Goal: Task Accomplishment & Management: Manage account settings

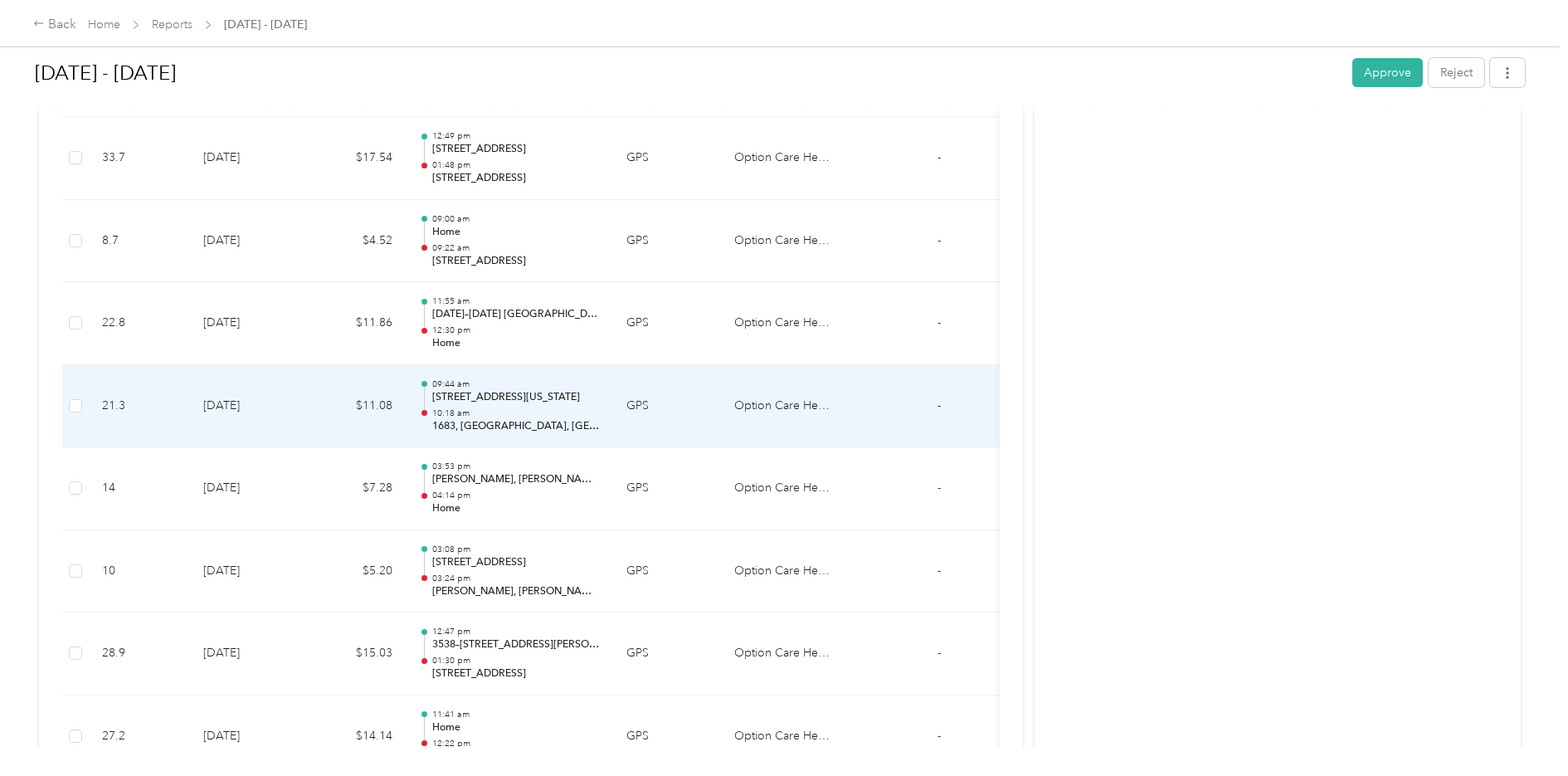
scroll to position [647, 0]
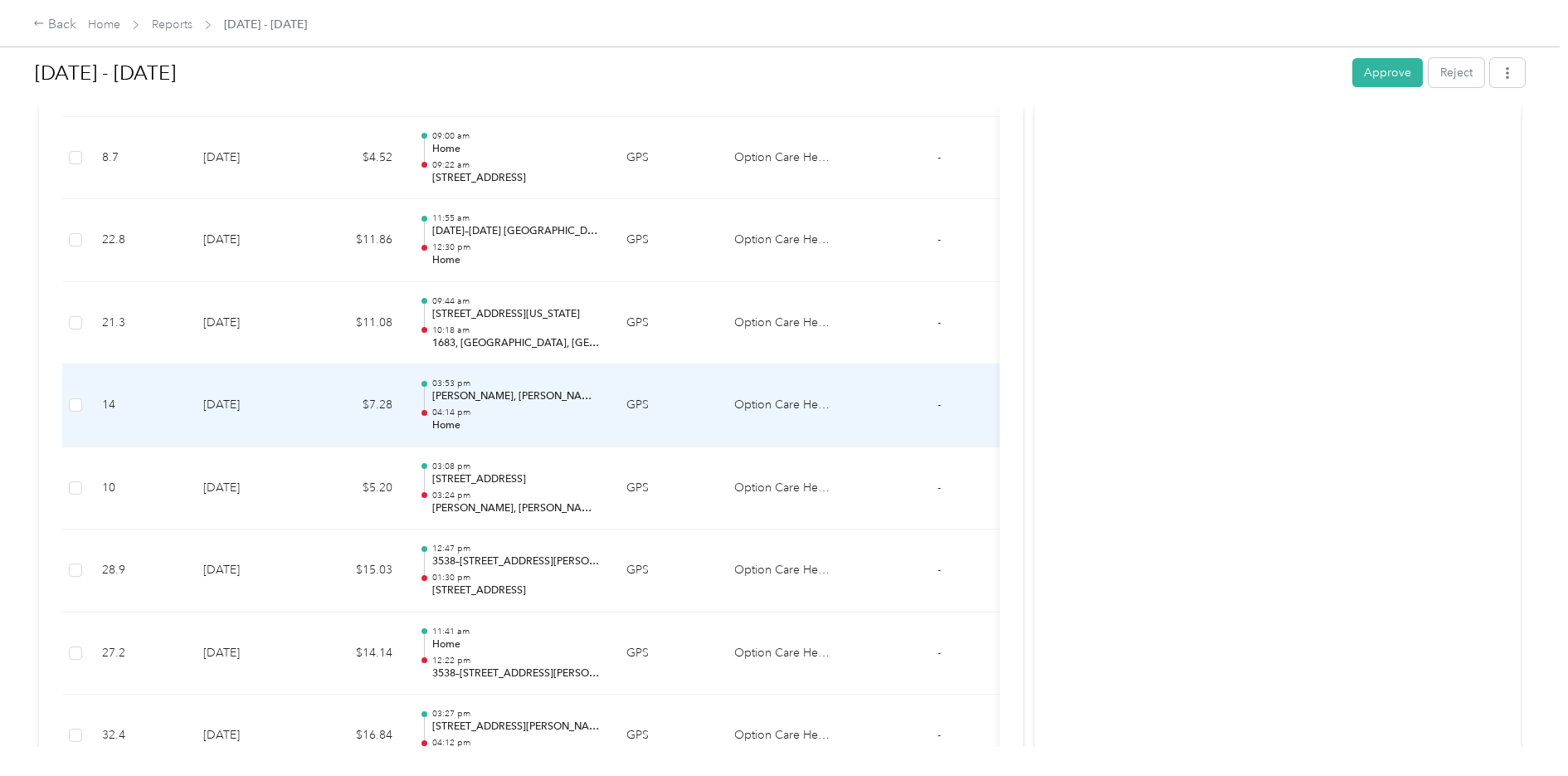
click at [67, 412] on td at bounding box center [75, 406] width 27 height 83
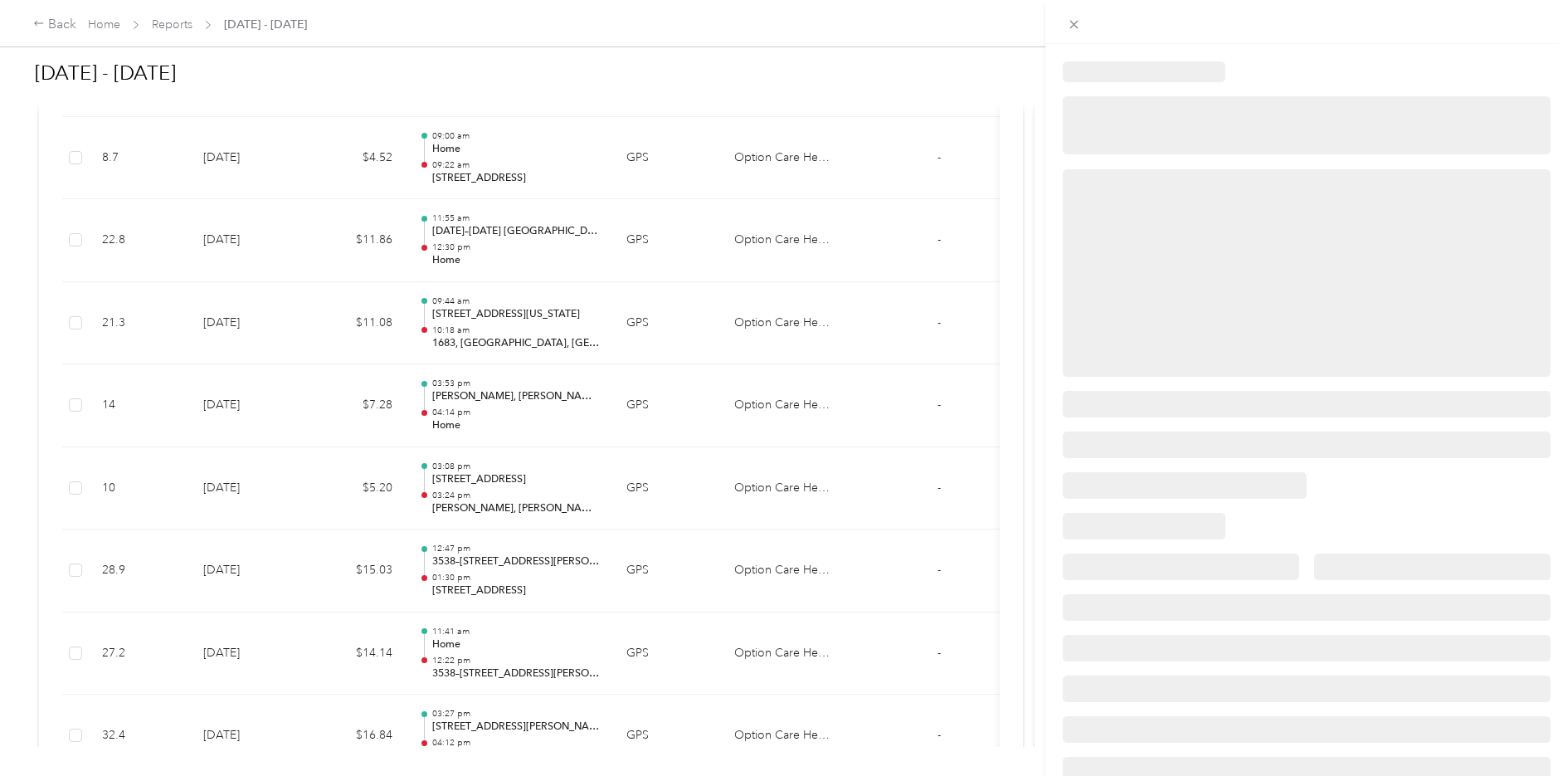
click at [74, 404] on div at bounding box center [784, 388] width 1568 height 776
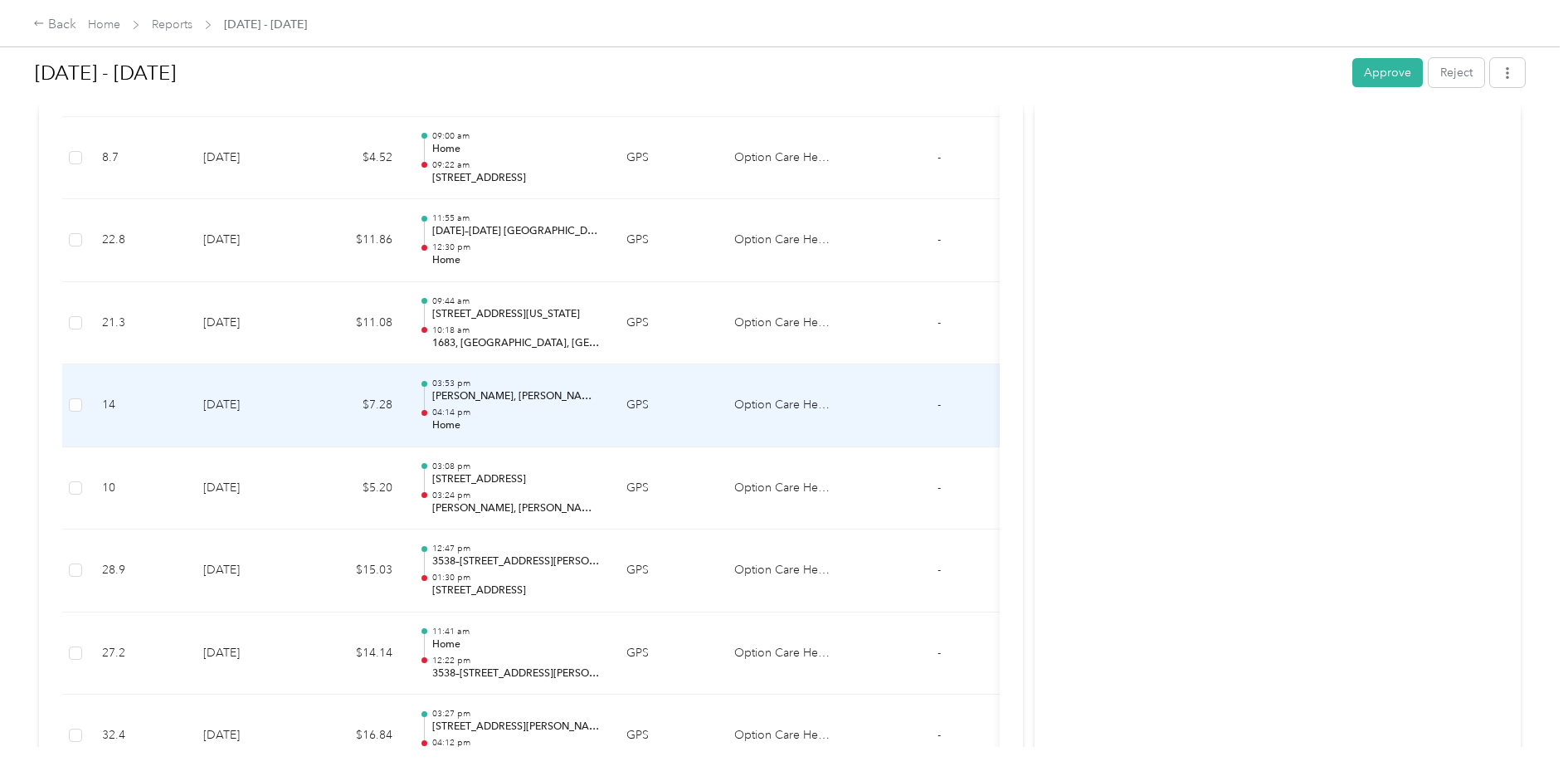
click at [159, 409] on td "14" at bounding box center [139, 406] width 102 height 83
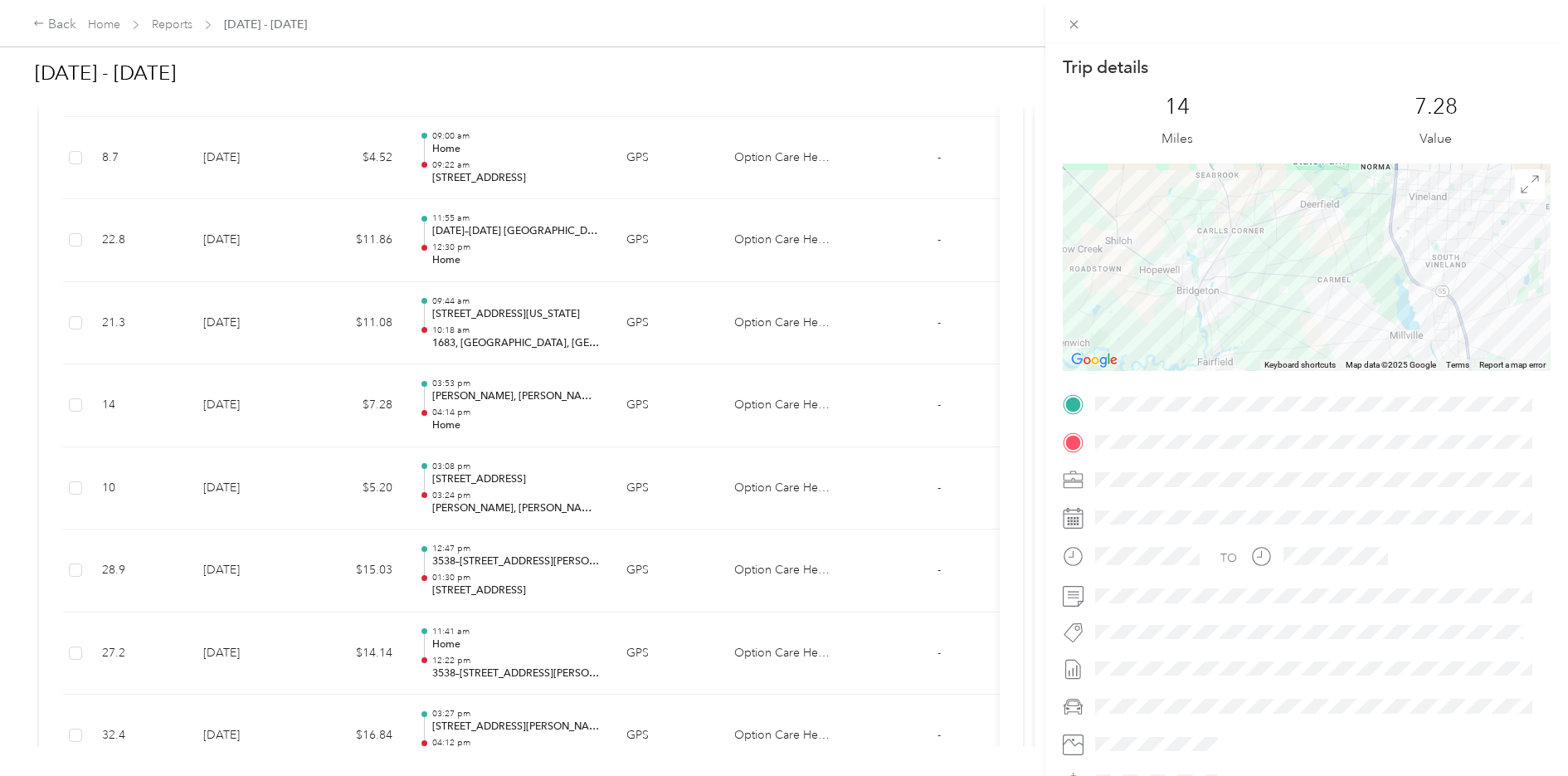
click at [77, 398] on div "Trip details This trip cannot be edited because it is either under review, appr…" at bounding box center [784, 388] width 1568 height 776
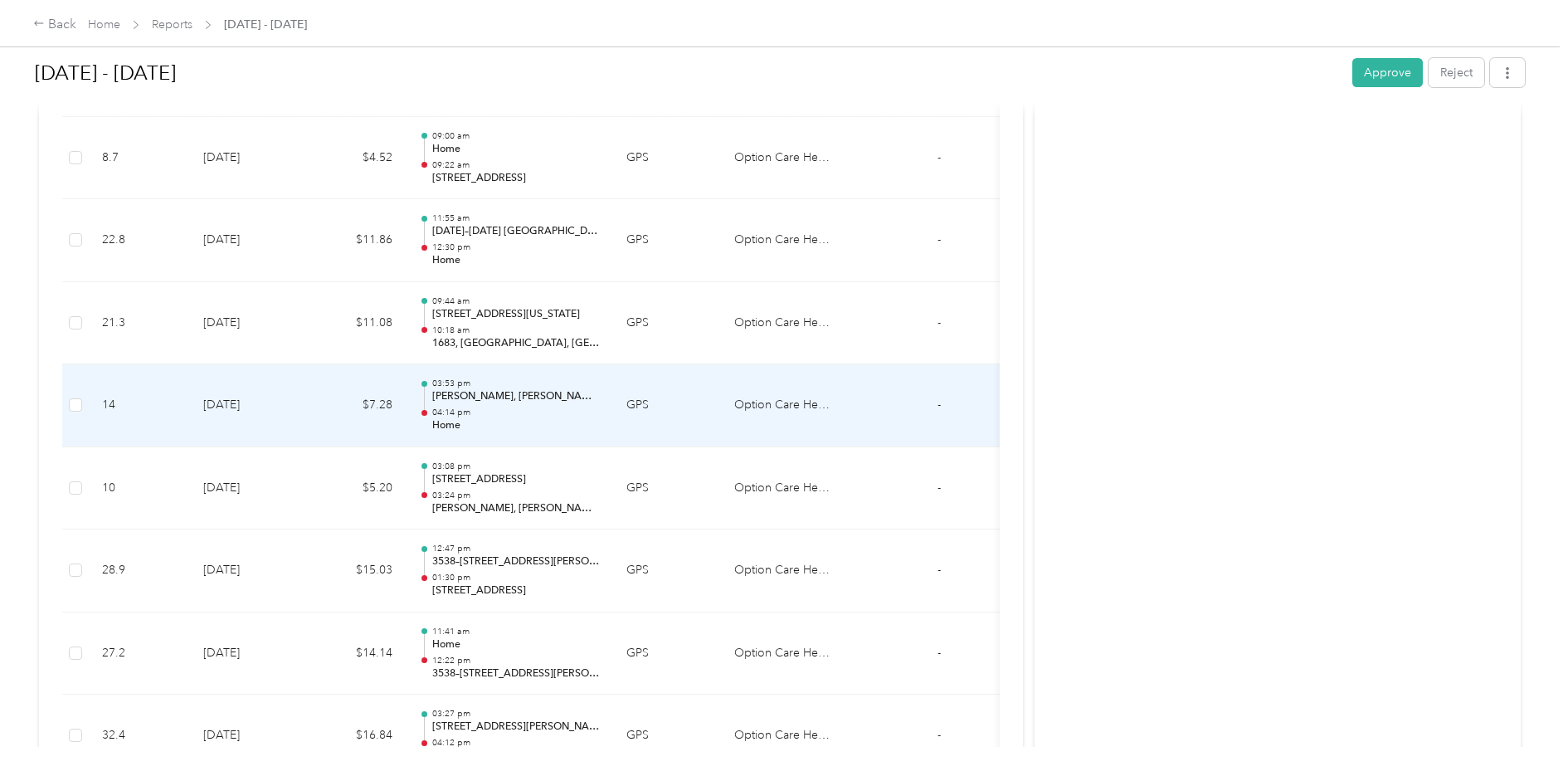
click at [83, 403] on td at bounding box center [75, 406] width 27 height 83
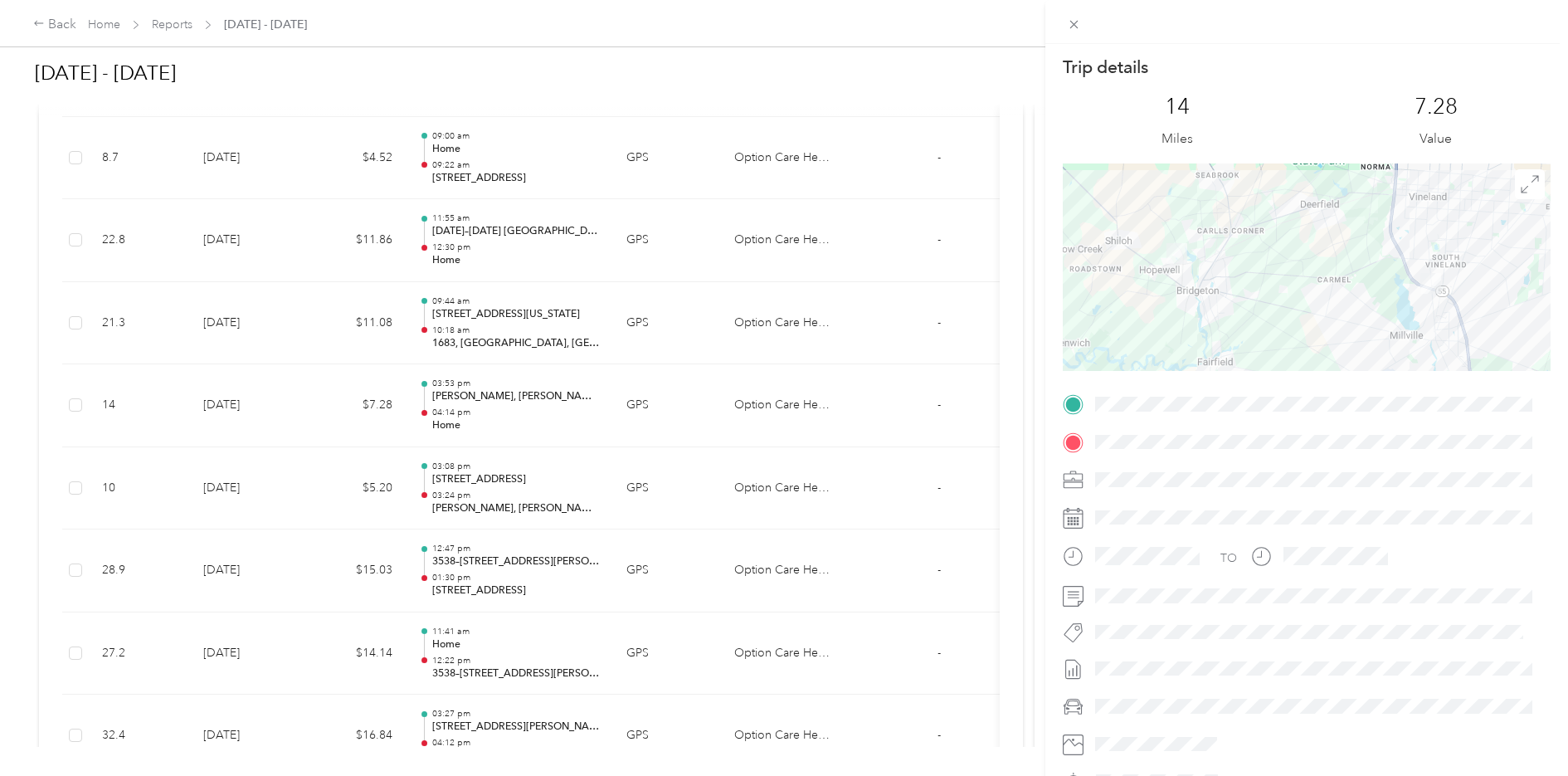
click at [74, 475] on div "Trip details This trip cannot be edited because it is either under review, appr…" at bounding box center [784, 388] width 1568 height 776
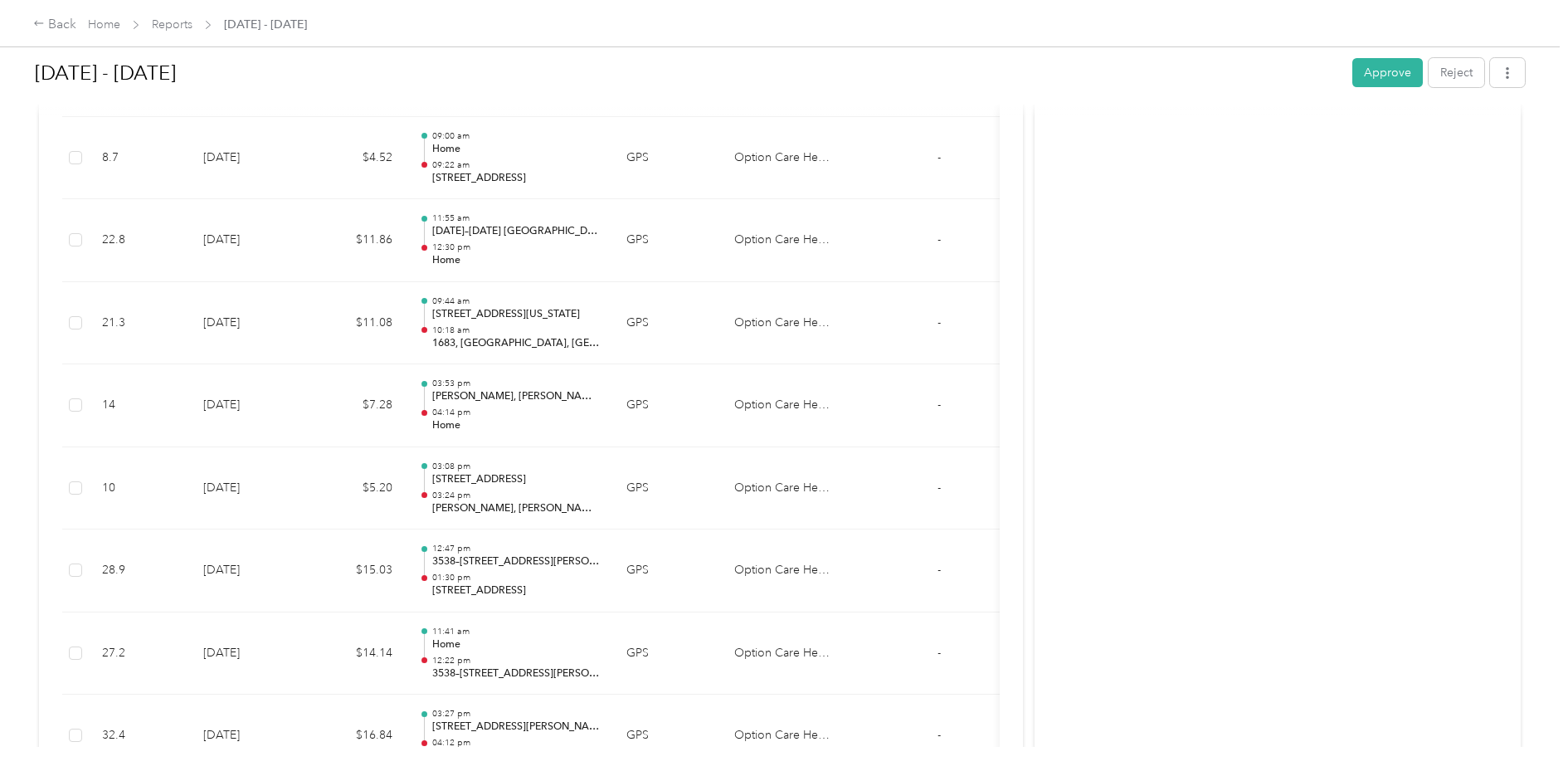
click at [83, 489] on td at bounding box center [75, 489] width 27 height 83
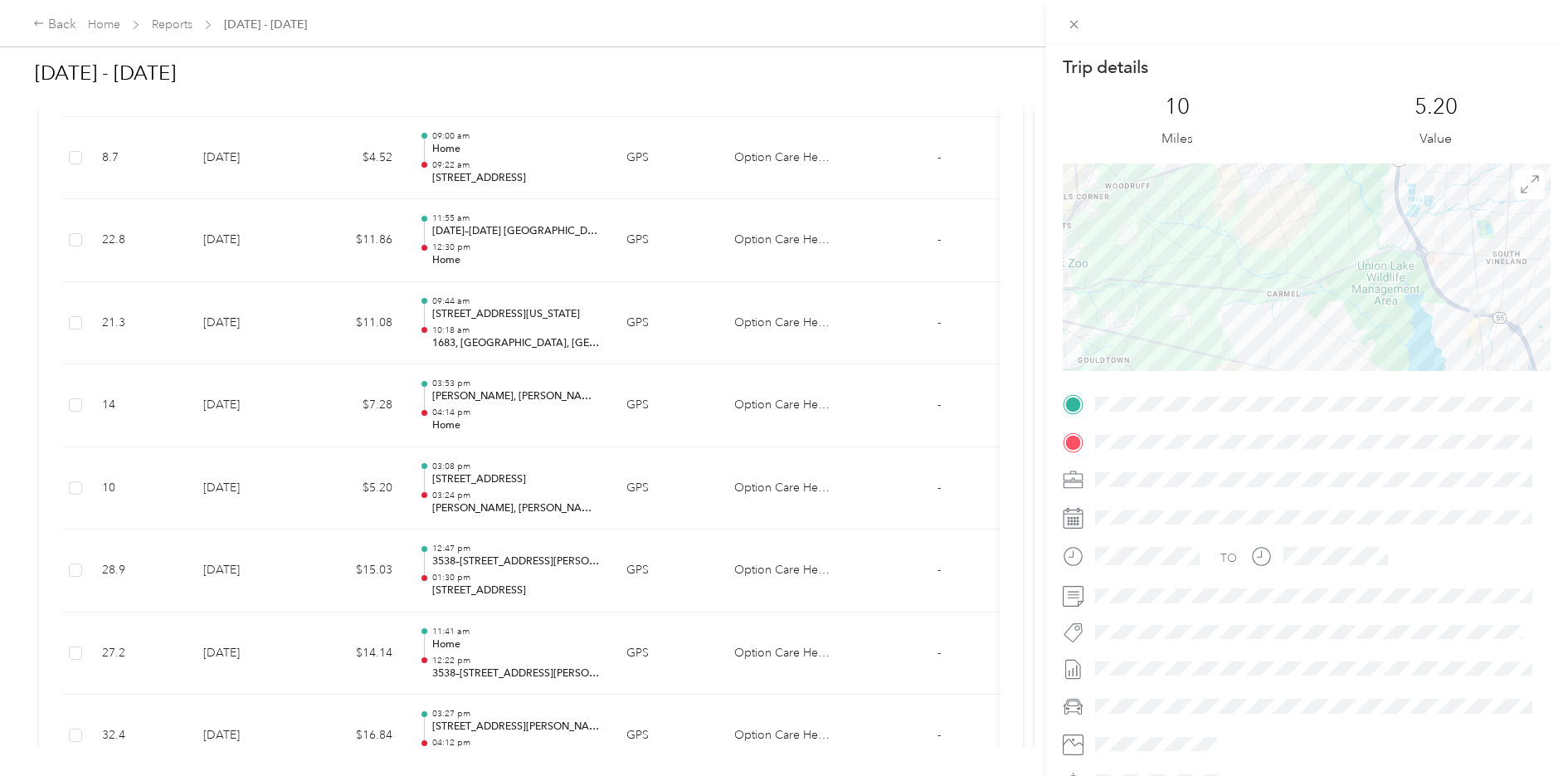
click at [617, 495] on div "Trip details This trip cannot be edited because it is either under review, appr…" at bounding box center [784, 388] width 1568 height 776
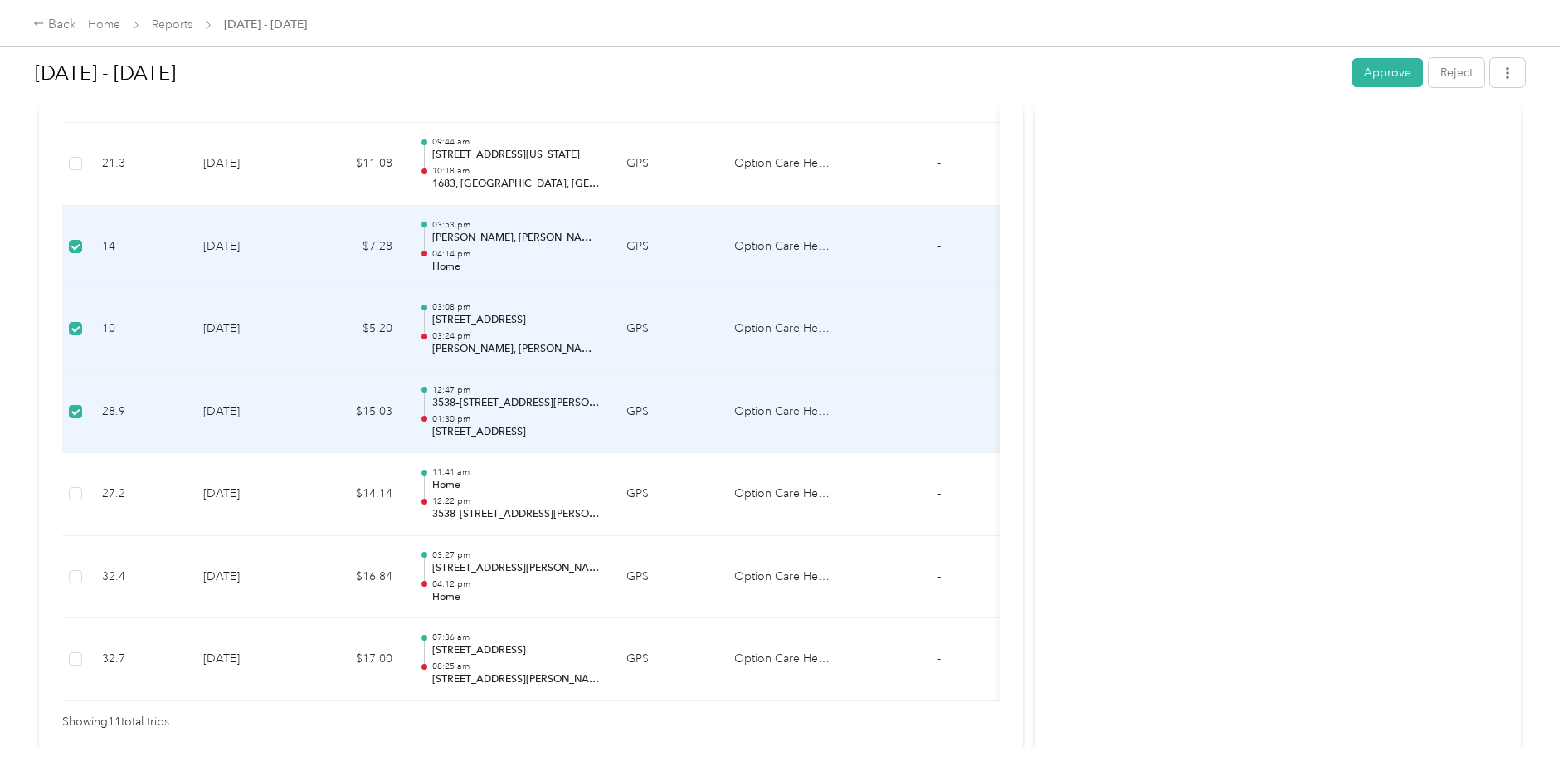
scroll to position [861, 0]
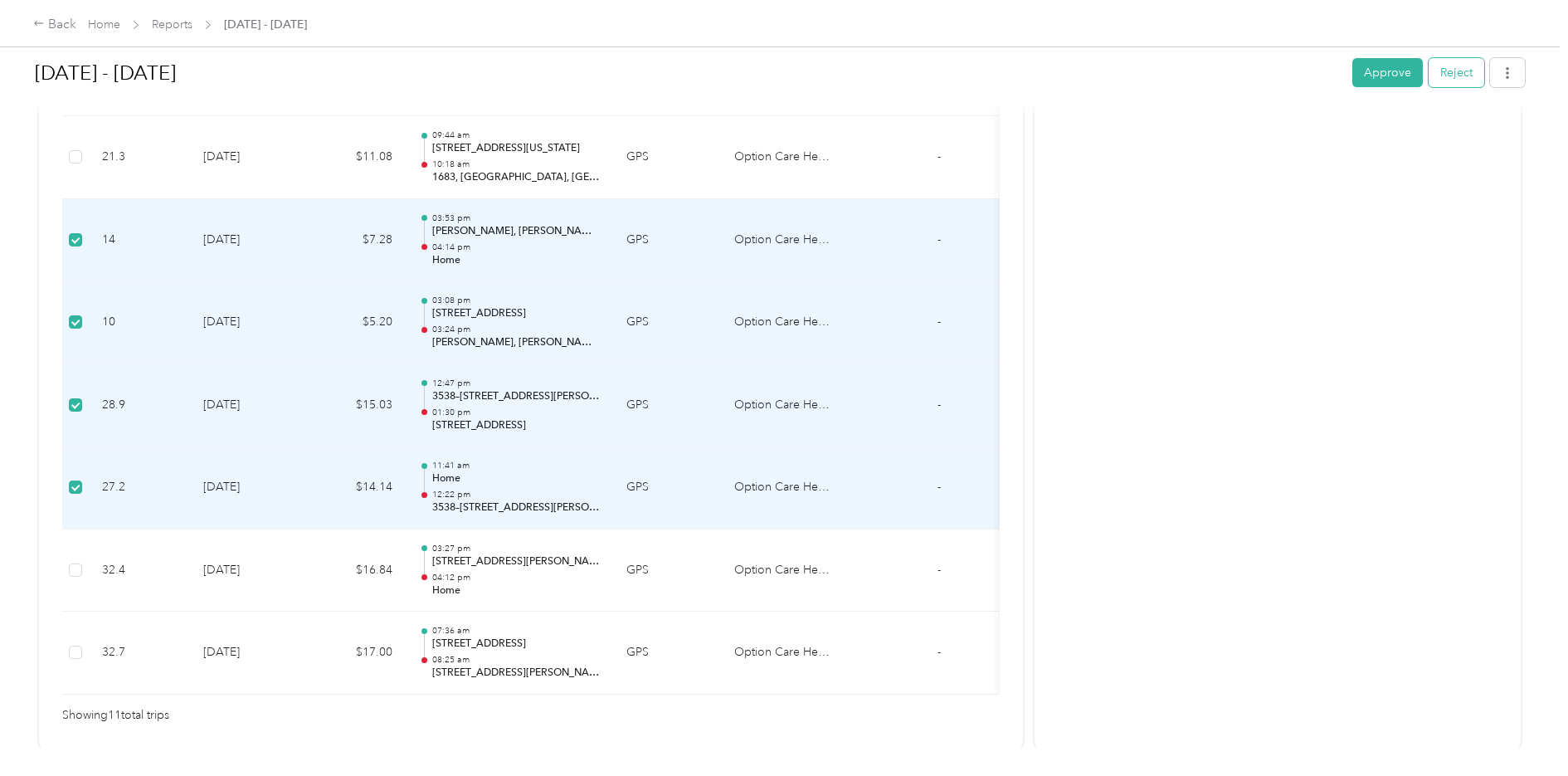
click at [1460, 71] on button "Reject" at bounding box center [1456, 72] width 56 height 29
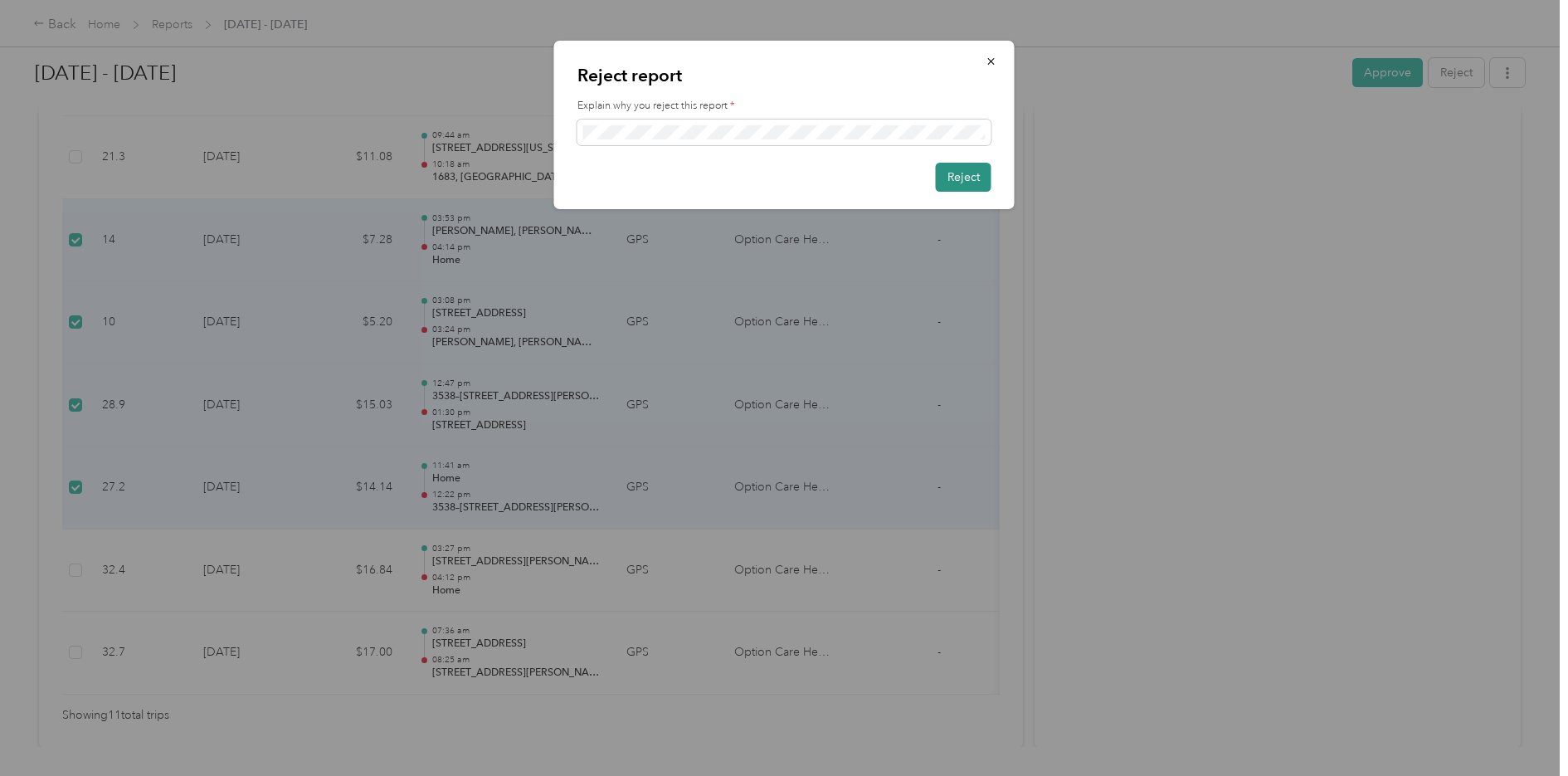
click at [951, 175] on button "Reject" at bounding box center [963, 177] width 56 height 29
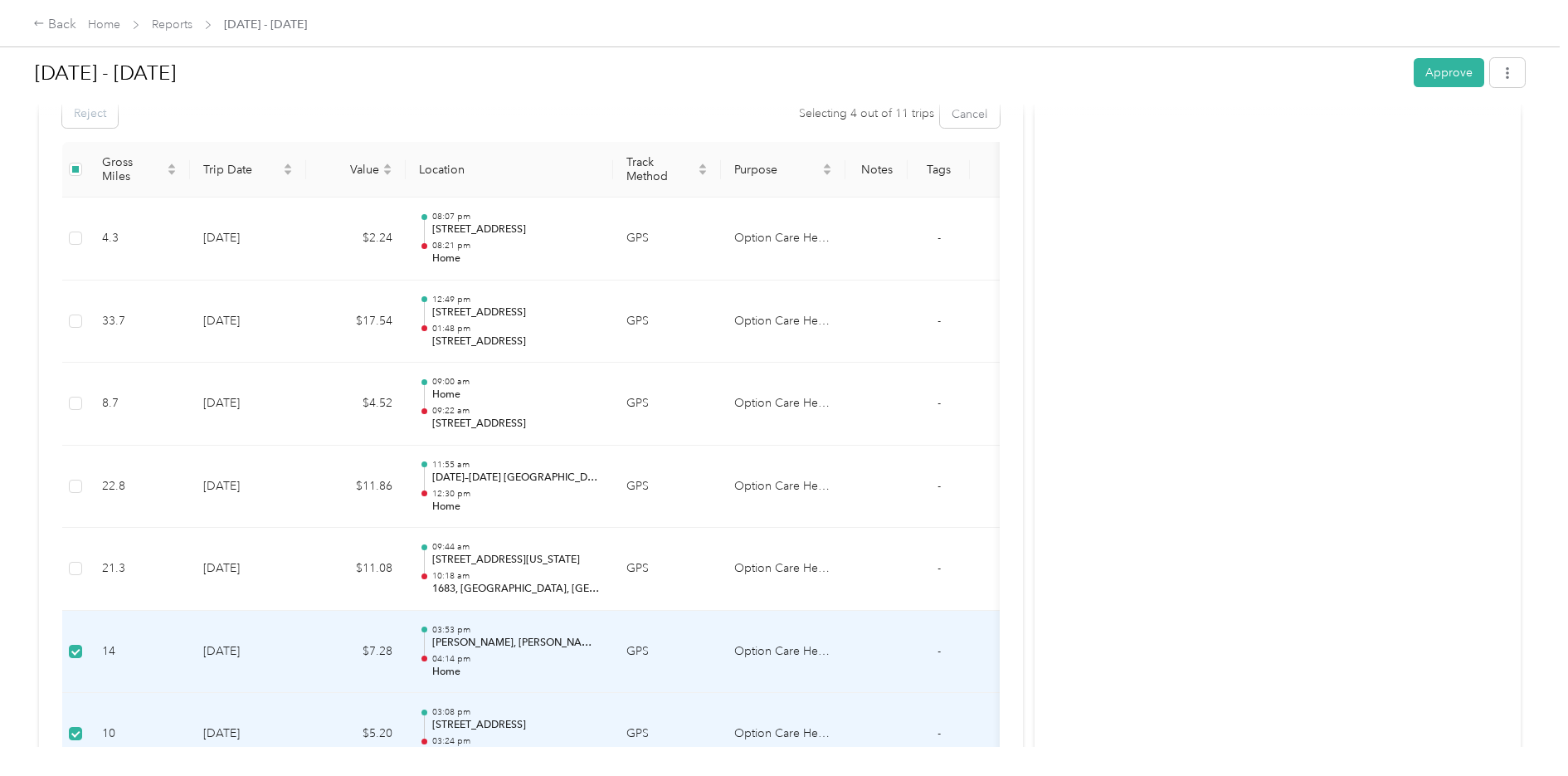
scroll to position [447, 0]
click at [1458, 69] on button "Approve" at bounding box center [1449, 72] width 71 height 29
click at [1538, 30] on div "Report updated" at bounding box center [1467, 34] width 175 height 41
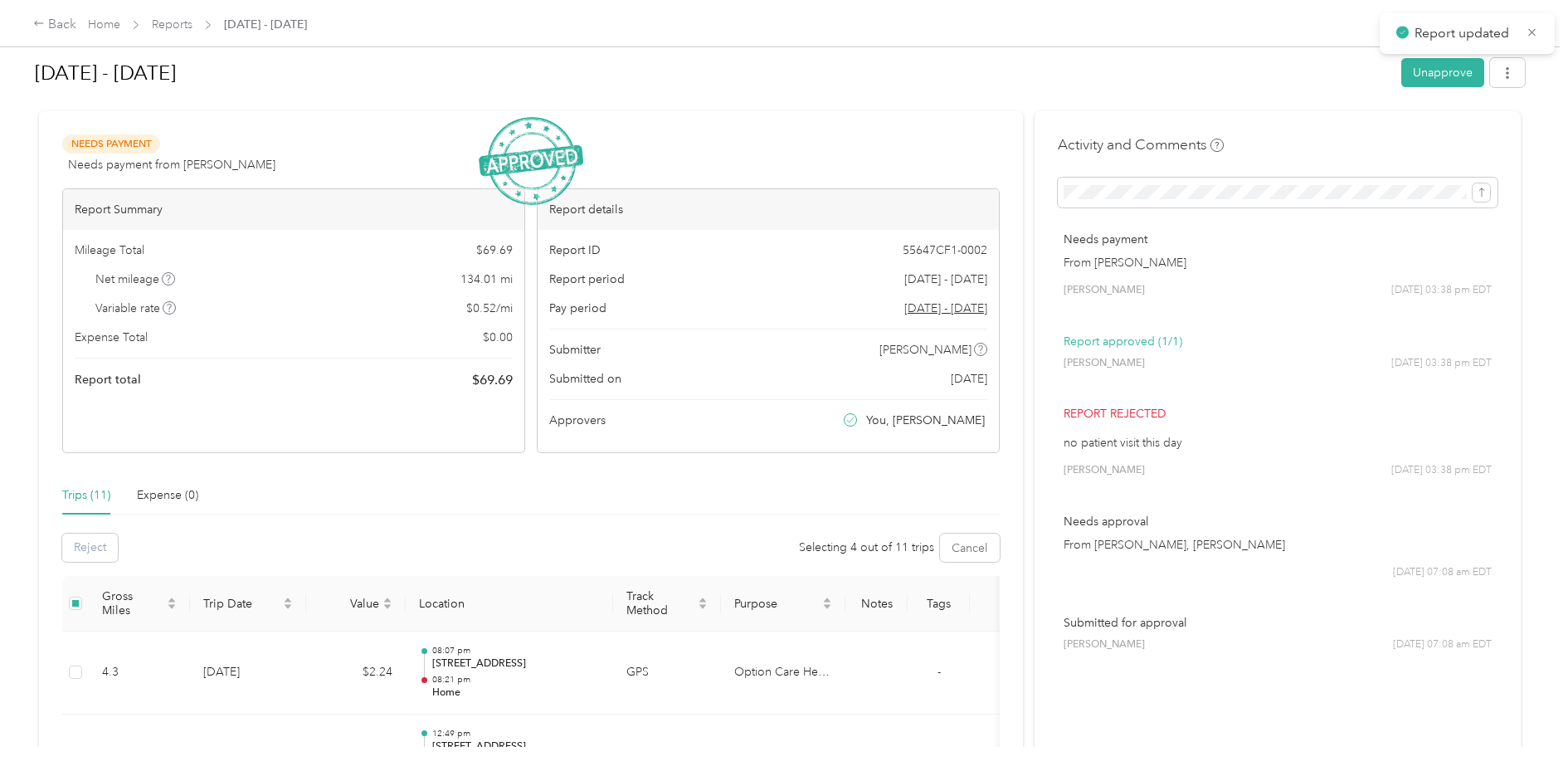
scroll to position [0, 0]
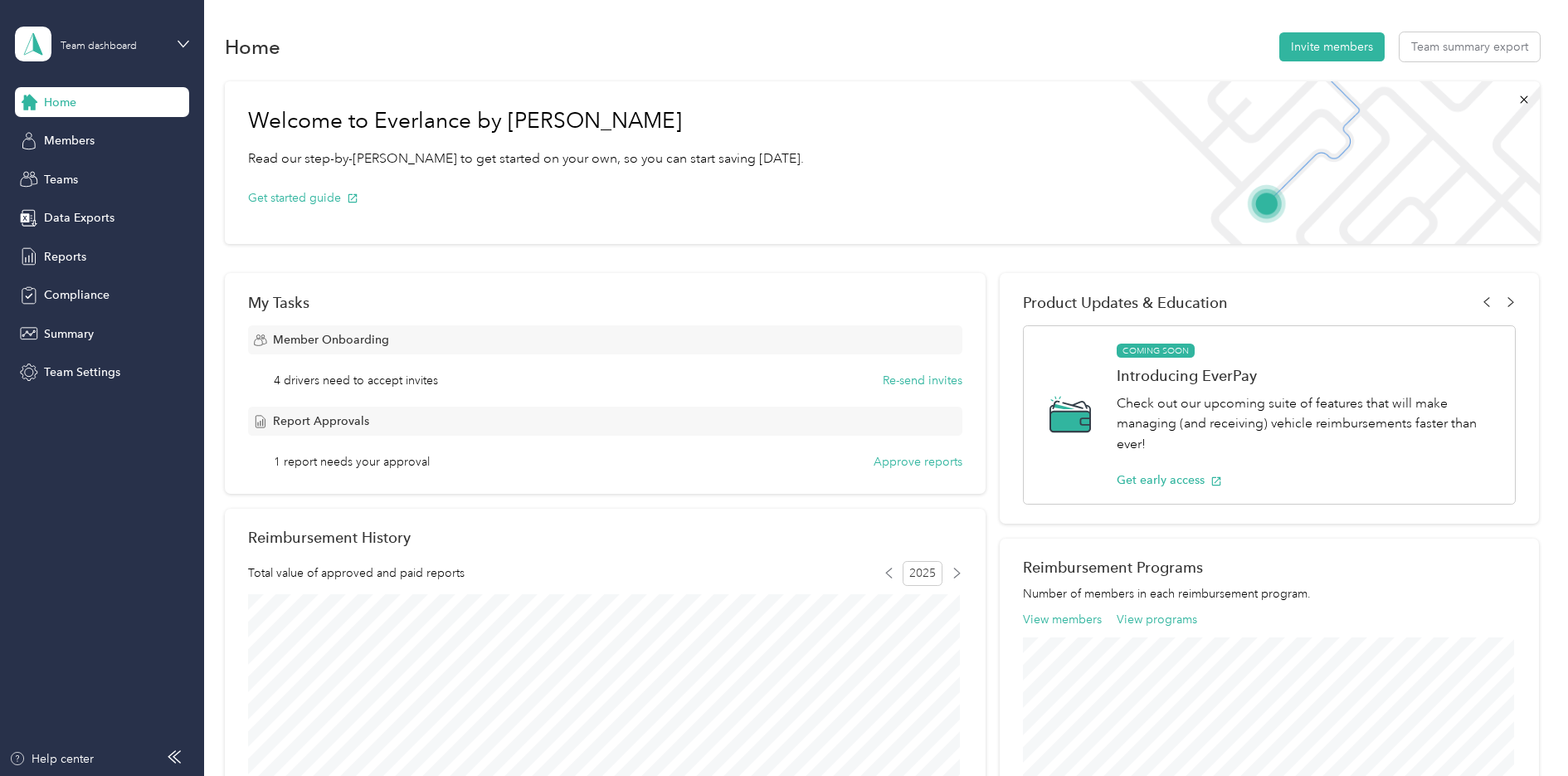
scroll to position [83, 0]
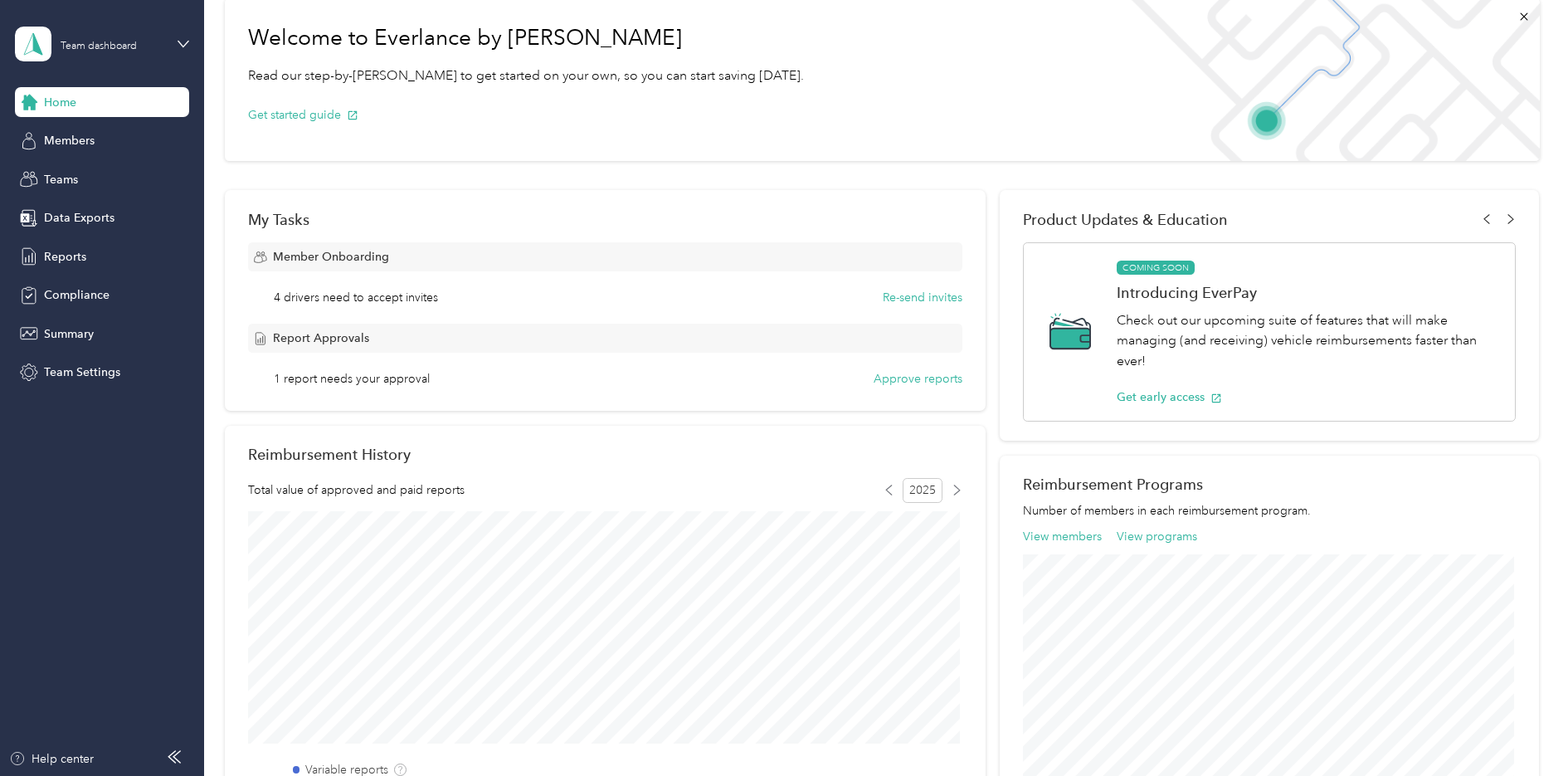
click at [483, 377] on div "1 report needs your approval Approve reports" at bounding box center [618, 379] width 689 height 18
click at [943, 372] on button "Approve reports" at bounding box center [917, 379] width 88 height 18
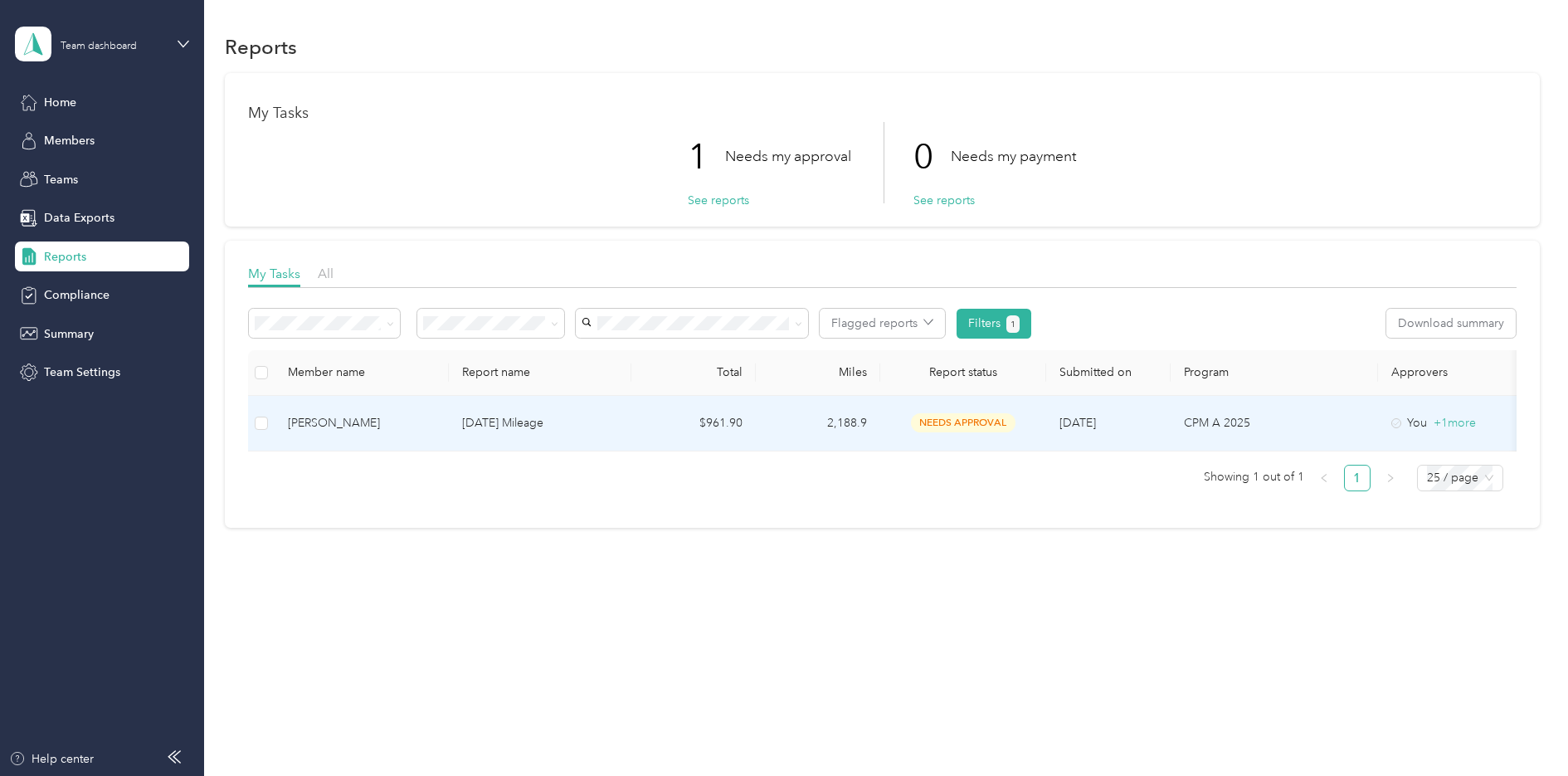
click at [372, 422] on div "[PERSON_NAME]" at bounding box center [362, 422] width 148 height 19
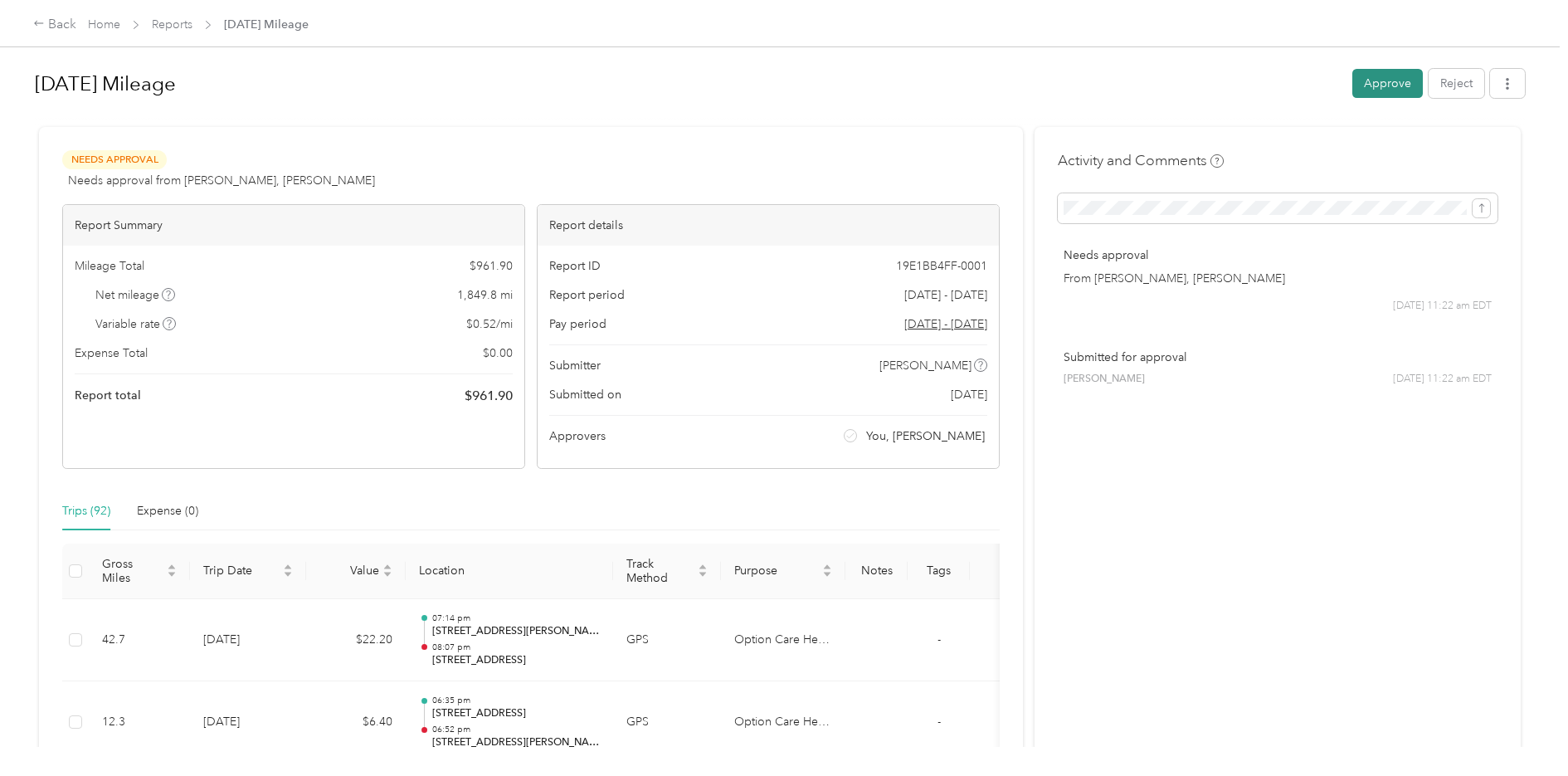
click at [1374, 81] on button "Approve" at bounding box center [1388, 83] width 71 height 29
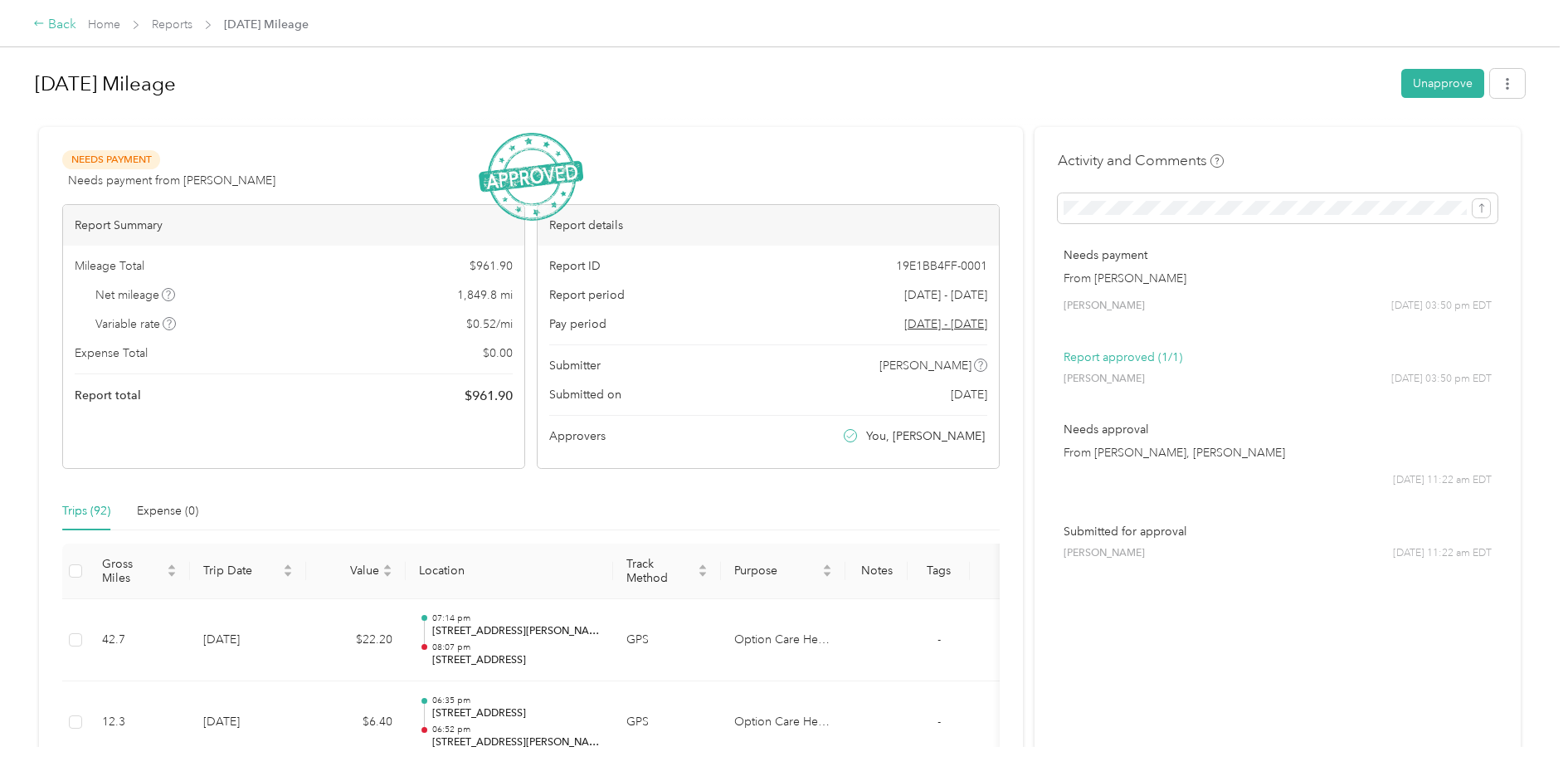
click at [59, 27] on div "Back" at bounding box center [55, 25] width 43 height 20
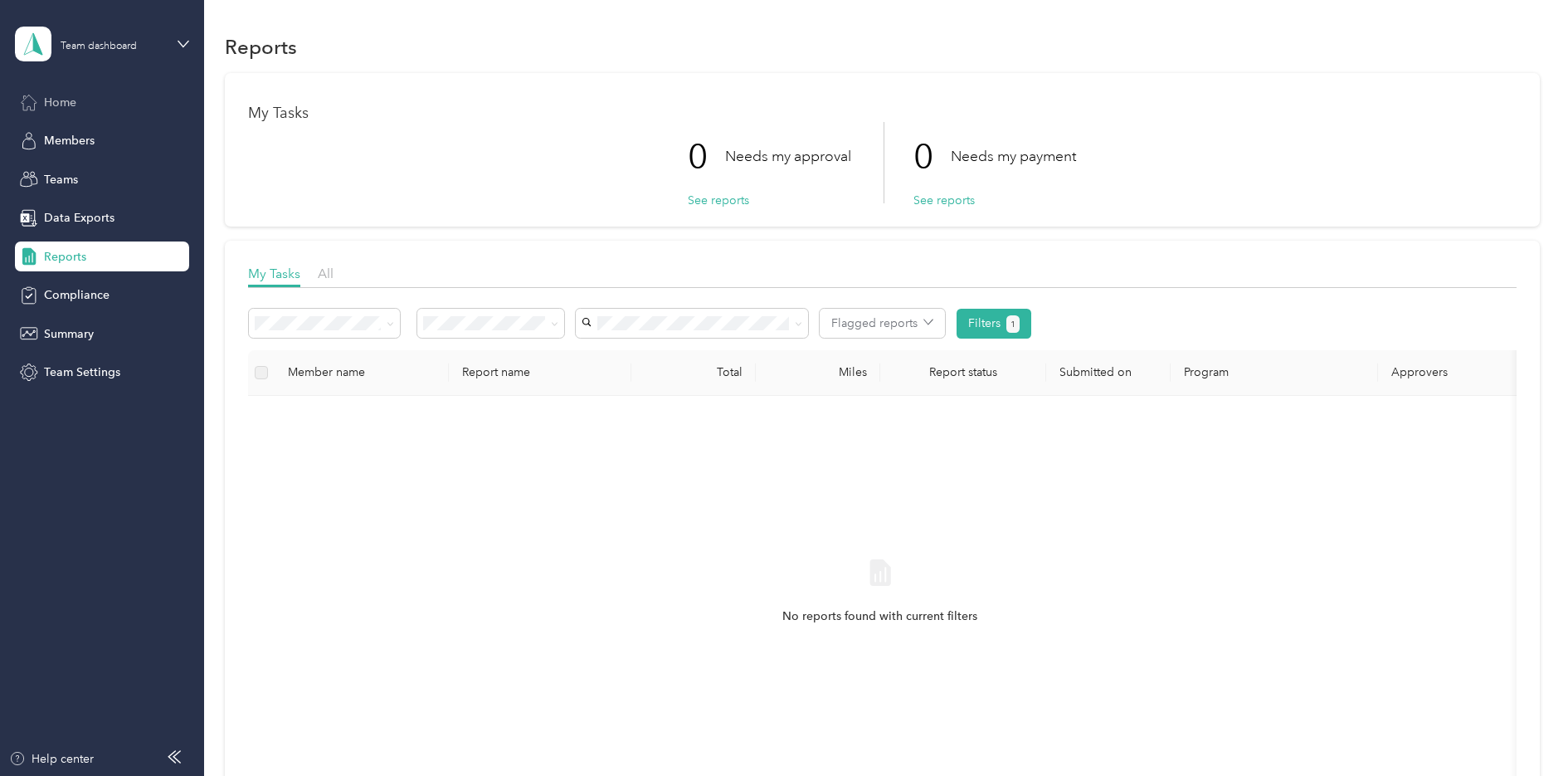
click at [88, 116] on div "Home" at bounding box center [102, 103] width 174 height 30
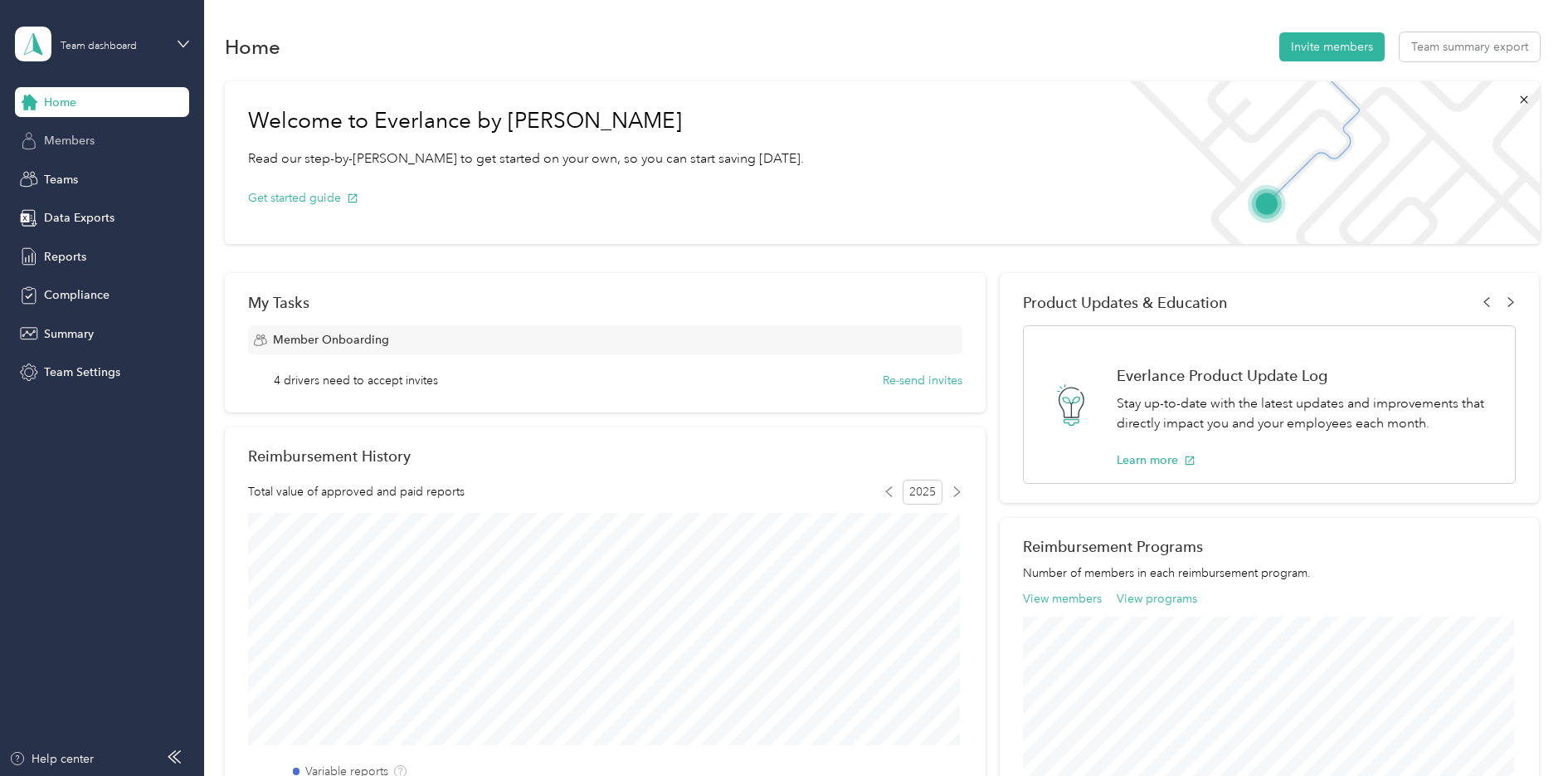
click at [97, 137] on div "Members" at bounding box center [102, 141] width 174 height 30
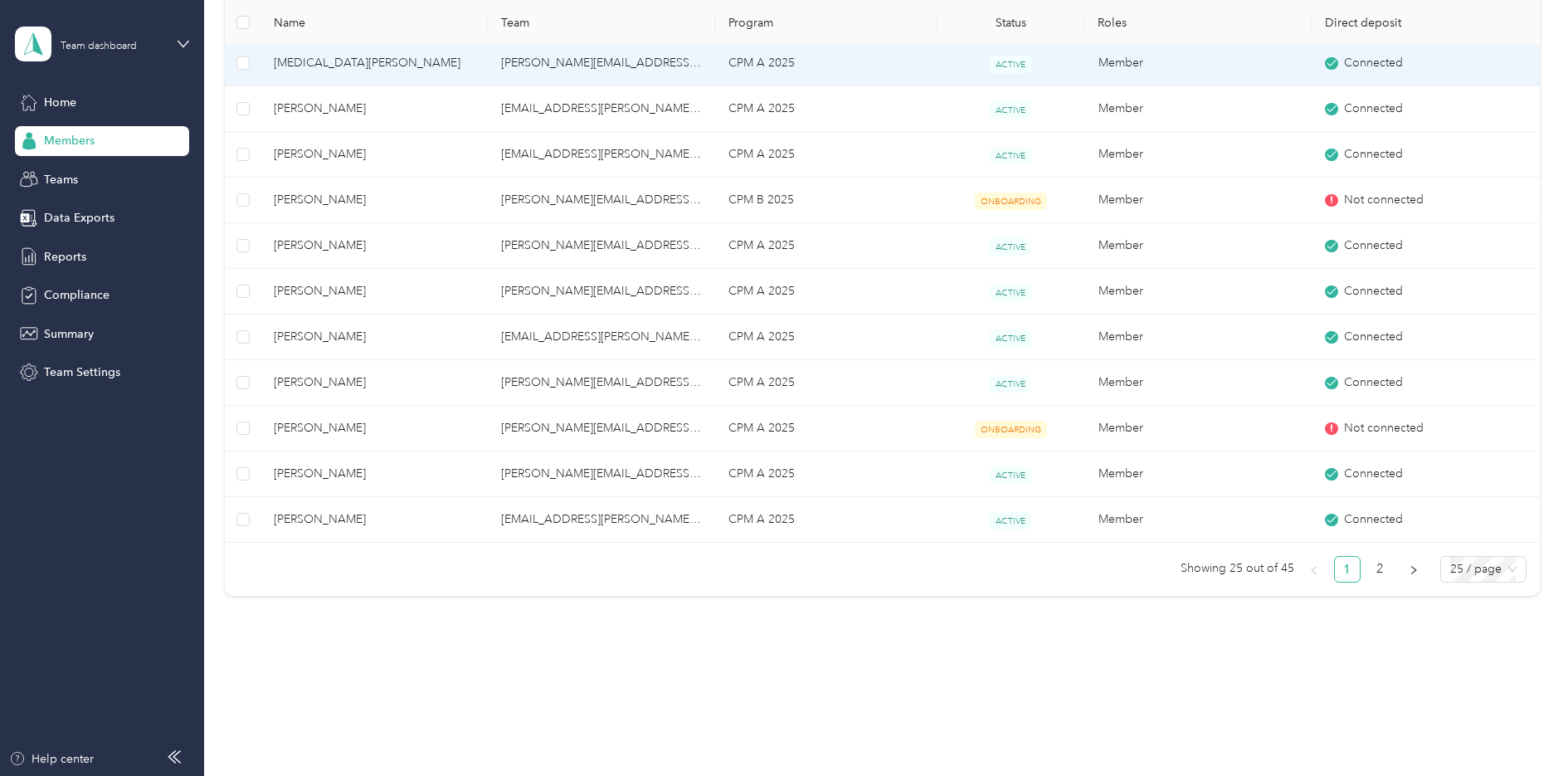
scroll to position [871, 0]
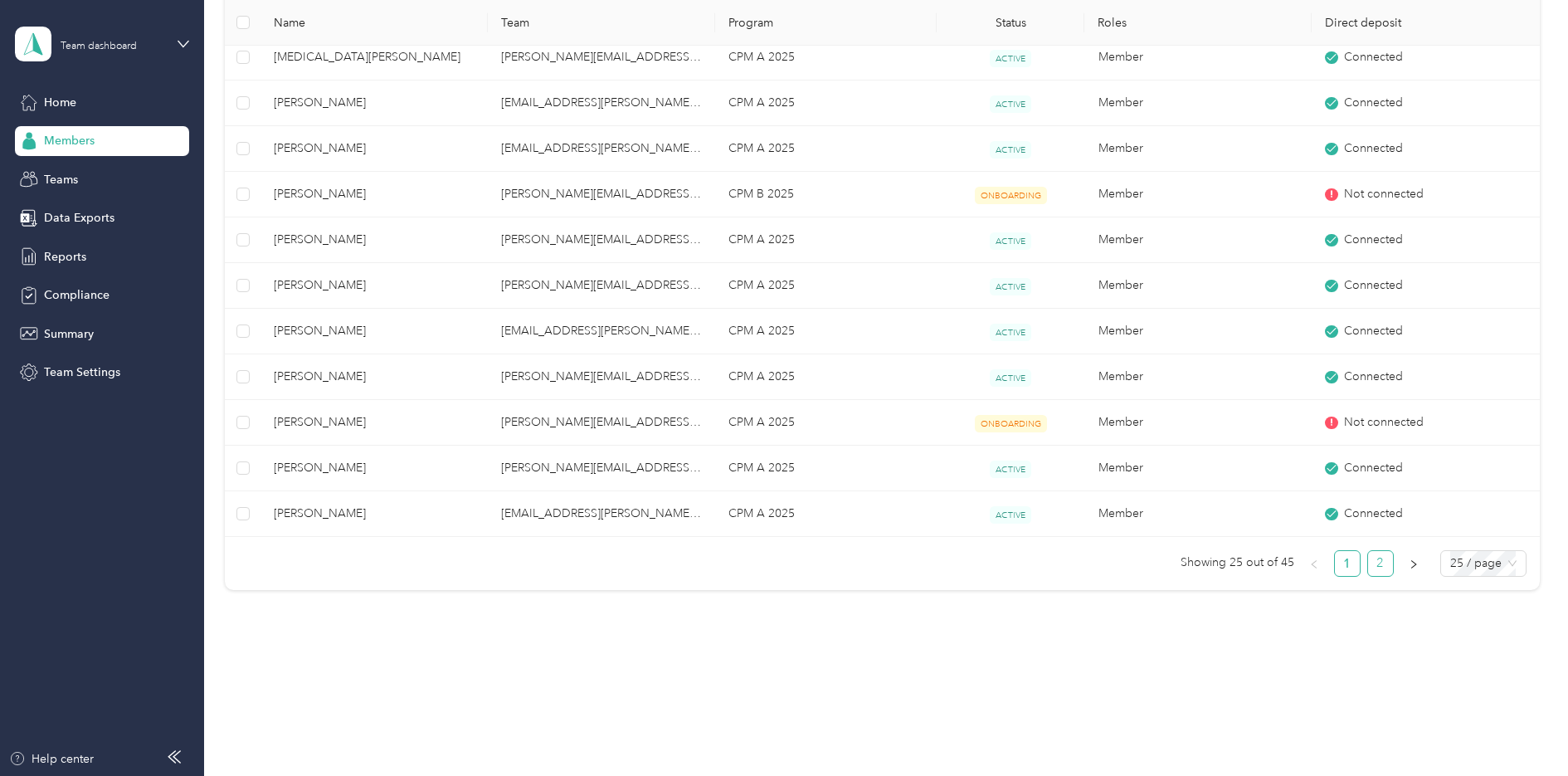
click at [1382, 566] on link "2" at bounding box center [1381, 563] width 25 height 25
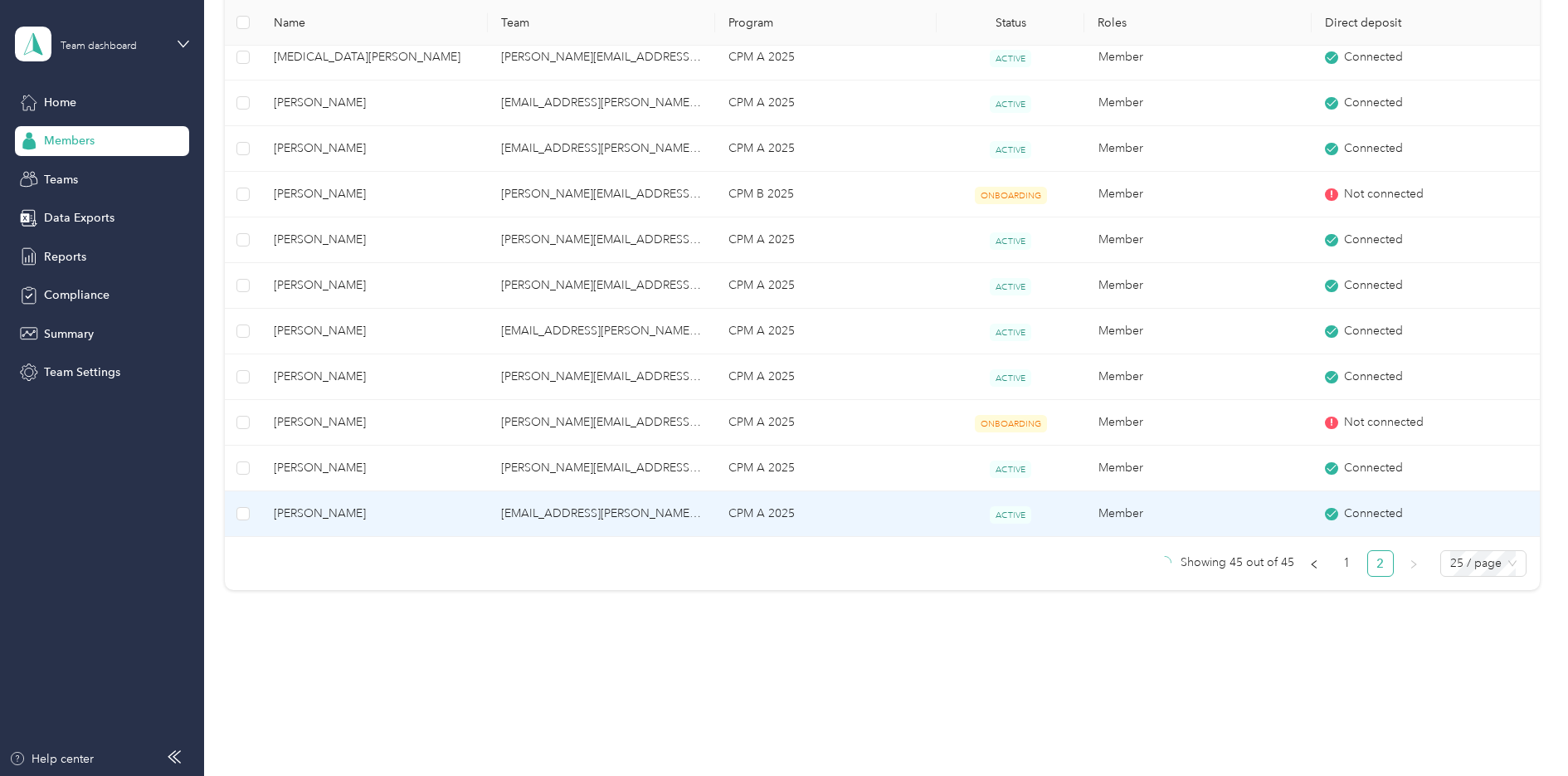
scroll to position [643, 0]
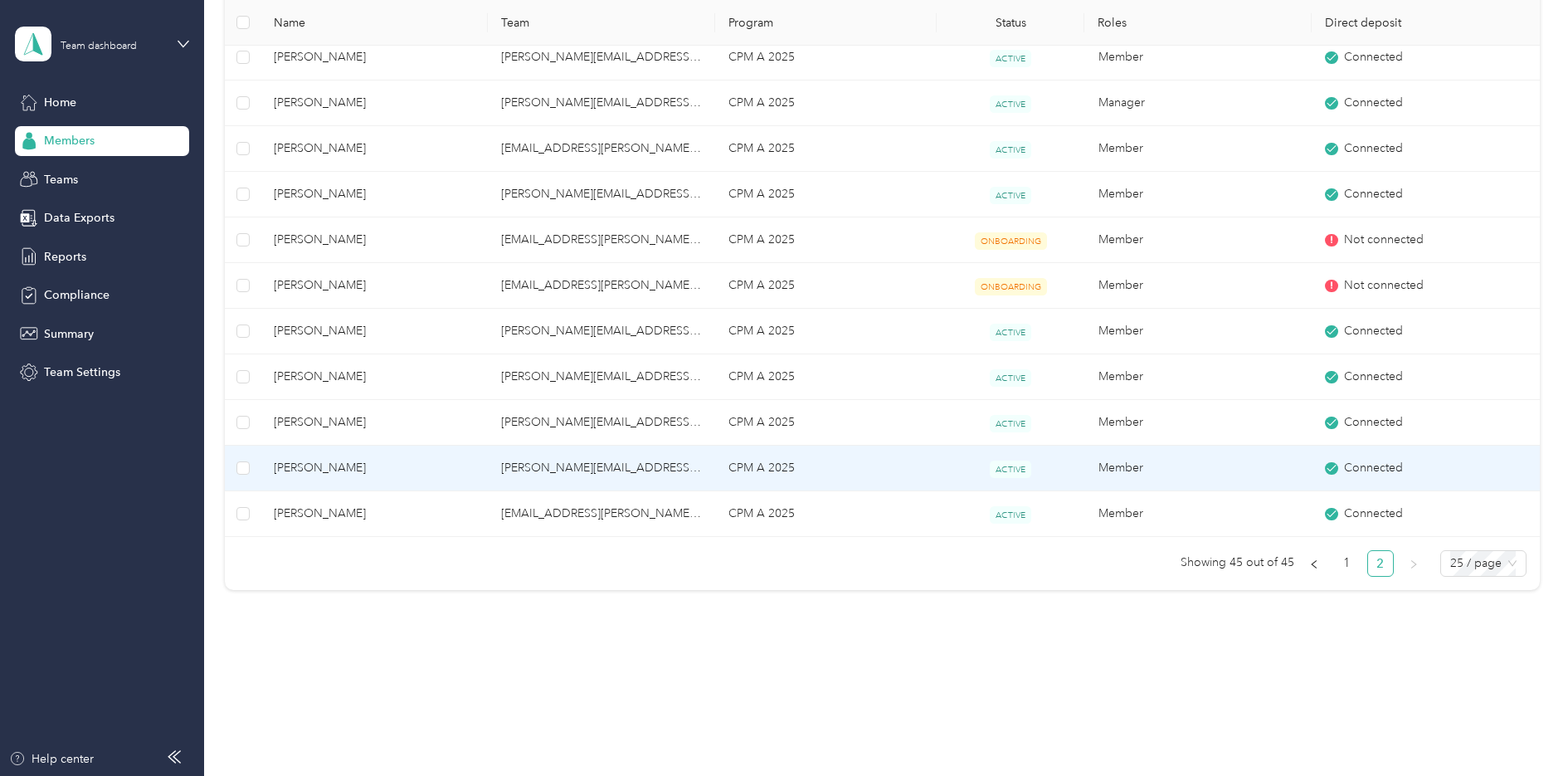
click at [464, 460] on span "[PERSON_NAME]" at bounding box center [374, 468] width 201 height 19
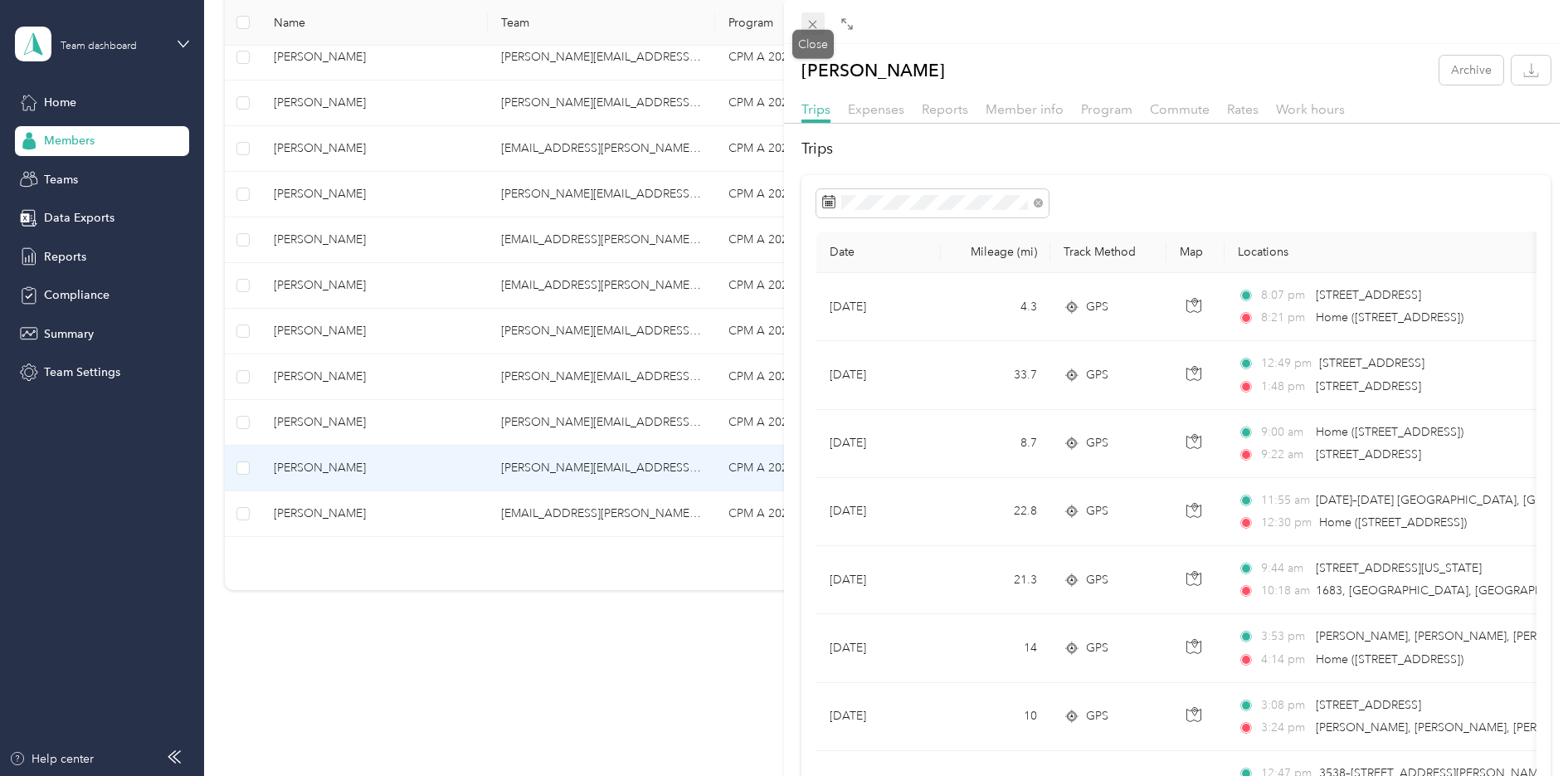
click at [813, 24] on icon at bounding box center [812, 24] width 8 height 8
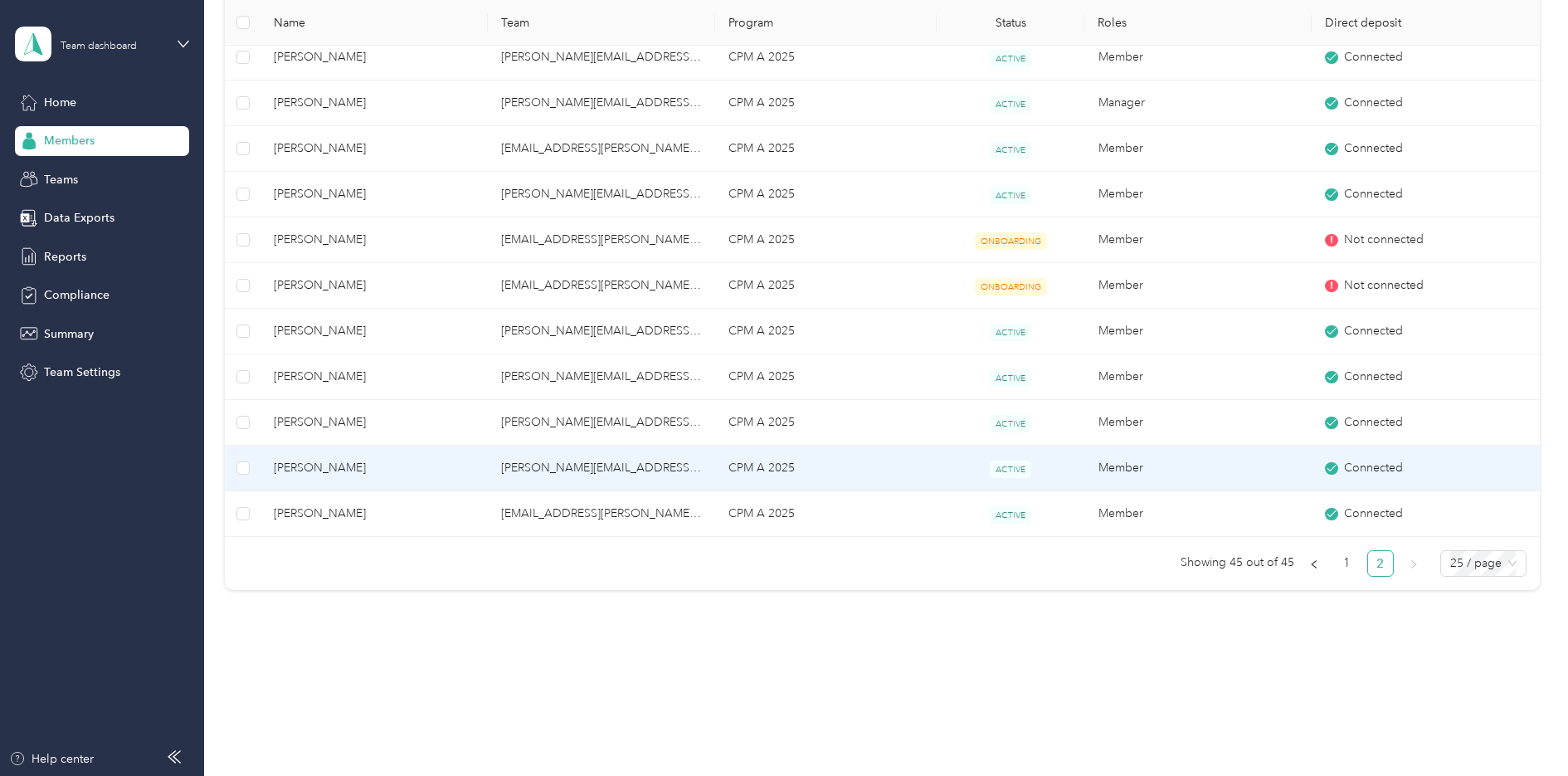
click at [832, 459] on td "CPM A 2025" at bounding box center [826, 468] width 222 height 46
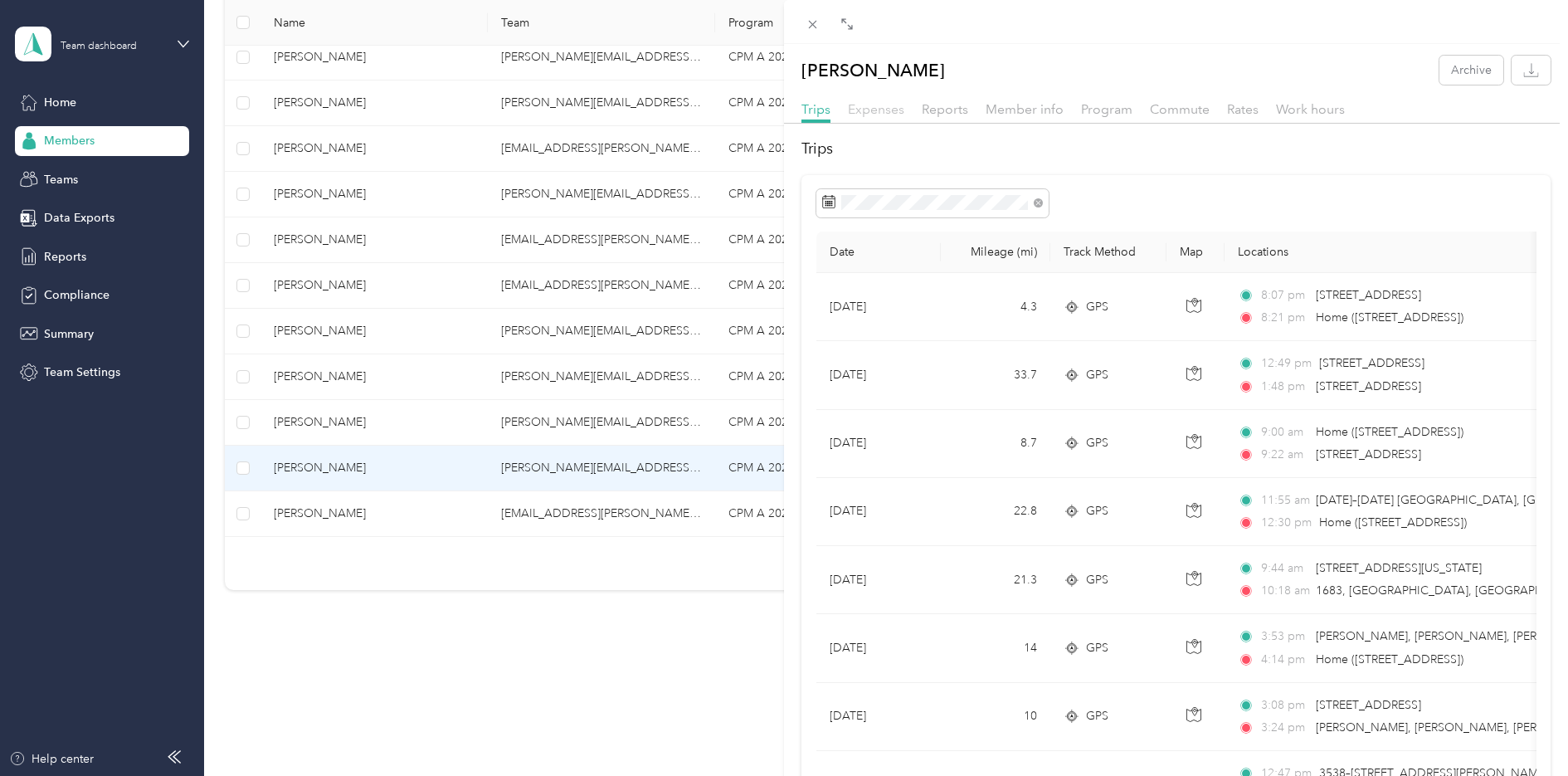
click at [889, 108] on span "Expenses" at bounding box center [876, 110] width 57 height 16
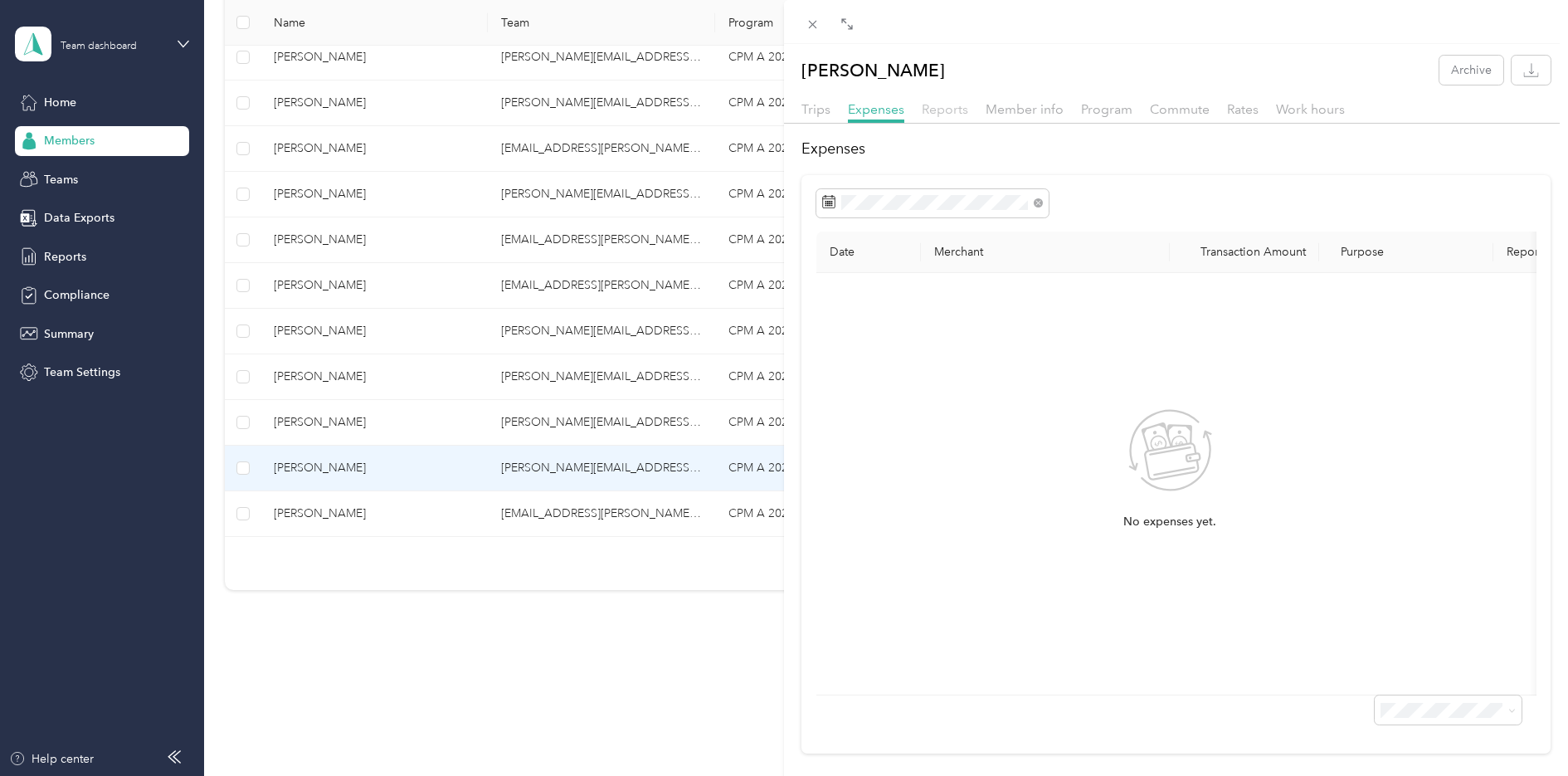
click at [945, 114] on span "Reports" at bounding box center [945, 110] width 47 height 16
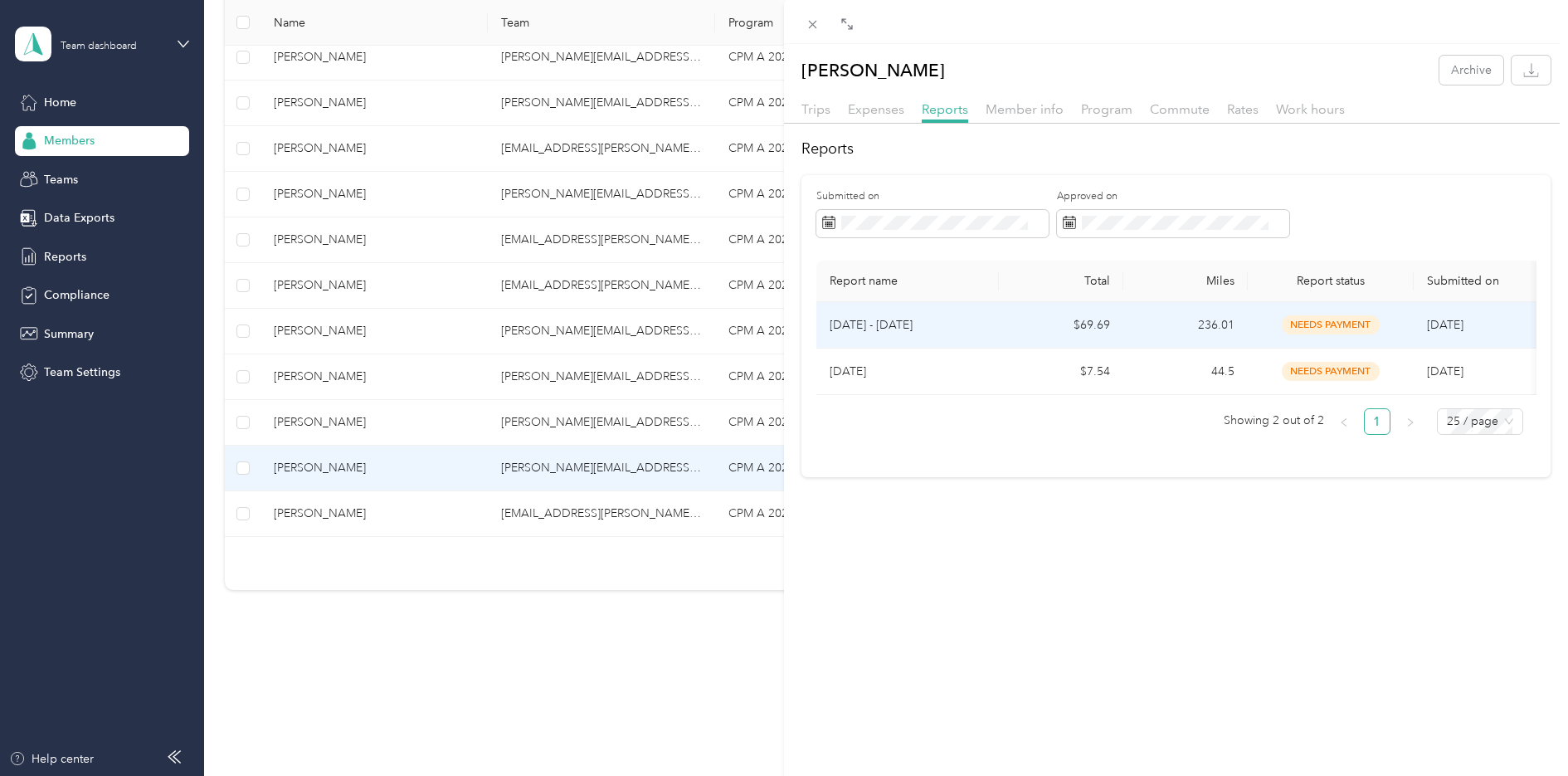
click at [1092, 316] on td "$69.69" at bounding box center [1061, 325] width 125 height 47
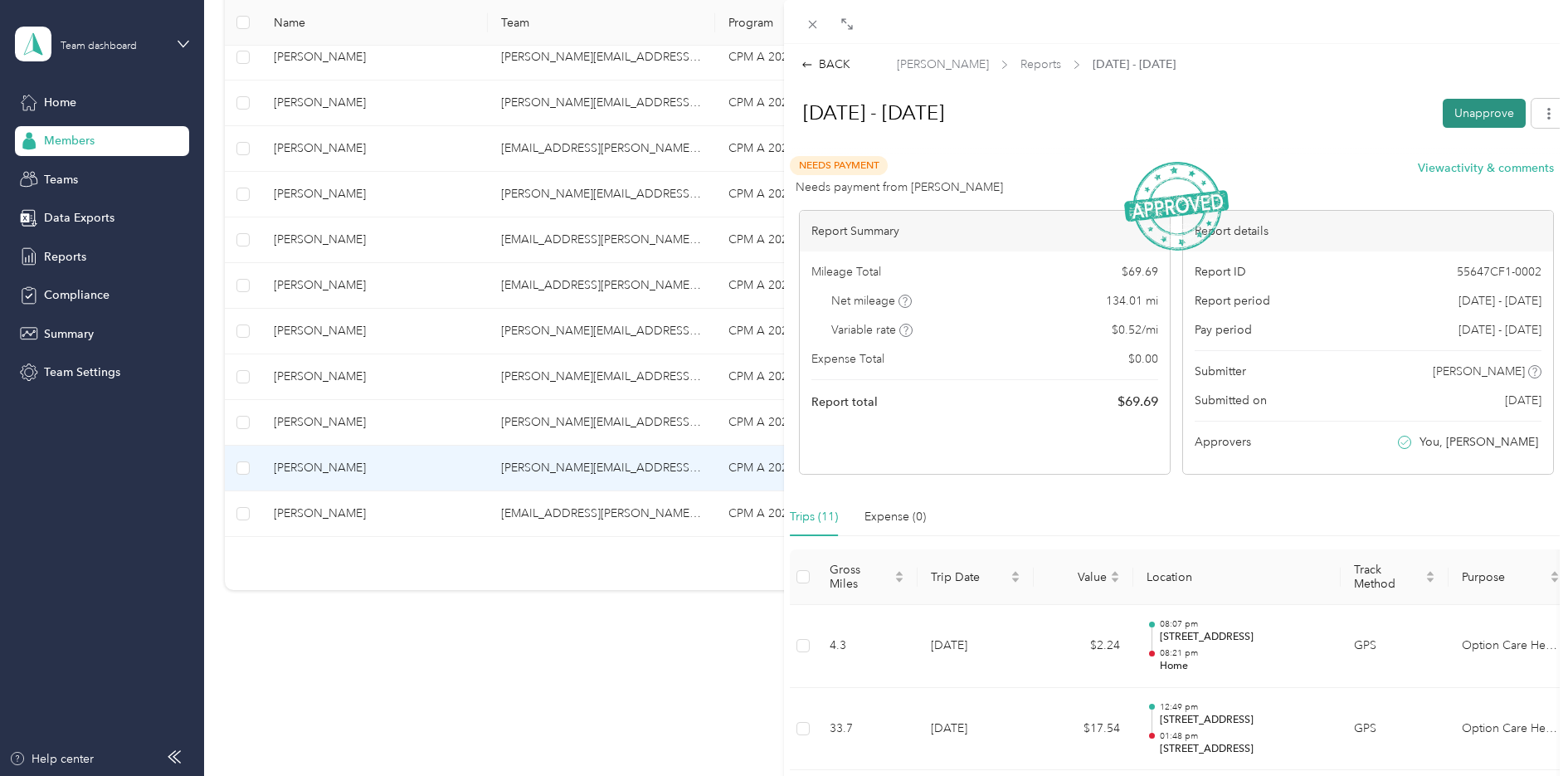
click at [1466, 115] on button "Unapprove" at bounding box center [1484, 113] width 83 height 29
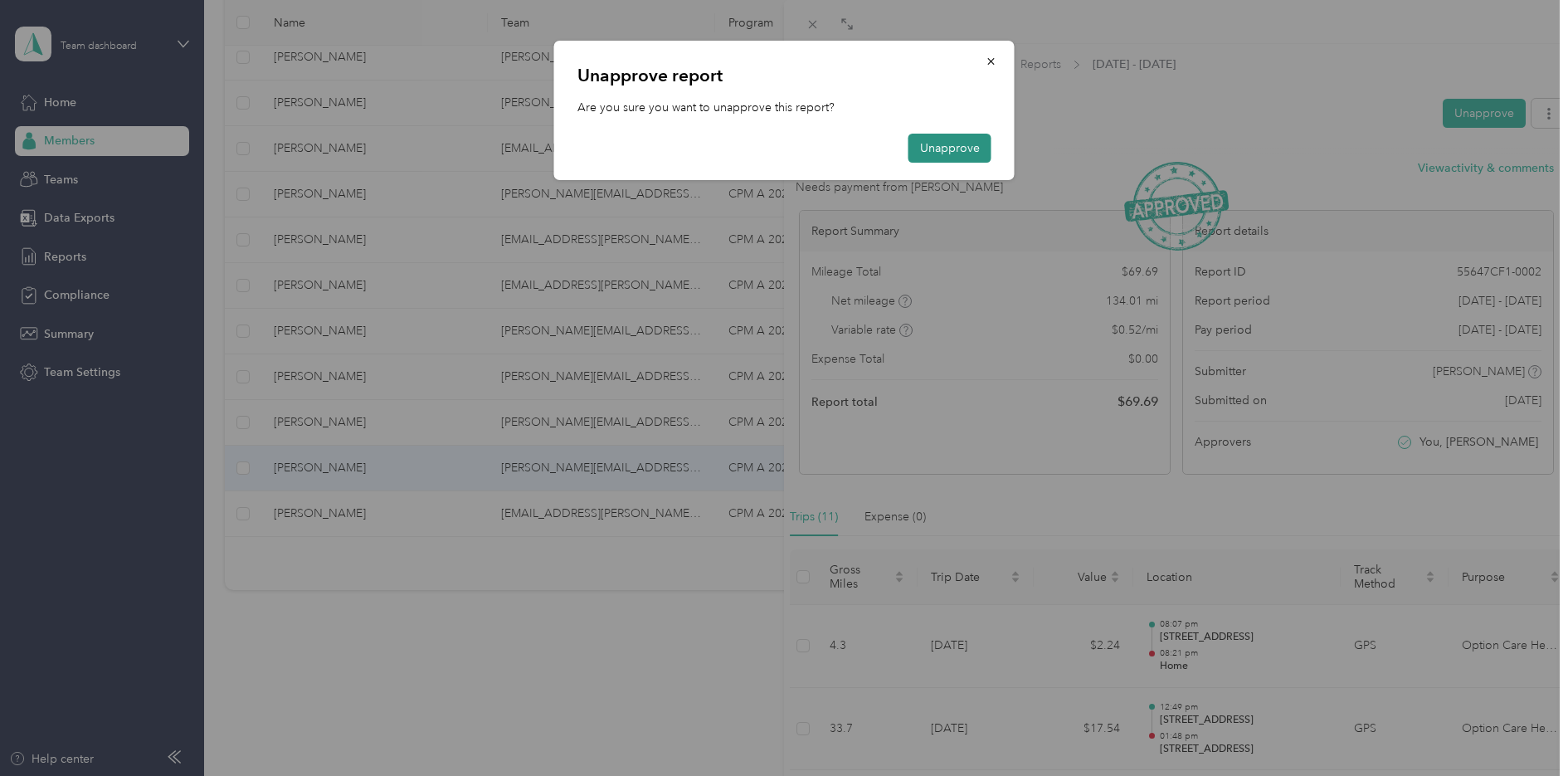
click at [946, 142] on button "Unapprove" at bounding box center [950, 148] width 83 height 29
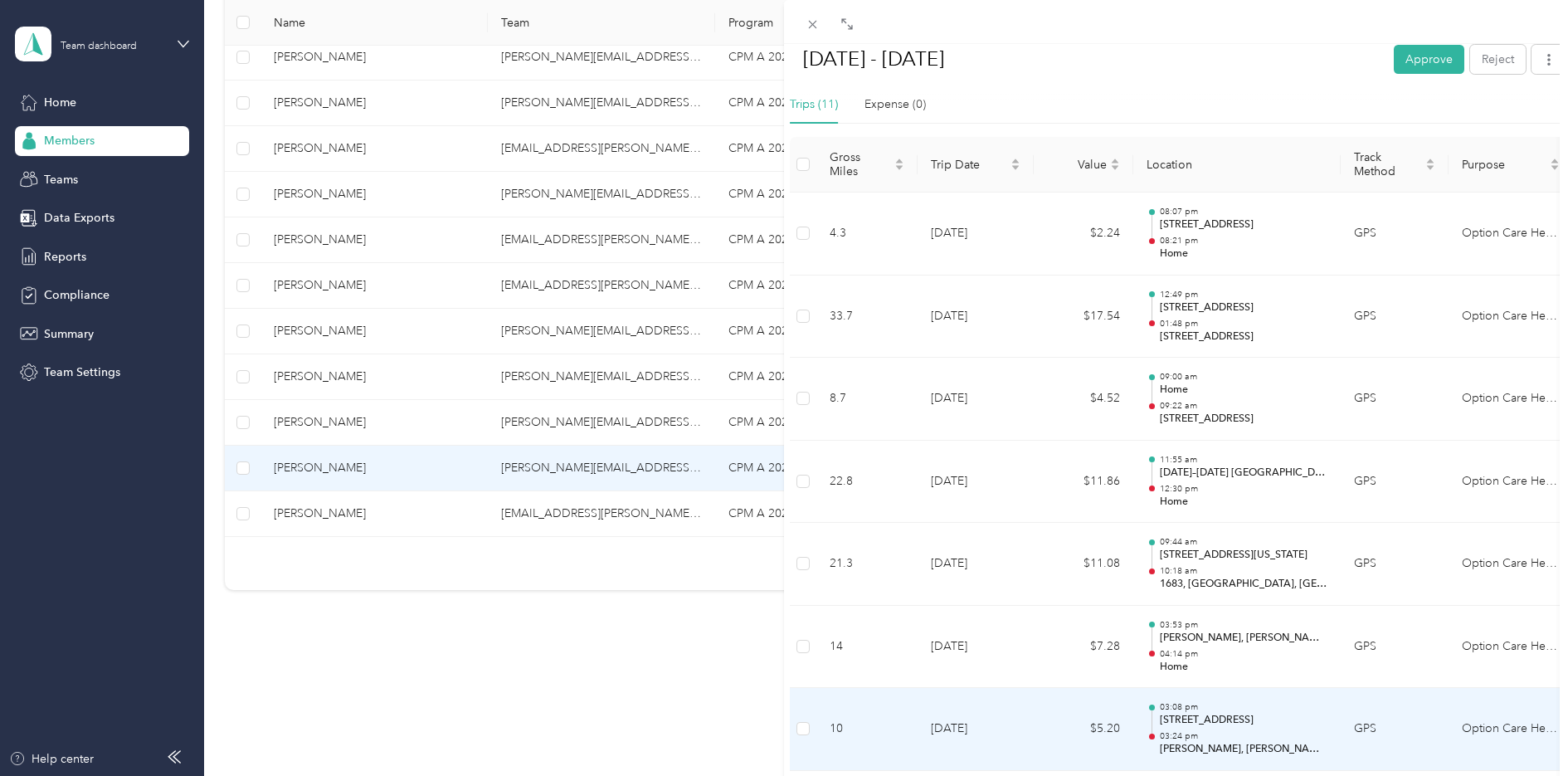
scroll to position [367, 0]
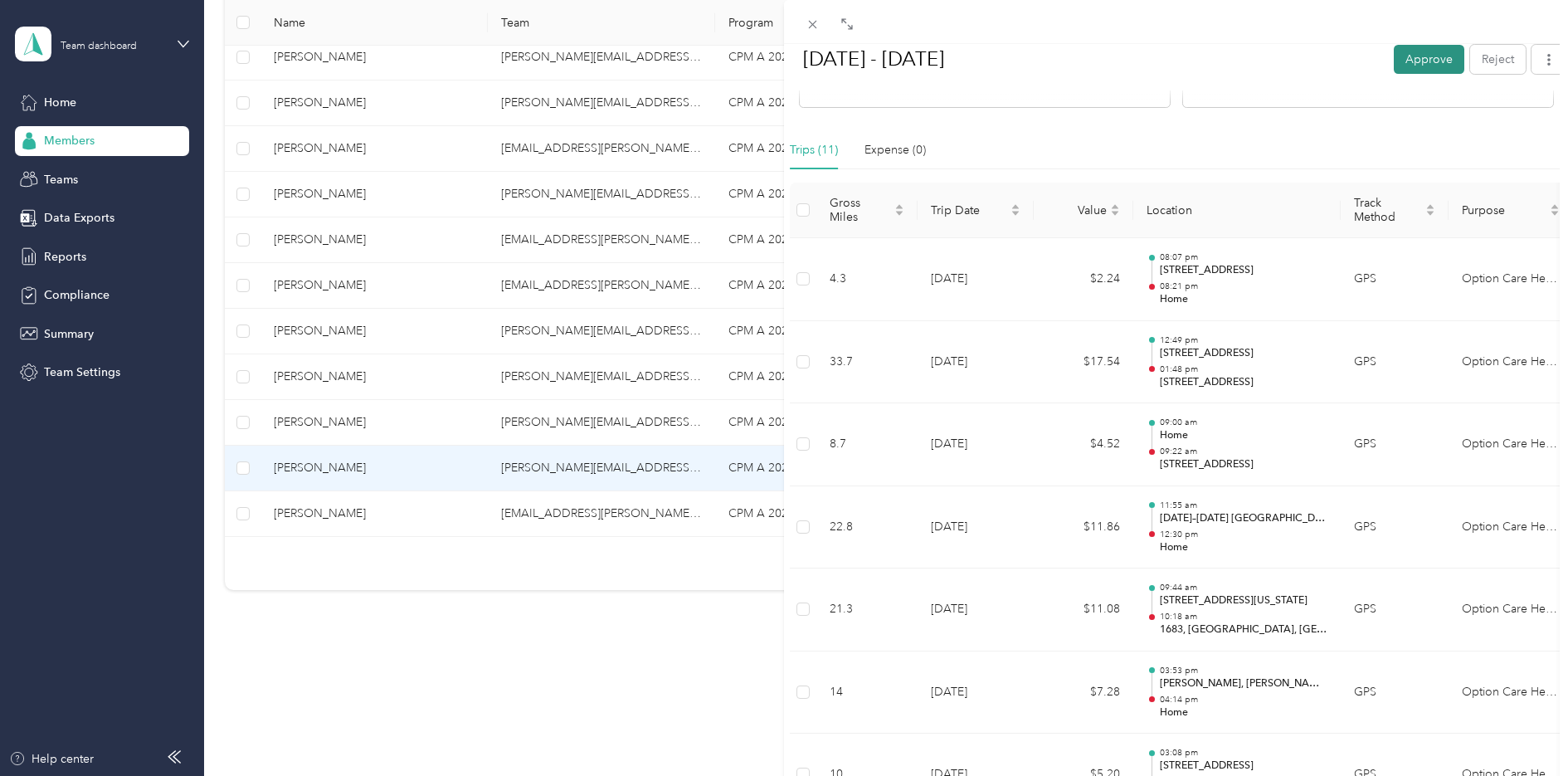
click at [1428, 62] on button "Approve" at bounding box center [1429, 58] width 71 height 29
click at [1527, 29] on icon at bounding box center [1532, 32] width 12 height 15
click at [812, 20] on icon at bounding box center [812, 25] width 14 height 14
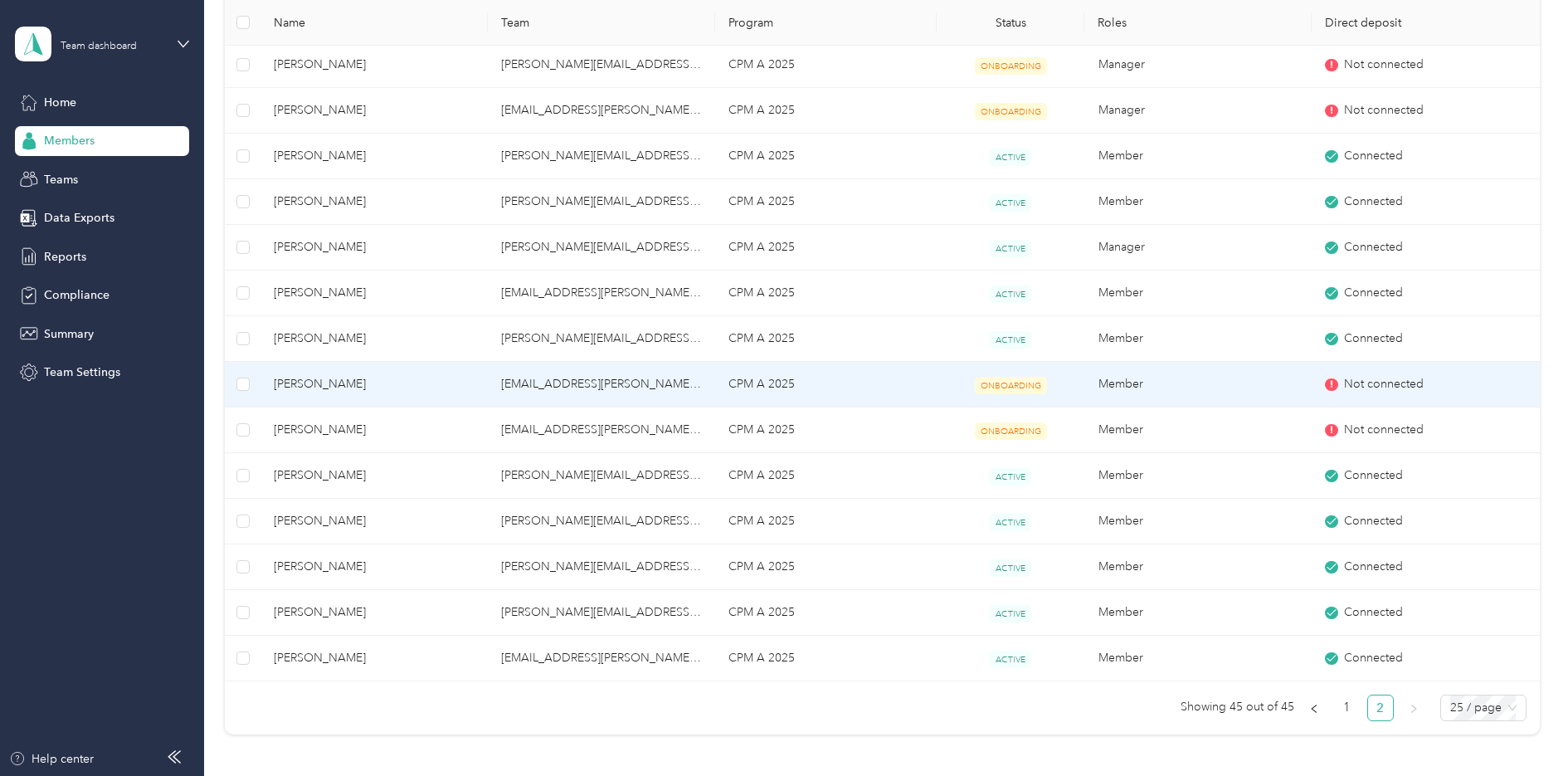
scroll to position [643, 0]
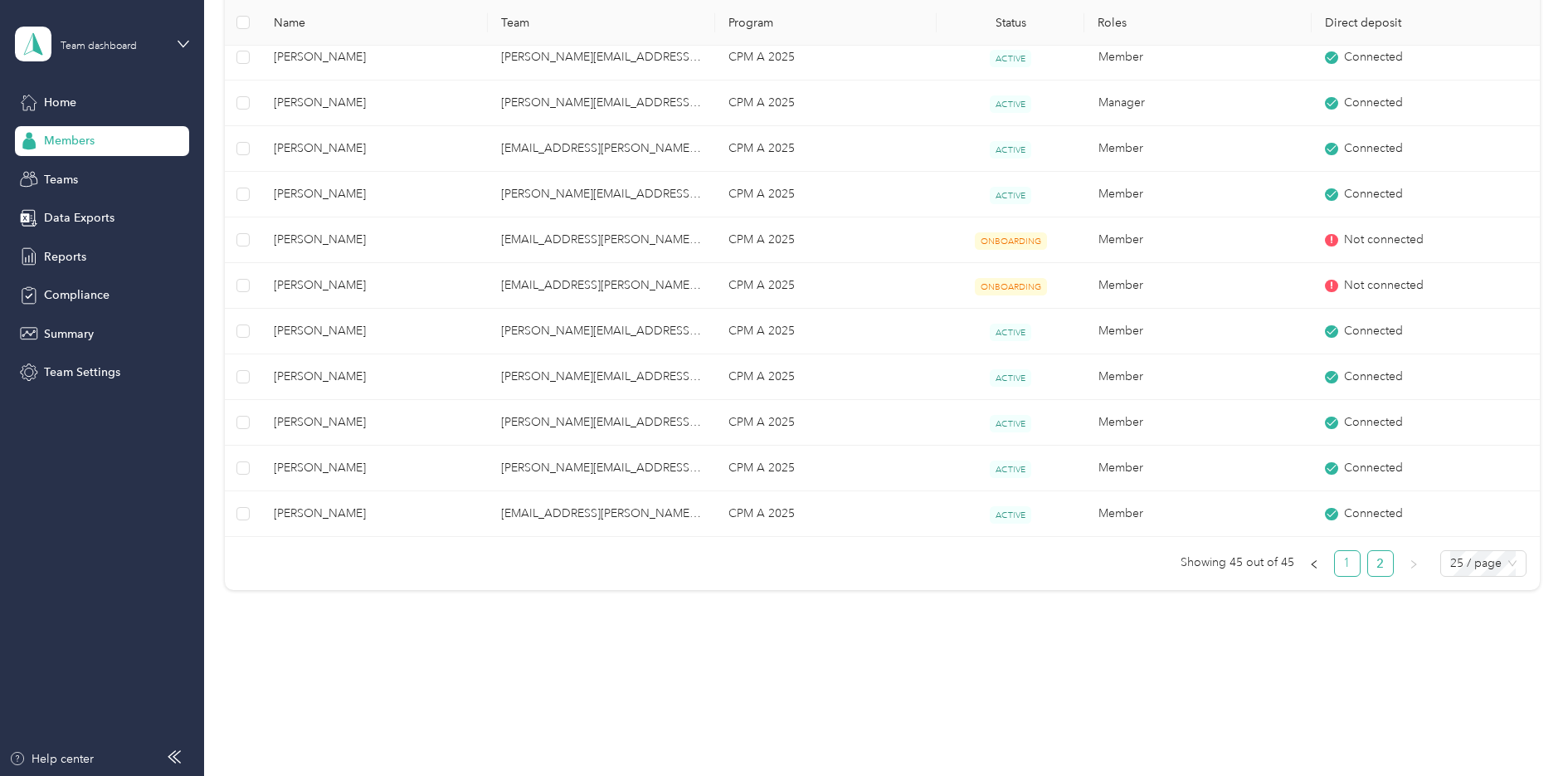
click at [1351, 567] on link "1" at bounding box center [1347, 563] width 25 height 25
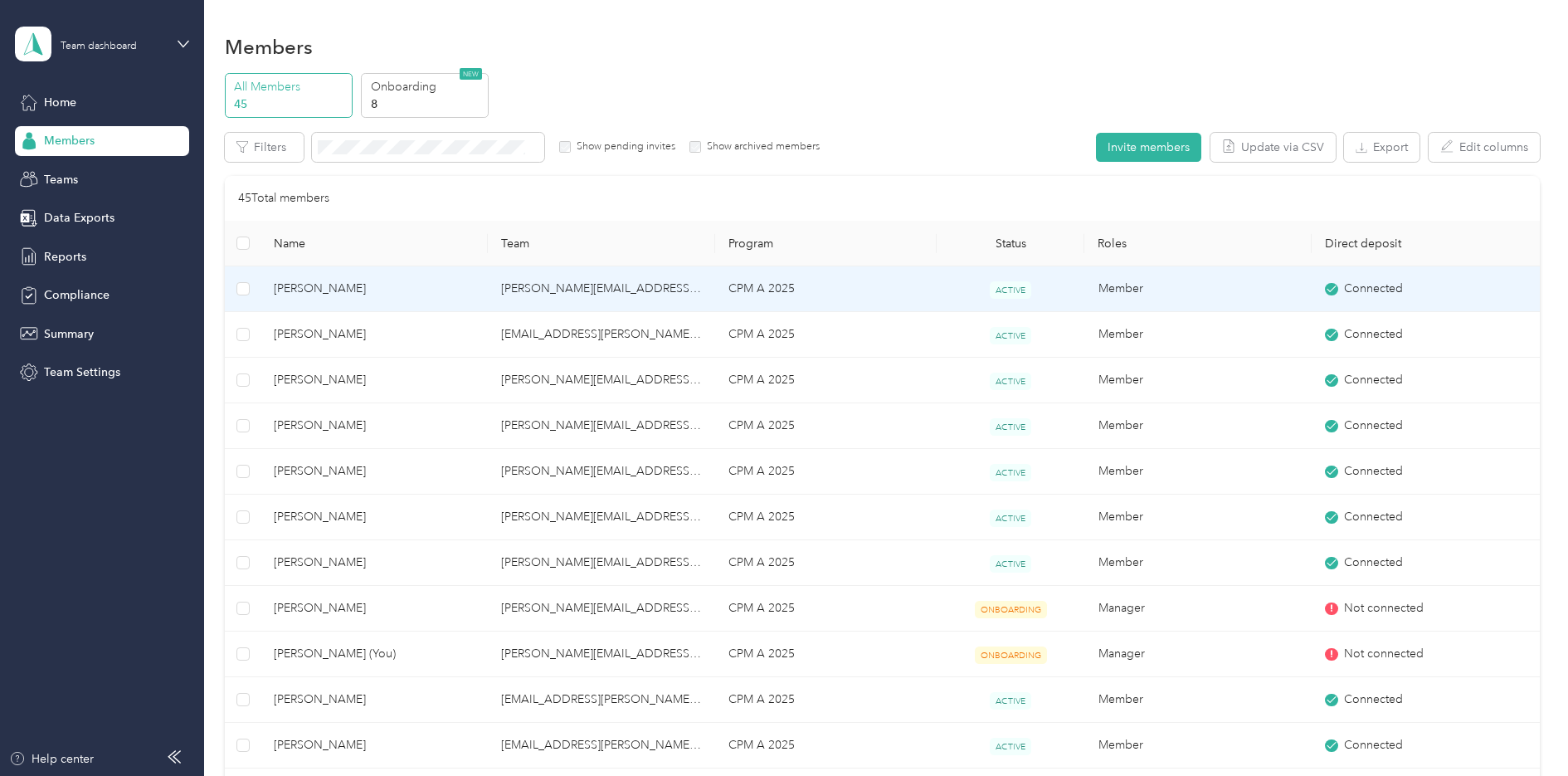
click at [424, 289] on span "[PERSON_NAME]" at bounding box center [374, 288] width 201 height 19
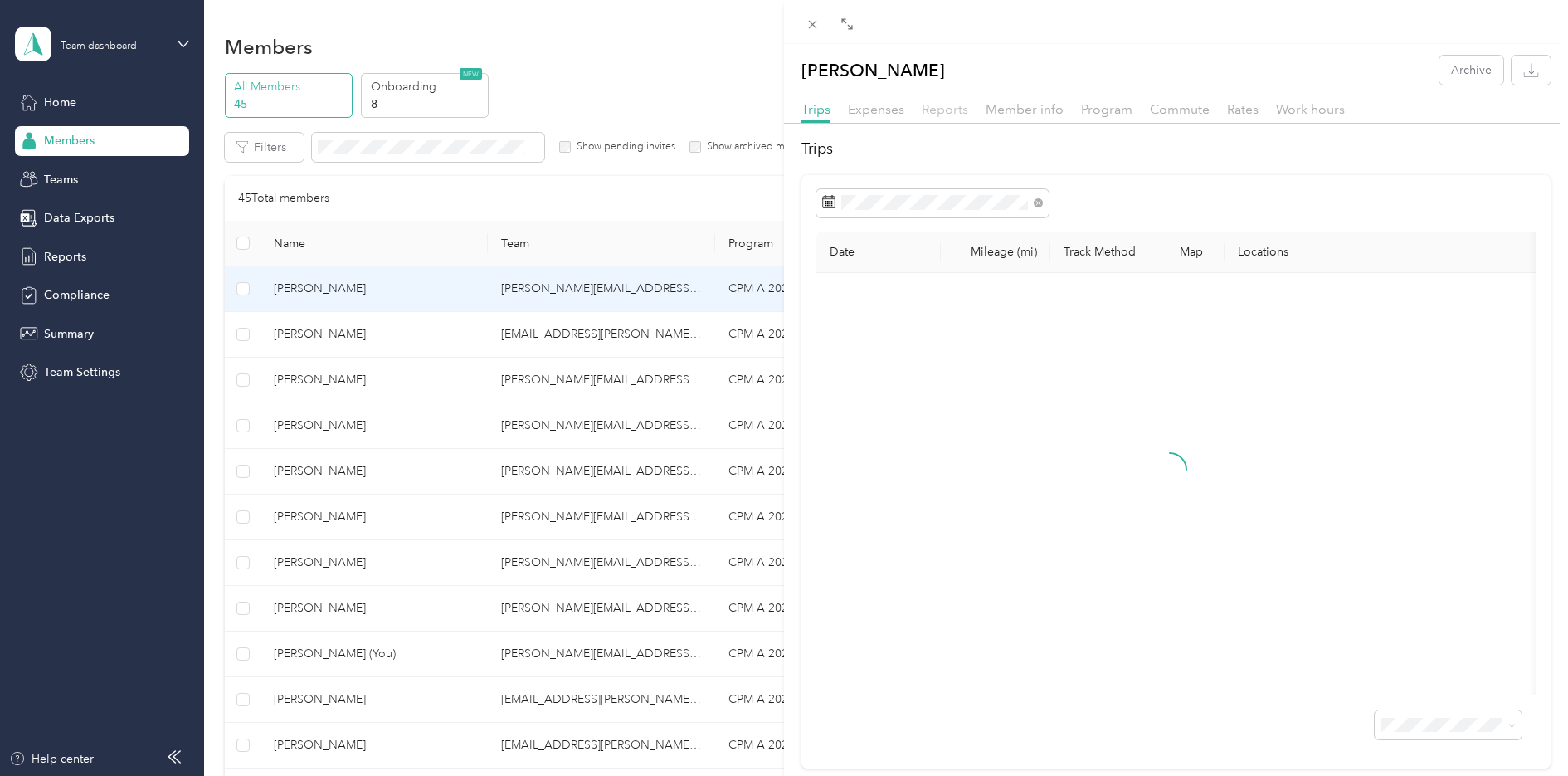
click at [947, 109] on span "Reports" at bounding box center [945, 110] width 47 height 16
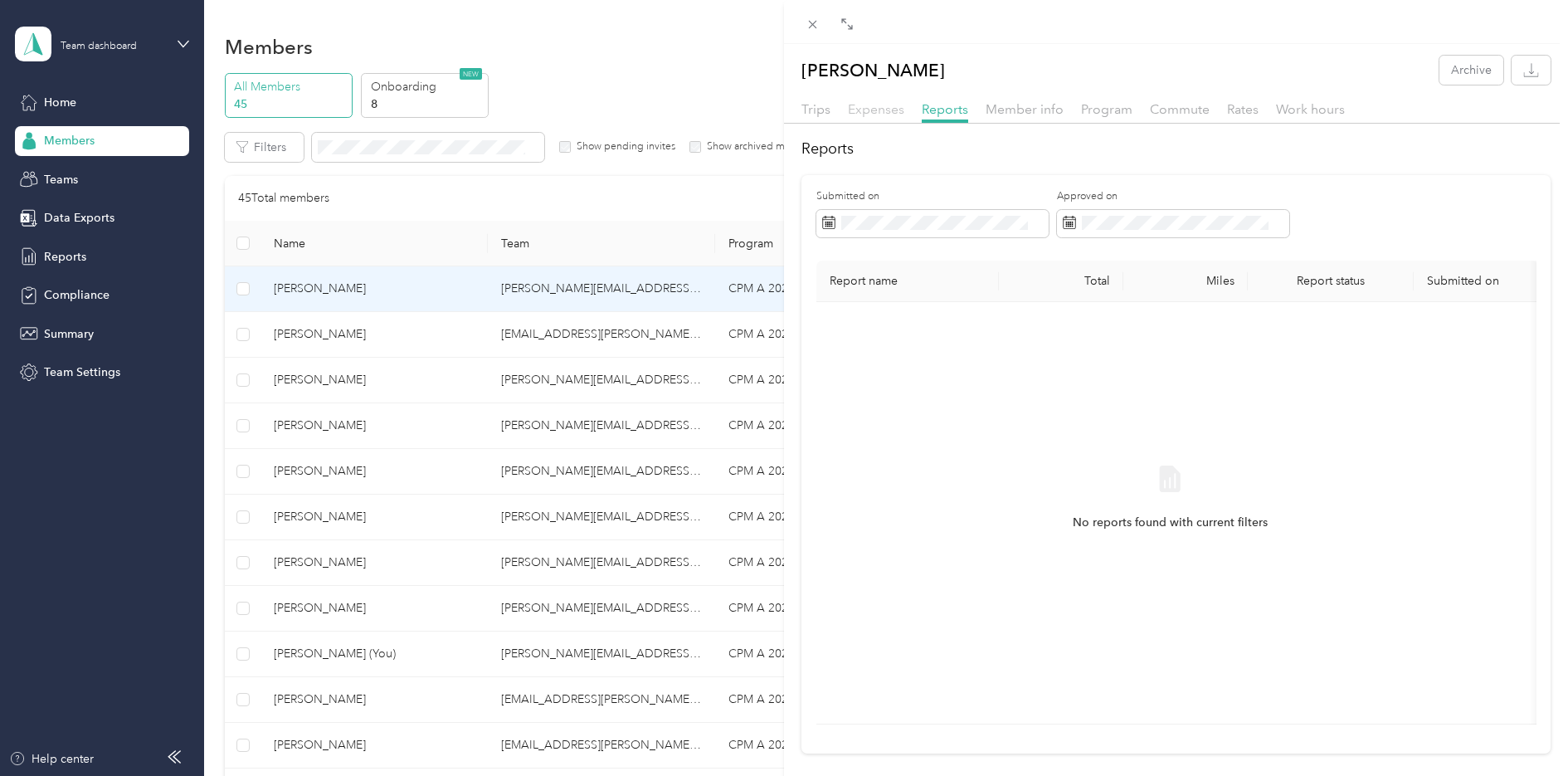
click at [884, 112] on span "Expenses" at bounding box center [876, 110] width 57 height 16
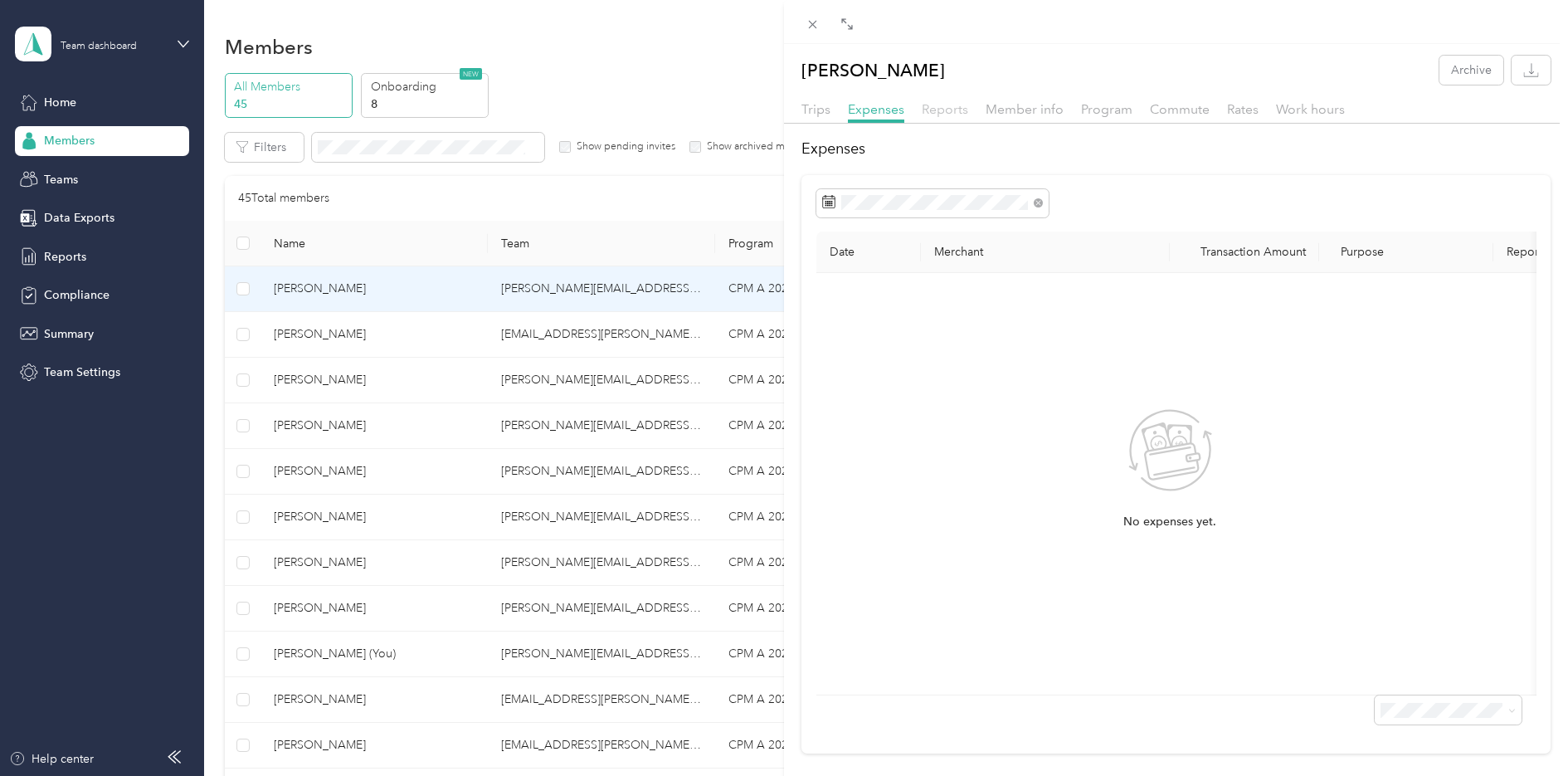
click at [935, 112] on span "Reports" at bounding box center [945, 110] width 47 height 16
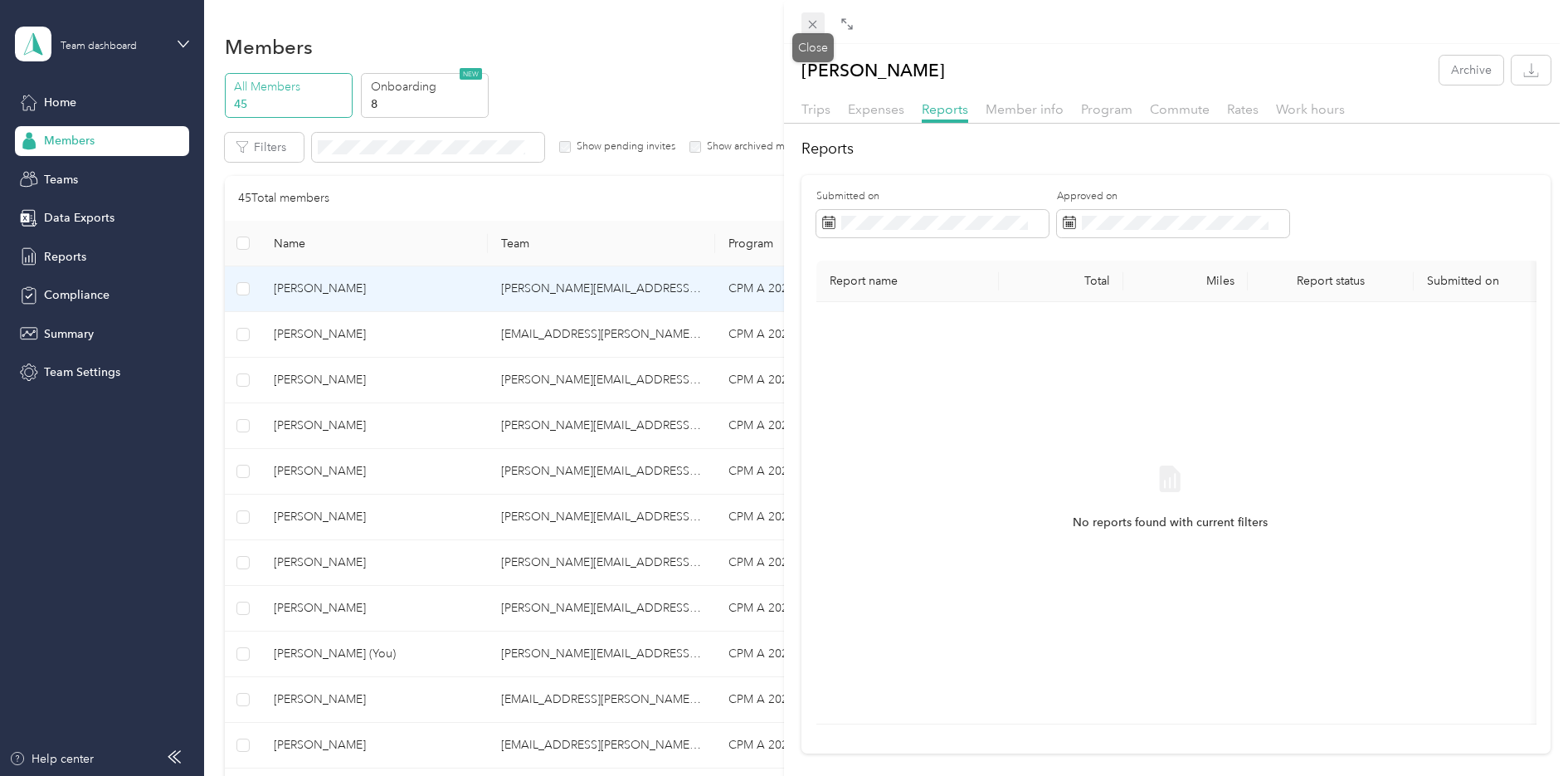
click at [818, 19] on icon at bounding box center [812, 25] width 14 height 14
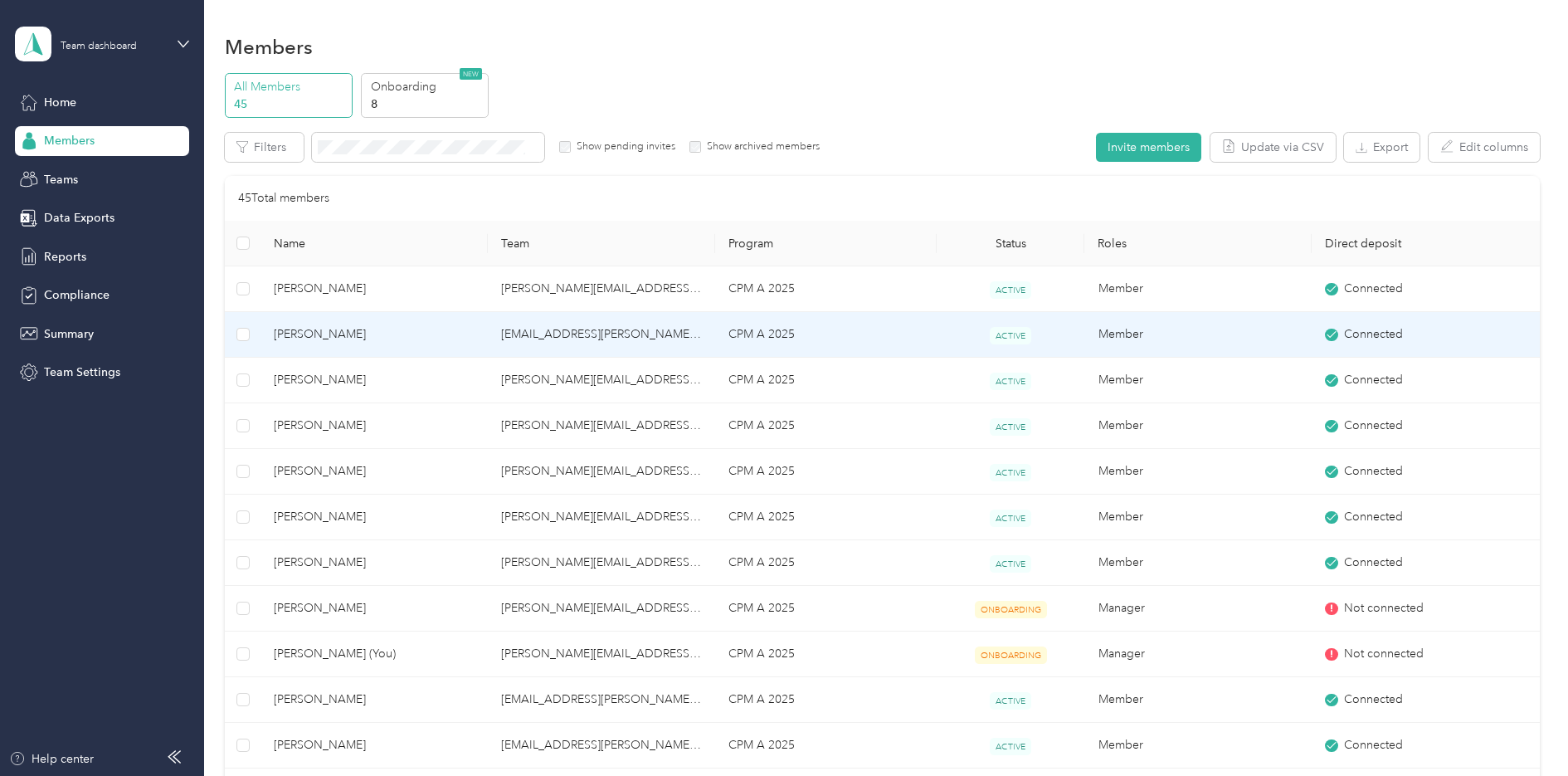
click at [340, 344] on span "[PERSON_NAME]" at bounding box center [374, 334] width 201 height 19
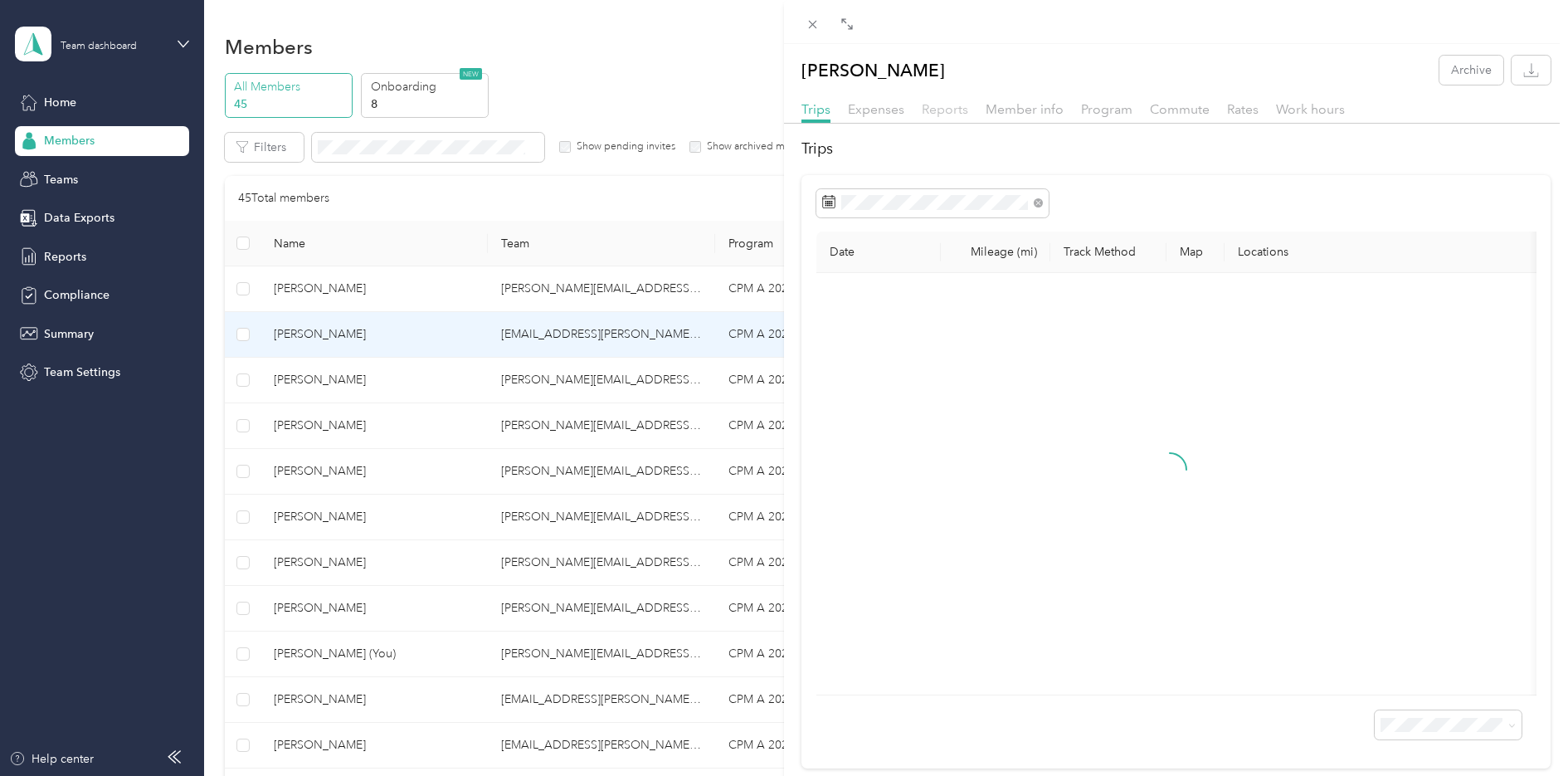
drag, startPoint x: 883, startPoint y: 104, endPoint x: 930, endPoint y: 106, distance: 47.0
click at [888, 104] on span "Expenses" at bounding box center [876, 110] width 57 height 16
click at [944, 110] on span "Reports" at bounding box center [945, 110] width 47 height 16
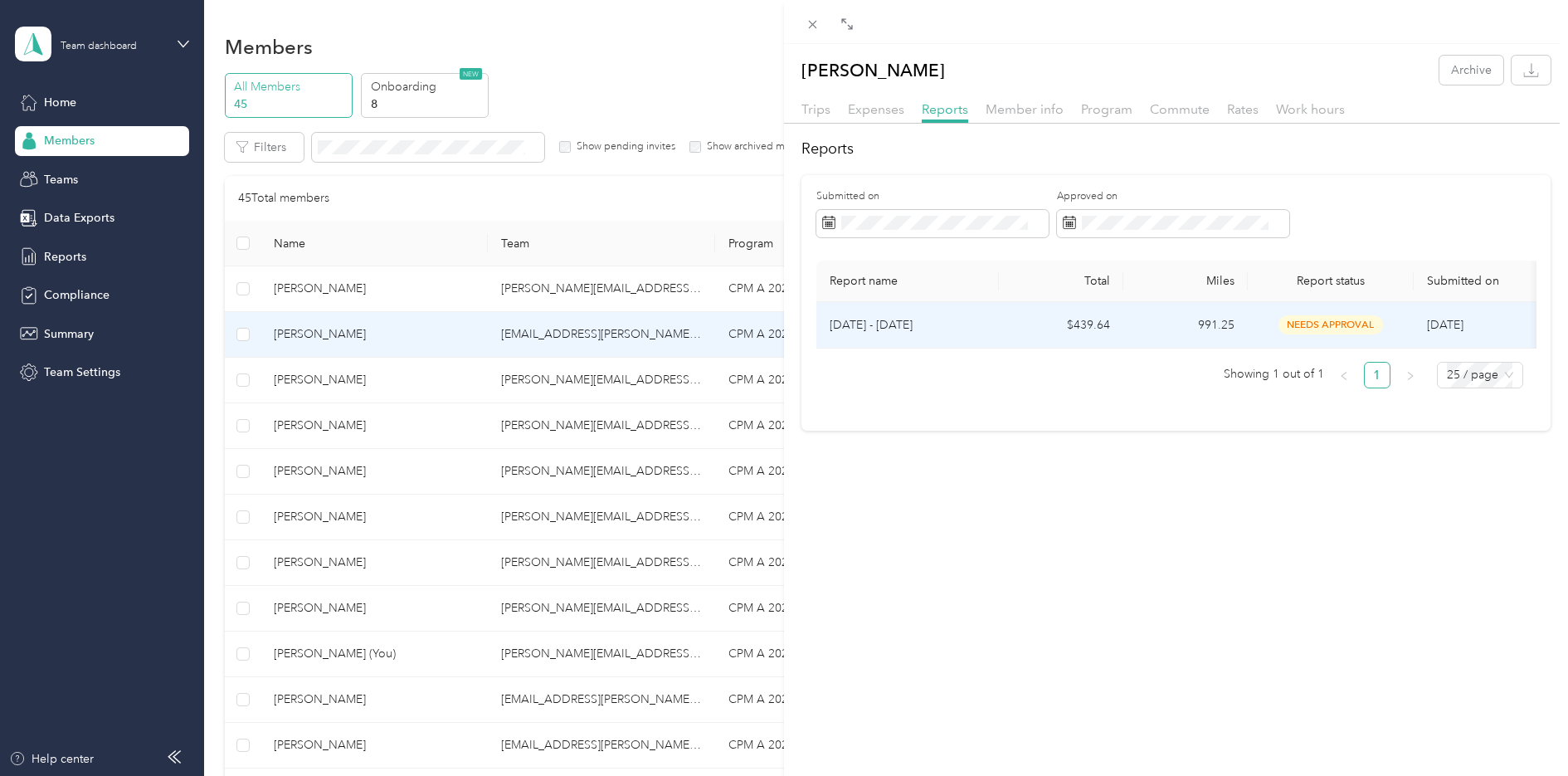
click at [961, 316] on p "[DATE] - [DATE]" at bounding box center [908, 325] width 156 height 19
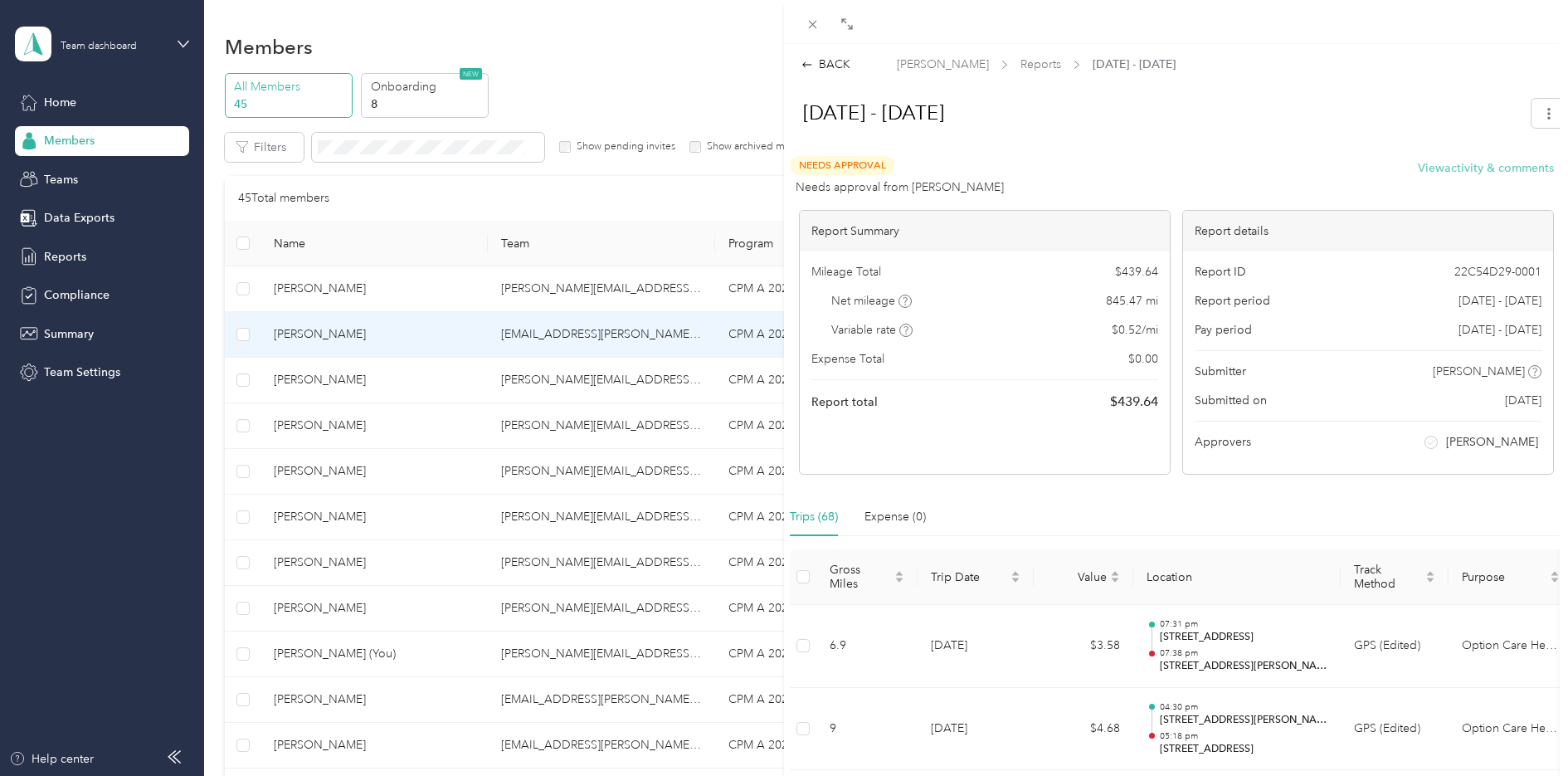
click at [1468, 169] on button "View activity & comments" at bounding box center [1486, 168] width 136 height 18
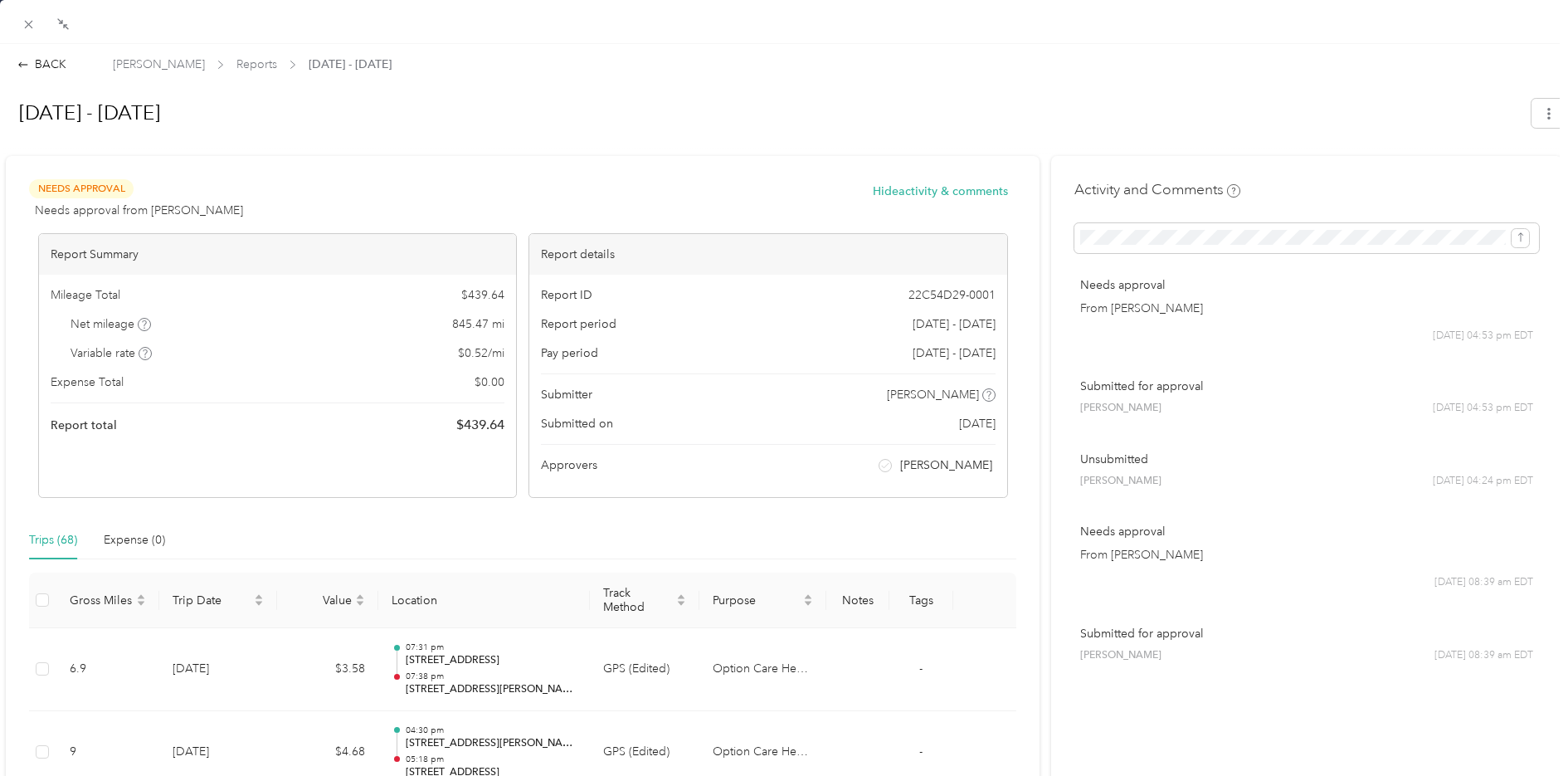
scroll to position [83, 0]
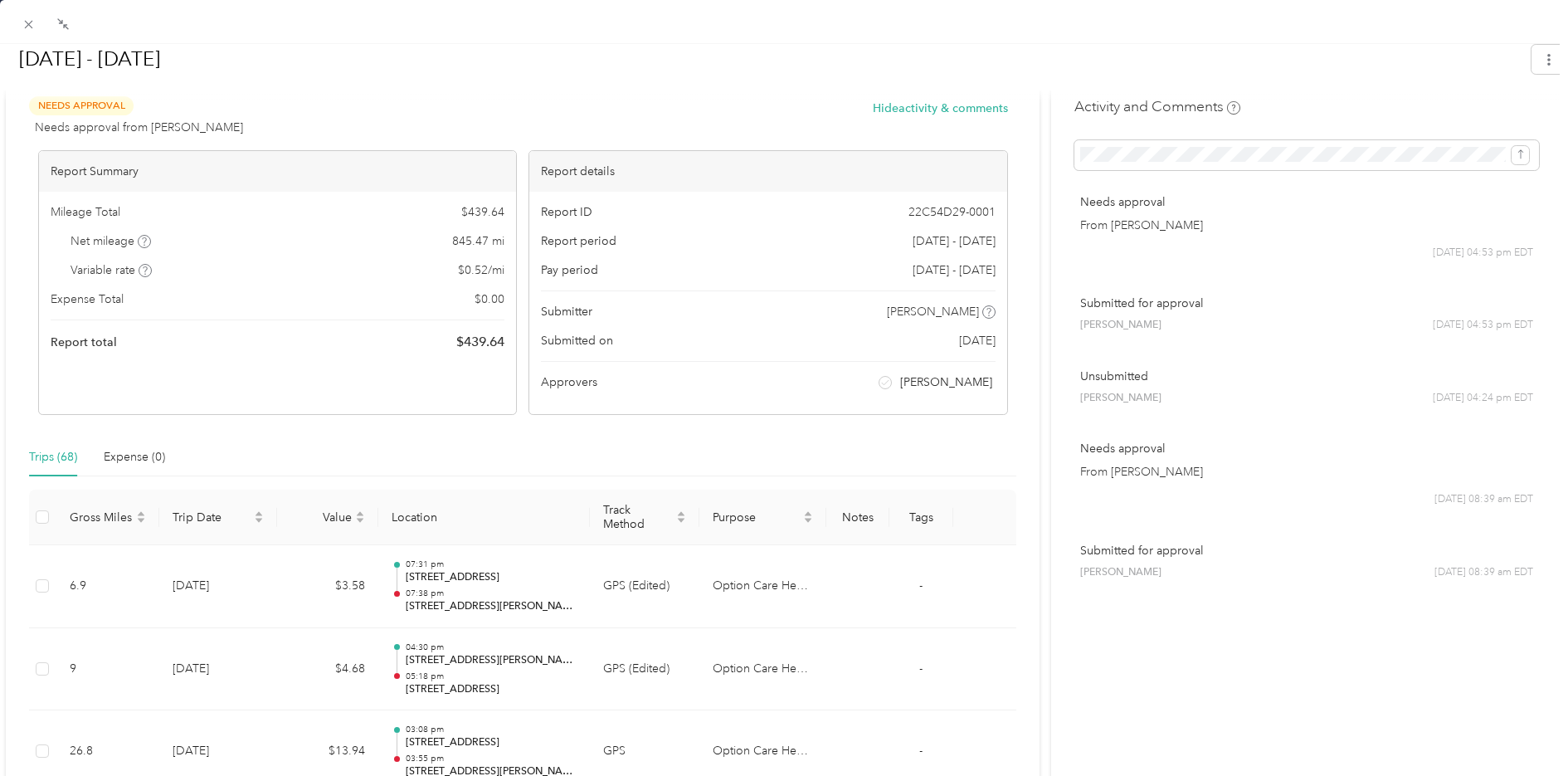
click at [1146, 230] on p "From [PERSON_NAME]" at bounding box center [1306, 225] width 453 height 18
click at [1433, 259] on span "[DATE] 04:53 pm EDT" at bounding box center [1483, 253] width 101 height 15
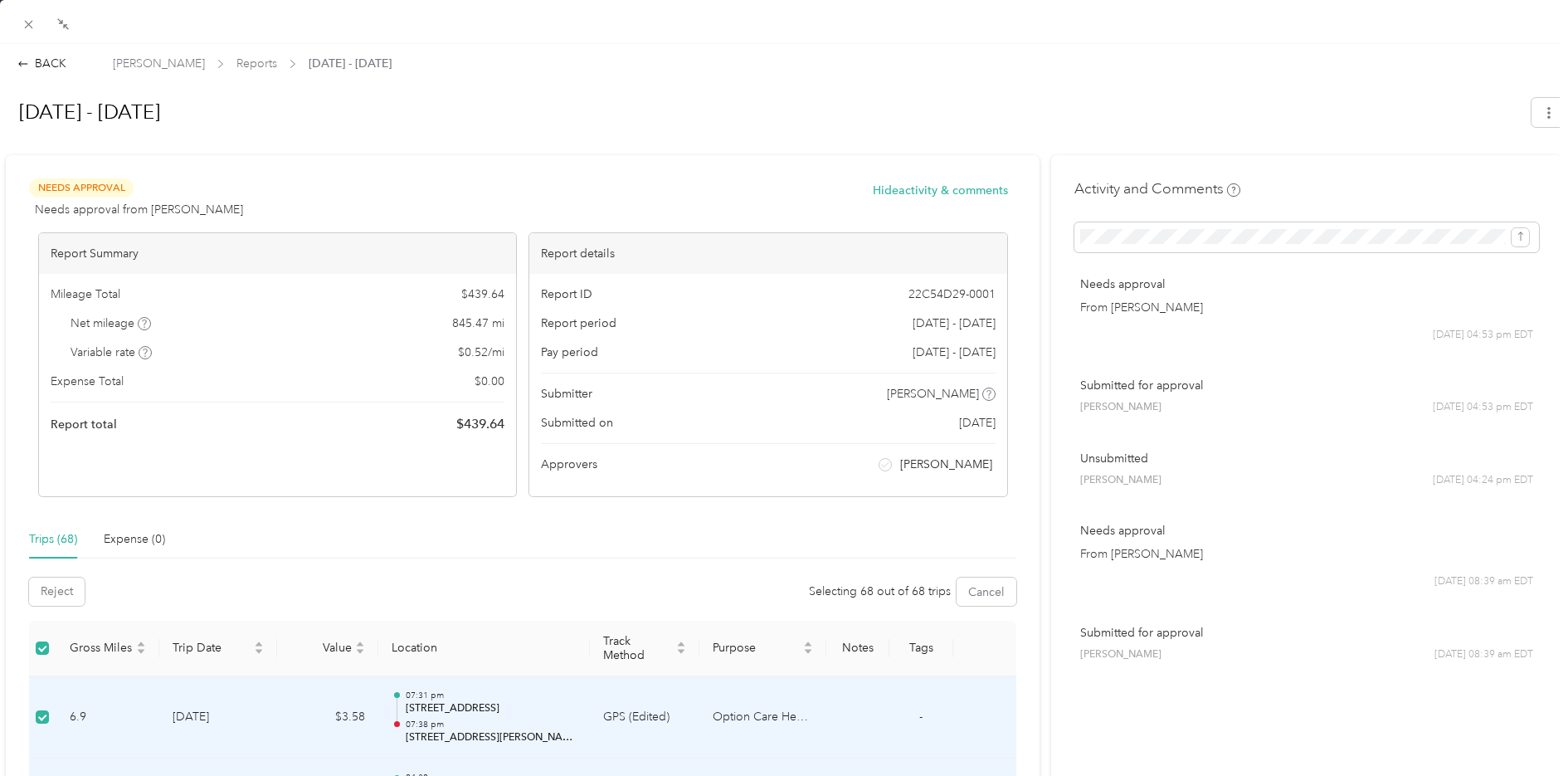
scroll to position [0, 0]
click at [19, 65] on icon at bounding box center [23, 64] width 9 height 5
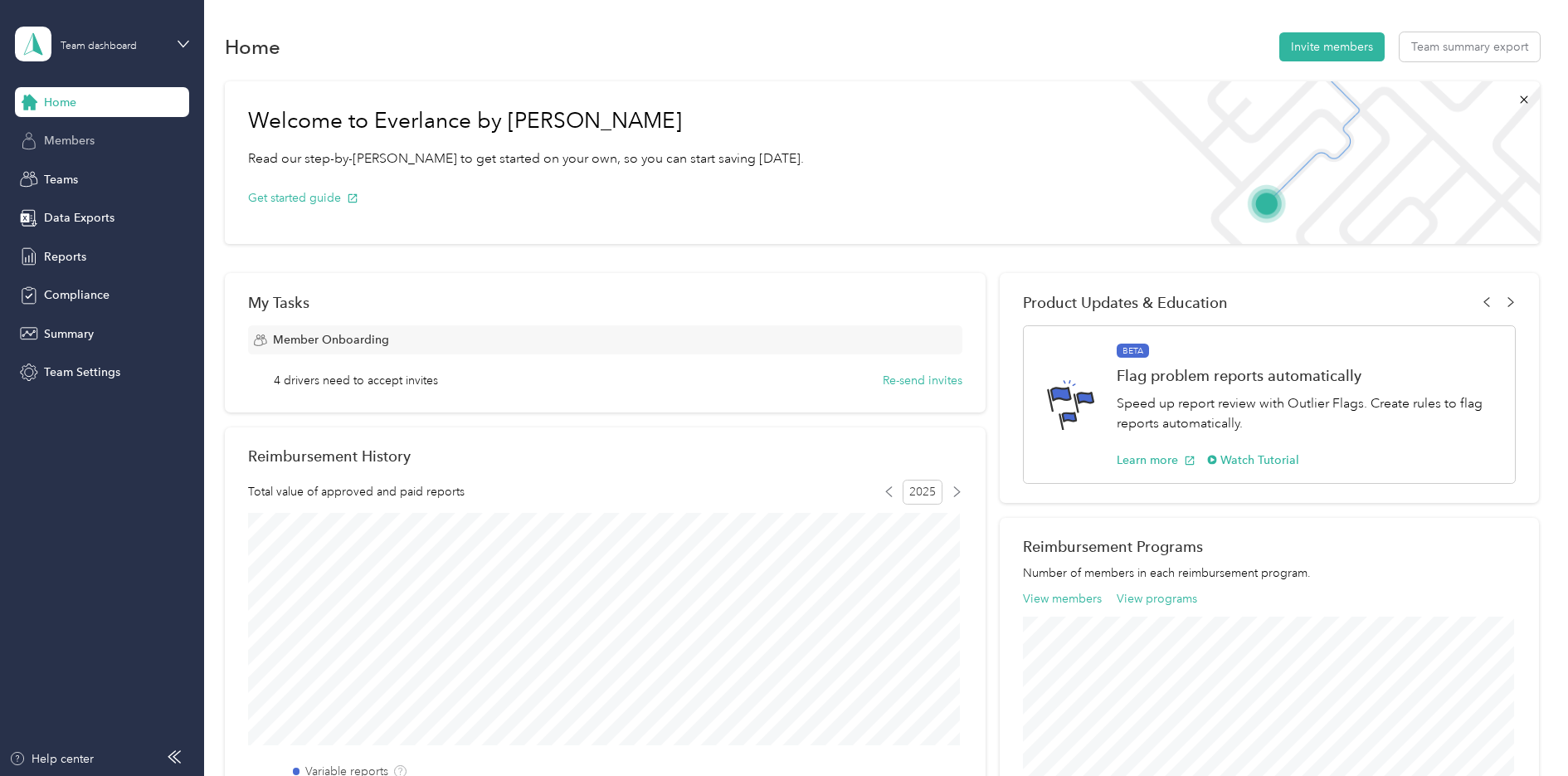
click at [93, 151] on div "Members" at bounding box center [102, 141] width 174 height 30
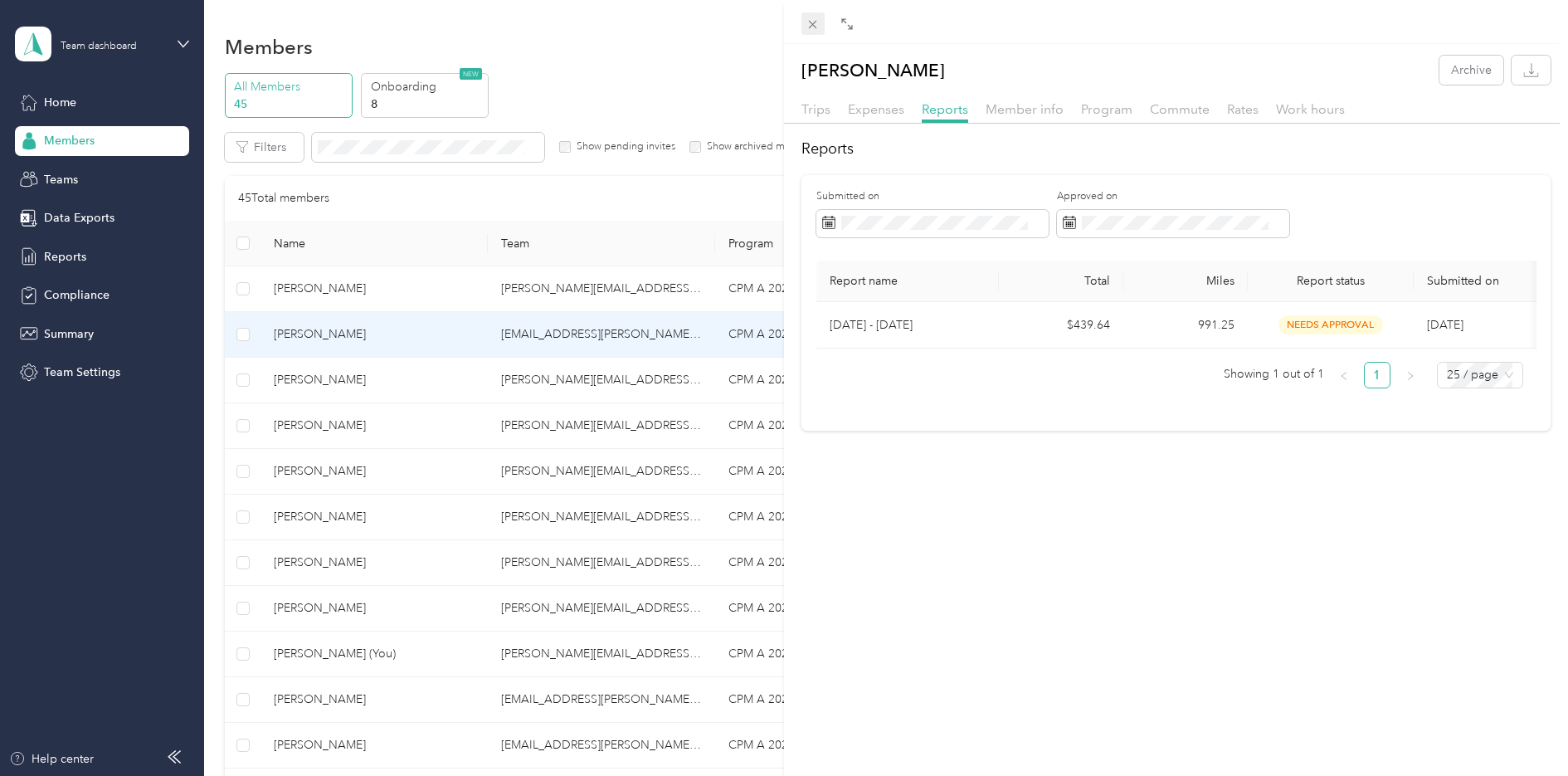
click at [803, 26] on span at bounding box center [813, 24] width 23 height 23
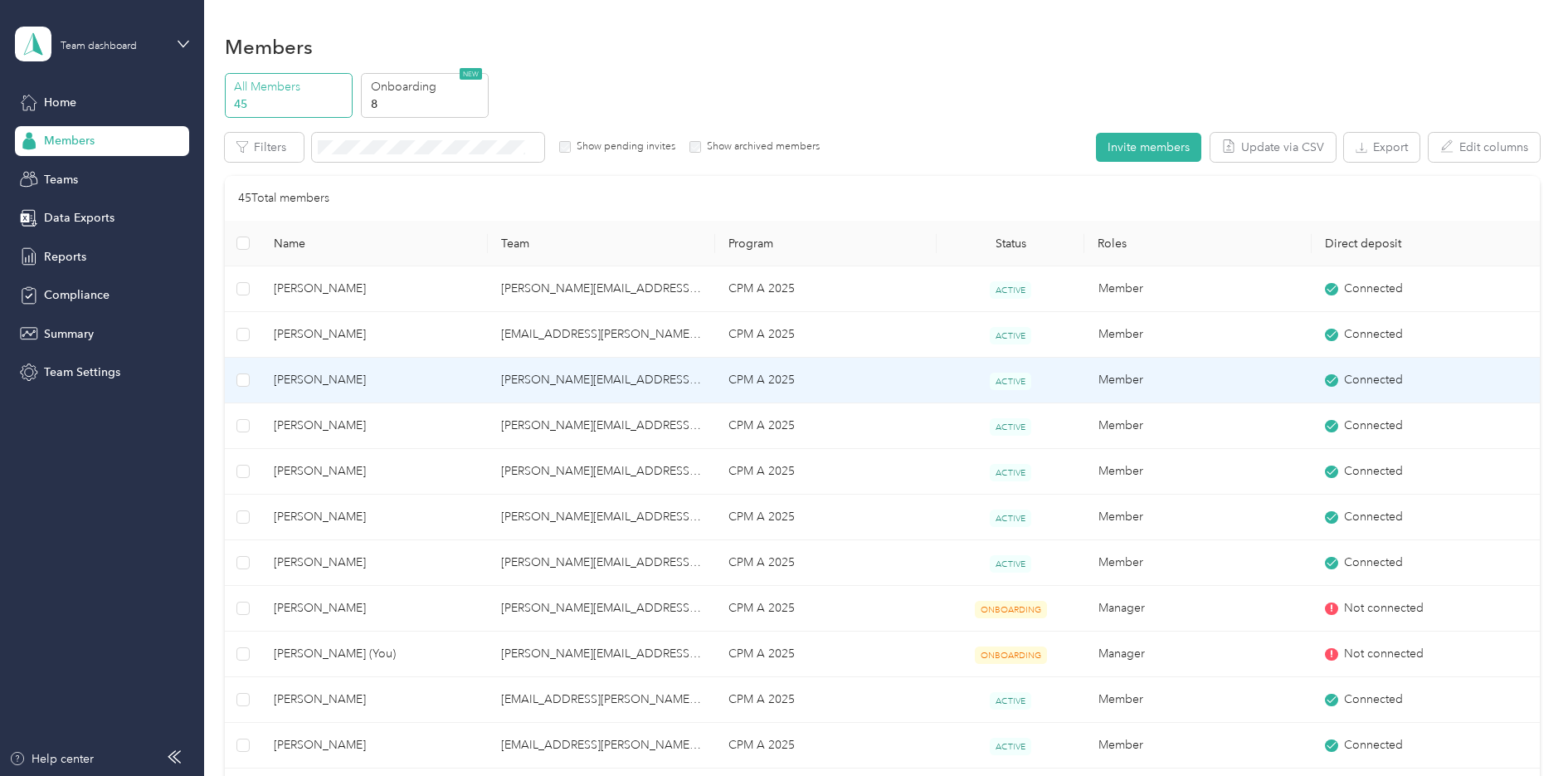
click at [309, 383] on span "[PERSON_NAME]" at bounding box center [374, 380] width 201 height 19
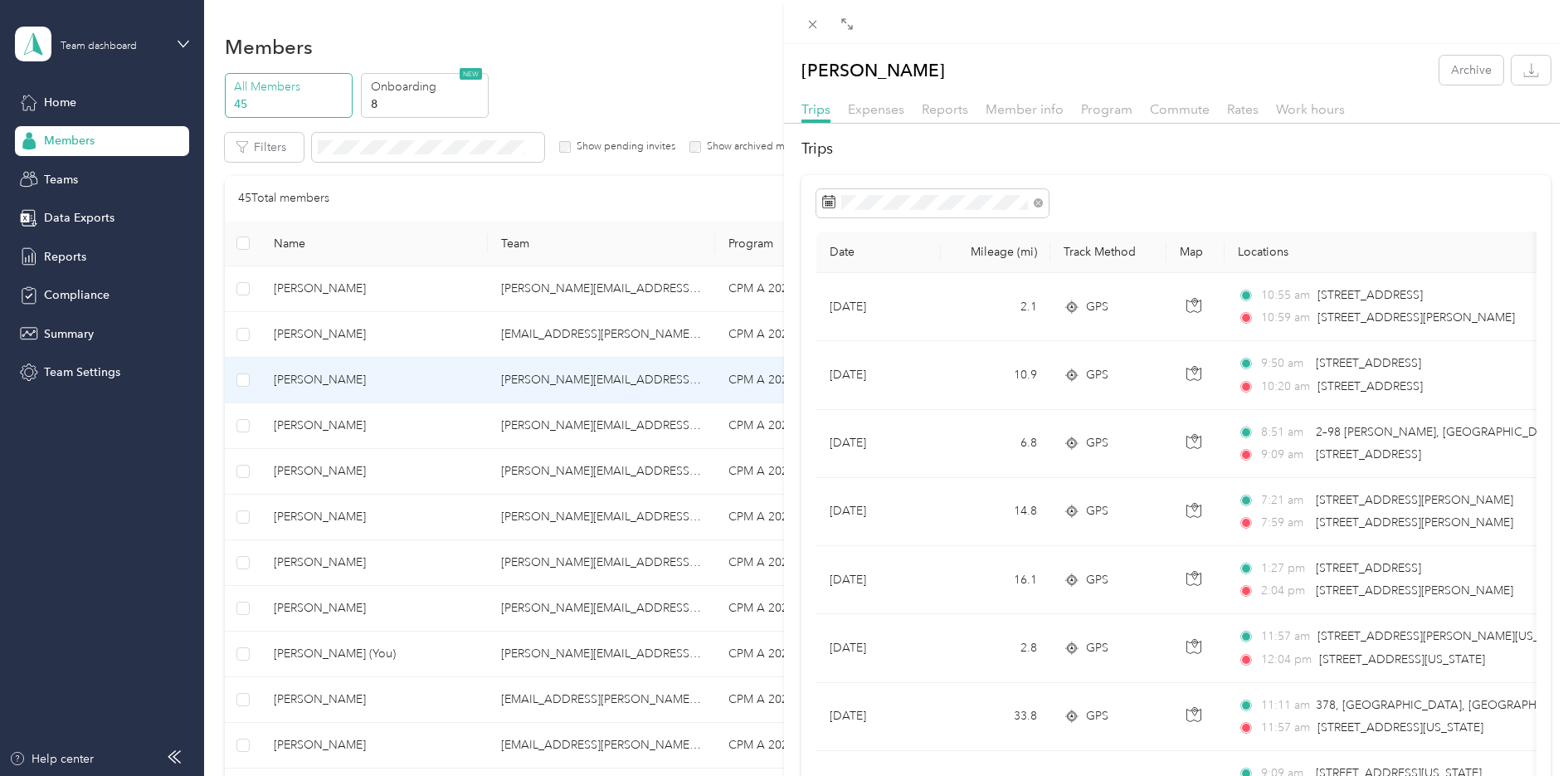
click at [937, 117] on div "Reports" at bounding box center [945, 110] width 47 height 20
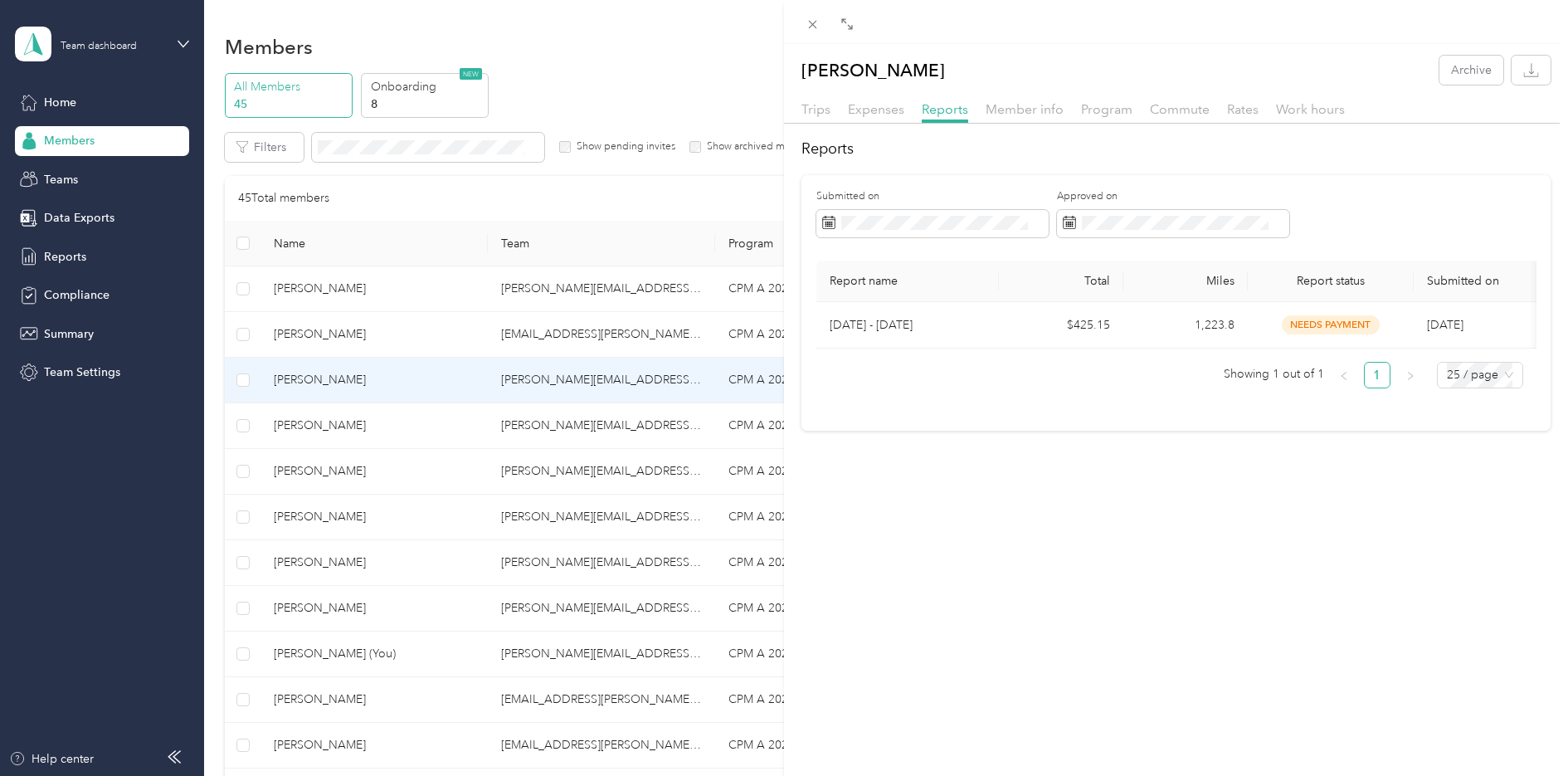
click at [400, 413] on div "[PERSON_NAME] Archive Trips Expenses Reports Member info Program Commute Rates …" at bounding box center [784, 388] width 1568 height 776
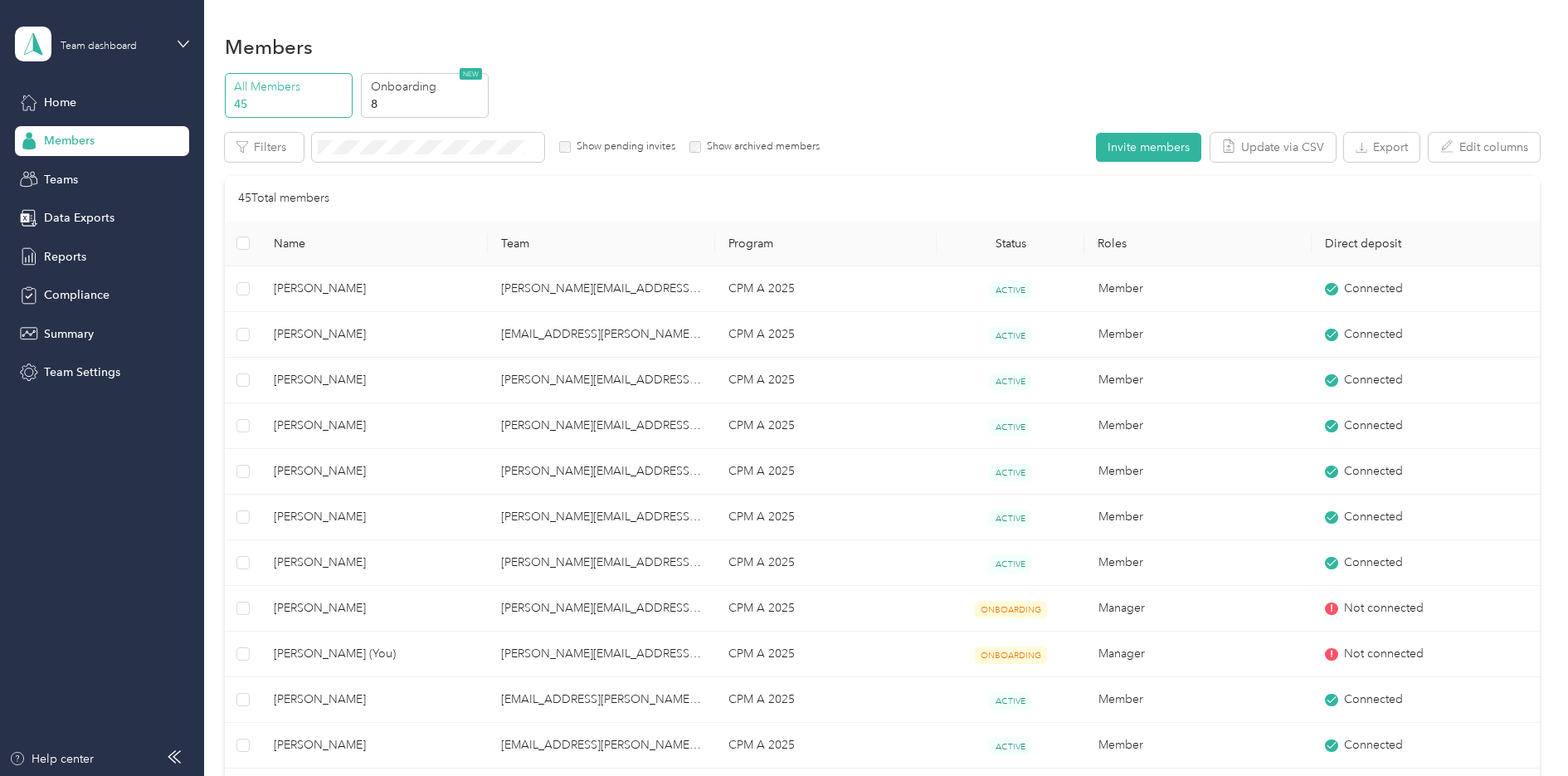
click at [398, 422] on span "[PERSON_NAME]" at bounding box center [374, 425] width 201 height 19
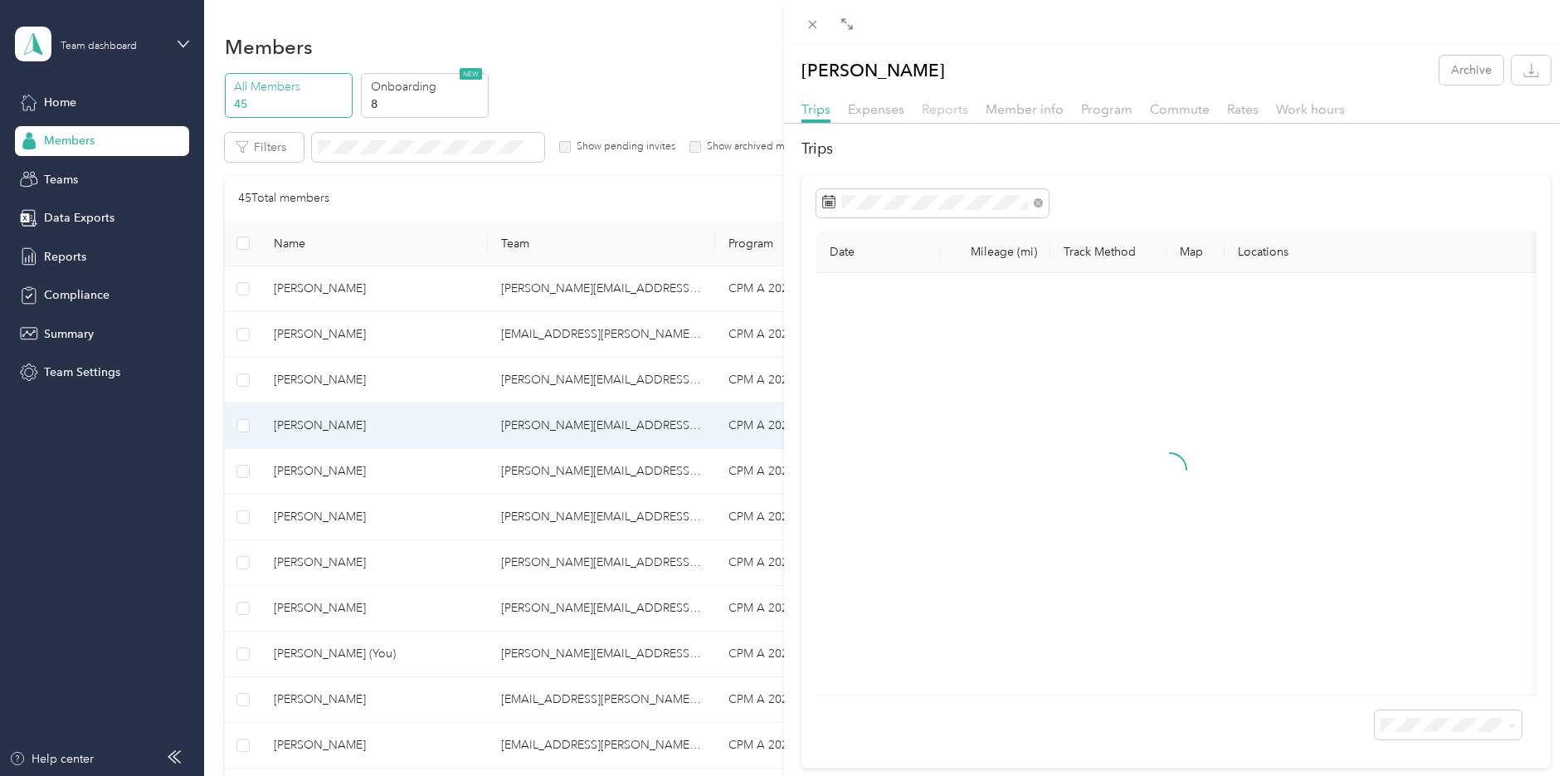
click at [953, 108] on span "Reports" at bounding box center [945, 110] width 47 height 16
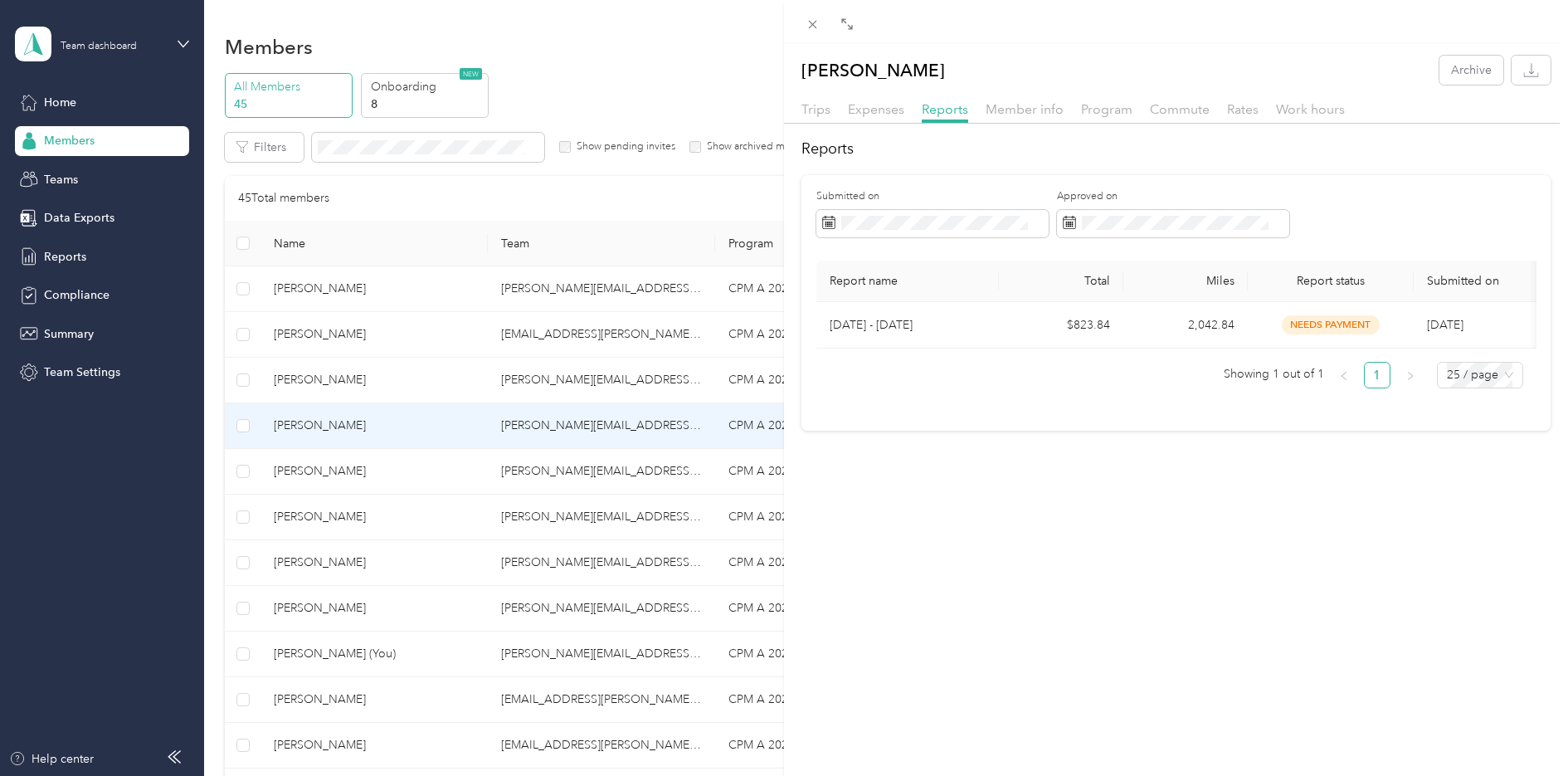
click at [344, 468] on div "[PERSON_NAME] Archive Trips Expenses Reports Member info Program Commute Rates …" at bounding box center [784, 388] width 1568 height 776
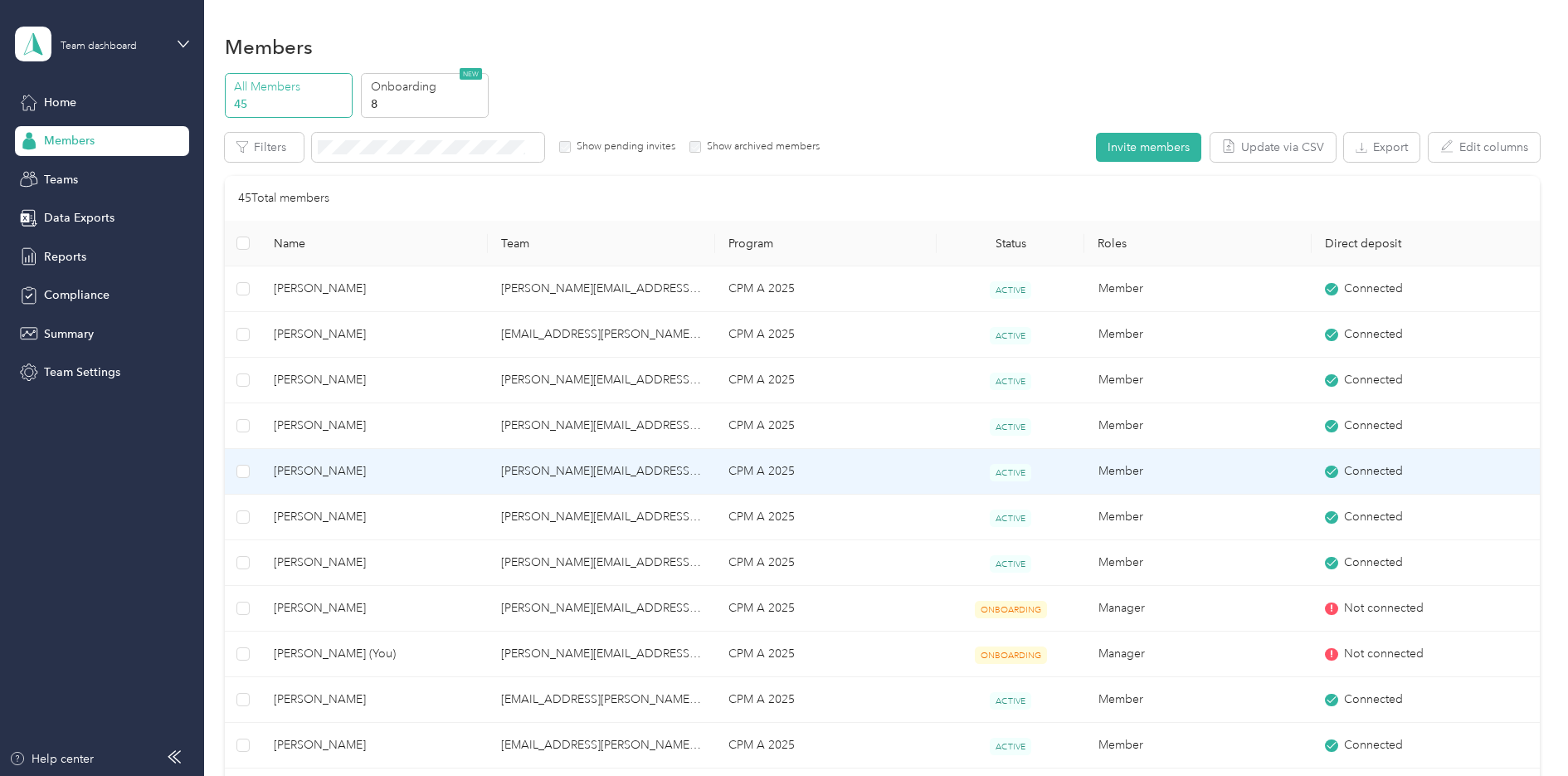
click at [347, 466] on span "[PERSON_NAME]" at bounding box center [374, 471] width 201 height 19
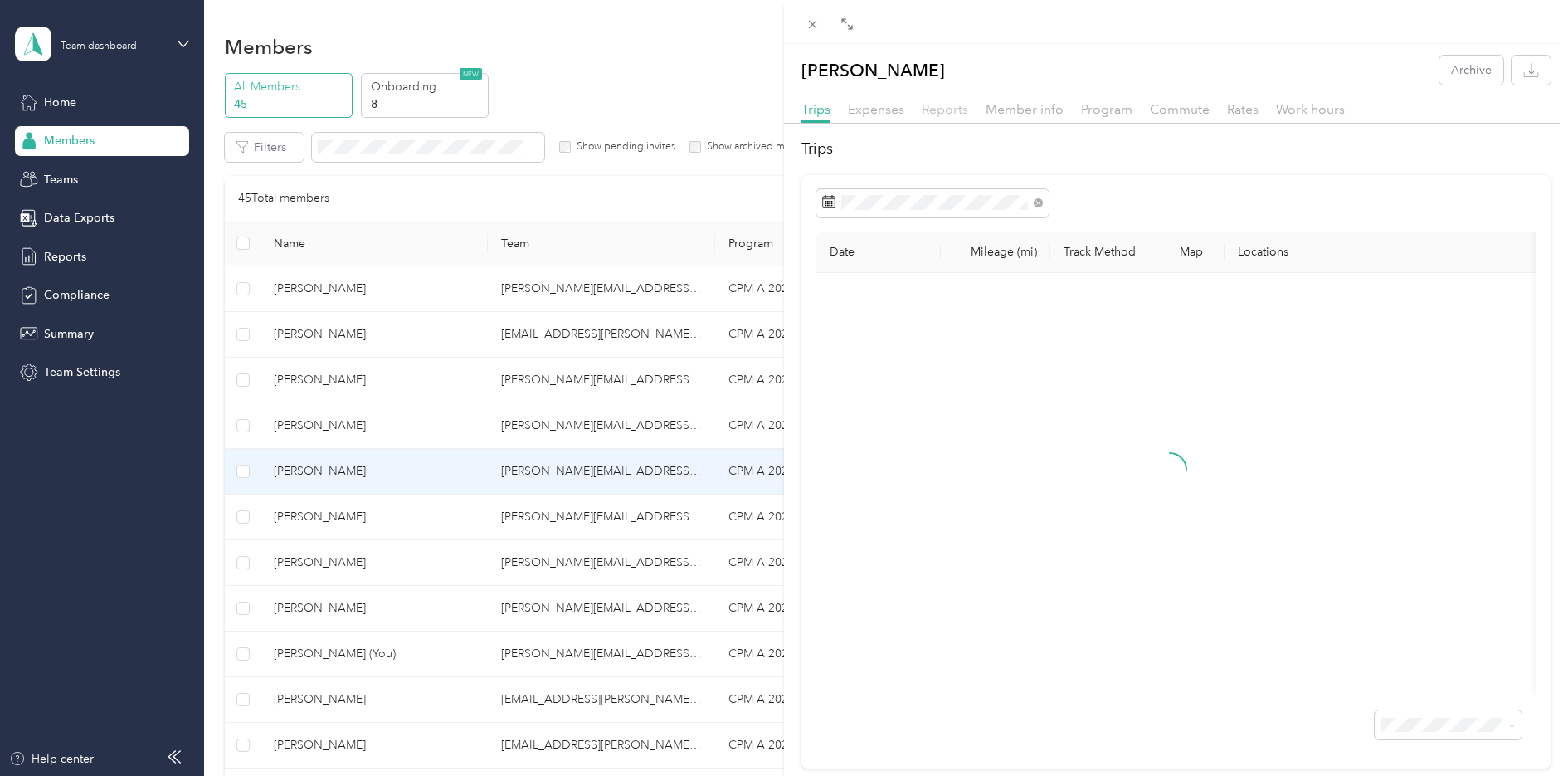
click at [955, 115] on span "Reports" at bounding box center [945, 110] width 47 height 16
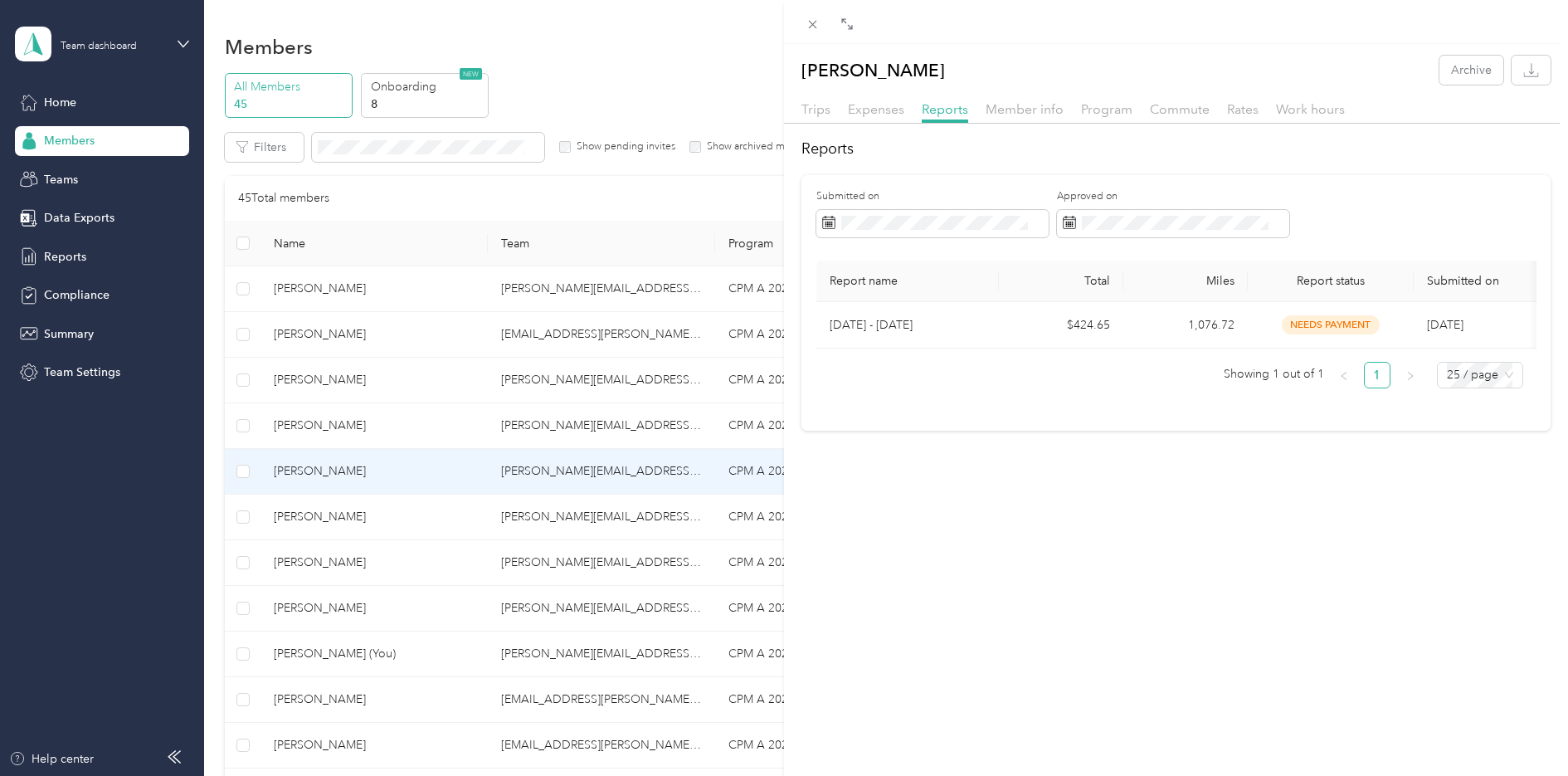
click at [305, 521] on div "[PERSON_NAME] Archive Trips Expenses Reports Member info Program Commute Rates …" at bounding box center [784, 388] width 1568 height 776
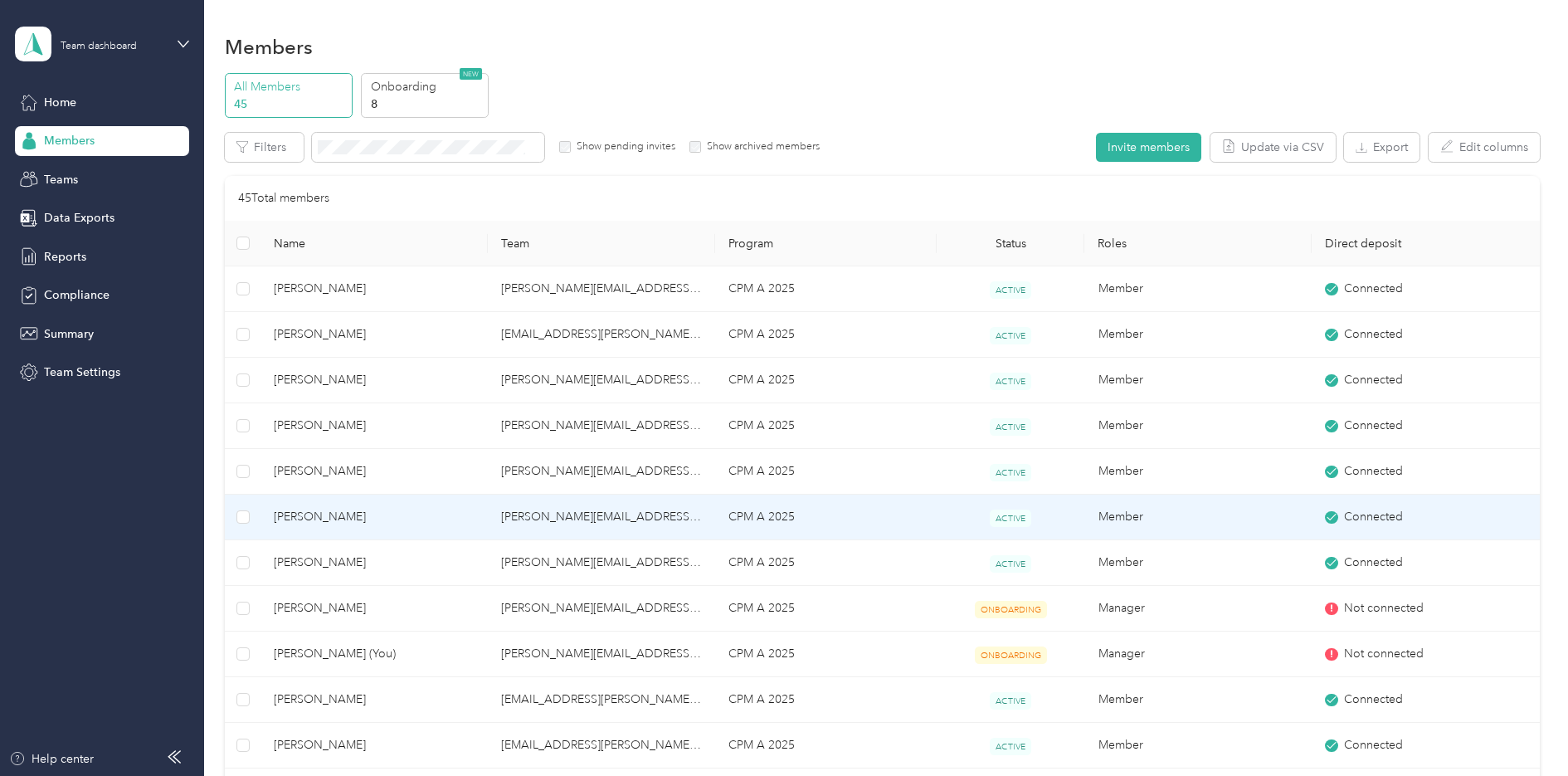
click at [299, 517] on span "[PERSON_NAME]" at bounding box center [374, 516] width 201 height 19
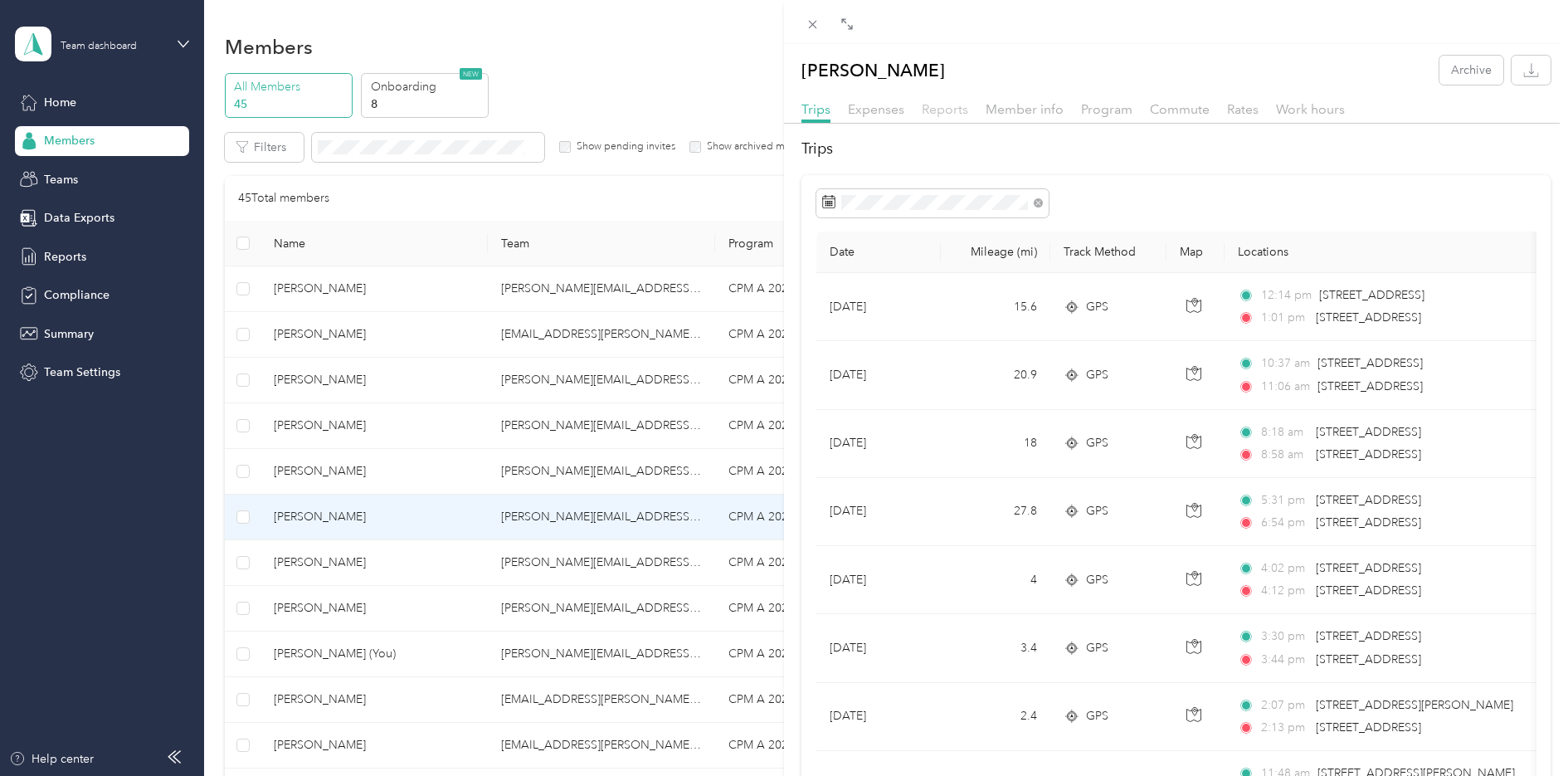
click at [931, 113] on span "Reports" at bounding box center [945, 110] width 47 height 16
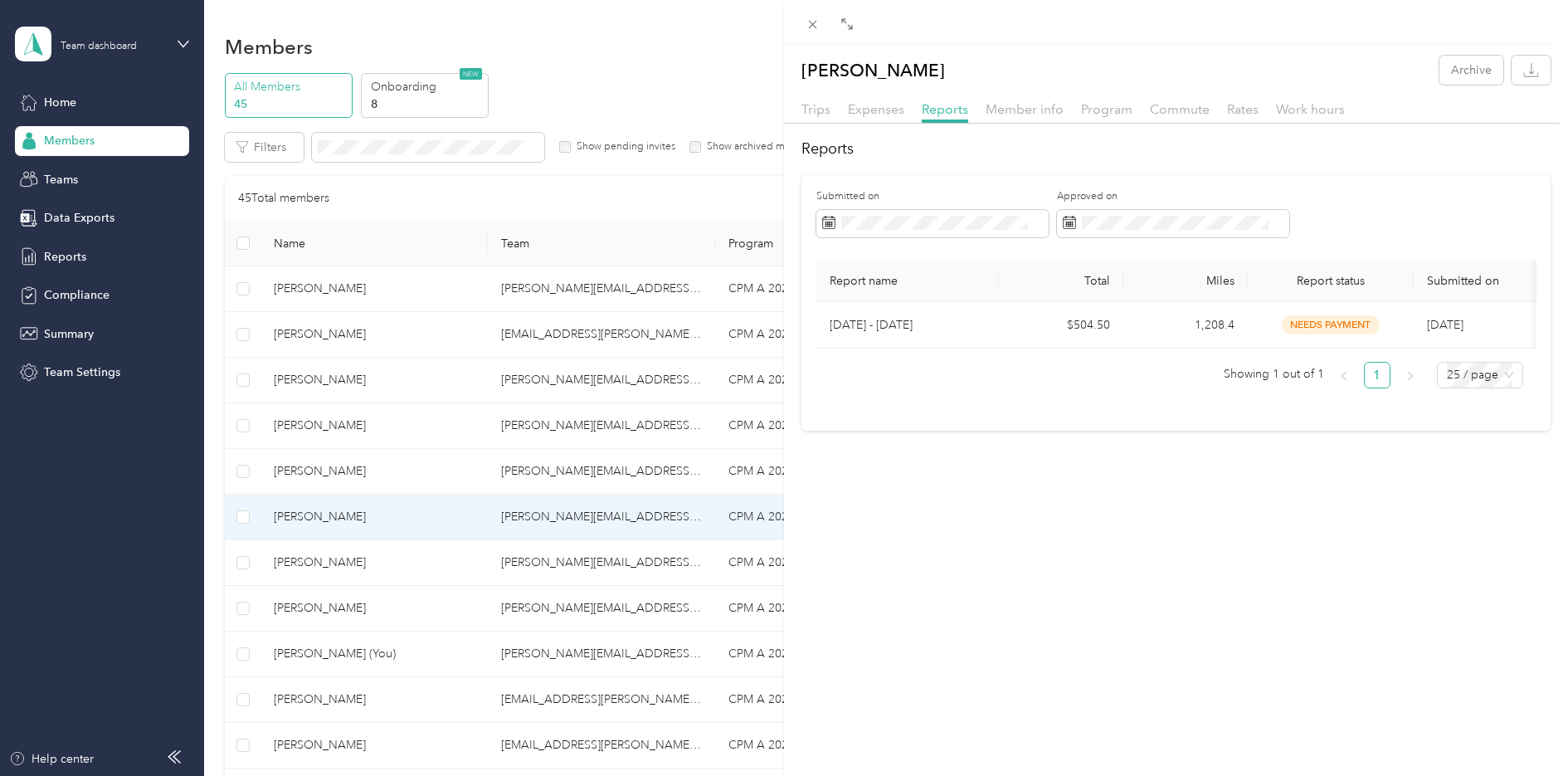
click at [337, 560] on div "[PERSON_NAME] Archive Trips Expenses Reports Member info Program Commute Rates …" at bounding box center [784, 388] width 1568 height 776
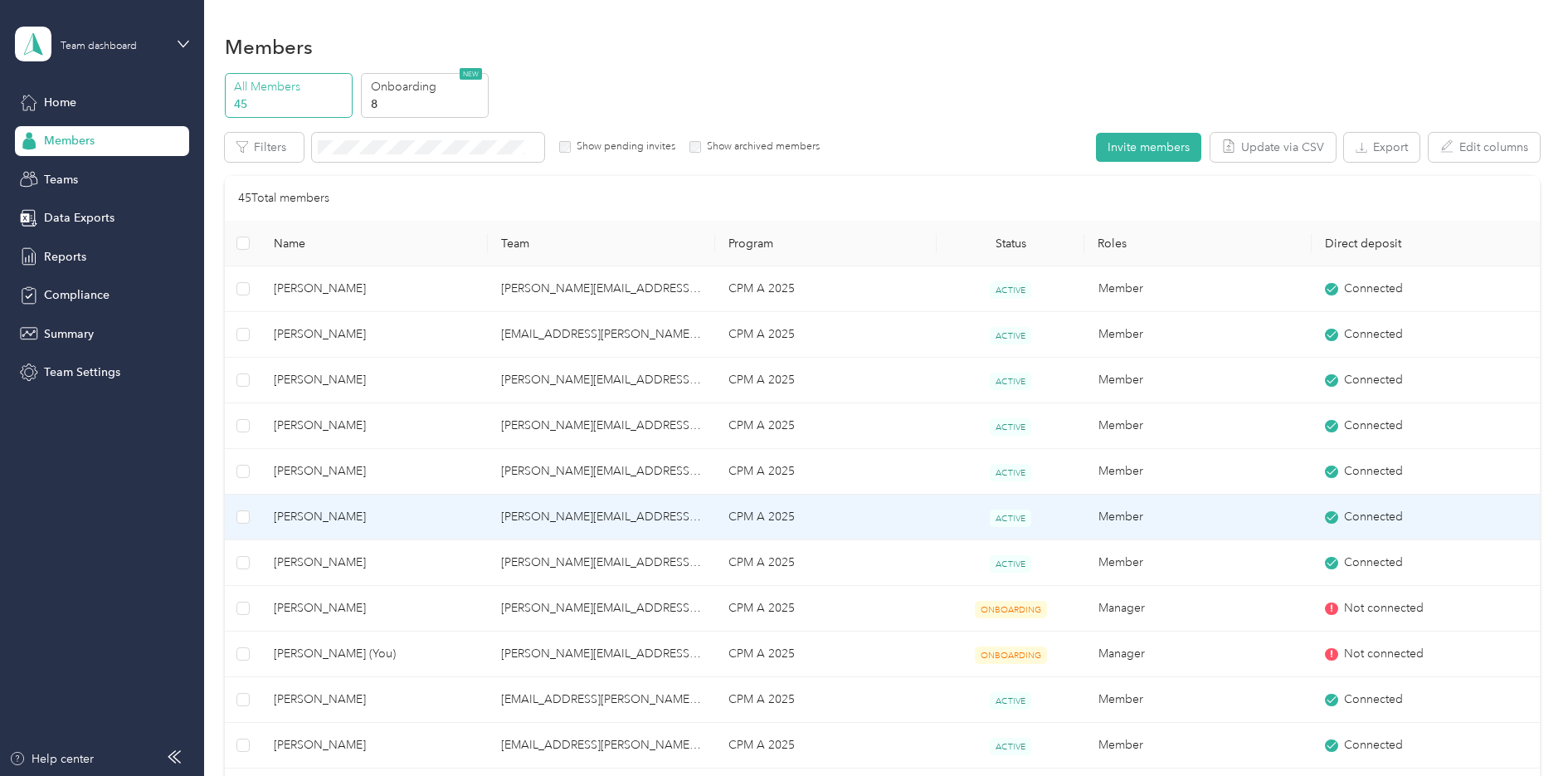
click at [337, 560] on div at bounding box center [784, 388] width 1568 height 776
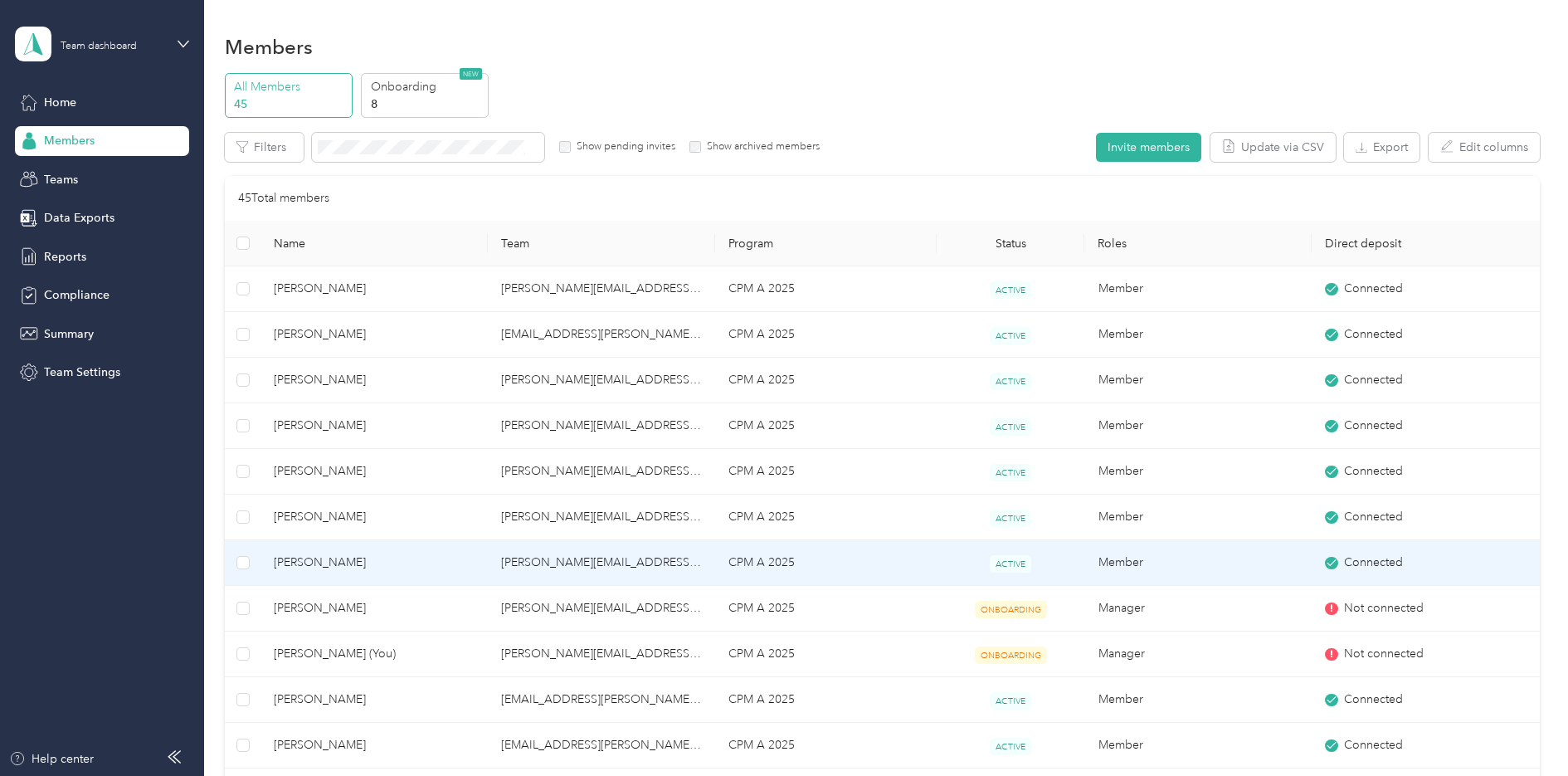
click at [321, 563] on span "[PERSON_NAME]" at bounding box center [374, 562] width 201 height 19
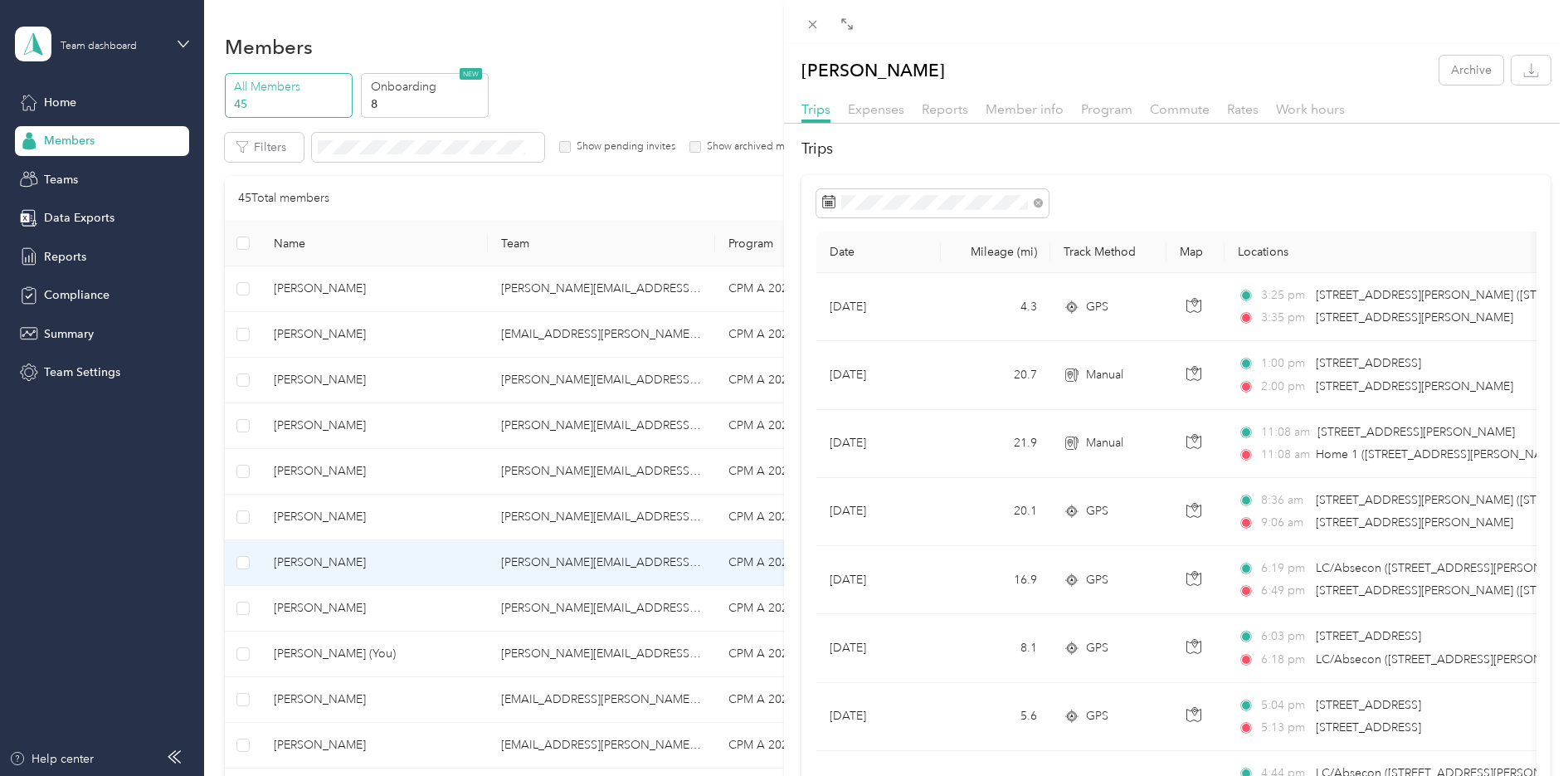
click at [954, 118] on div "Reports" at bounding box center [945, 110] width 47 height 20
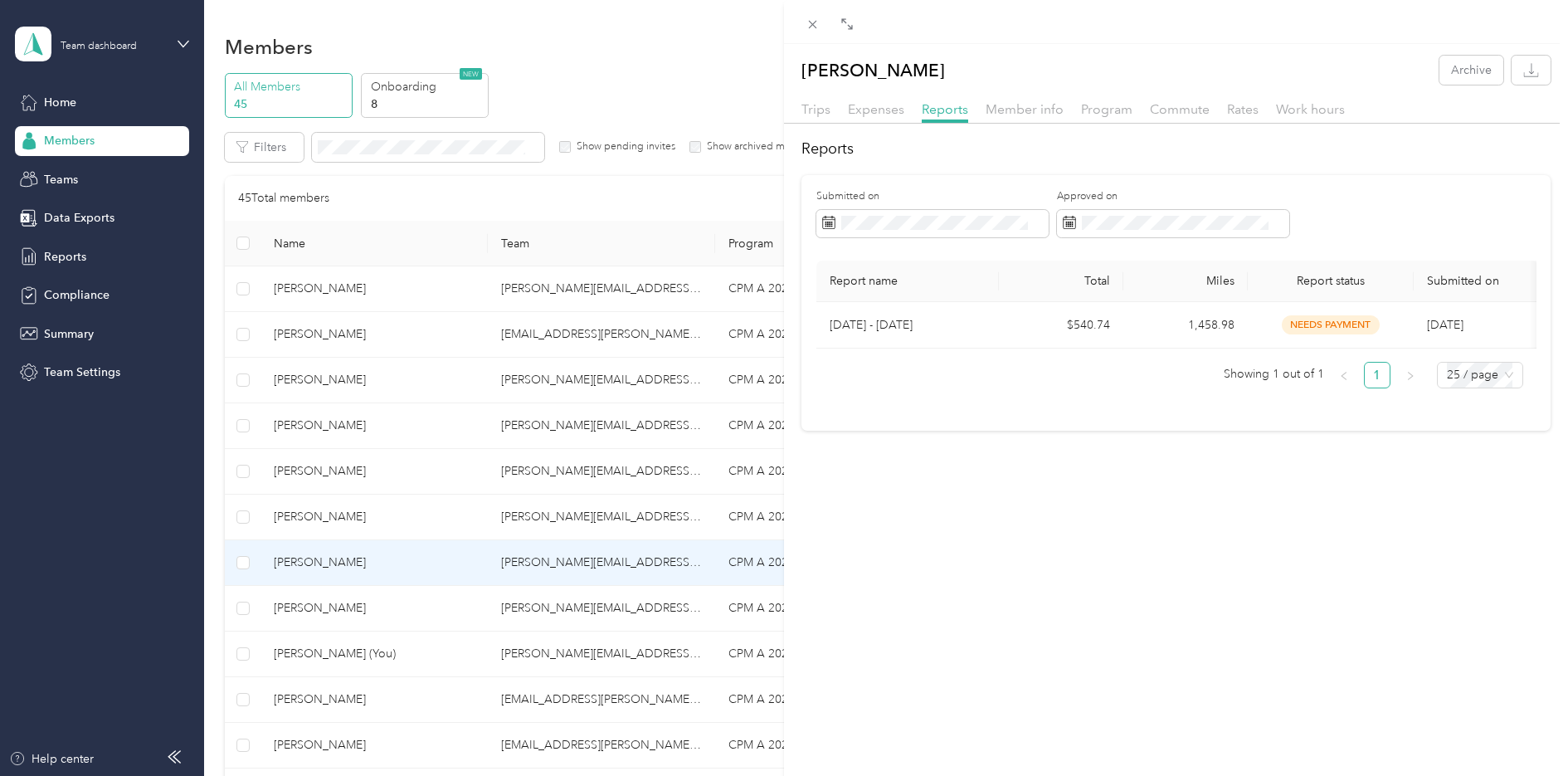
click at [345, 612] on div "[PERSON_NAME] Sailor Archive Trips Expenses Reports Member info Program Commute…" at bounding box center [784, 388] width 1568 height 776
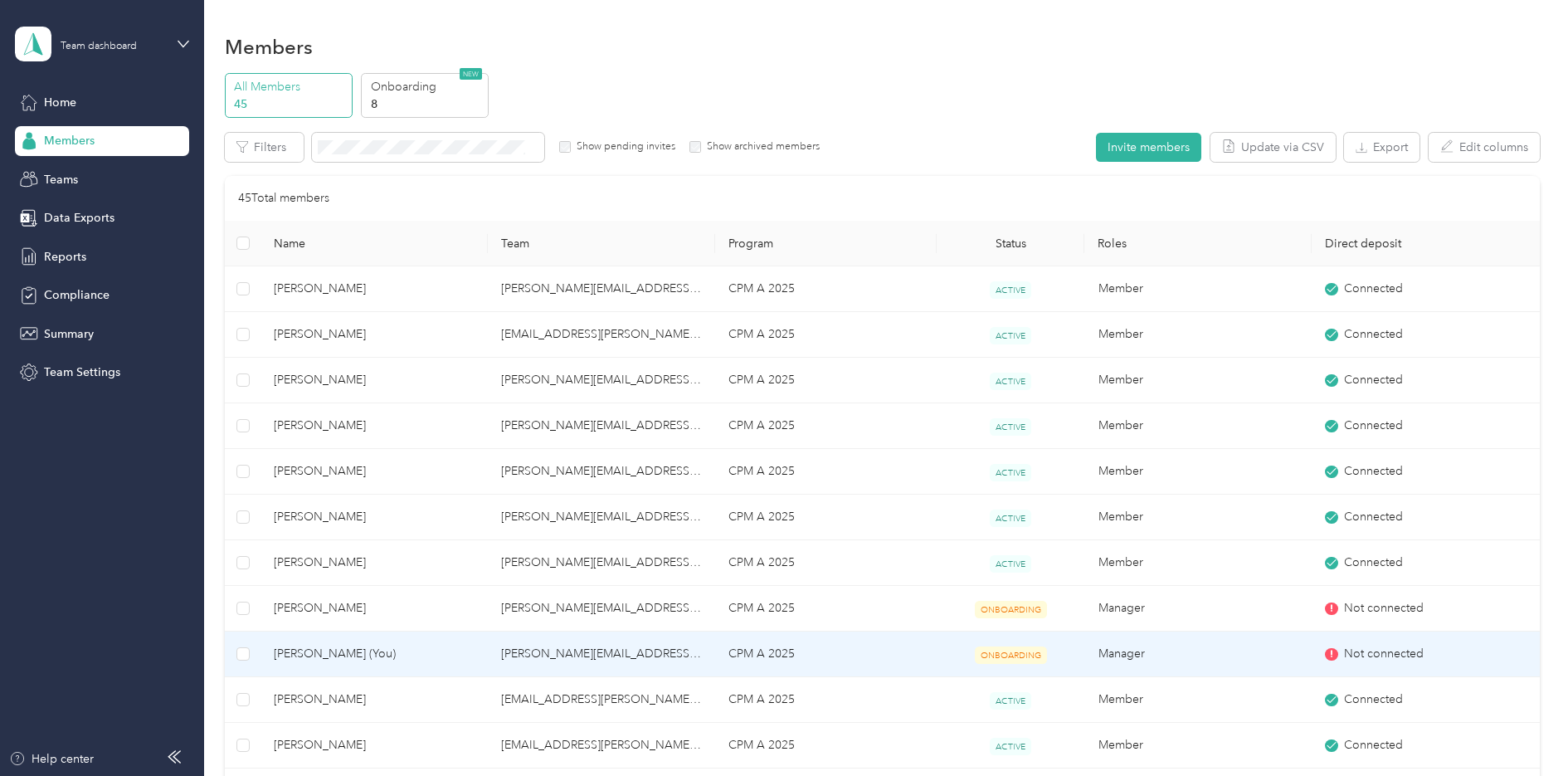
click at [330, 656] on span "[PERSON_NAME] (You)" at bounding box center [374, 653] width 201 height 19
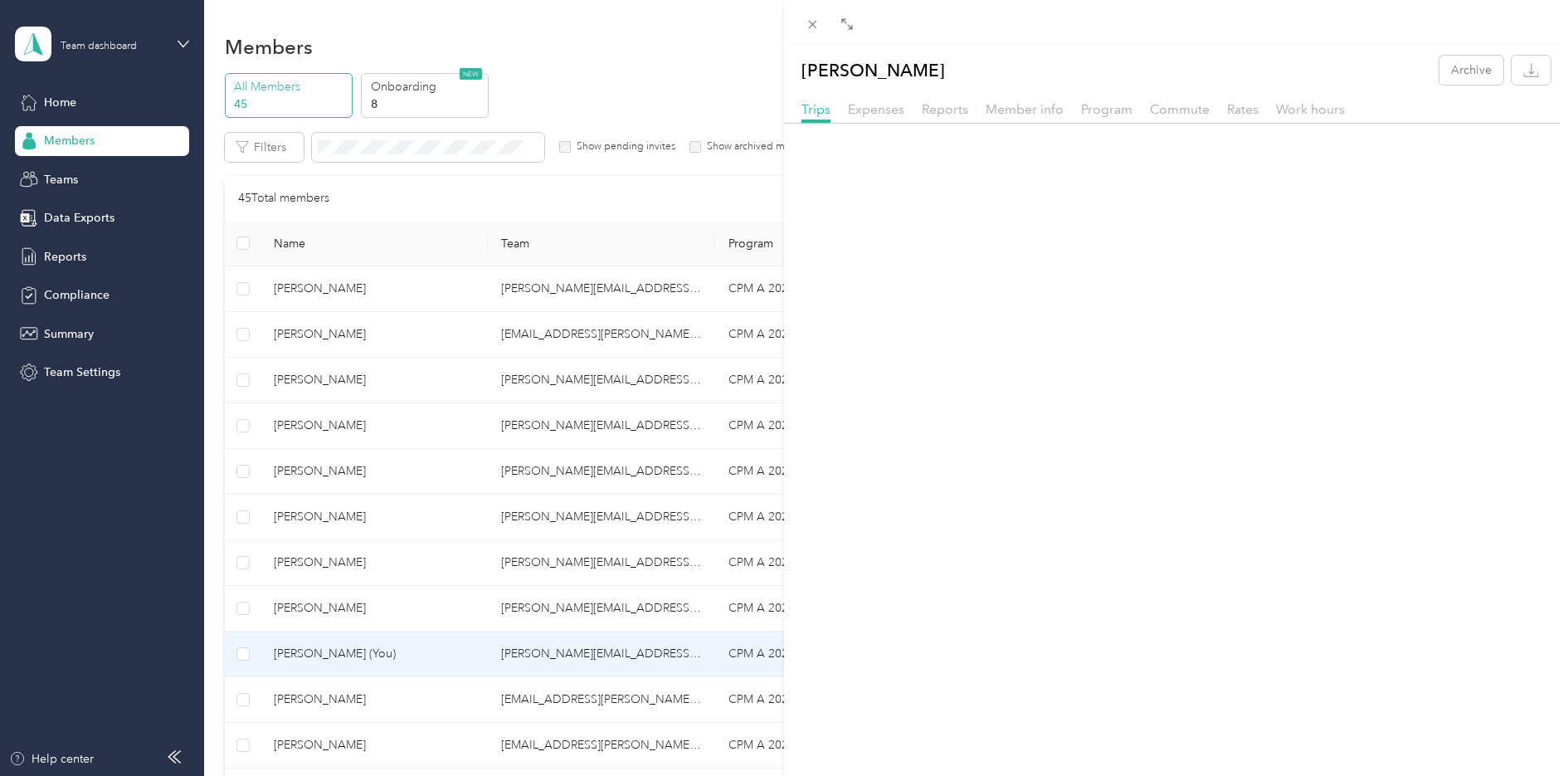
click at [327, 704] on div "[PERSON_NAME] Archive Trips Expenses Reports Member info Program Commute Rates …" at bounding box center [784, 388] width 1568 height 776
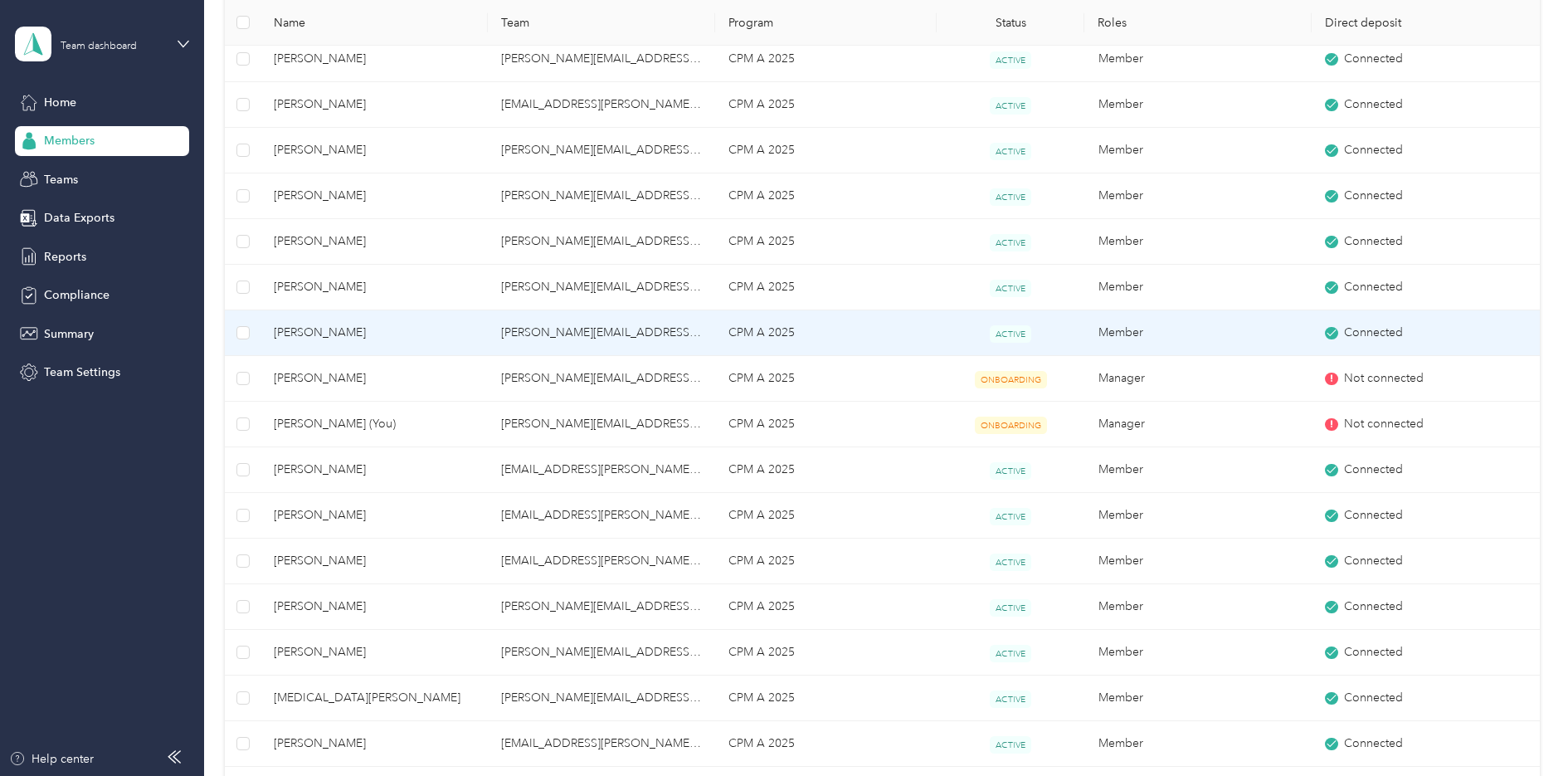
scroll to position [249, 0]
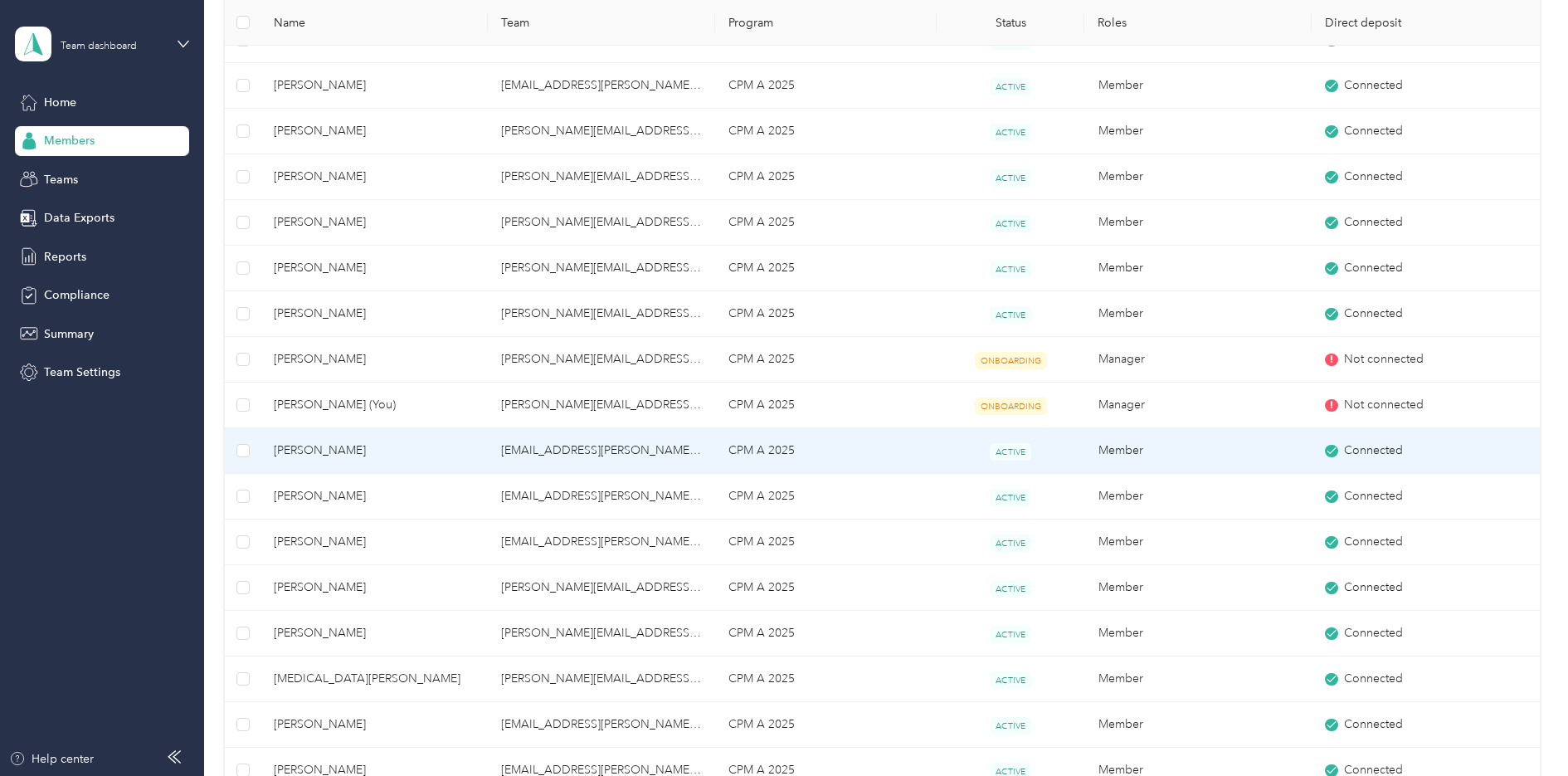
click at [347, 445] on span "[PERSON_NAME]" at bounding box center [374, 450] width 201 height 19
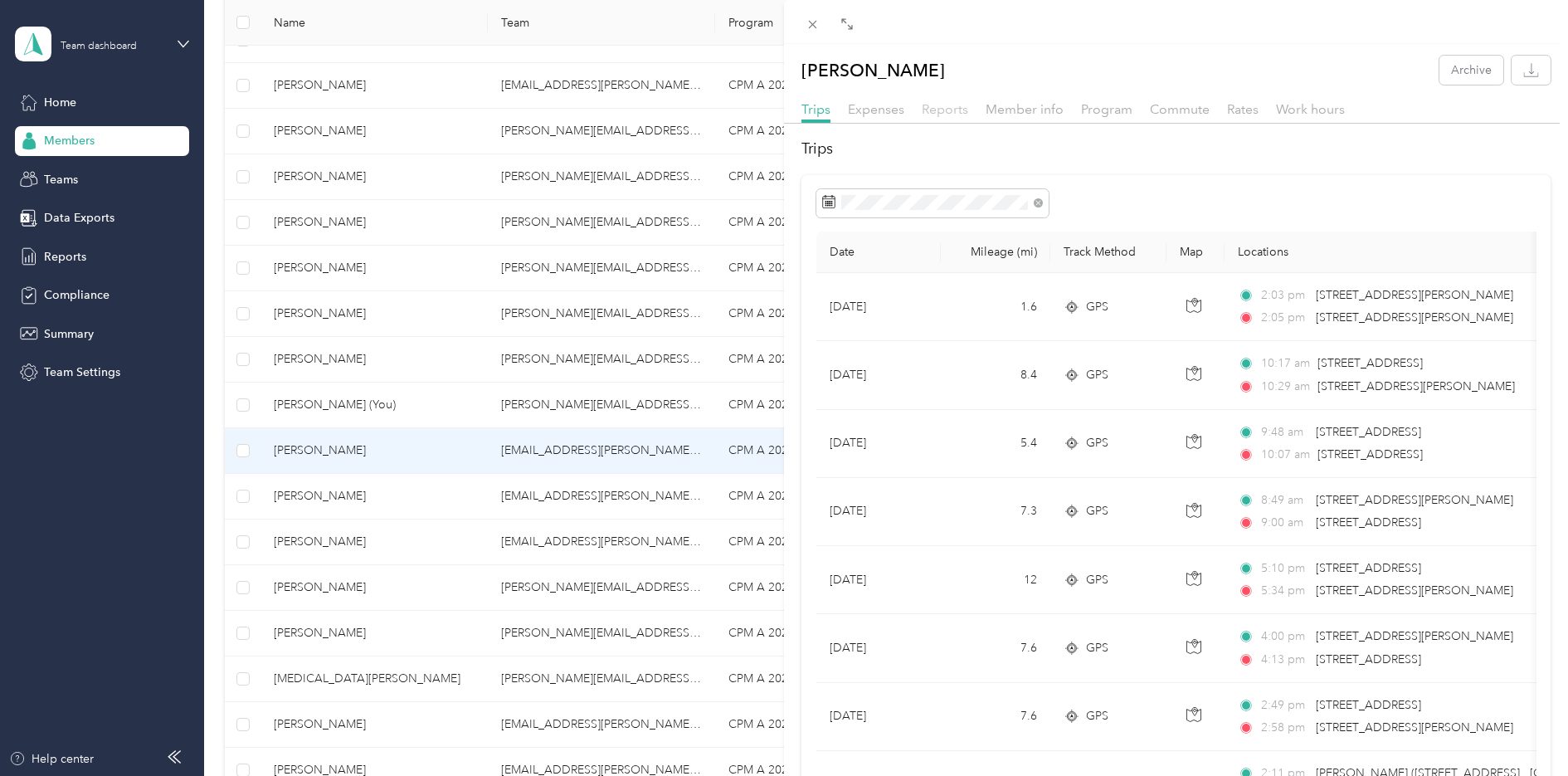
click at [935, 109] on span "Reports" at bounding box center [945, 110] width 47 height 16
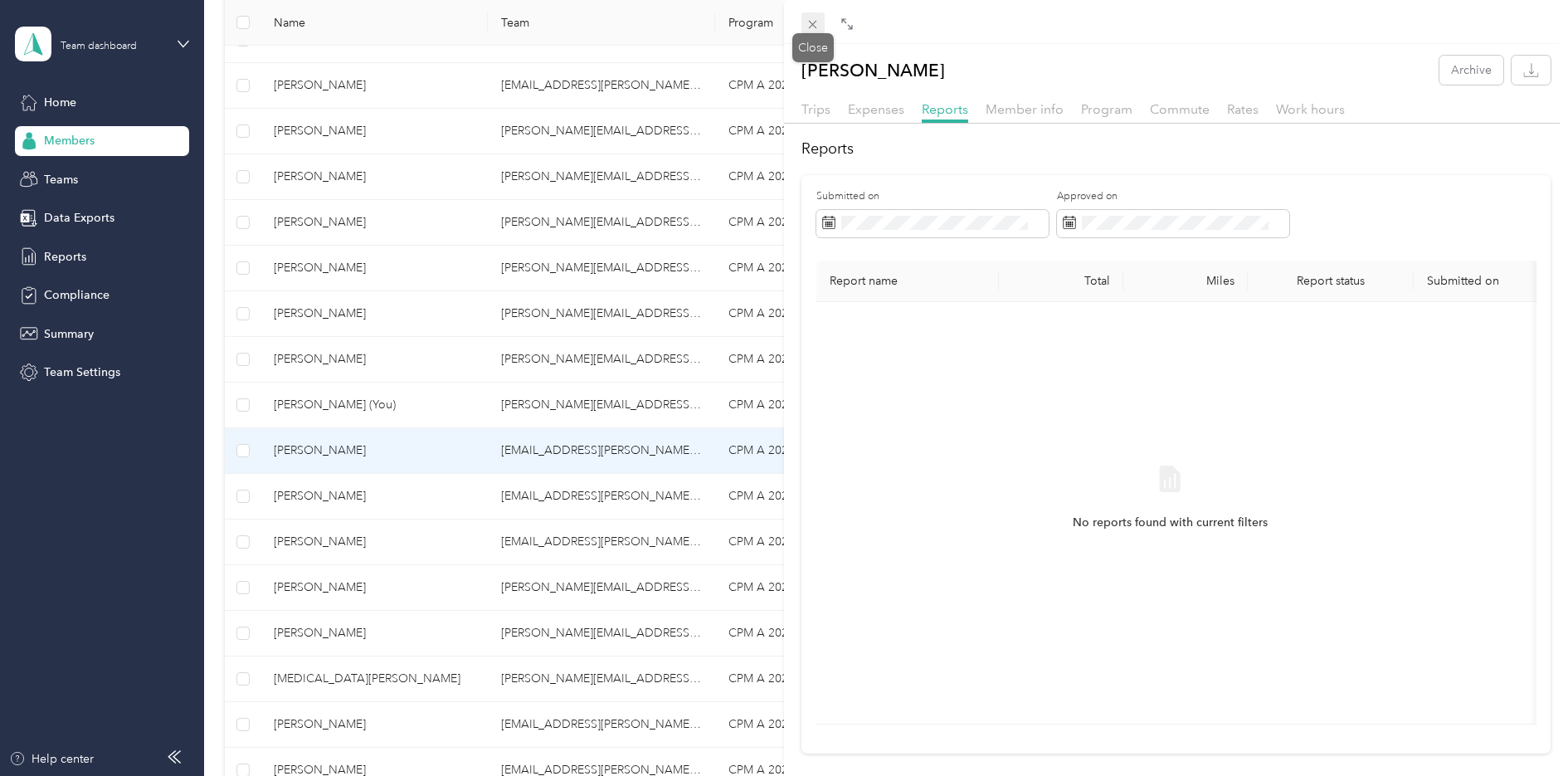
click at [811, 23] on icon at bounding box center [812, 25] width 14 height 14
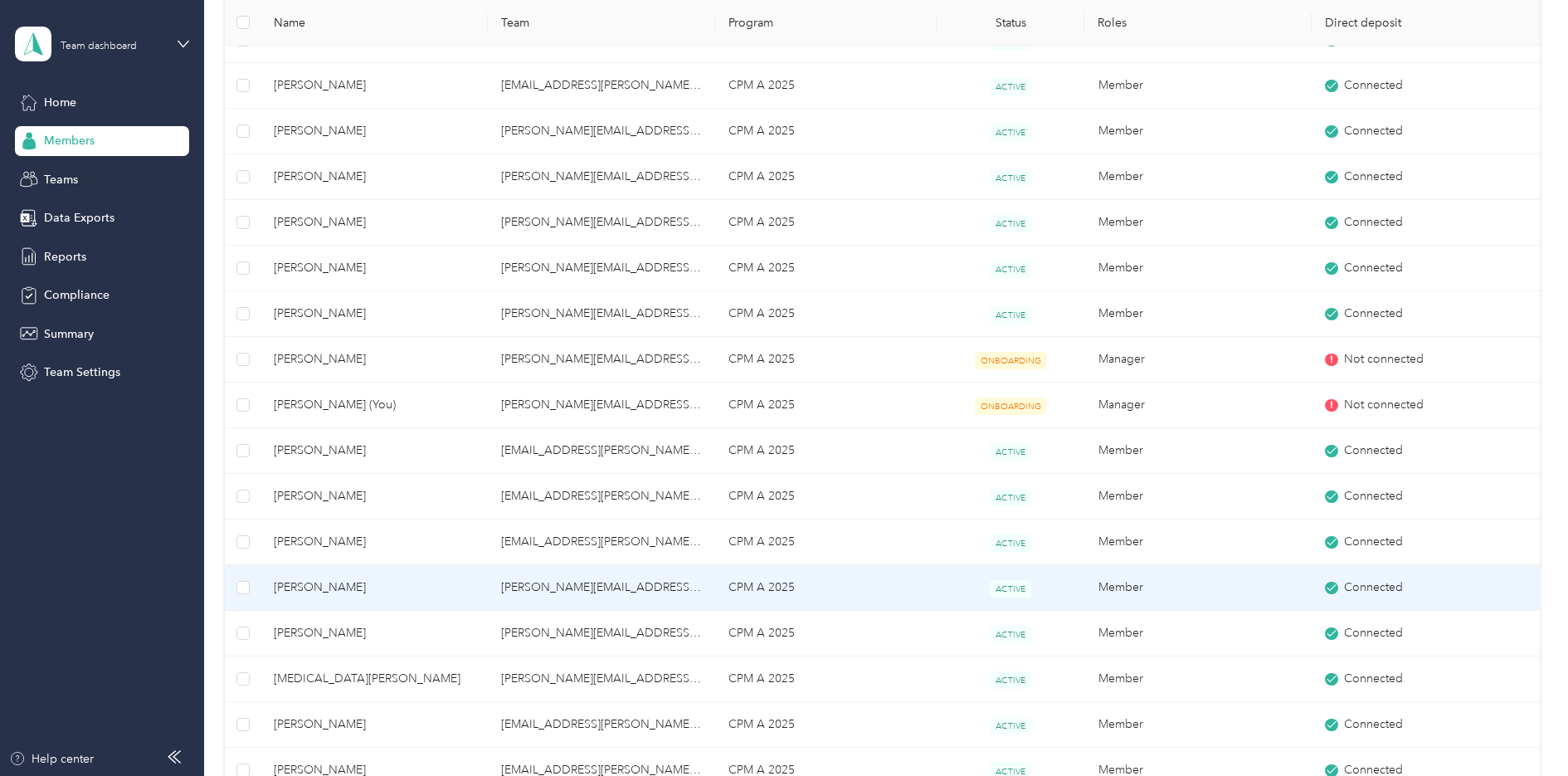
click at [429, 592] on span "[PERSON_NAME]" at bounding box center [374, 587] width 201 height 19
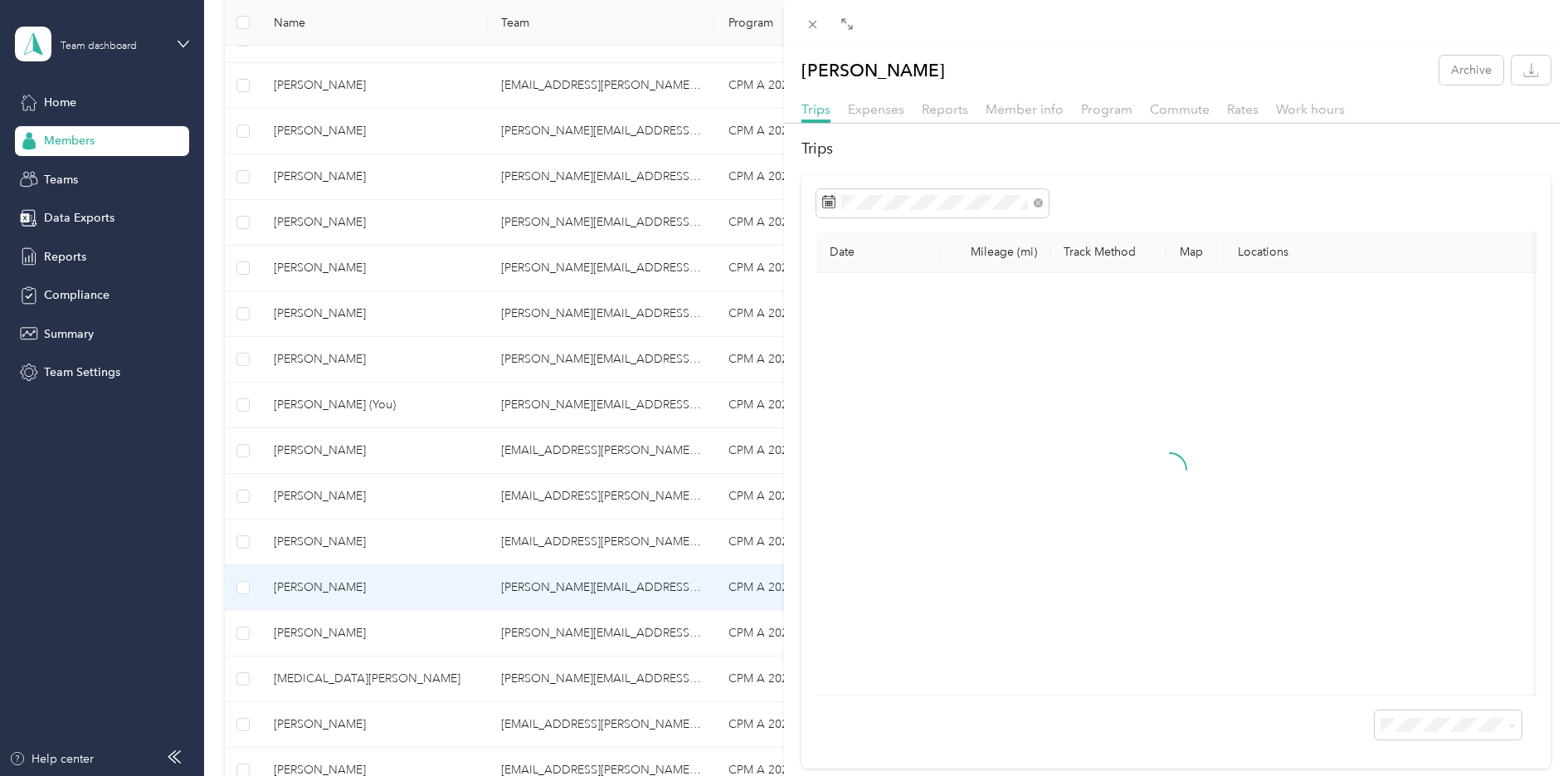
click at [943, 117] on div "Reports" at bounding box center [945, 110] width 47 height 20
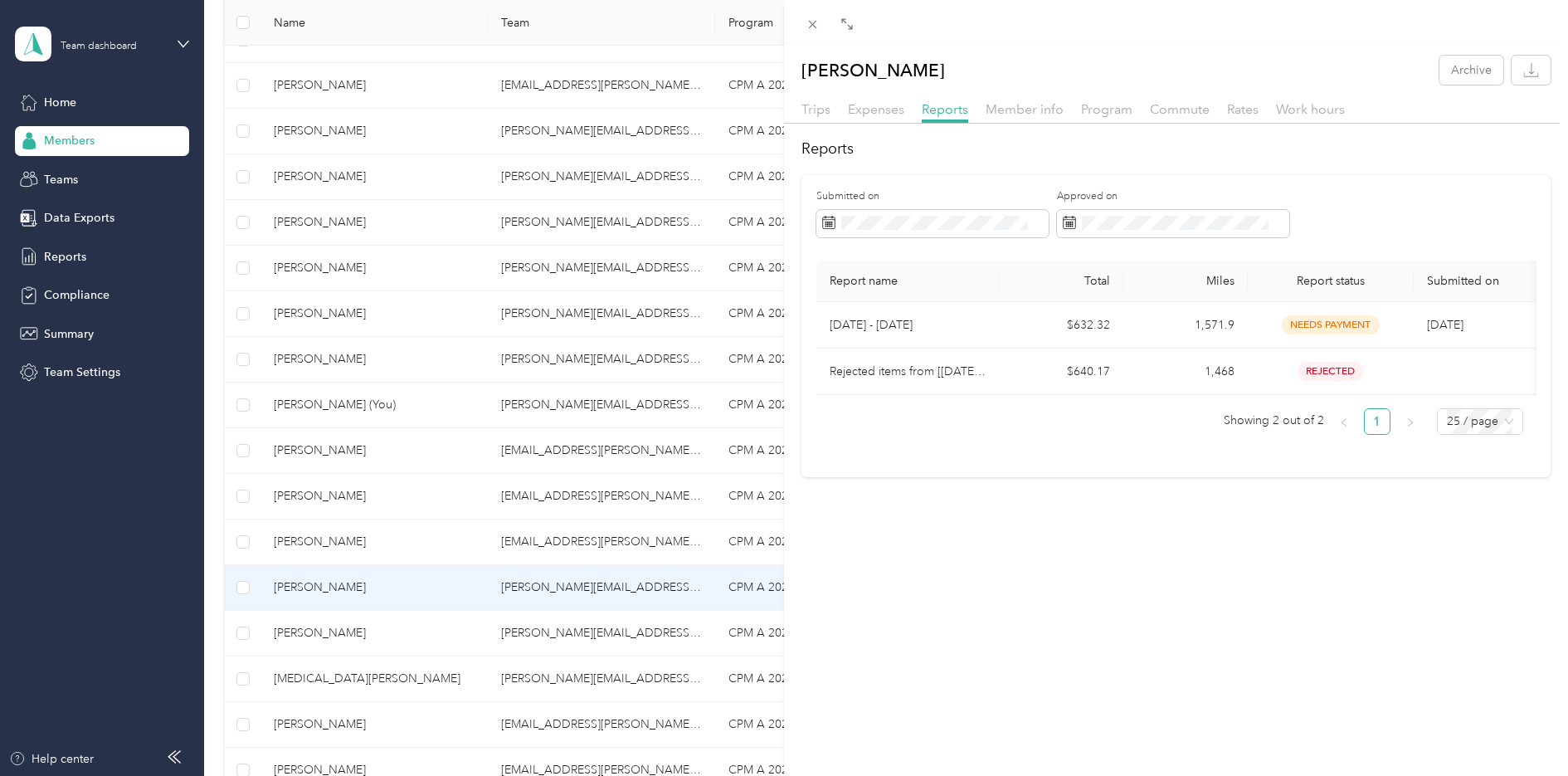
click at [288, 636] on div "[PERSON_NAME] Archive Trips Expenses Reports Member info Program Commute Rates …" at bounding box center [784, 388] width 1568 height 776
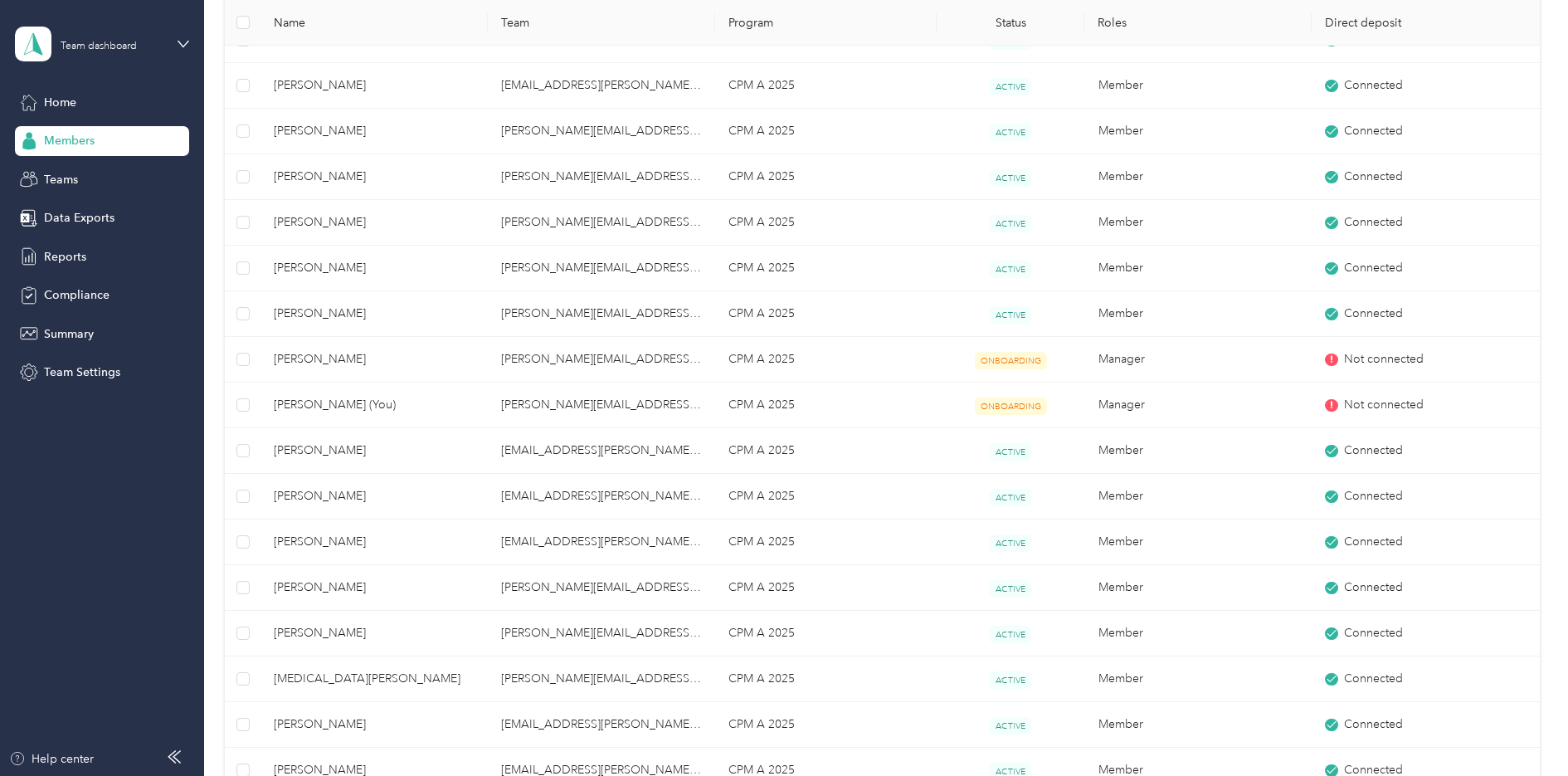
click at [307, 632] on div at bounding box center [784, 388] width 1568 height 776
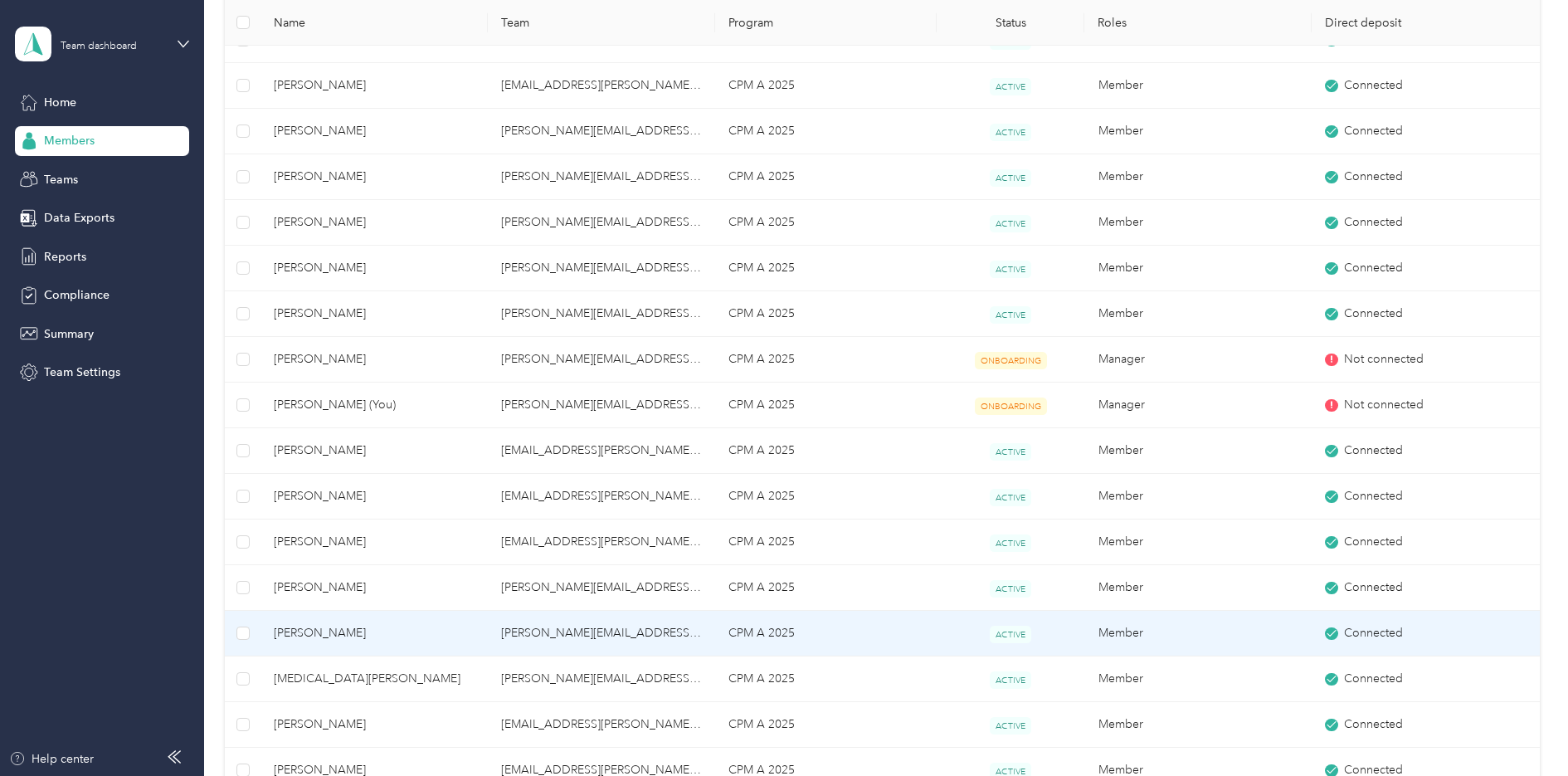
click at [307, 632] on span "[PERSON_NAME]" at bounding box center [374, 633] width 201 height 19
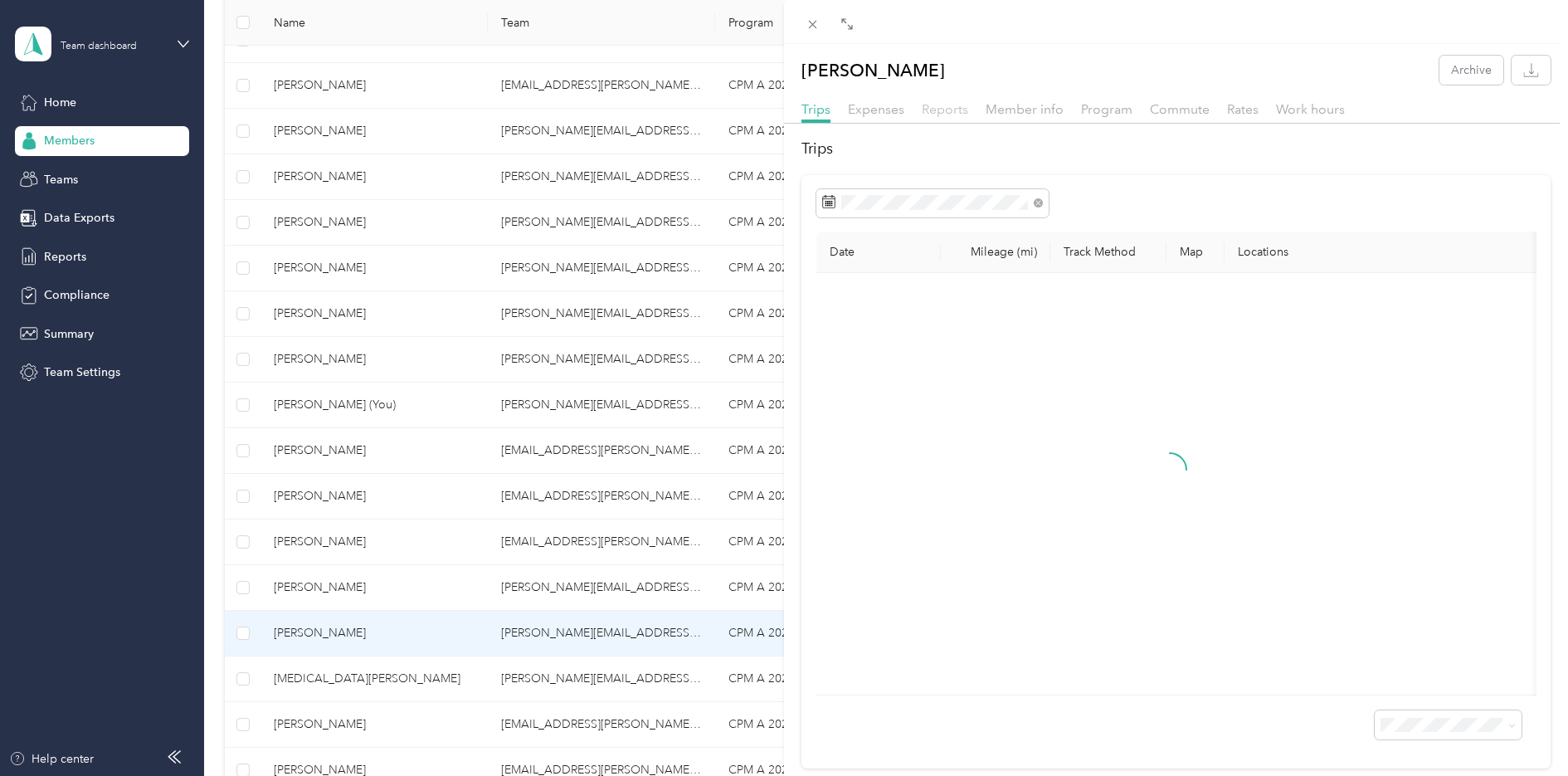
click at [943, 111] on span "Reports" at bounding box center [945, 110] width 47 height 16
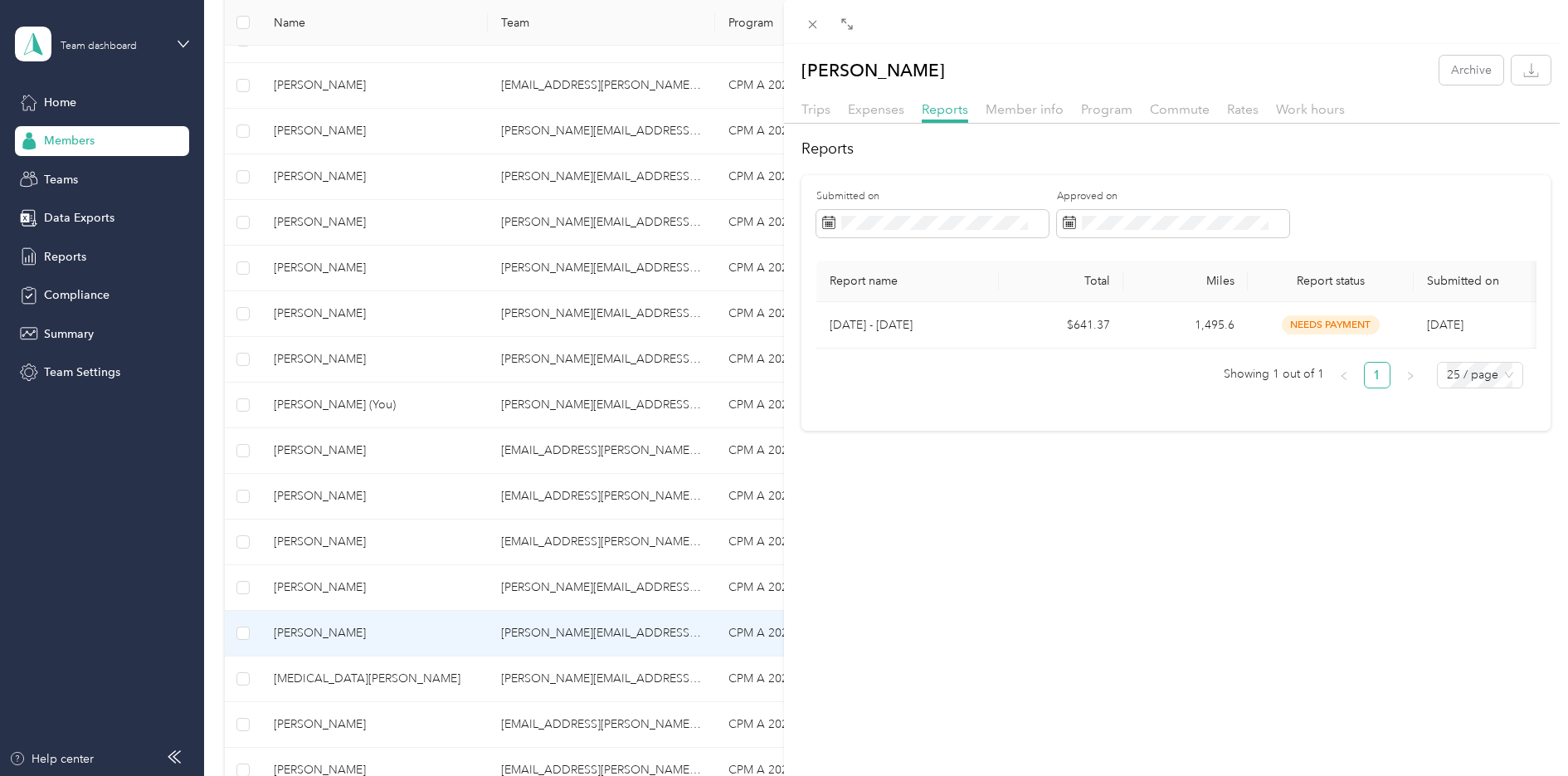
click at [346, 679] on div "[PERSON_NAME] Archive Trips Expenses Reports Member info Program Commute Rates …" at bounding box center [784, 388] width 1568 height 776
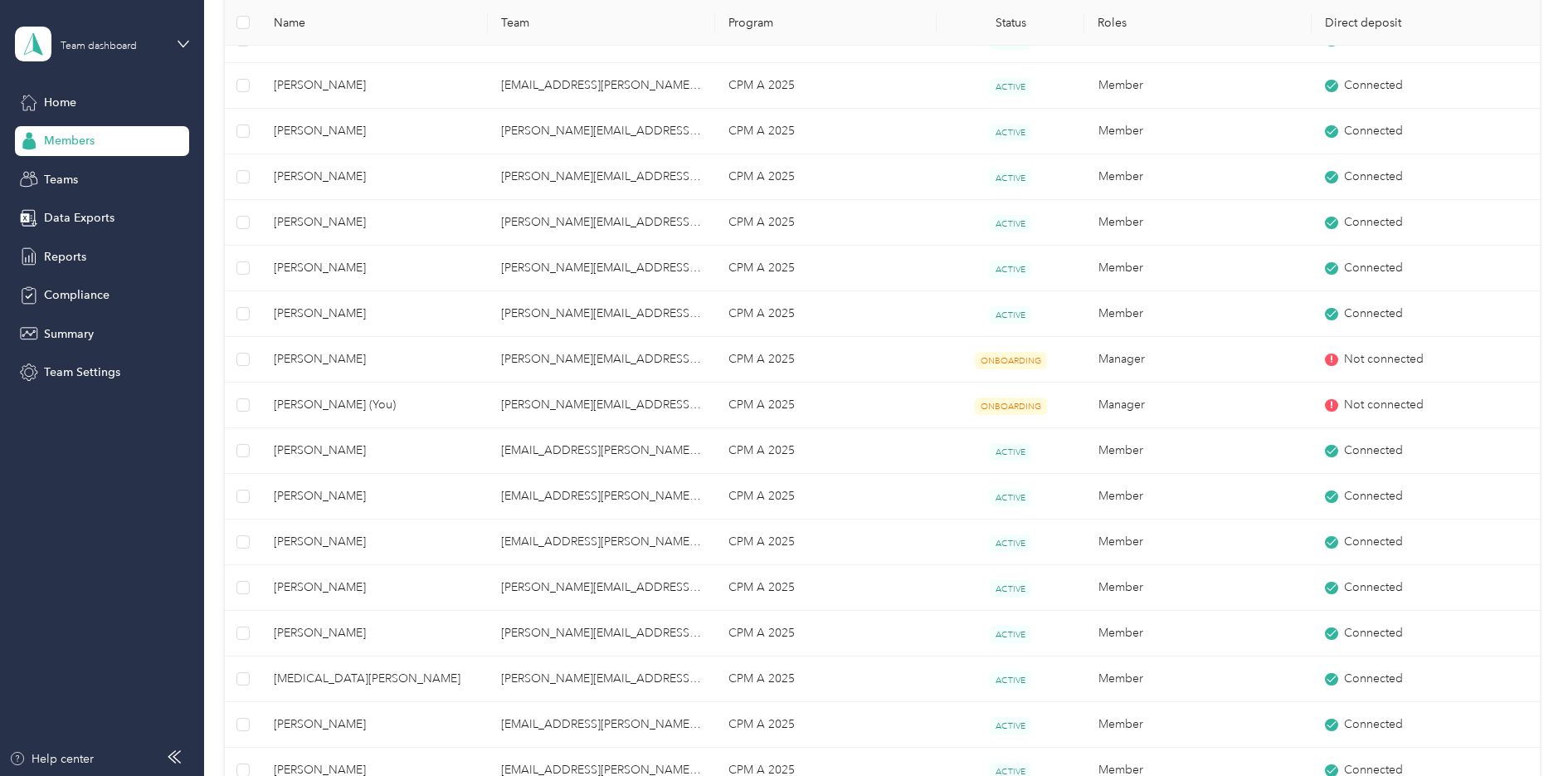
click at [338, 681] on div at bounding box center [784, 388] width 1568 height 776
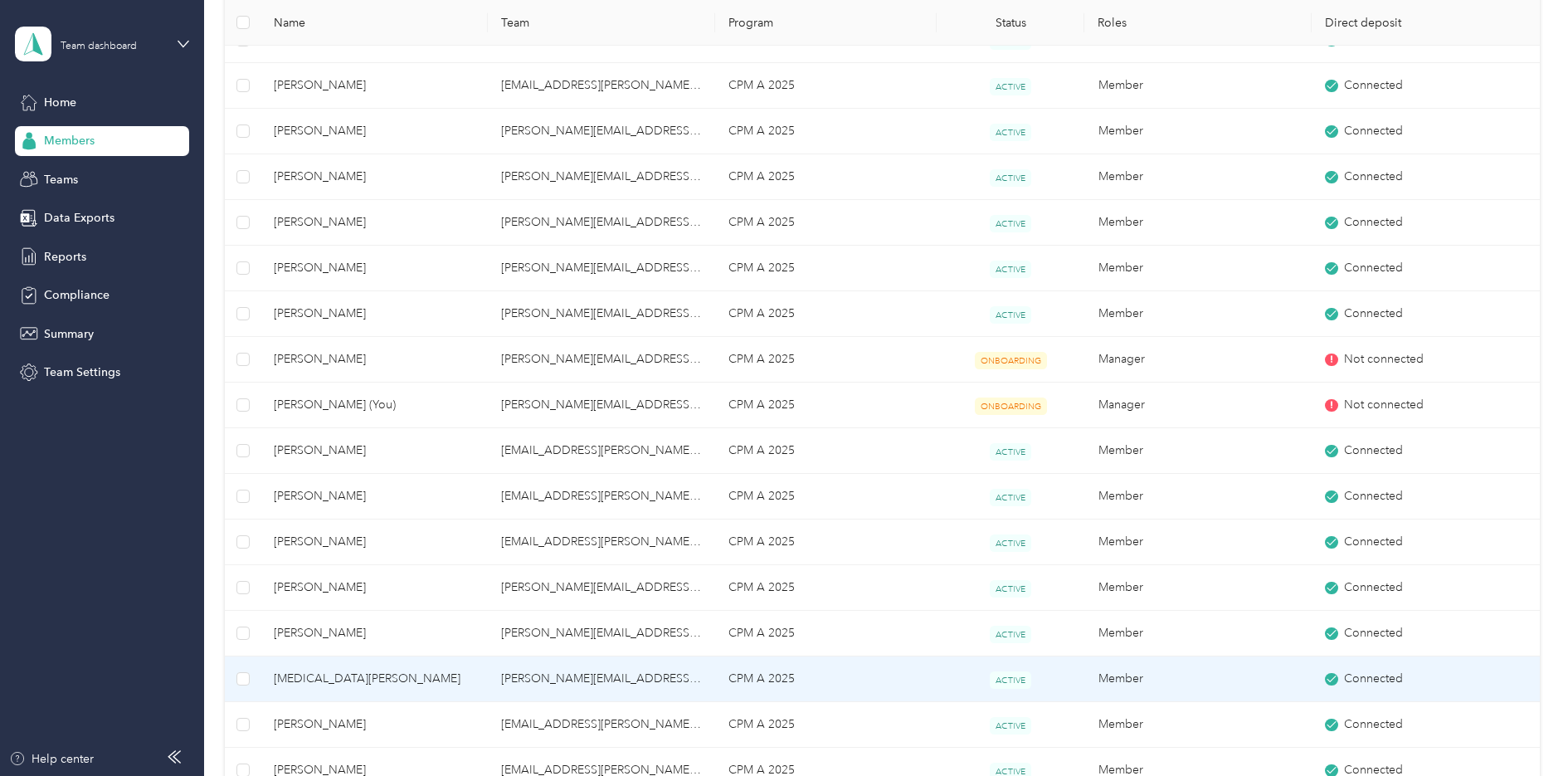
click at [336, 681] on span "[MEDICAL_DATA][PERSON_NAME]" at bounding box center [374, 678] width 201 height 19
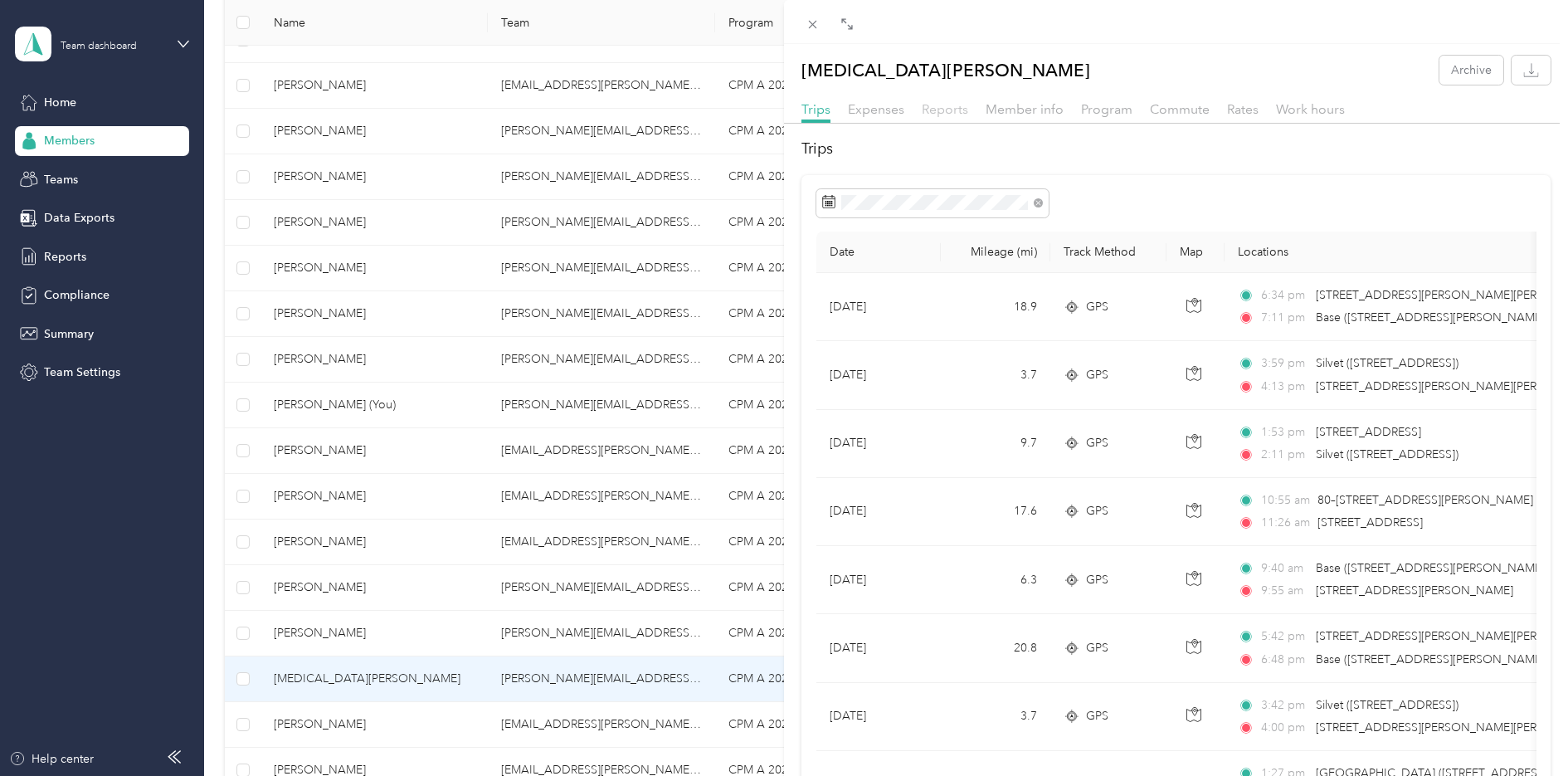
click at [944, 109] on span "Reports" at bounding box center [945, 110] width 47 height 16
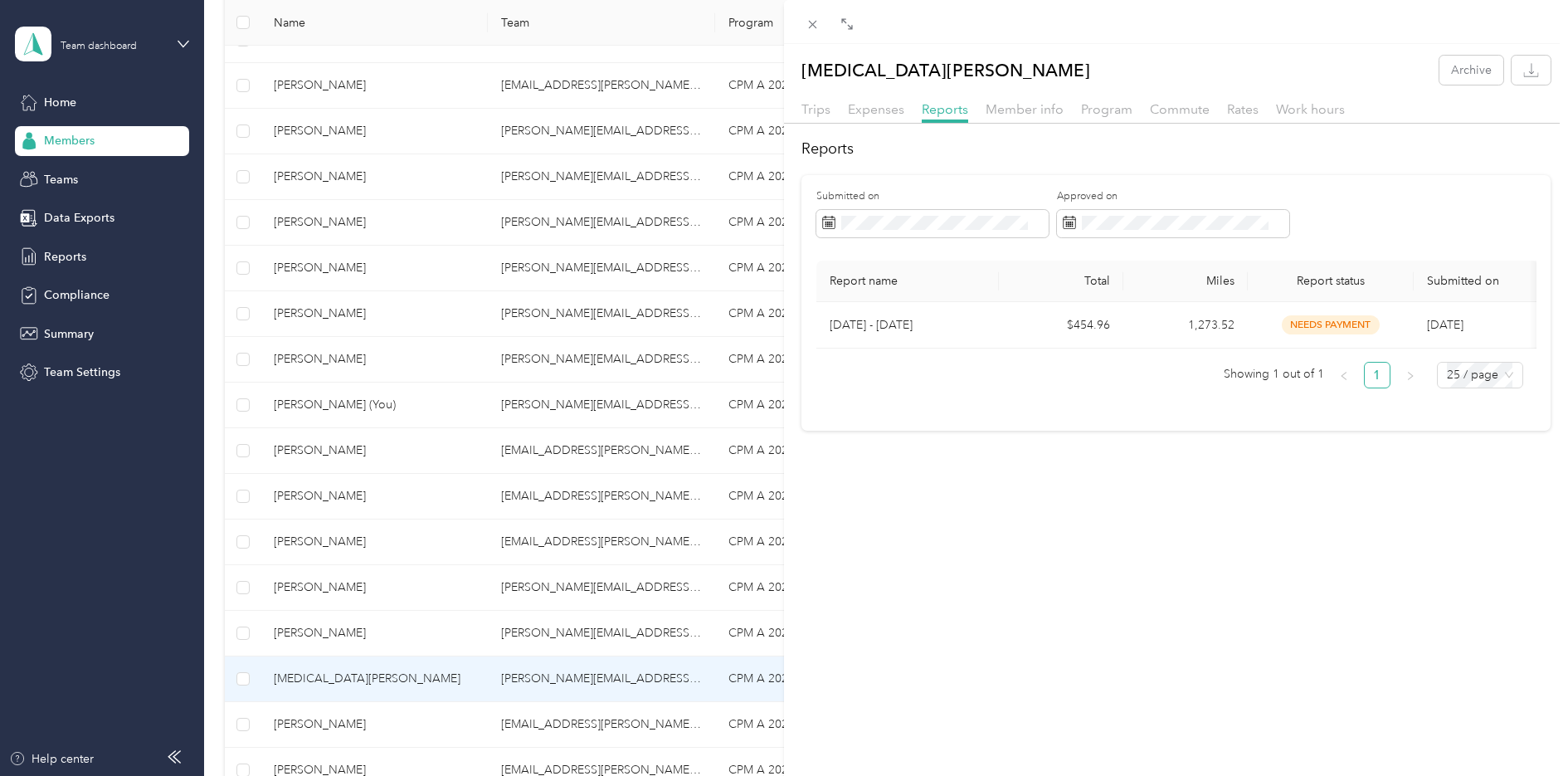
click at [312, 726] on div "[MEDICAL_DATA][PERSON_NAME] Archive Trips Expenses Reports Member info Program …" at bounding box center [784, 388] width 1568 height 776
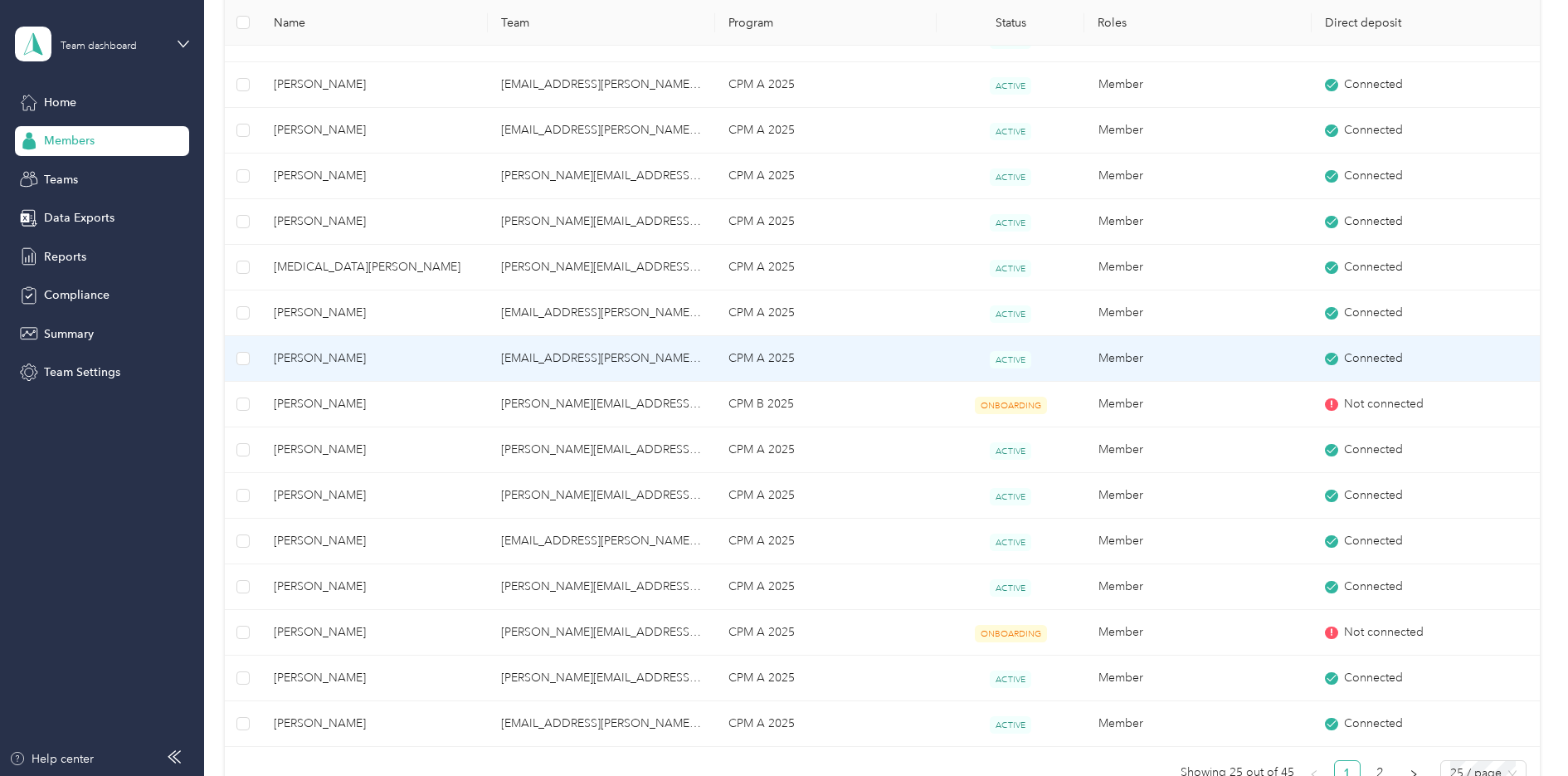
scroll to position [664, 0]
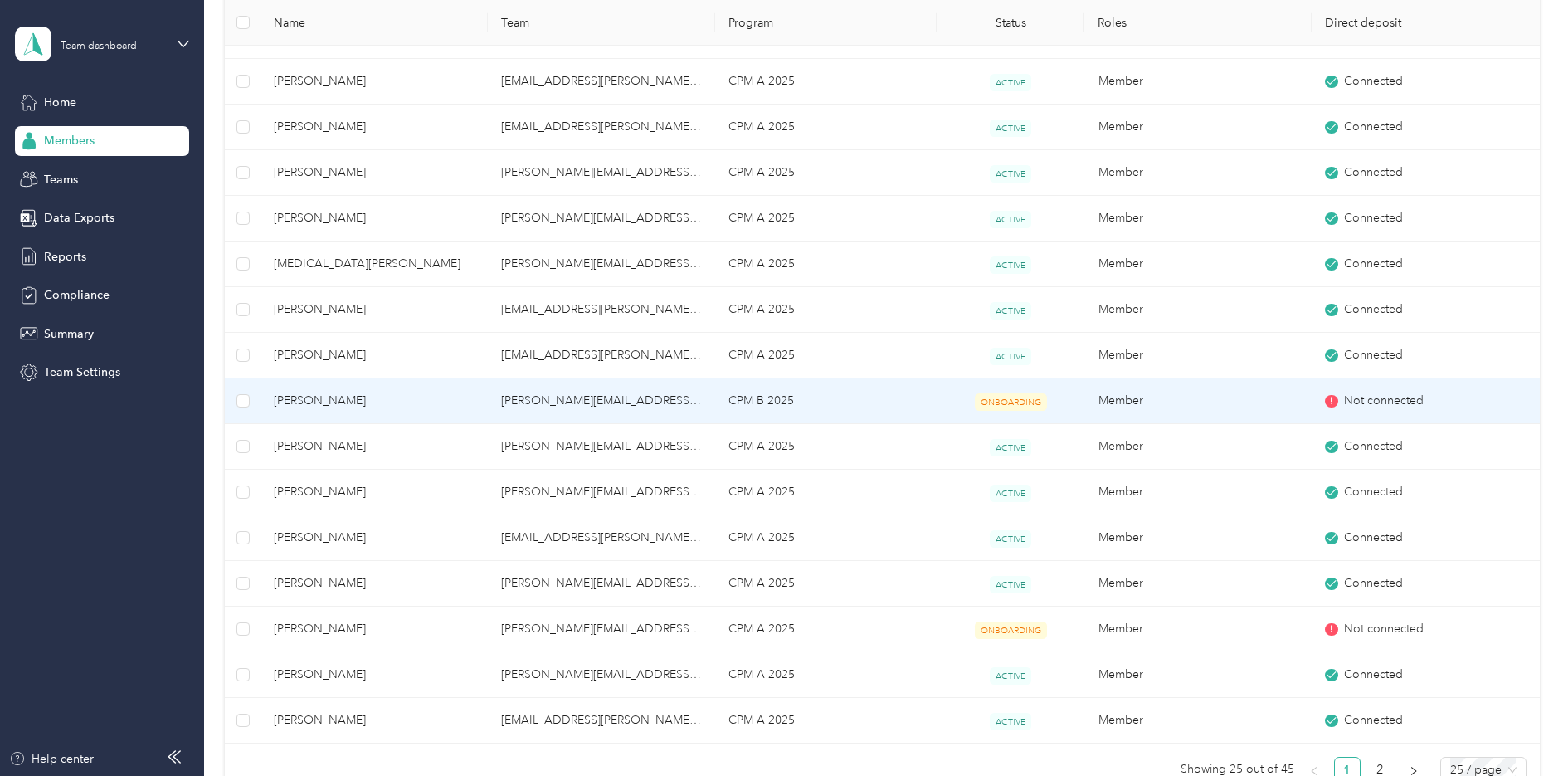
click at [336, 399] on span "[PERSON_NAME]" at bounding box center [374, 400] width 201 height 19
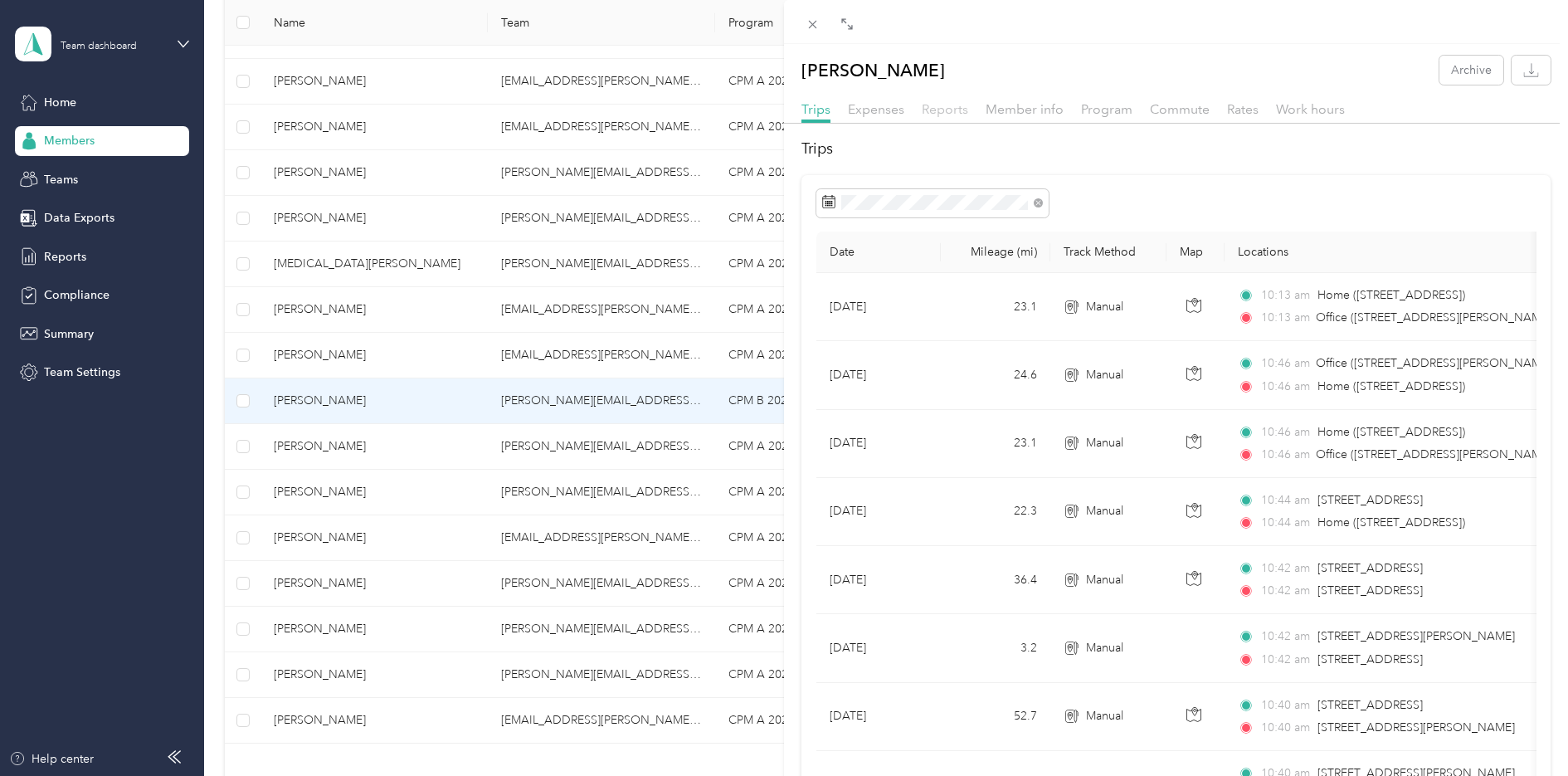
click at [940, 106] on span "Reports" at bounding box center [945, 110] width 47 height 16
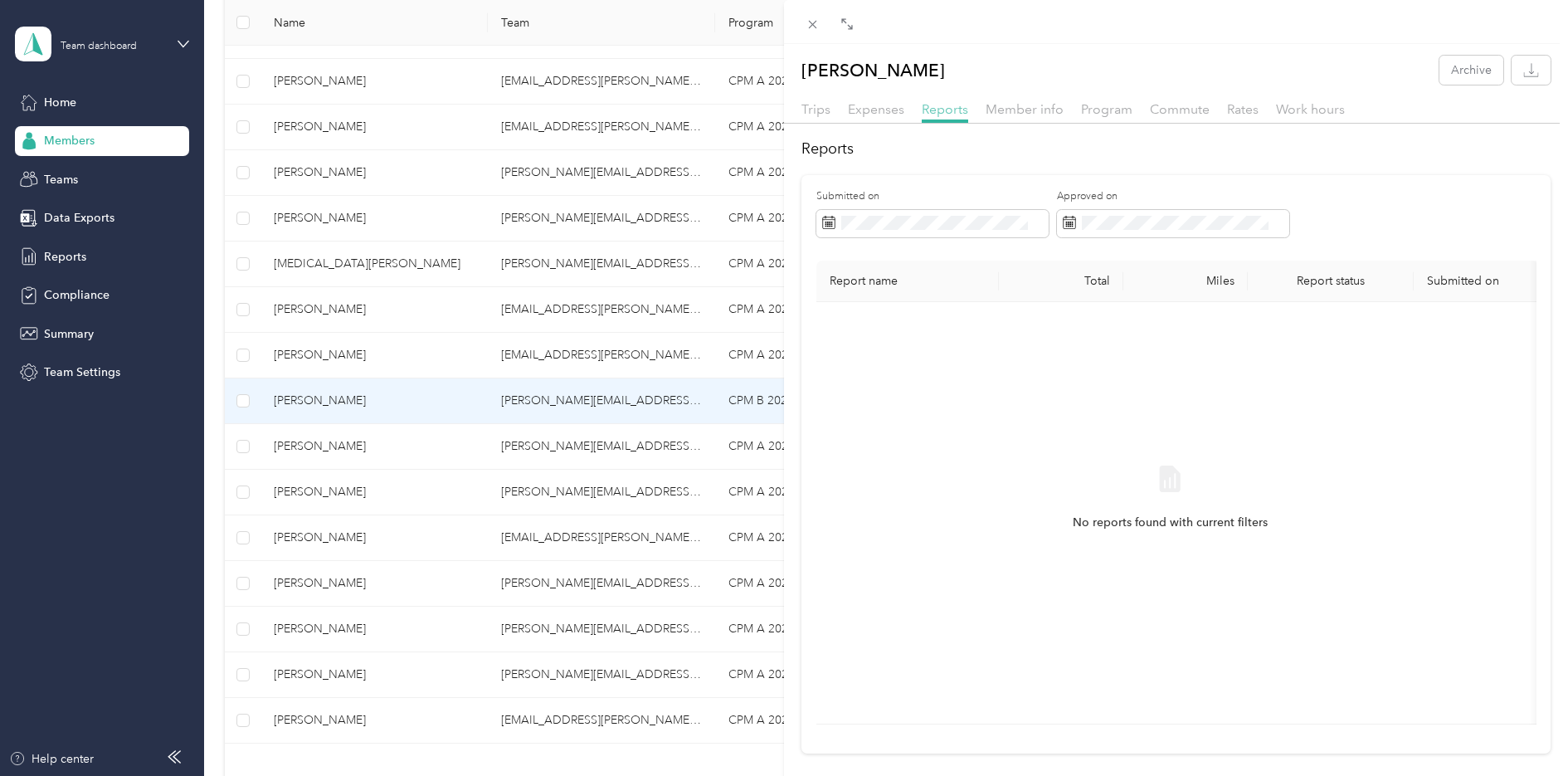
click at [952, 114] on span "Reports" at bounding box center [945, 110] width 47 height 16
click at [941, 111] on span "Reports" at bounding box center [945, 110] width 47 height 16
click at [331, 441] on div "[PERSON_NAME] Archive Trips Expenses Reports Member info Program Commute Rates …" at bounding box center [784, 388] width 1568 height 776
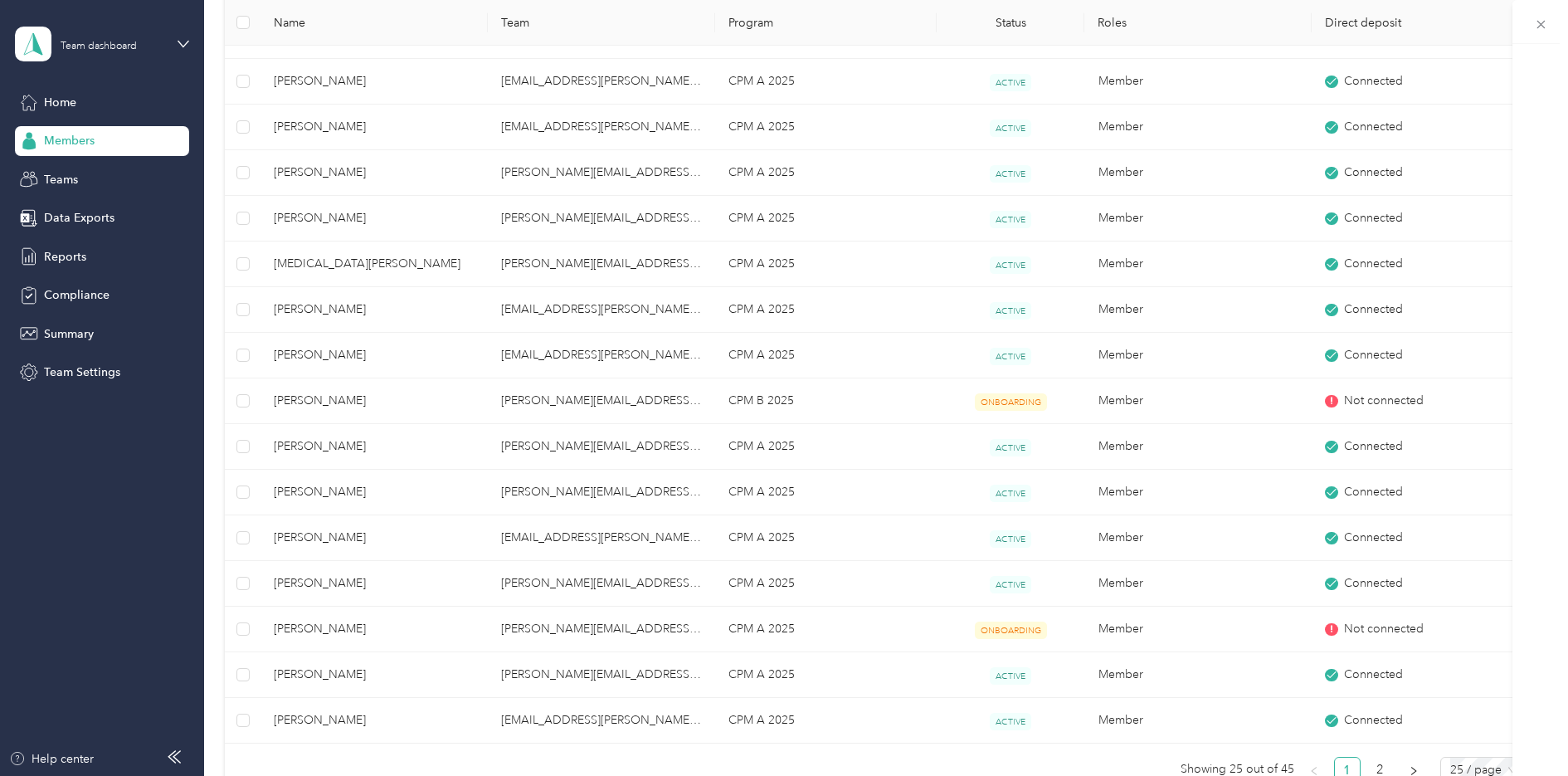
click at [327, 450] on div at bounding box center [784, 388] width 1568 height 776
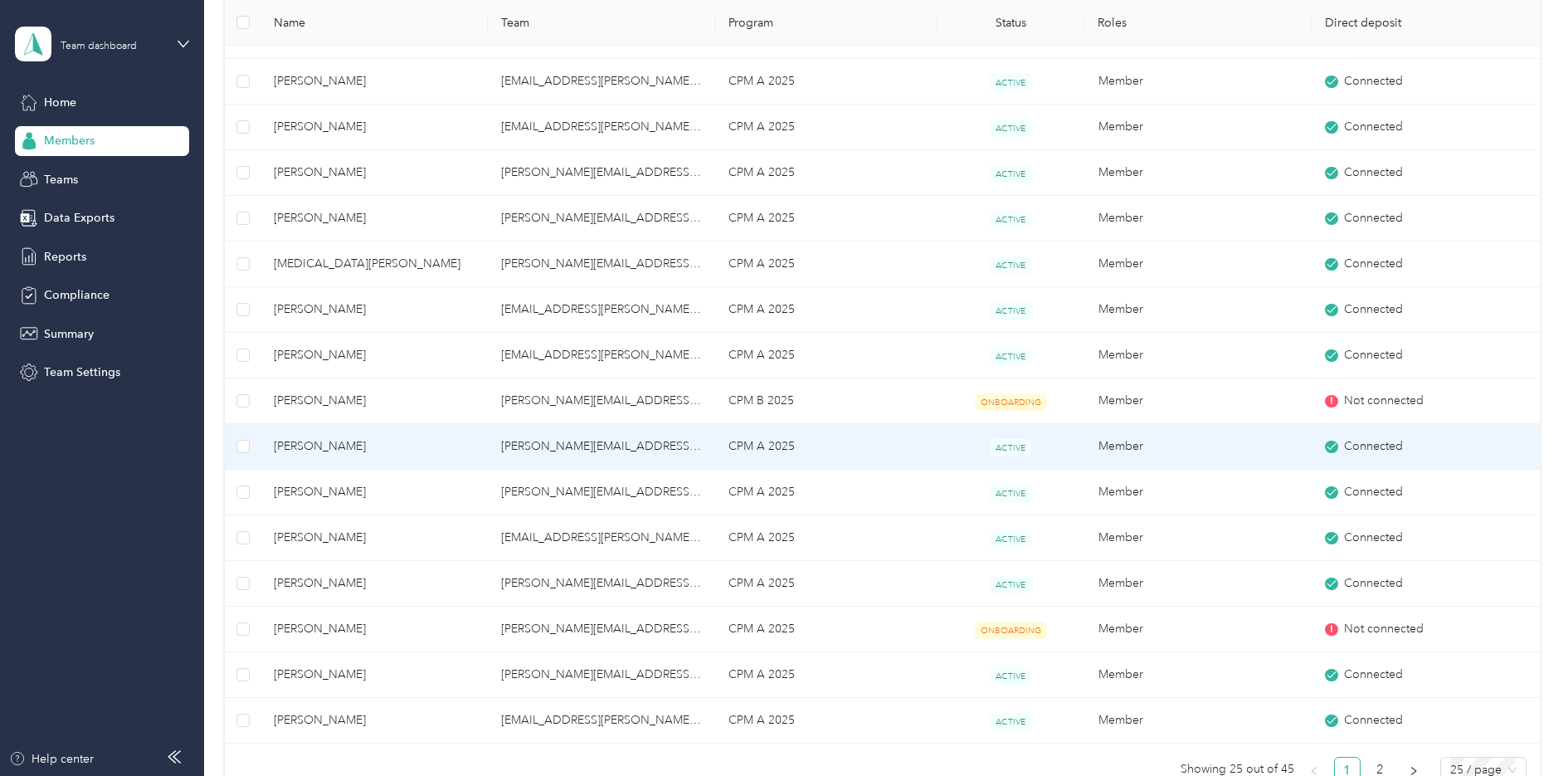
click at [322, 450] on span "[PERSON_NAME]" at bounding box center [374, 446] width 201 height 19
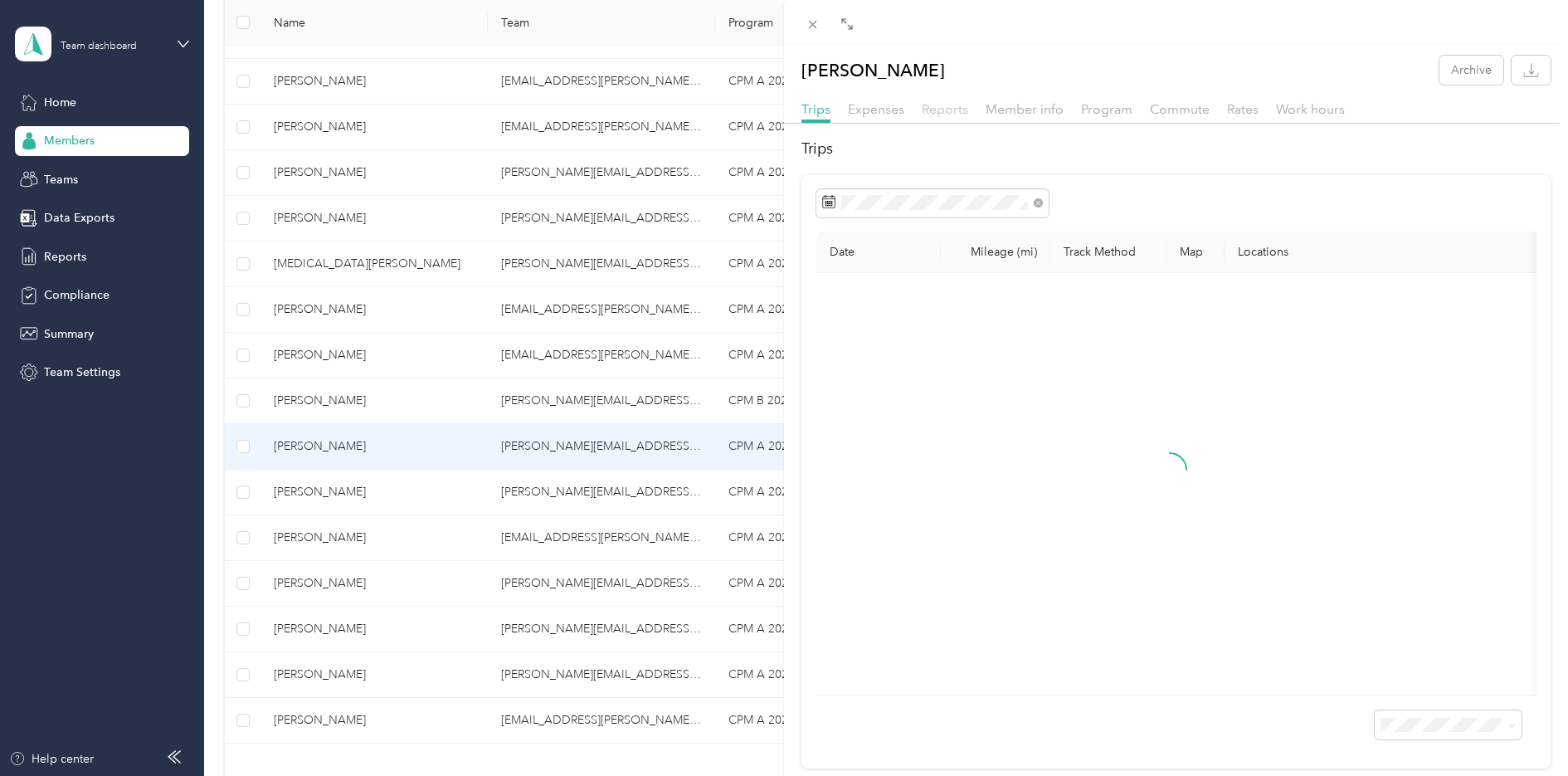
click at [940, 102] on span "Reports" at bounding box center [945, 110] width 47 height 16
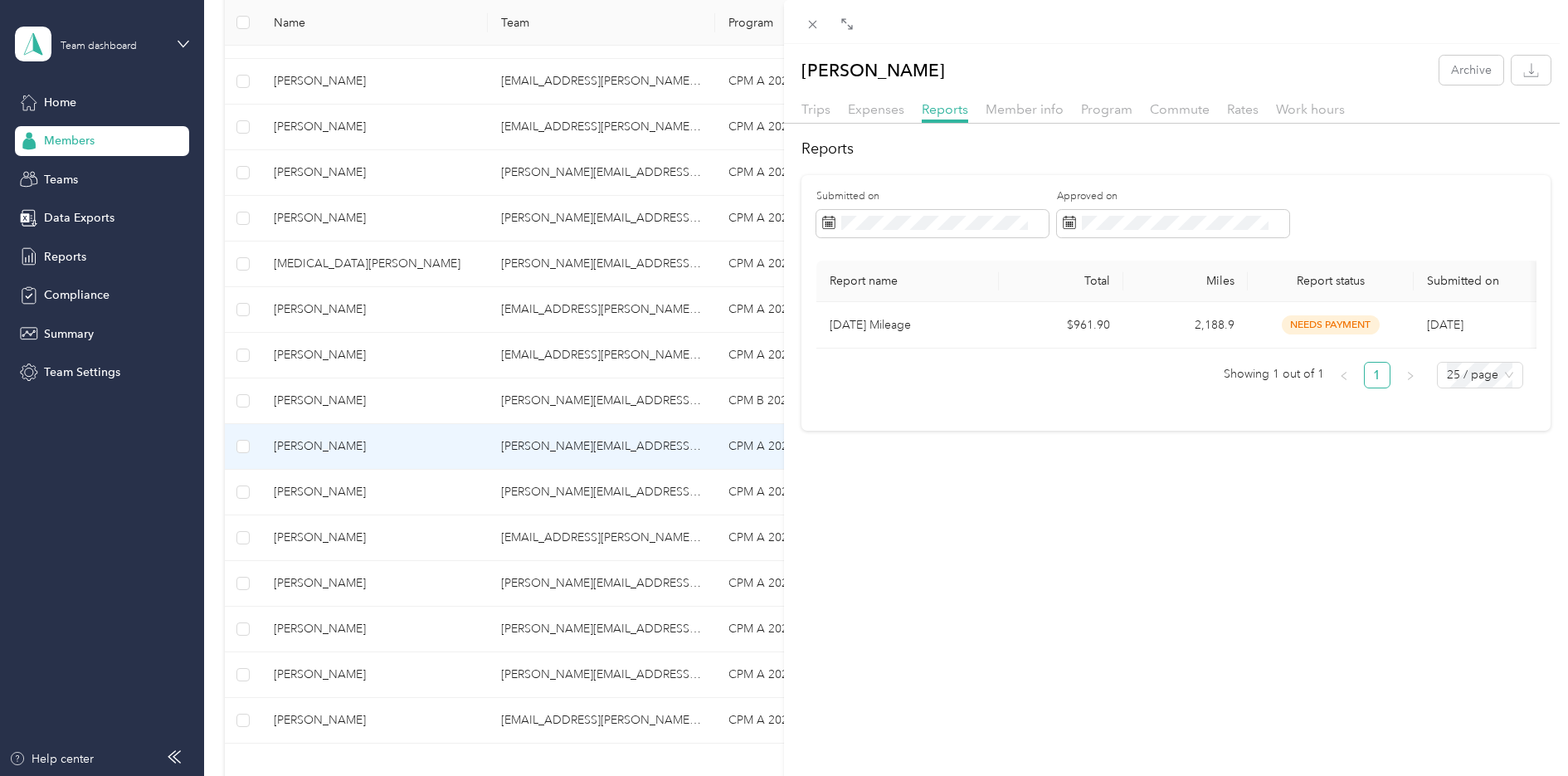
click at [314, 494] on div "[PERSON_NAME] Archive Trips Expenses Reports Member info Program Commute Rates …" at bounding box center [784, 388] width 1568 height 776
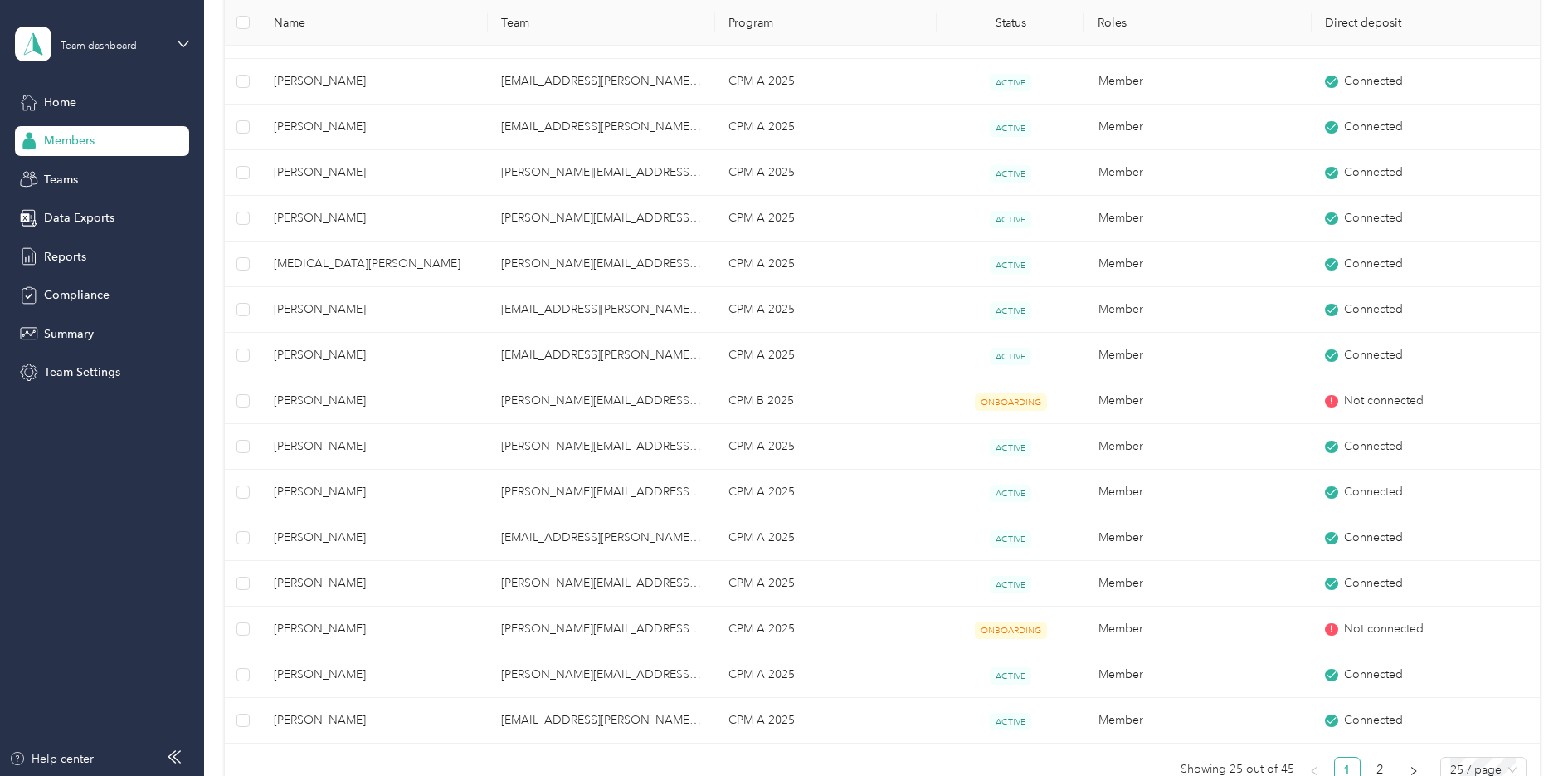
click at [314, 494] on div at bounding box center [784, 388] width 1568 height 776
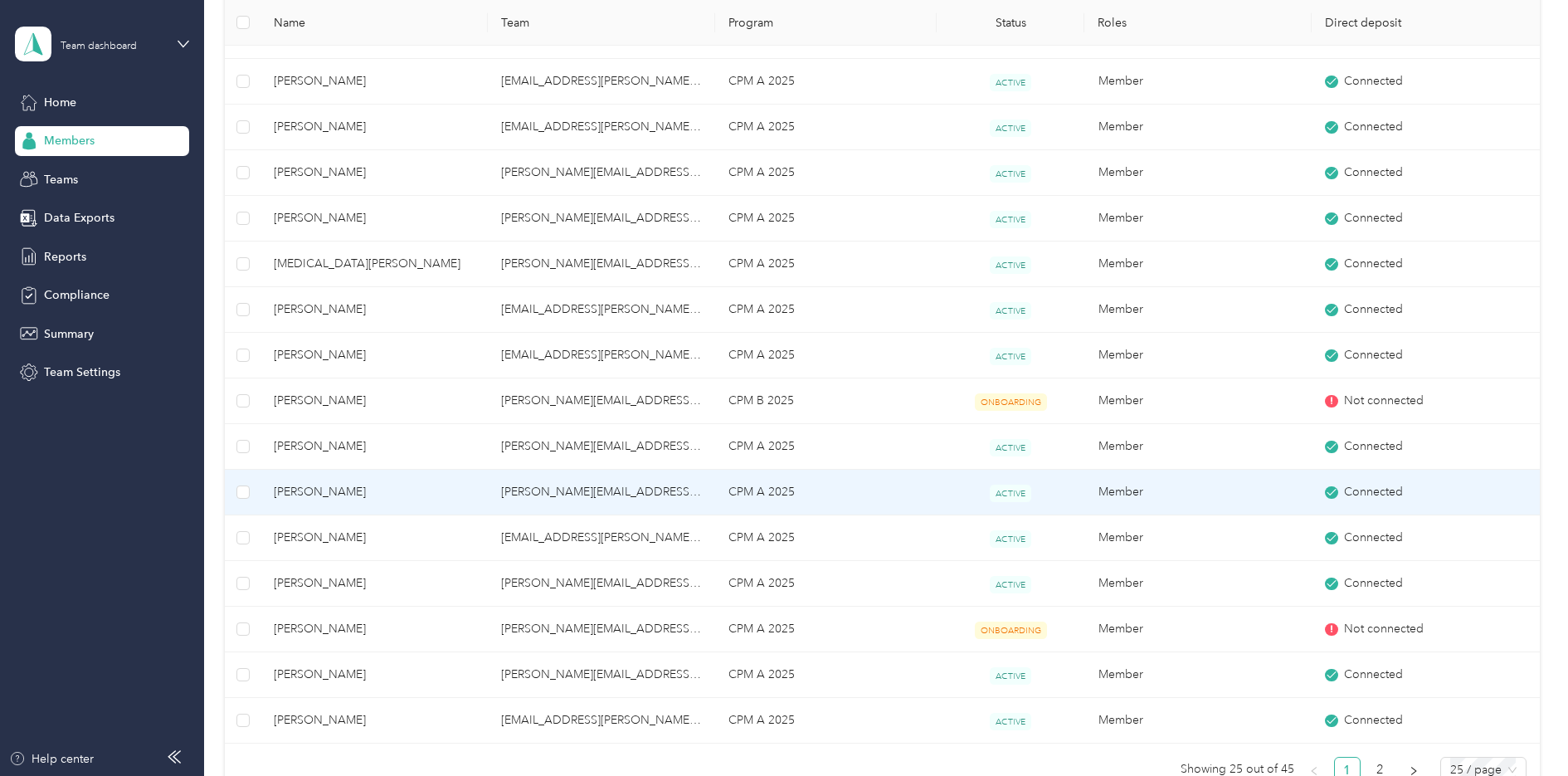
click at [331, 492] on span "[PERSON_NAME]" at bounding box center [374, 491] width 201 height 19
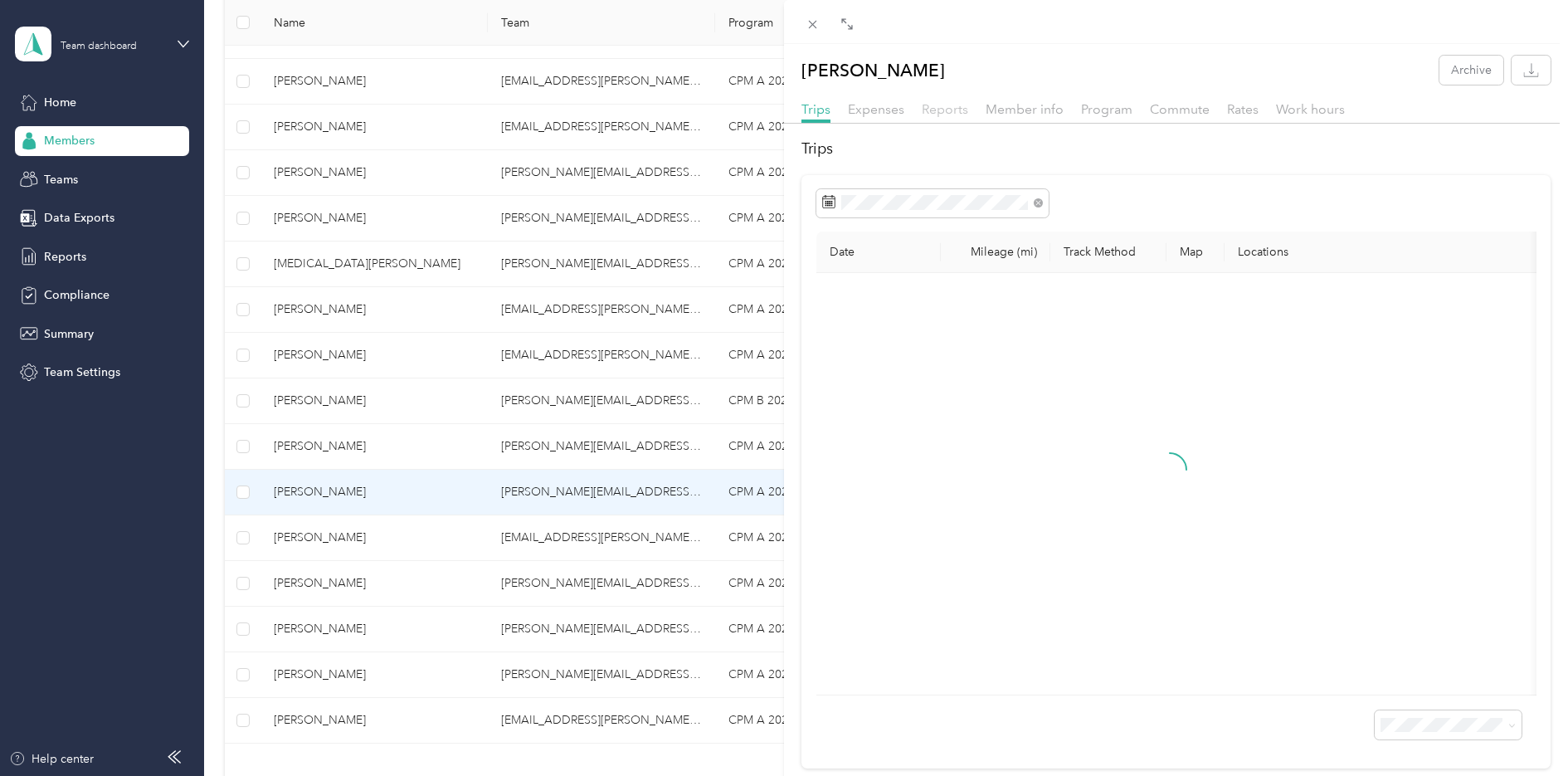
click at [959, 103] on span "Reports" at bounding box center [945, 110] width 47 height 16
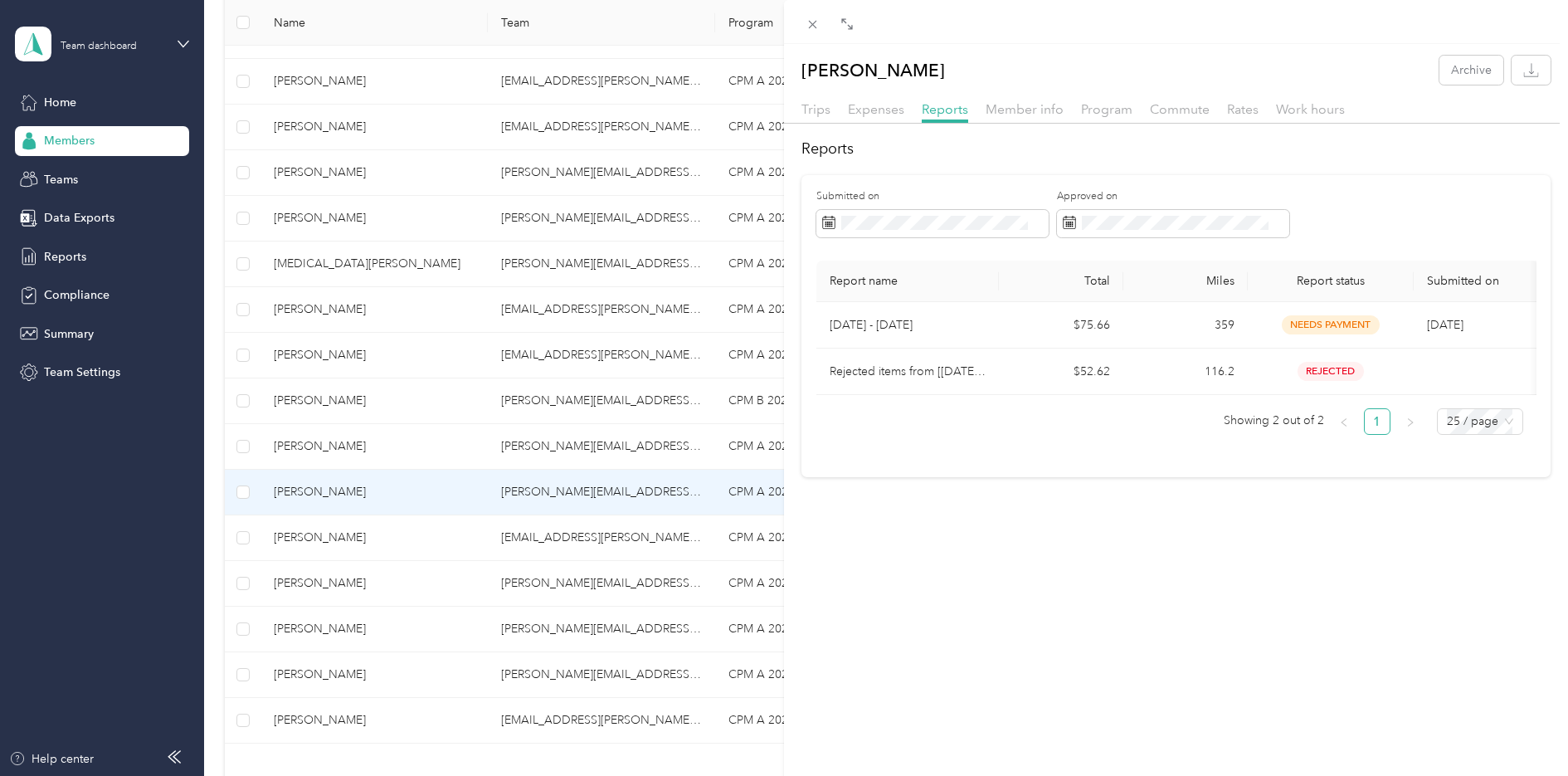
click at [314, 539] on div "[PERSON_NAME] Archive Trips Expenses Reports Member info Program Commute Rates …" at bounding box center [784, 388] width 1568 height 776
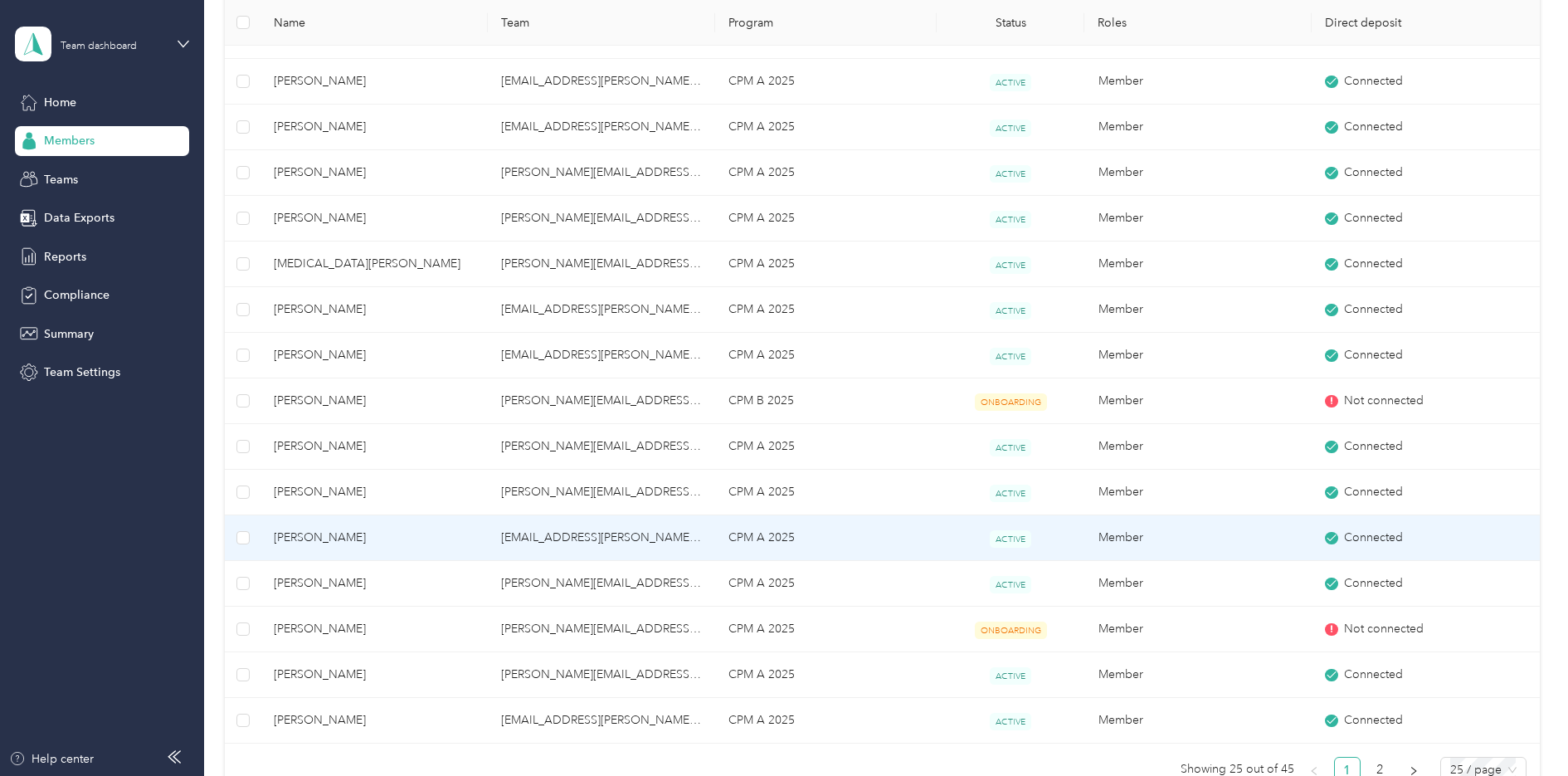
click at [320, 539] on span "[PERSON_NAME]" at bounding box center [374, 537] width 201 height 19
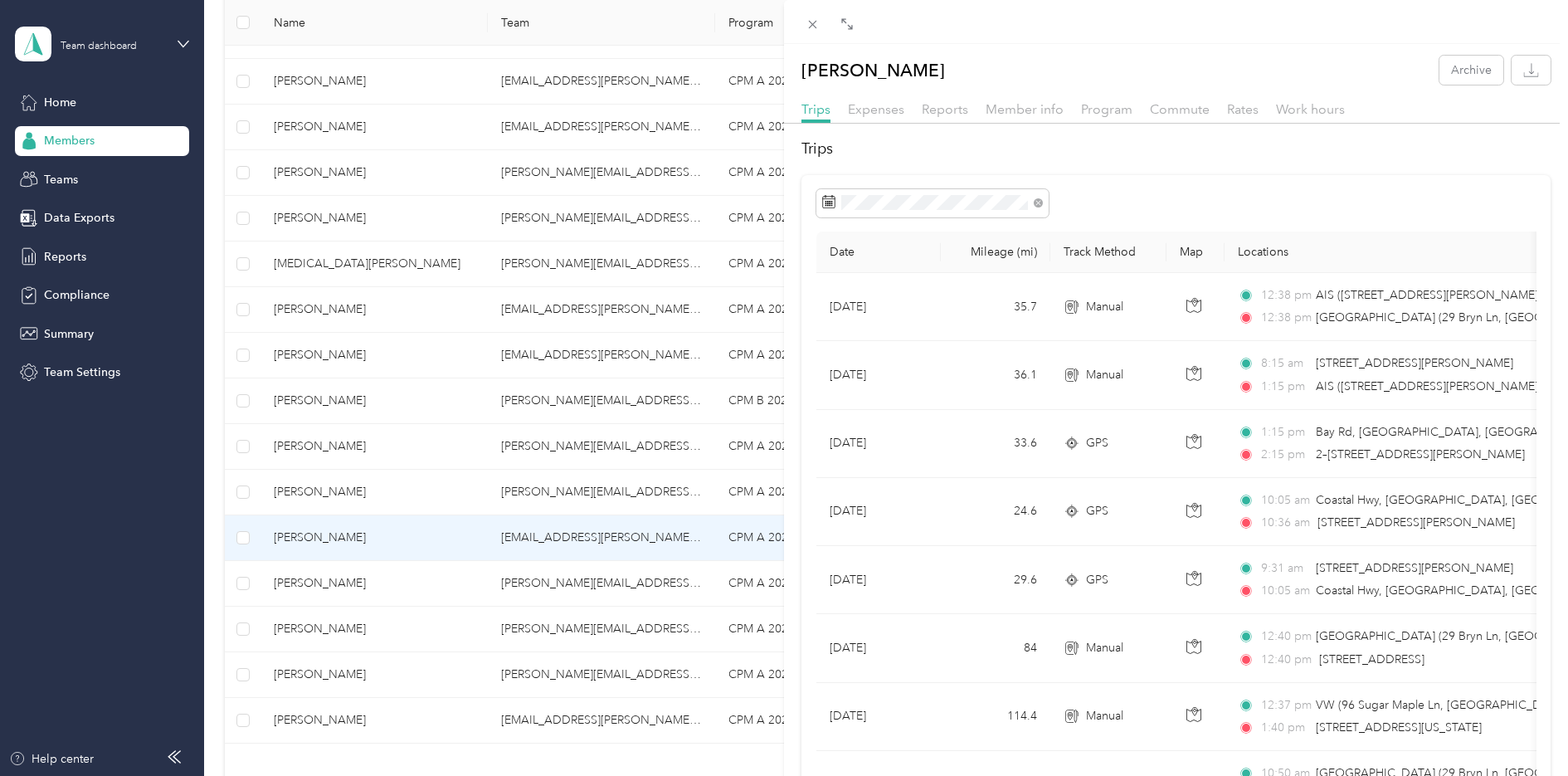
click at [360, 582] on div "[PERSON_NAME] Archive Trips Expenses Reports Member info Program Commute Rates …" at bounding box center [784, 388] width 1568 height 776
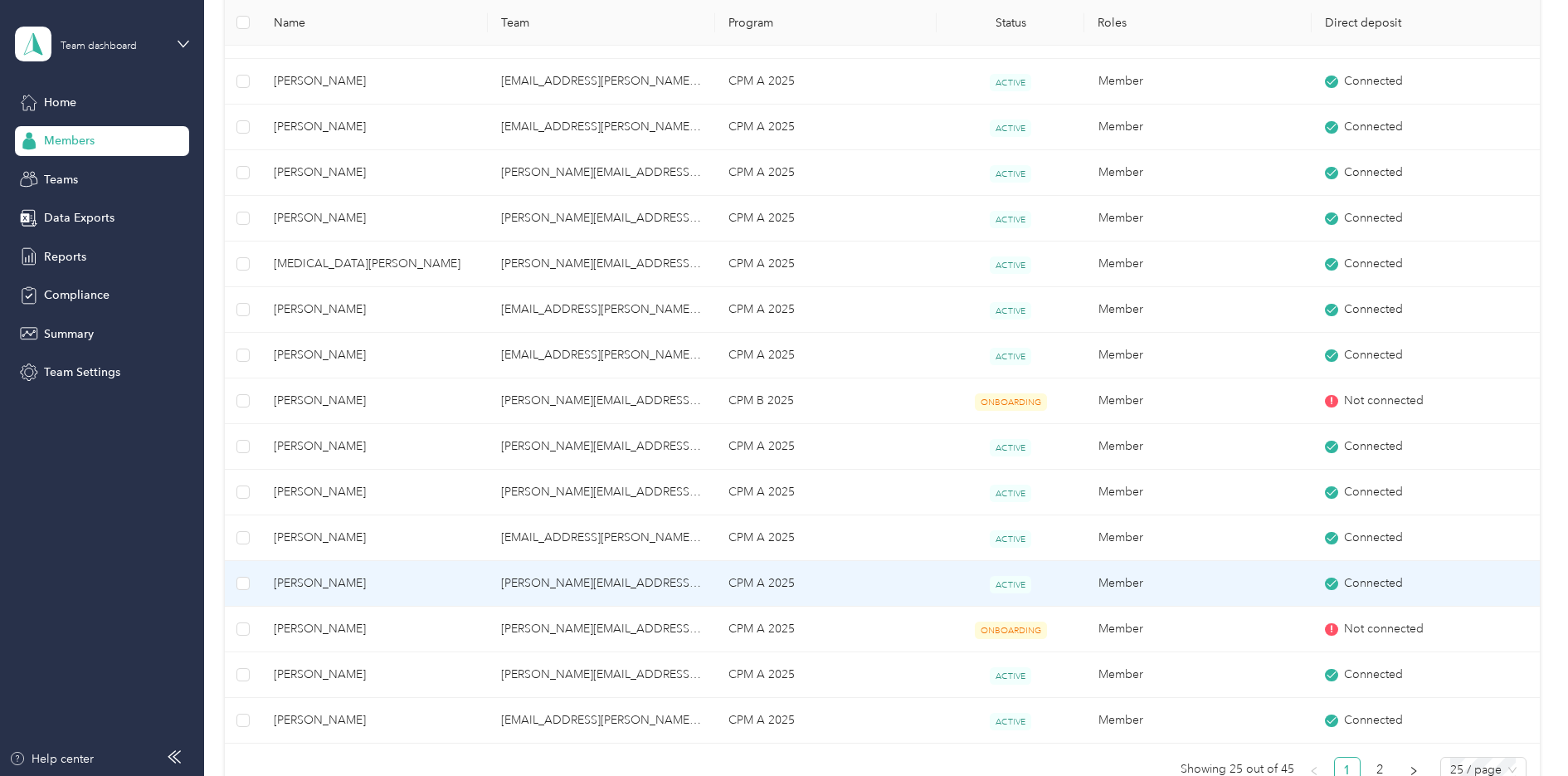
click at [323, 584] on span "[PERSON_NAME]" at bounding box center [374, 583] width 201 height 19
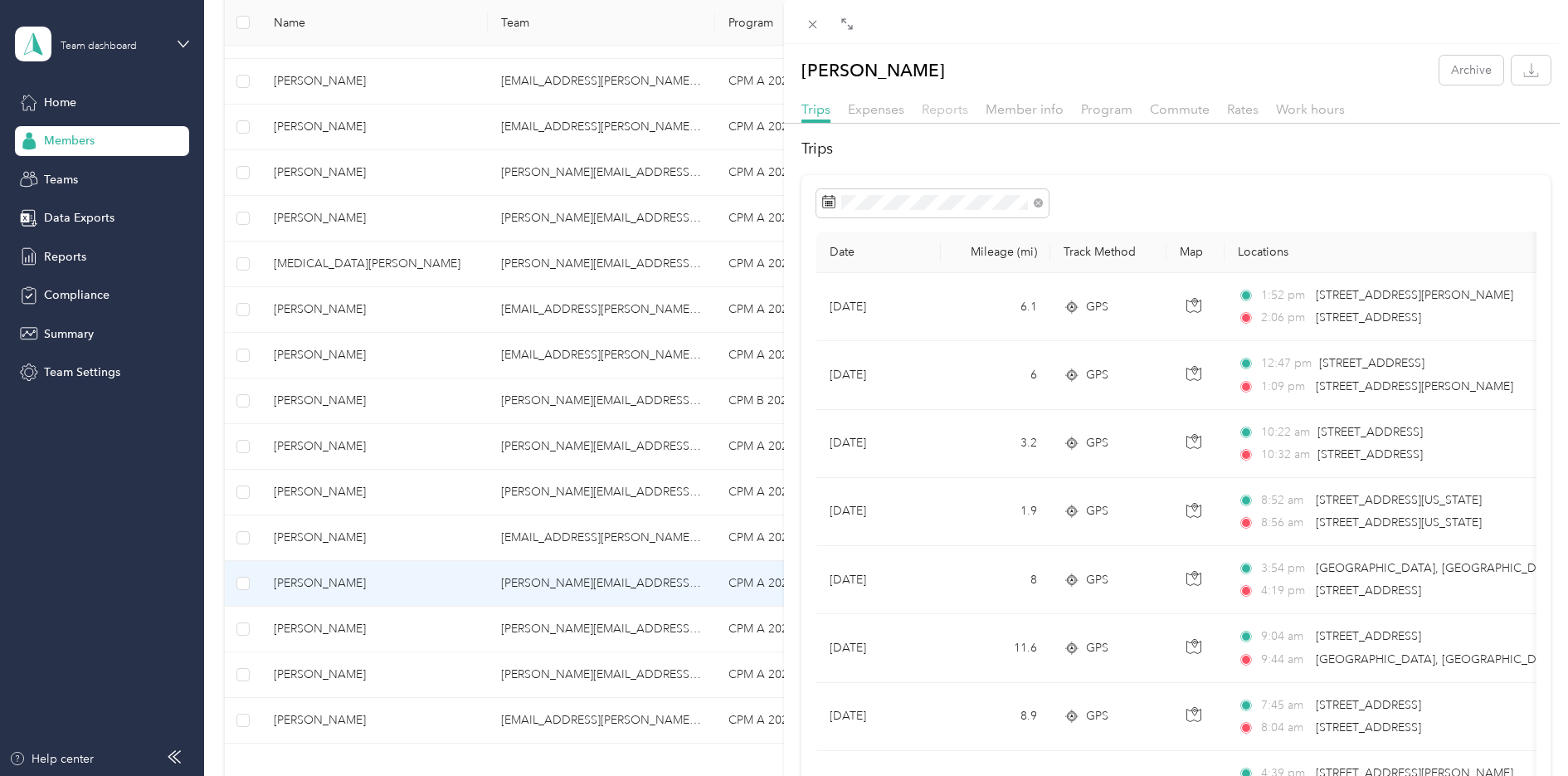
click at [955, 103] on span "Reports" at bounding box center [945, 110] width 47 height 16
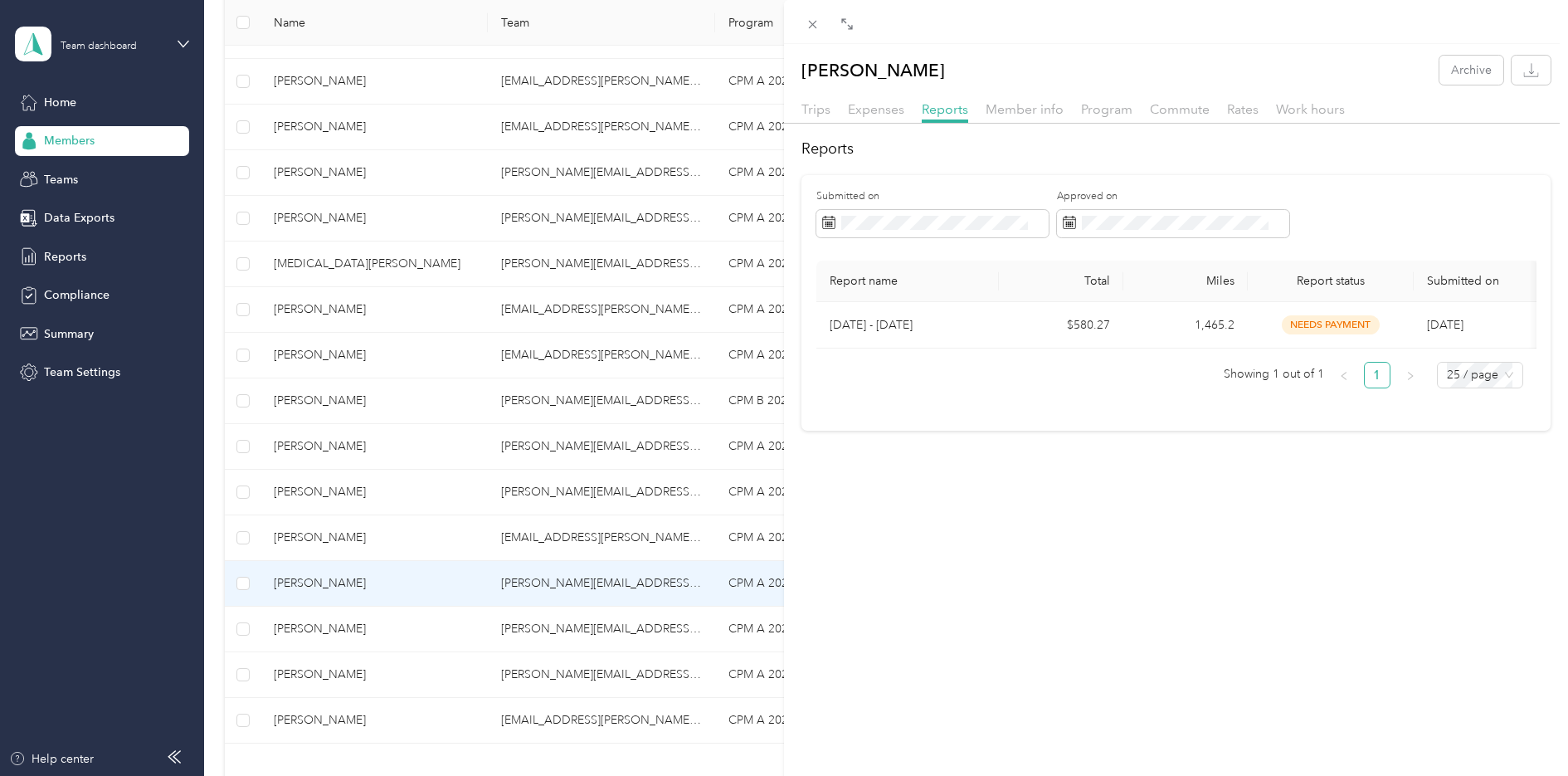
click at [331, 634] on div "[PERSON_NAME] Archive Trips Expenses Reports Member info Program Commute Rates …" at bounding box center [784, 388] width 1568 height 776
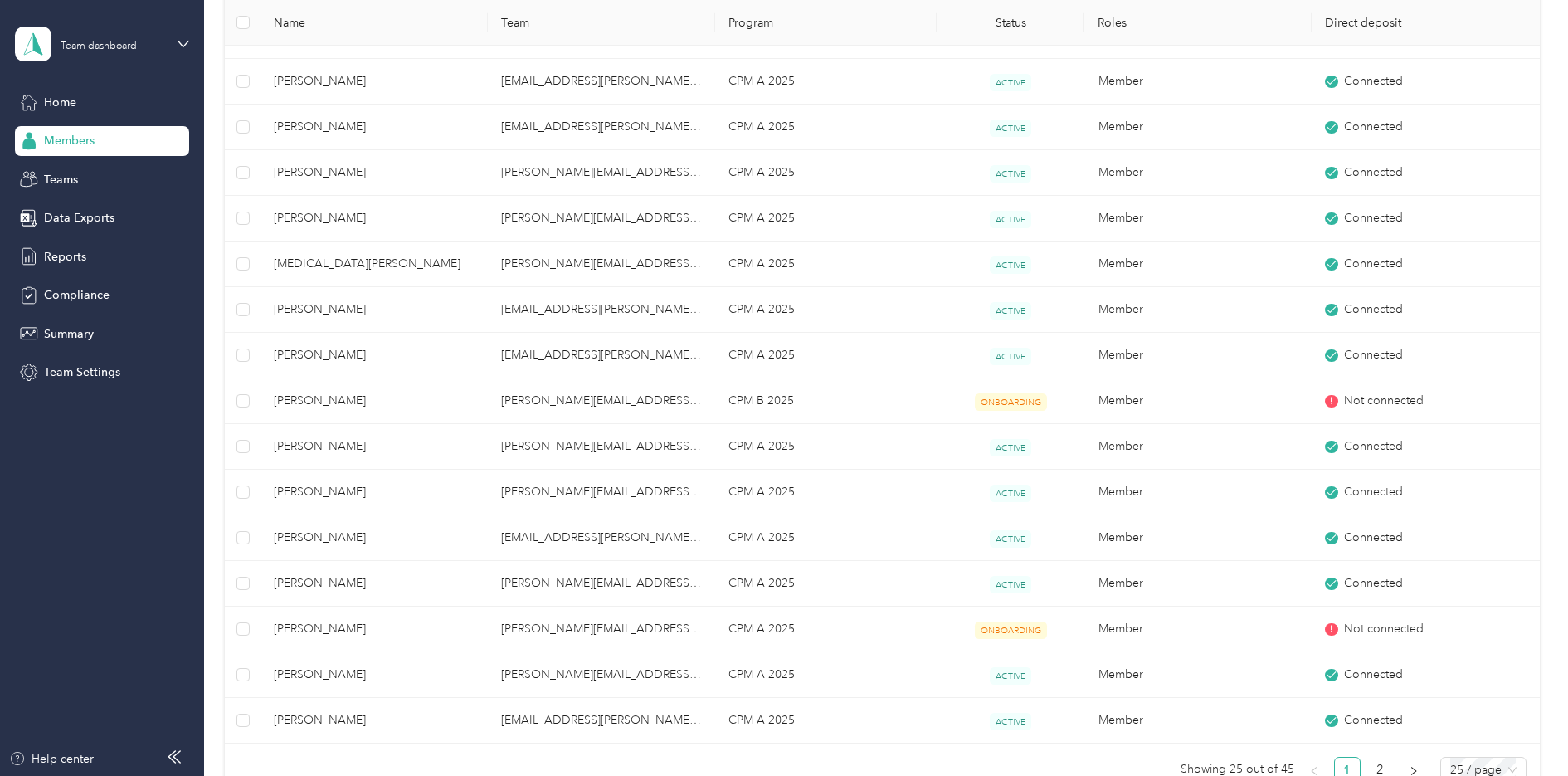
click at [331, 629] on div at bounding box center [784, 388] width 1568 height 776
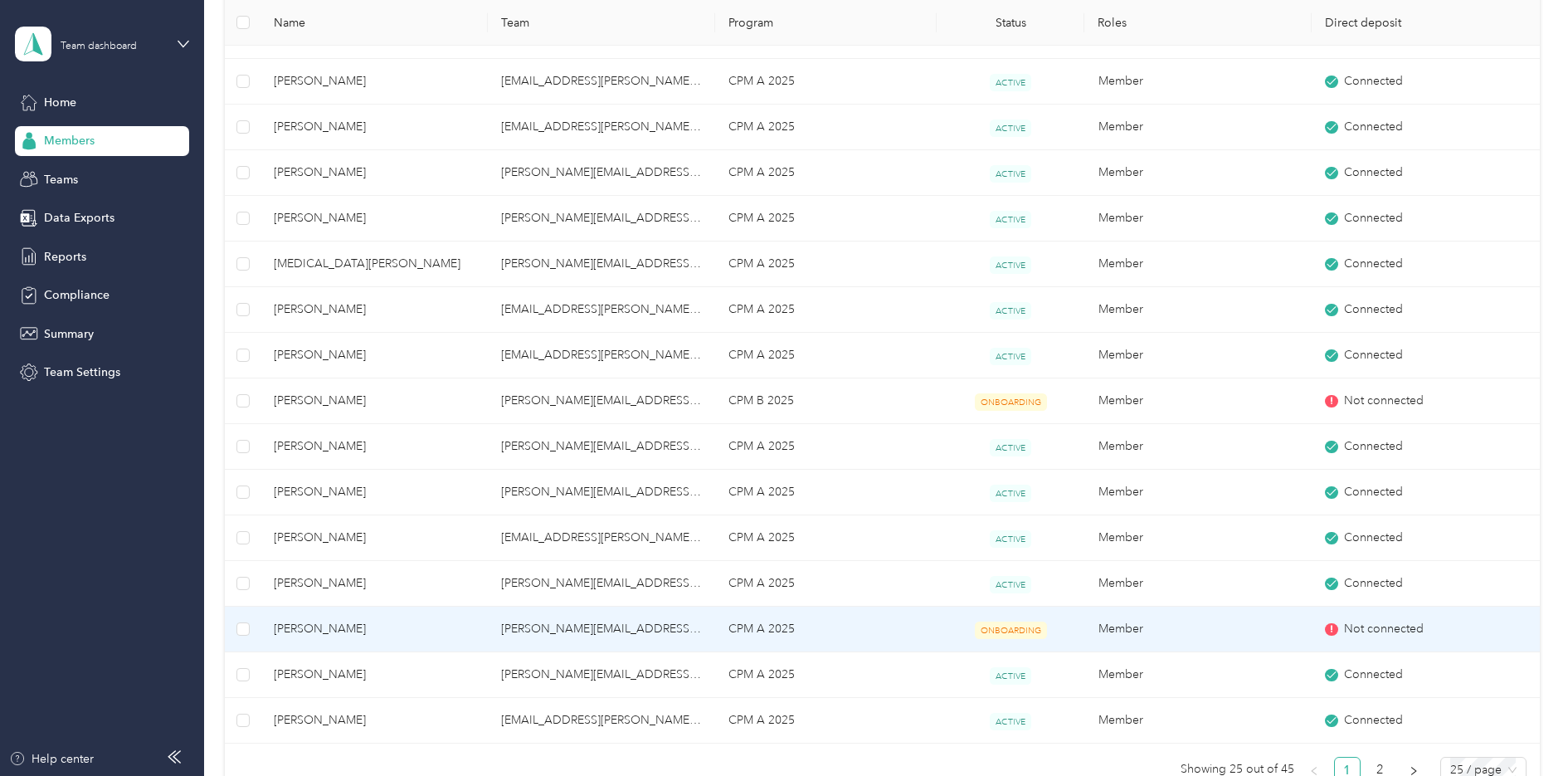
click at [331, 629] on span "[PERSON_NAME]" at bounding box center [374, 628] width 201 height 19
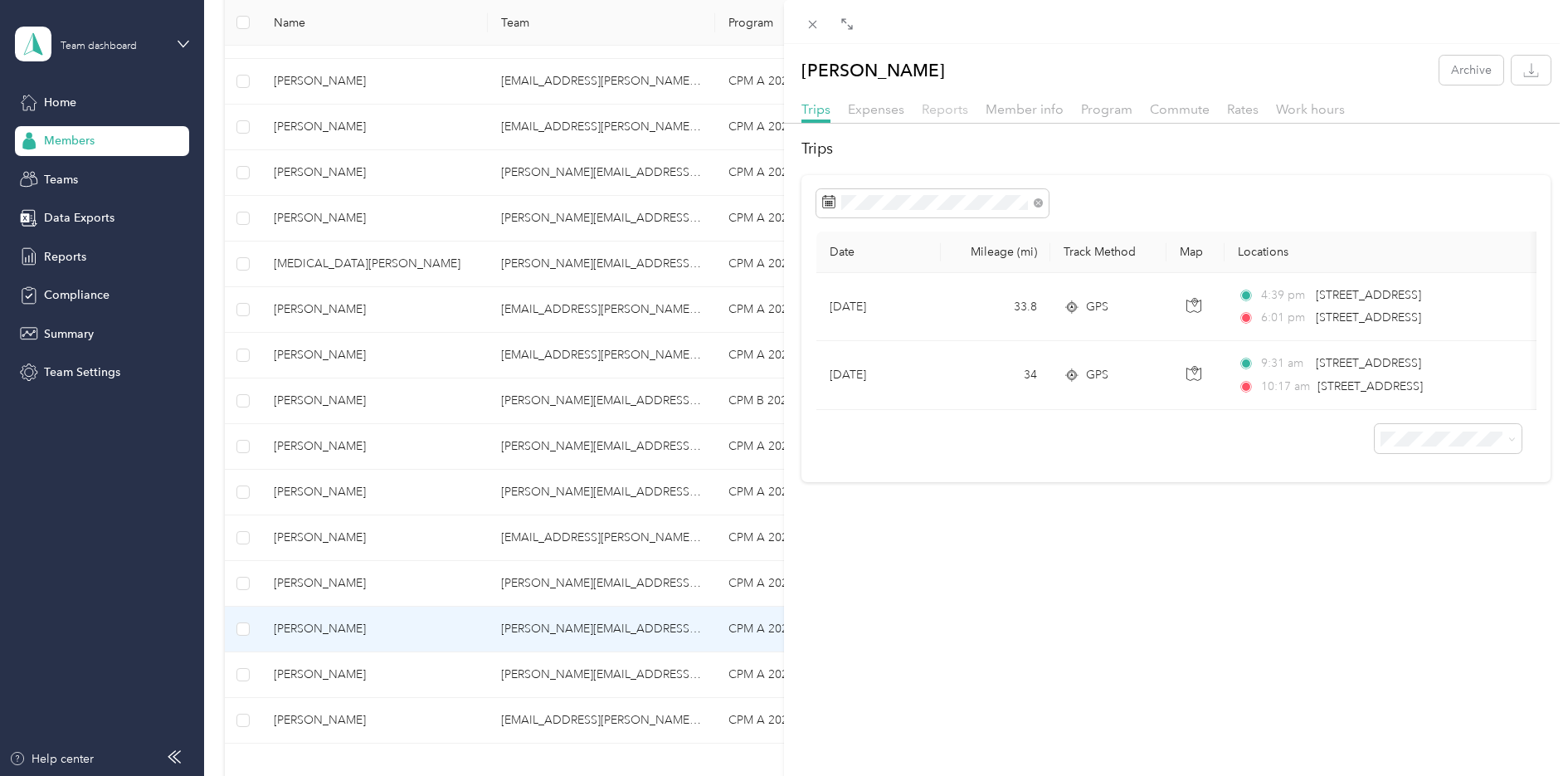
click at [942, 105] on span "Reports" at bounding box center [945, 110] width 47 height 16
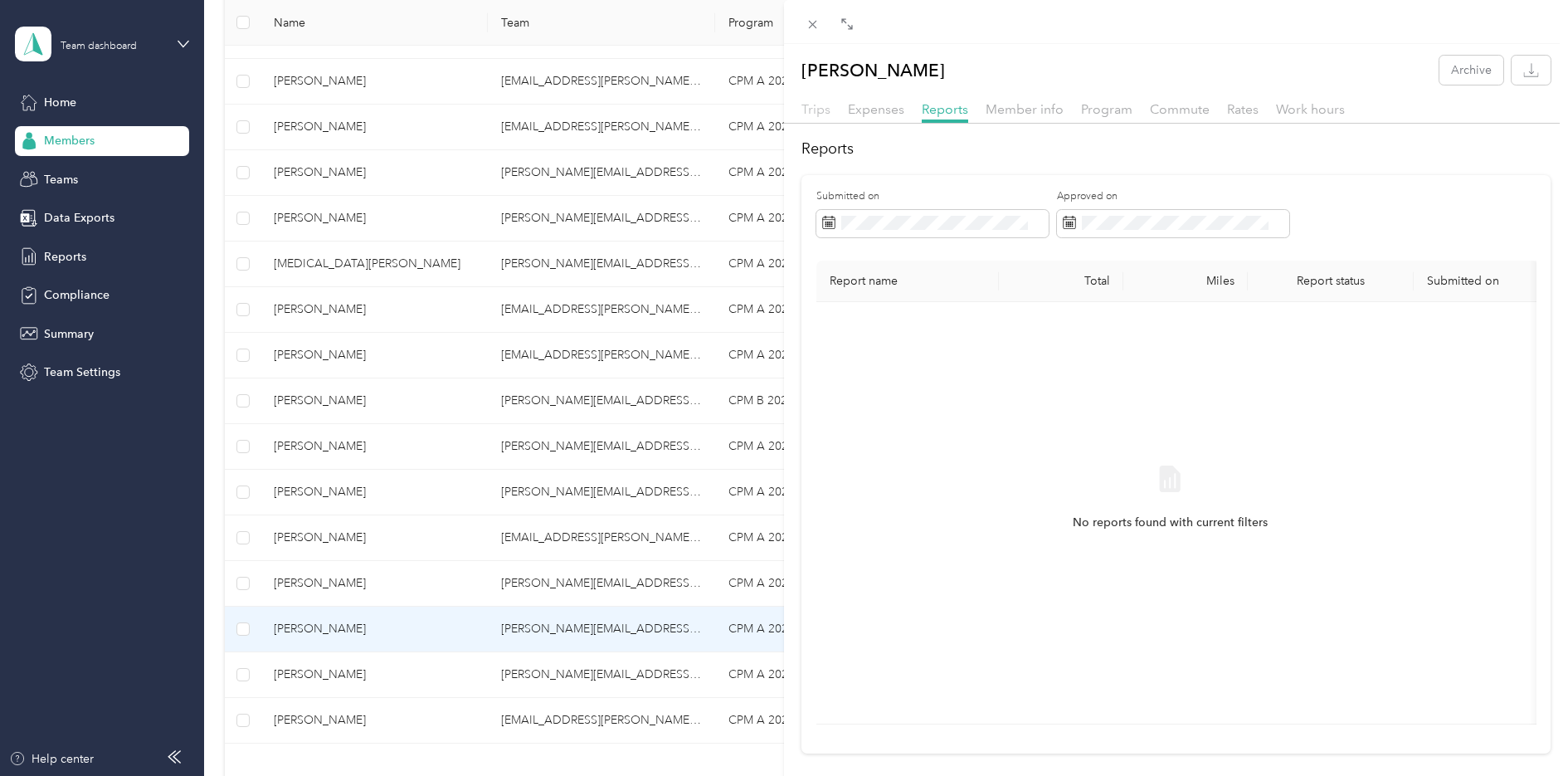
click at [821, 104] on span "Trips" at bounding box center [816, 110] width 29 height 16
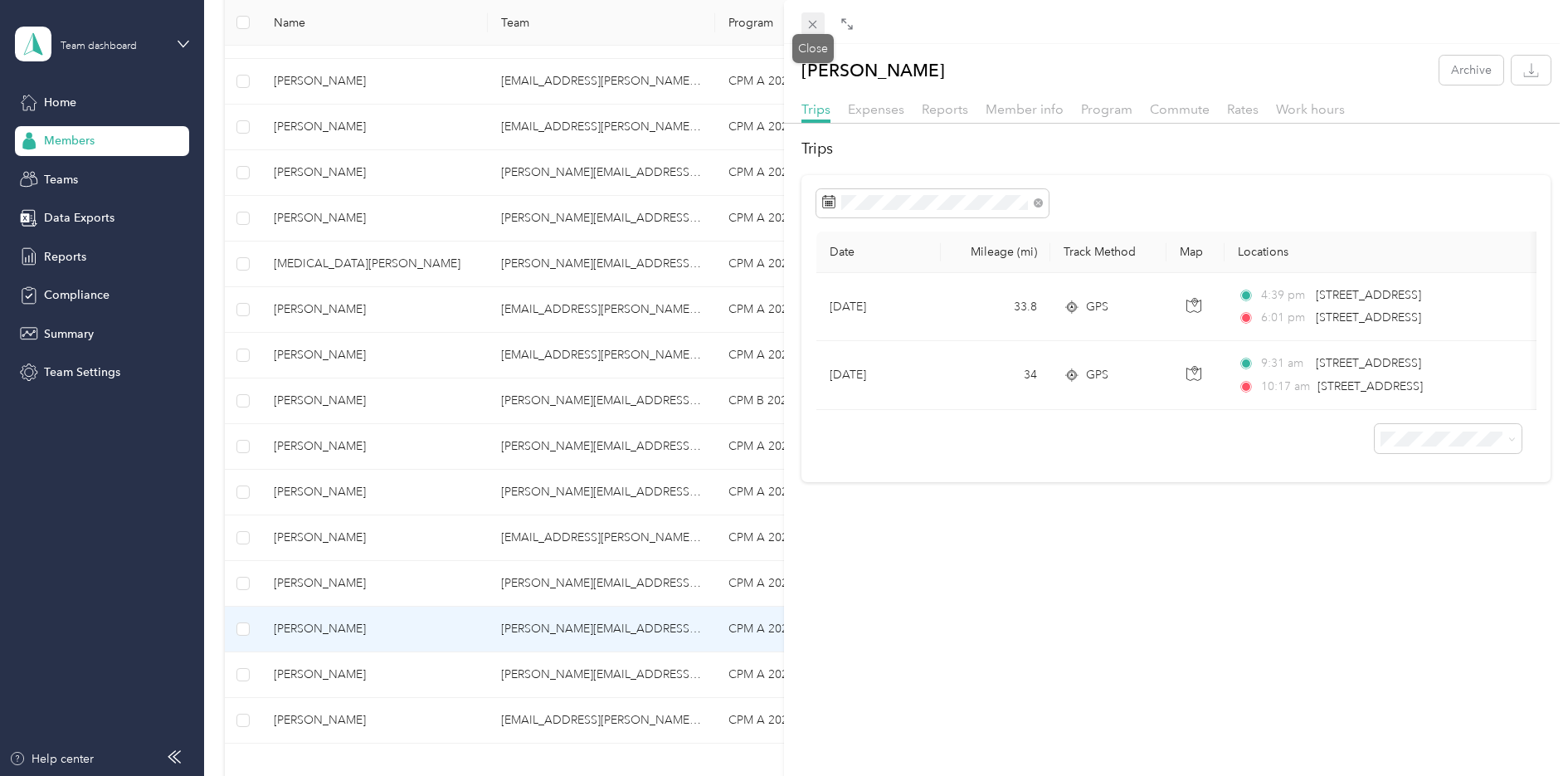
click at [808, 26] on icon at bounding box center [812, 25] width 14 height 14
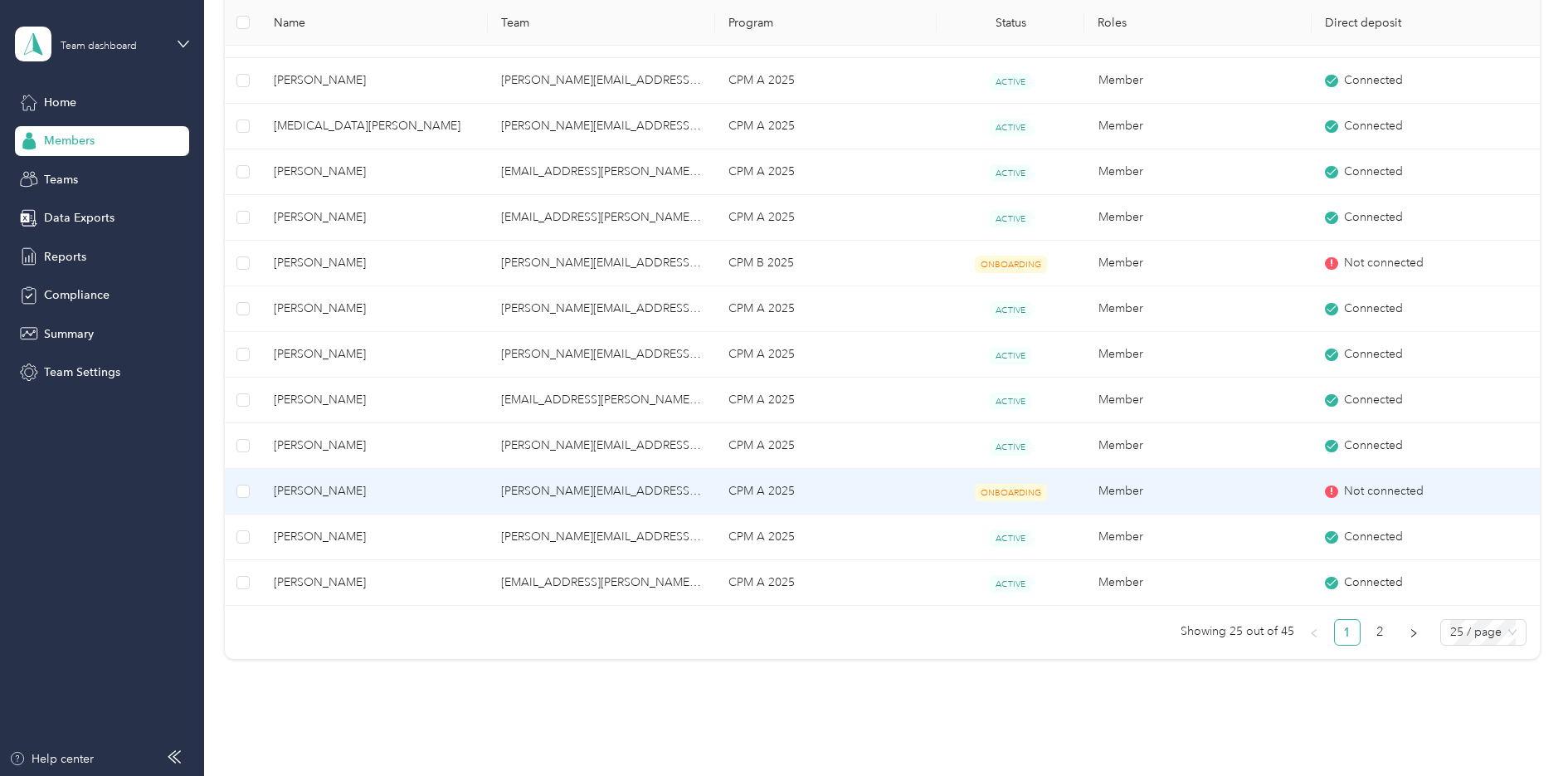
scroll to position [830, 0]
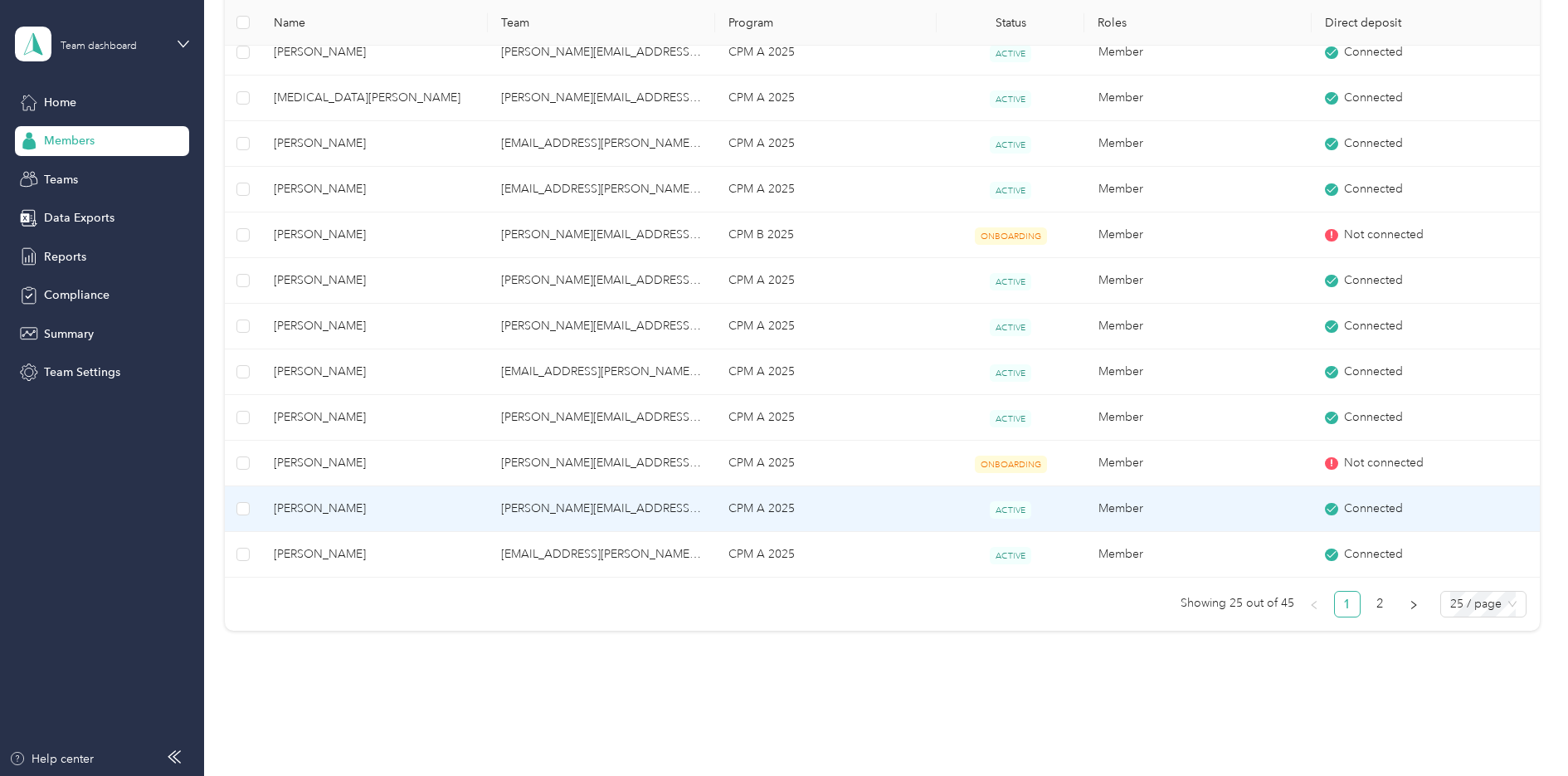
click at [339, 513] on span "[PERSON_NAME]" at bounding box center [374, 508] width 201 height 19
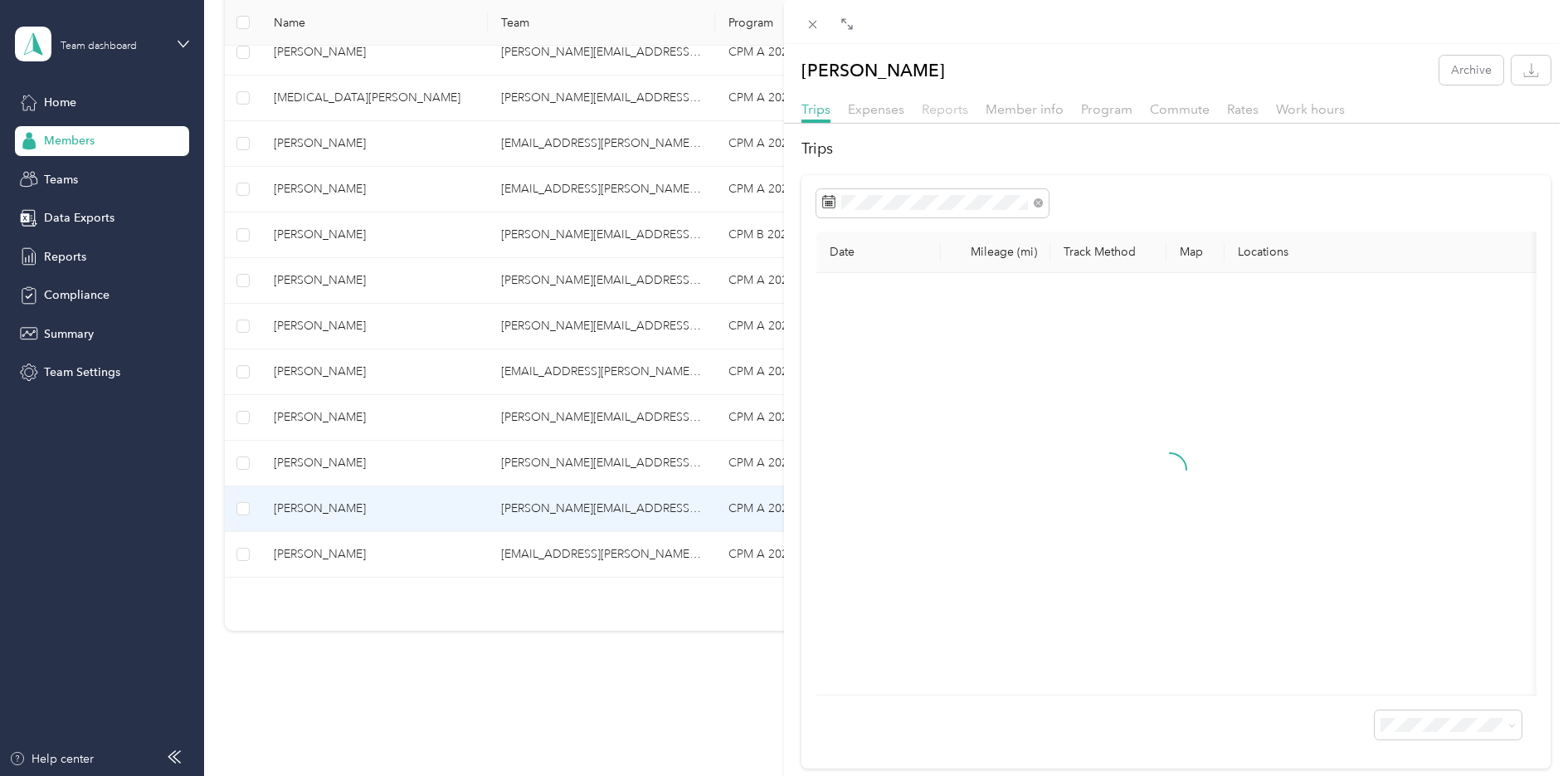
click at [940, 103] on span "Reports" at bounding box center [945, 110] width 47 height 16
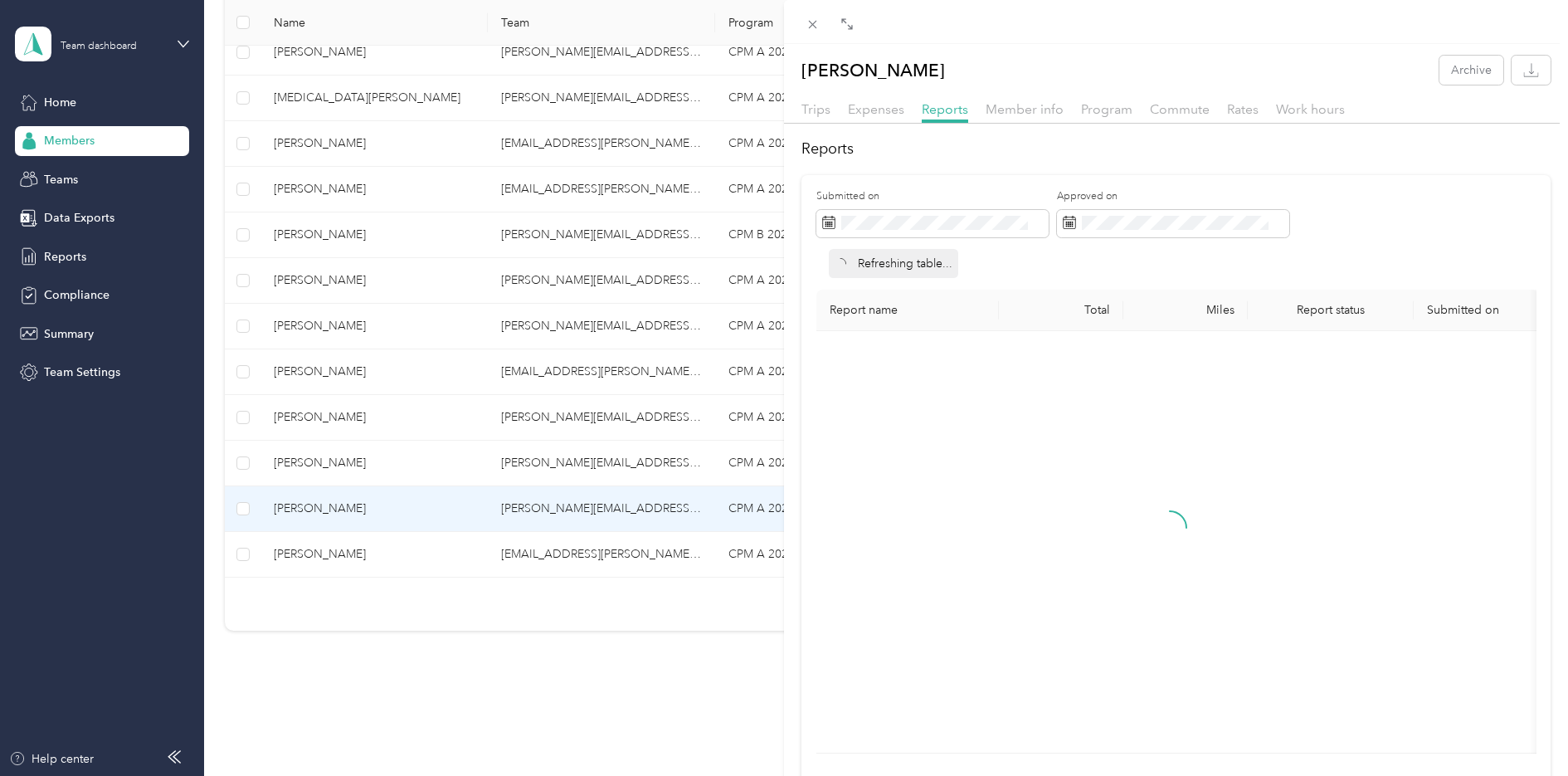
click at [1081, 522] on div at bounding box center [1170, 542] width 681 height 395
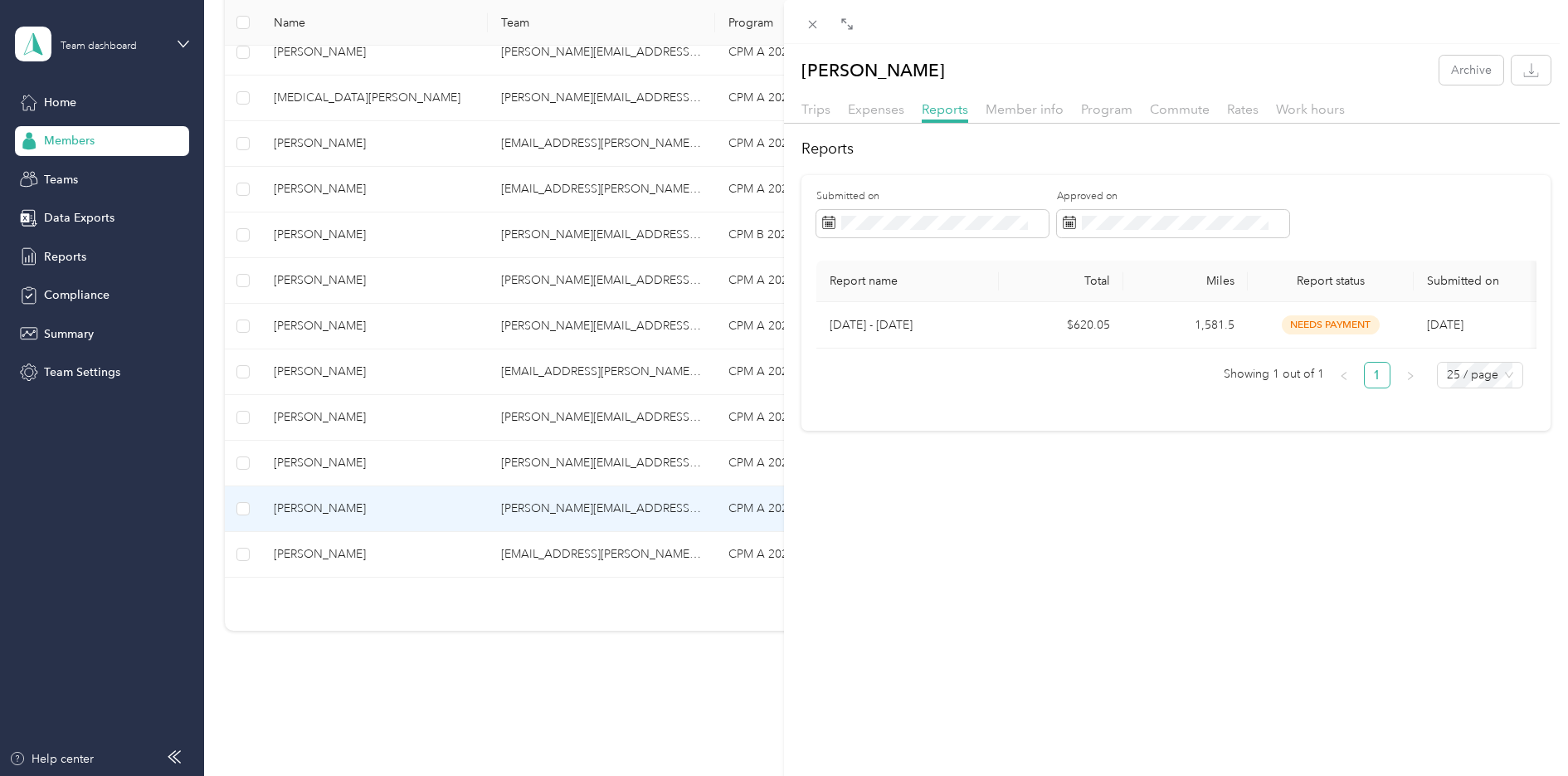
click at [301, 559] on div "[PERSON_NAME] Archive Trips Expenses Reports Member info Program Commute Rates …" at bounding box center [784, 388] width 1568 height 776
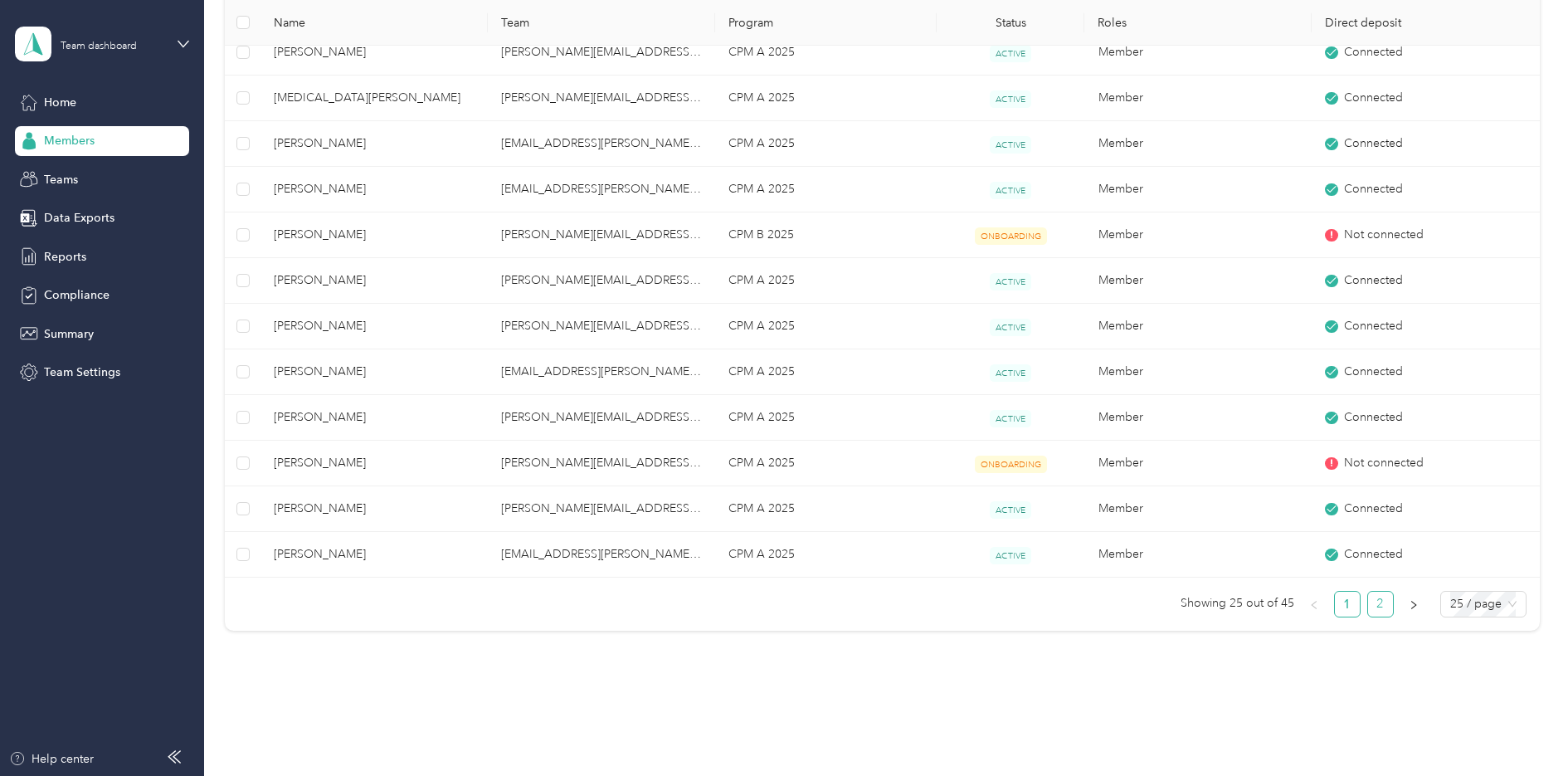
click at [1380, 612] on link "2" at bounding box center [1381, 604] width 25 height 25
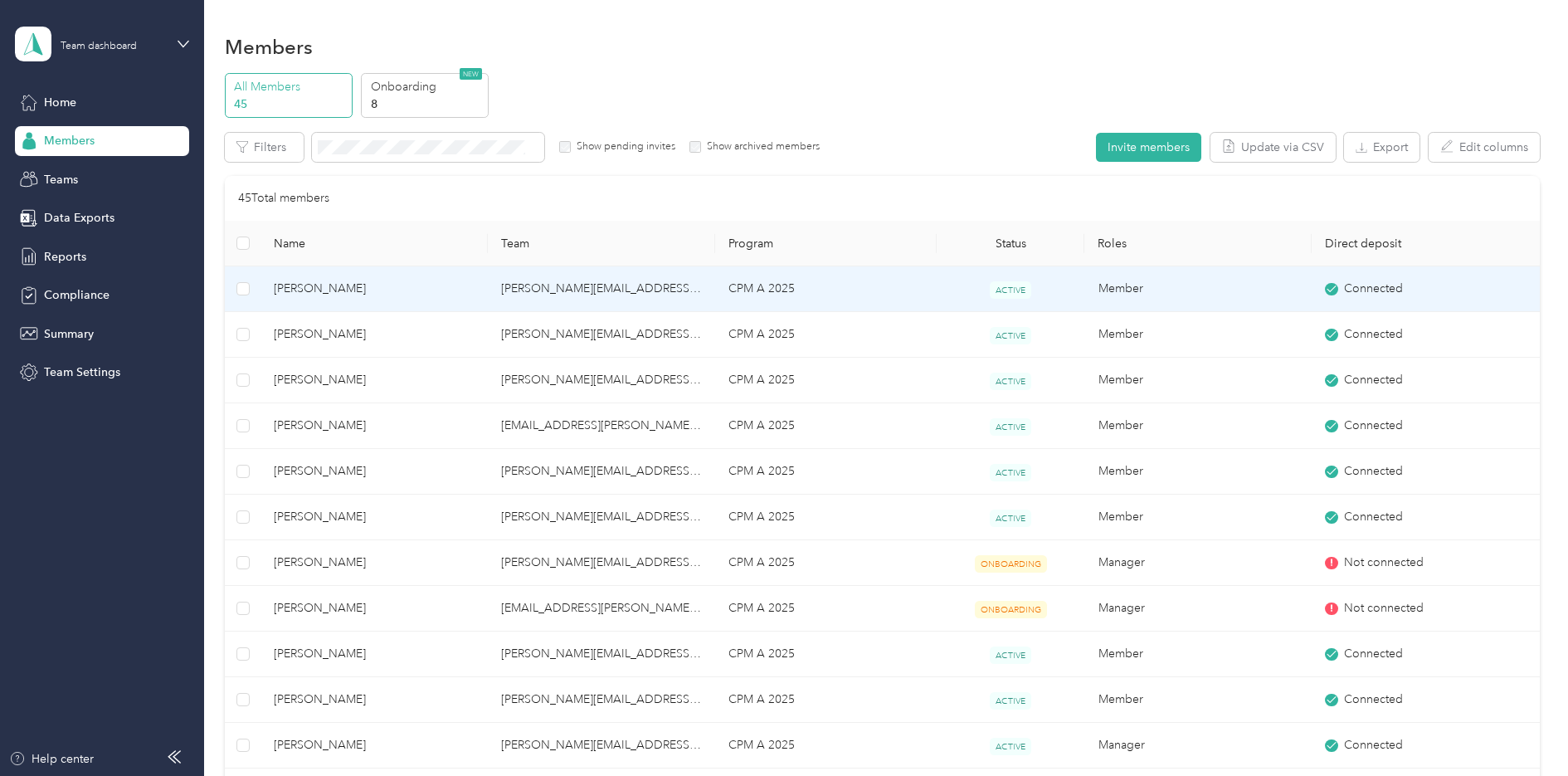
click at [330, 279] on span "[PERSON_NAME]" at bounding box center [374, 288] width 201 height 19
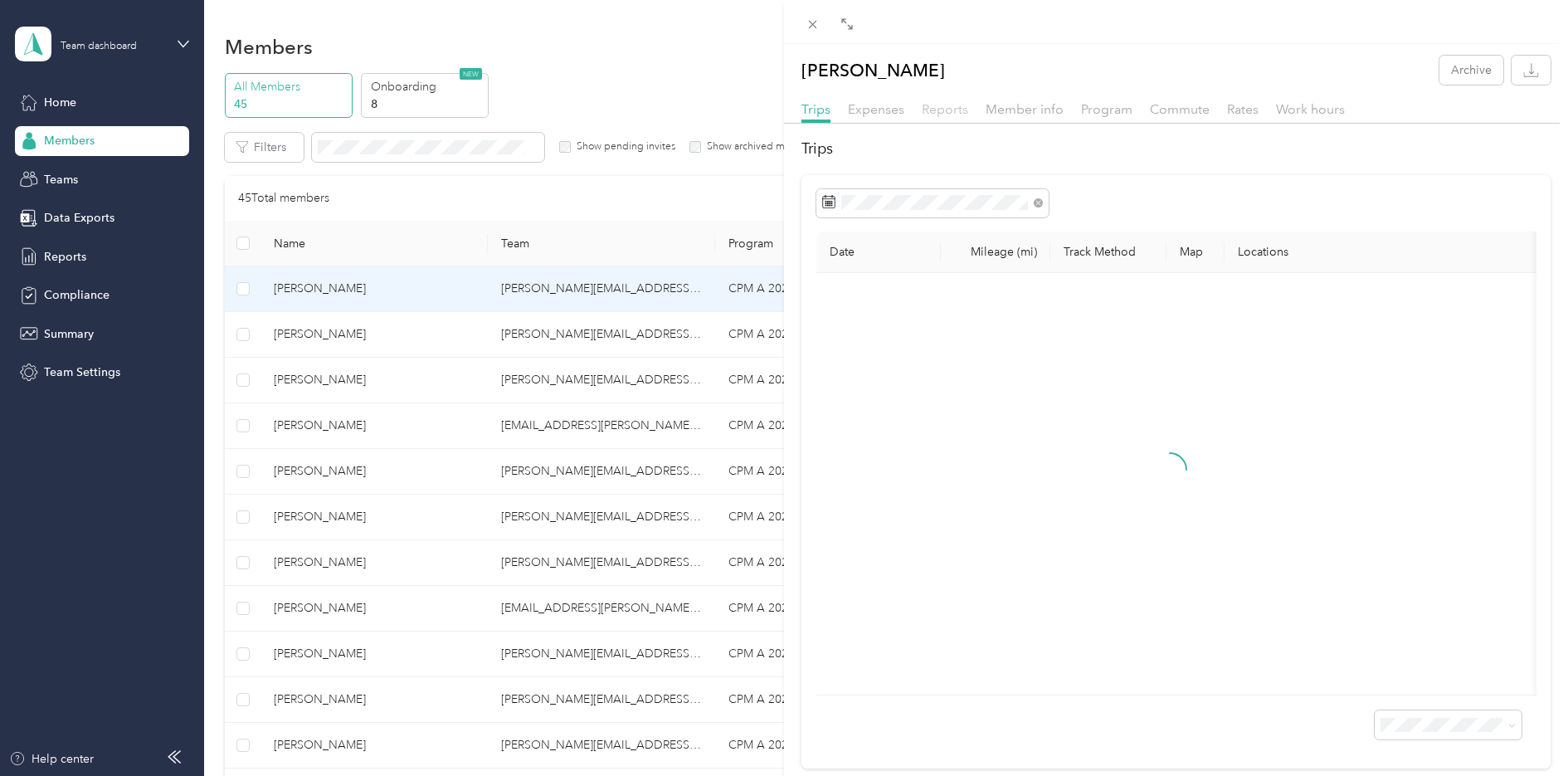
click at [940, 112] on span "Reports" at bounding box center [945, 110] width 47 height 16
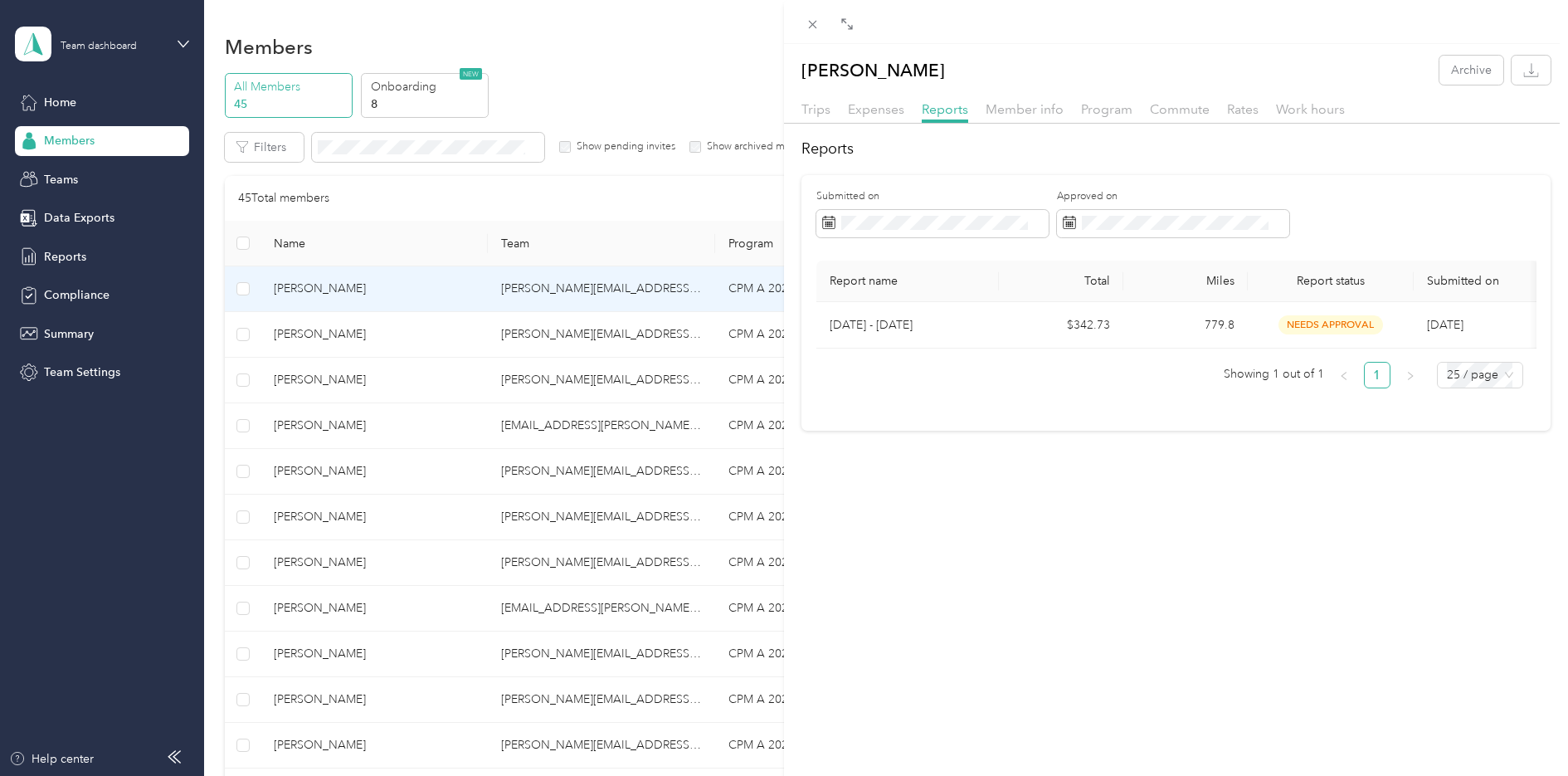
click at [310, 341] on div "[PERSON_NAME] Archive Trips Expenses Reports Member info Program Commute Rates …" at bounding box center [784, 388] width 1568 height 776
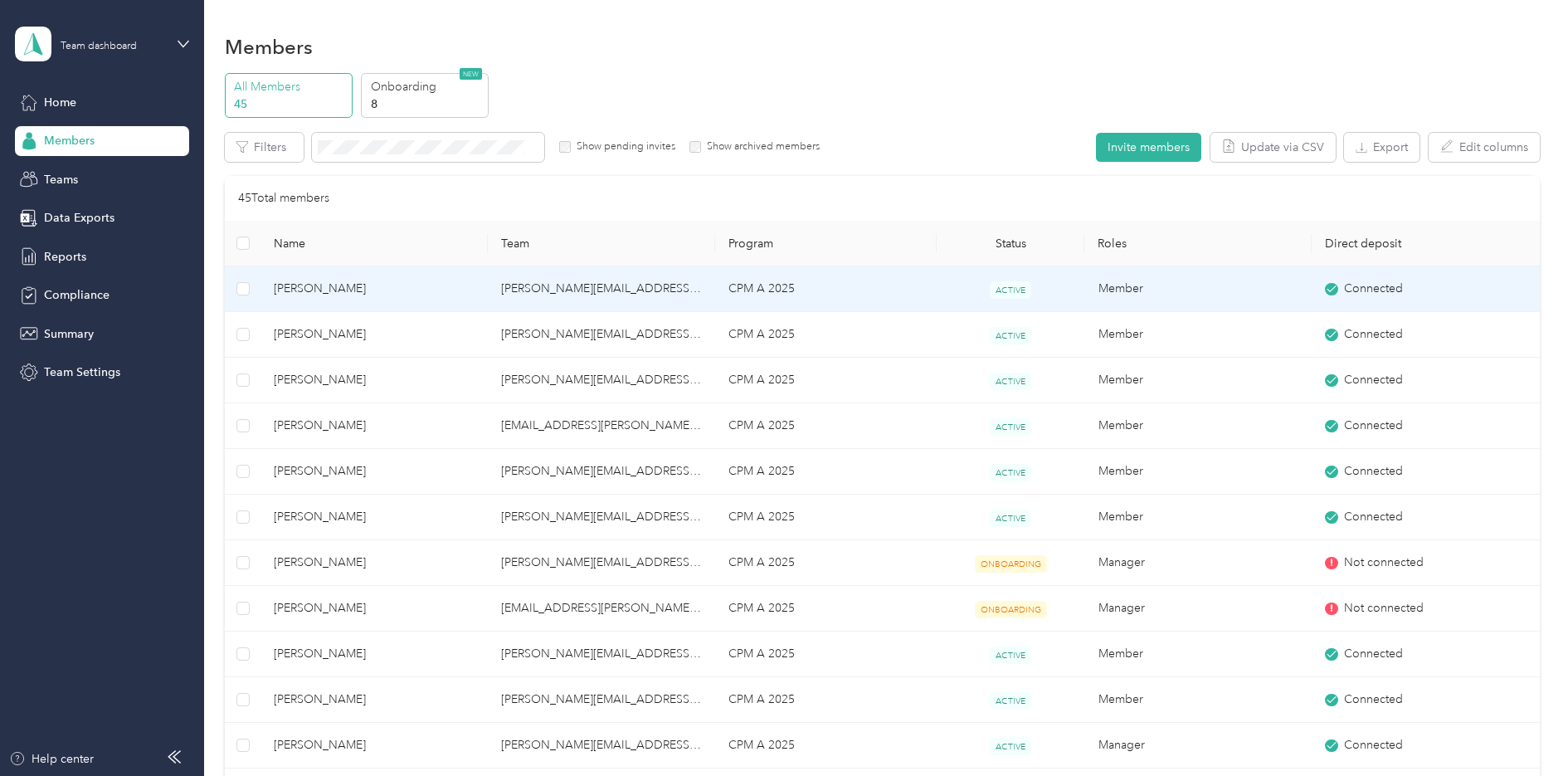
click at [302, 301] on td "[PERSON_NAME]" at bounding box center [374, 289] width 227 height 46
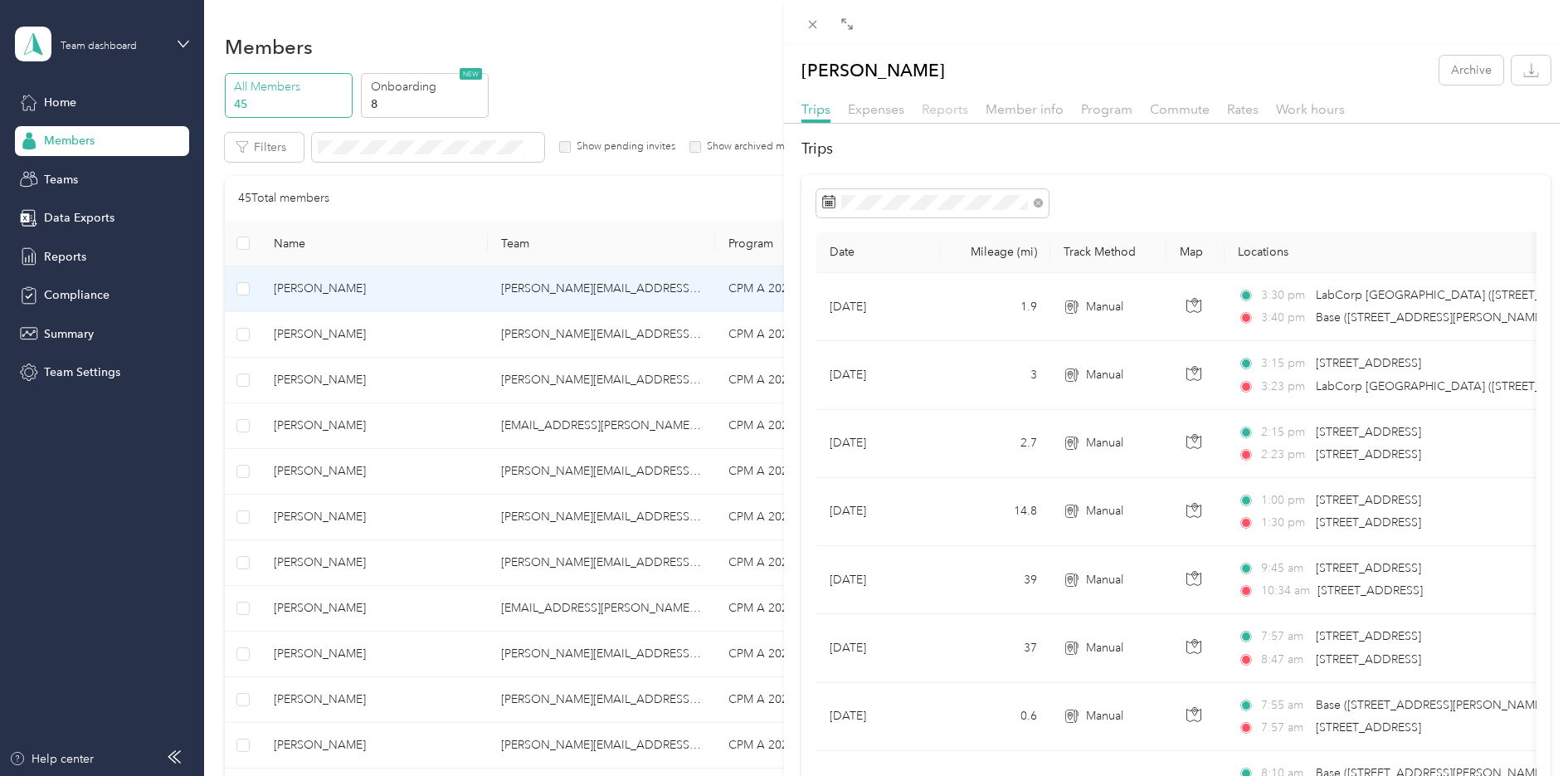
click at [949, 115] on span "Reports" at bounding box center [945, 110] width 47 height 16
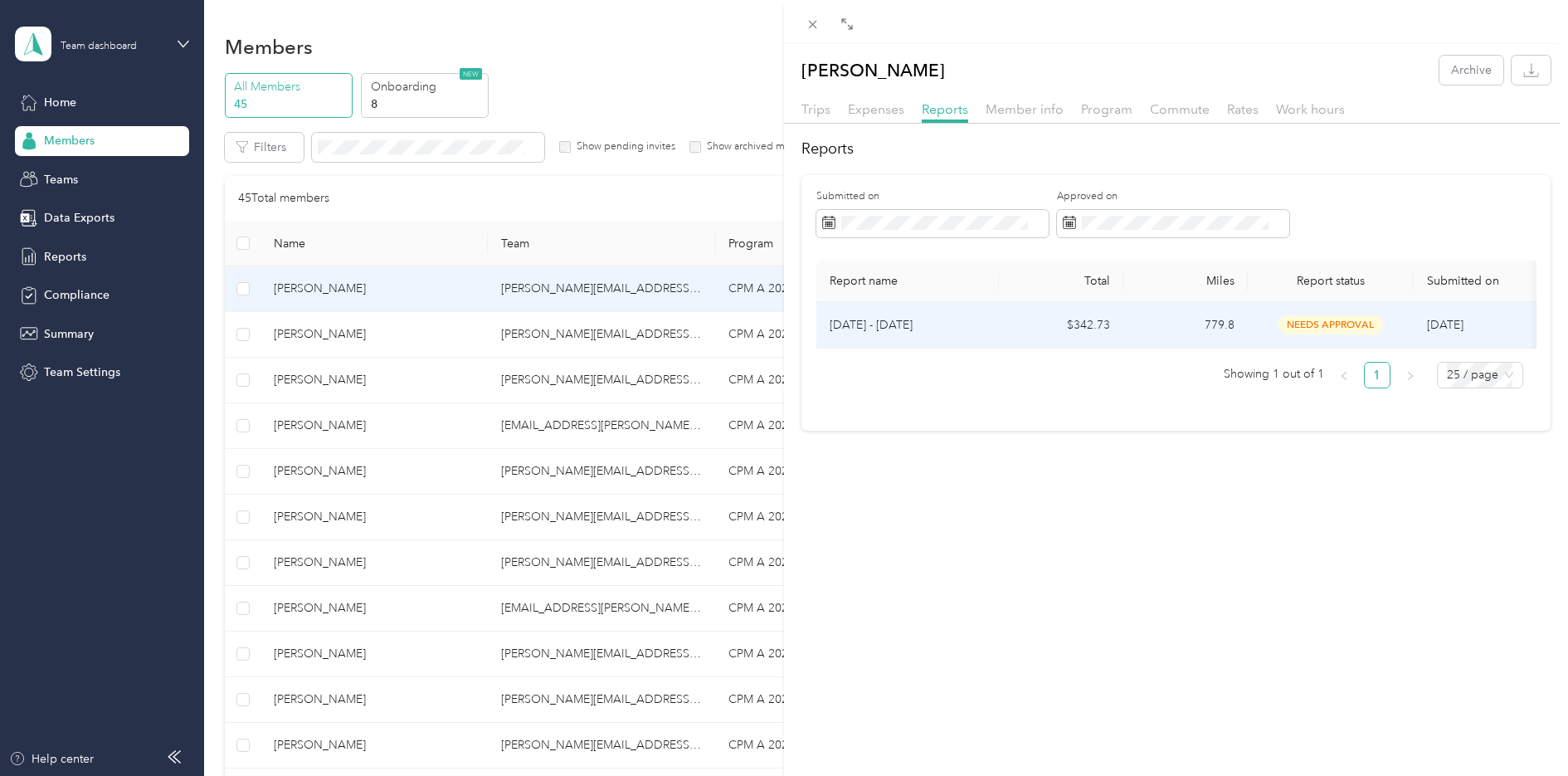
click at [1331, 304] on td "needs approval" at bounding box center [1331, 325] width 166 height 47
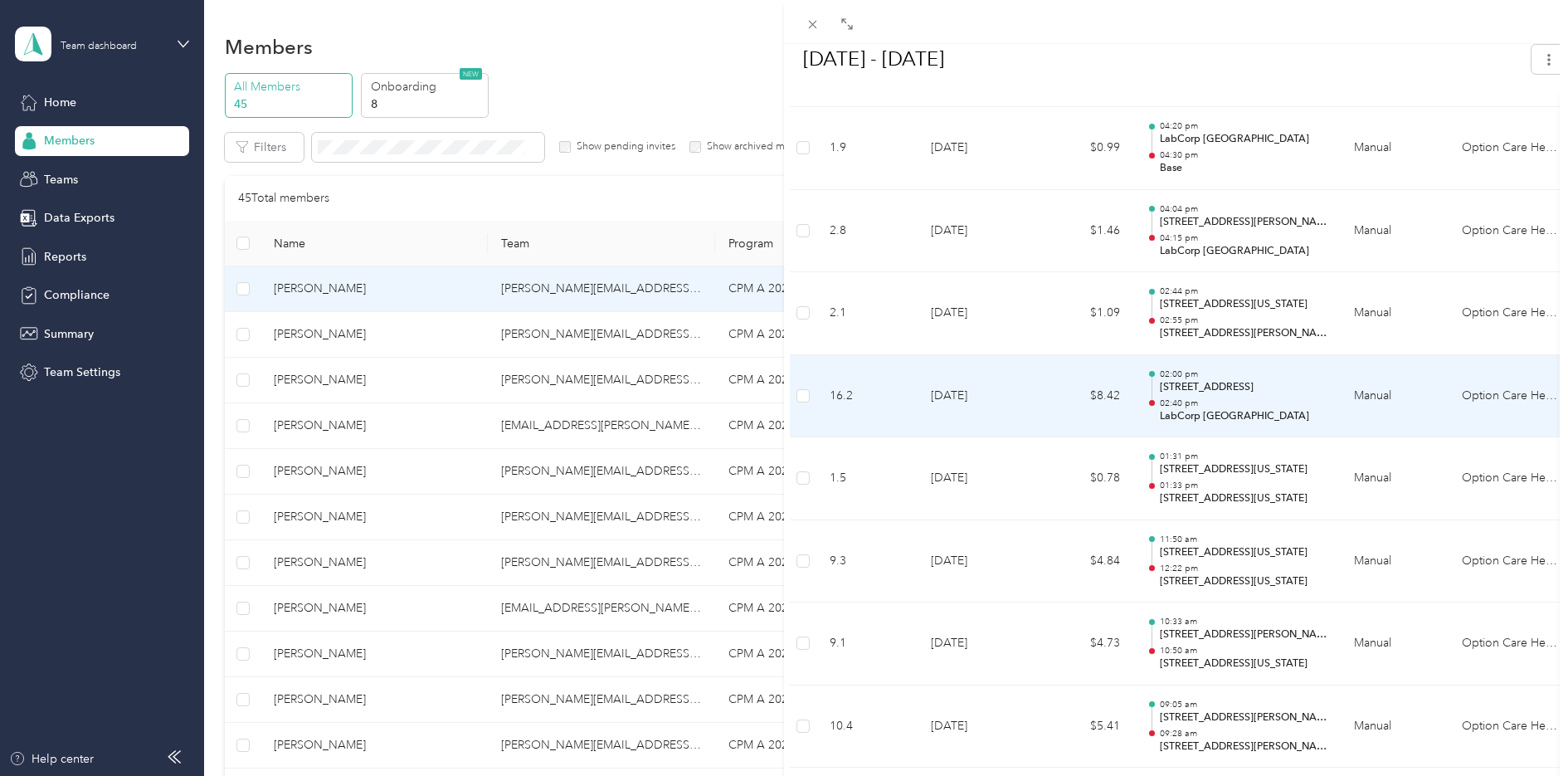
scroll to position [747, 0]
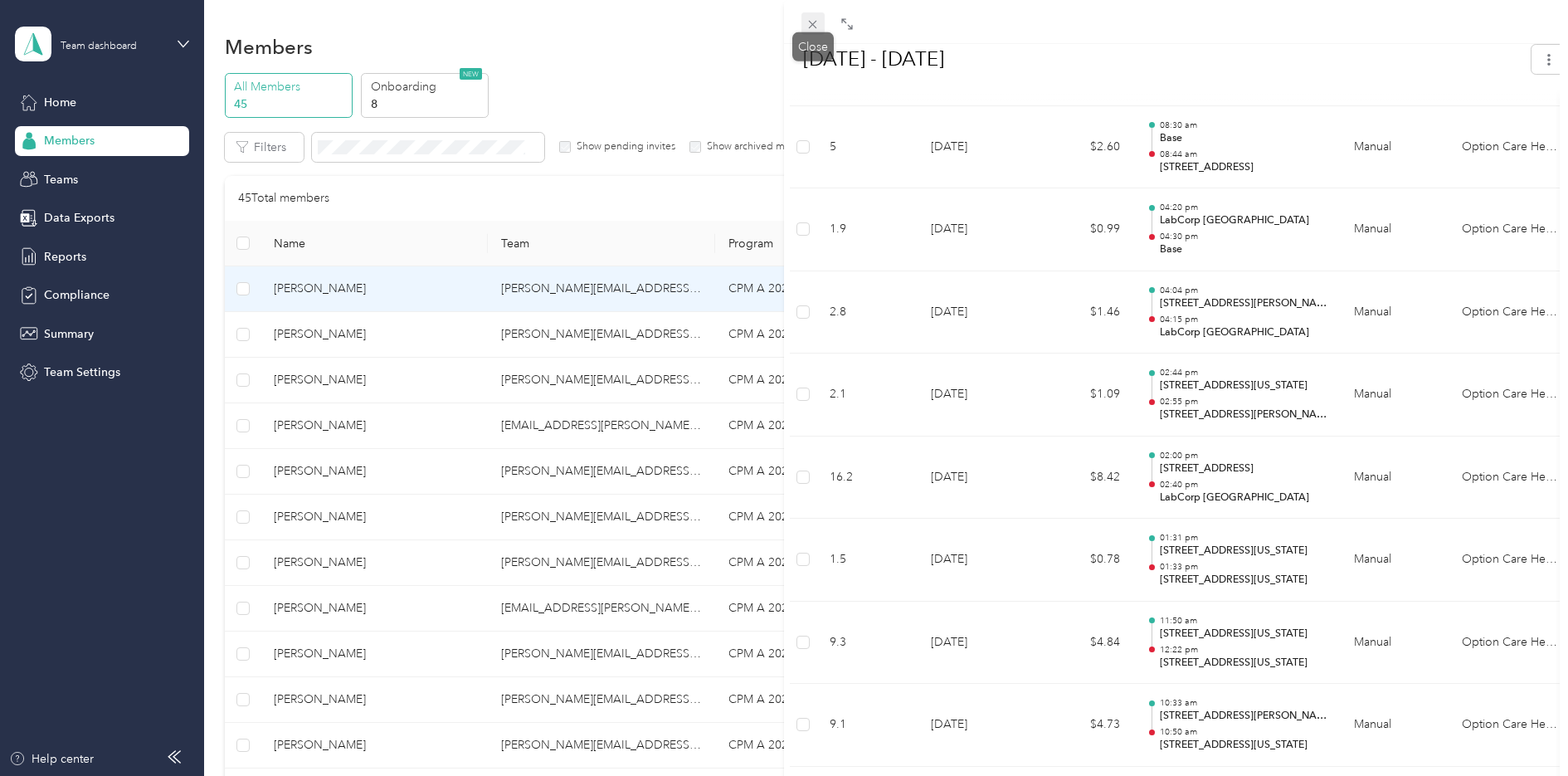
click at [814, 33] on span at bounding box center [813, 24] width 23 height 23
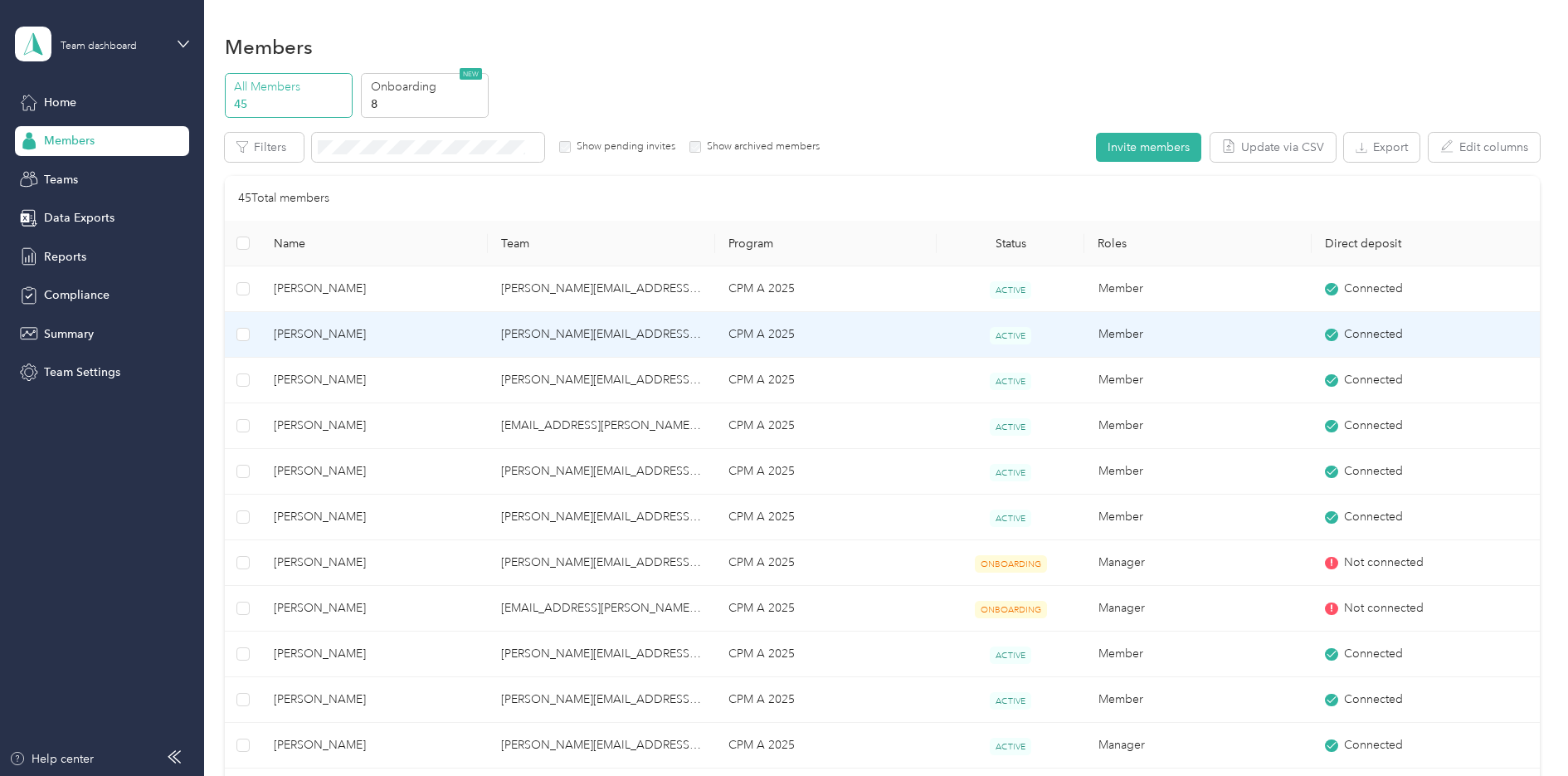
click at [295, 340] on span "[PERSON_NAME]" at bounding box center [374, 334] width 201 height 19
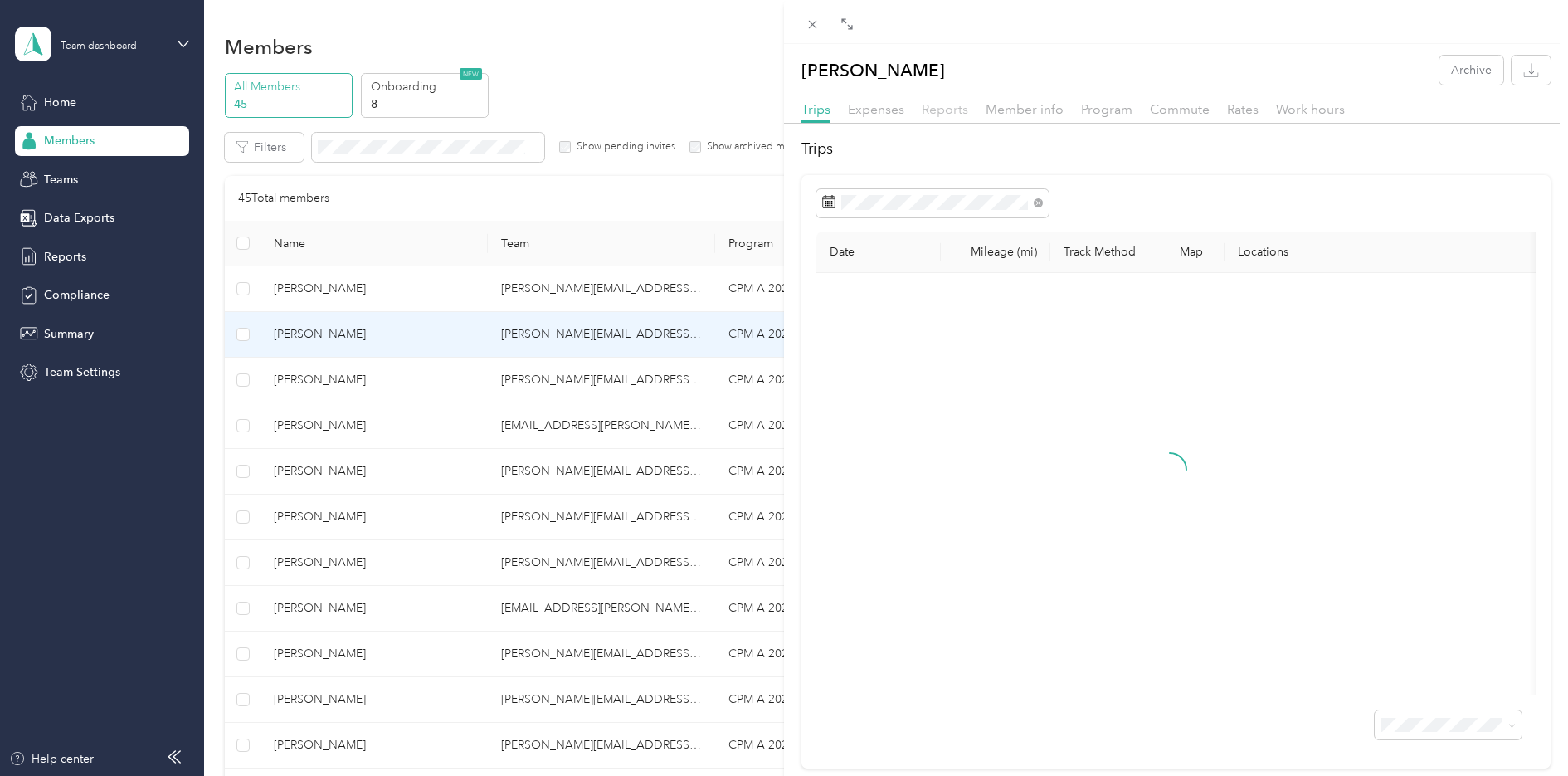
click at [944, 102] on span "Reports" at bounding box center [945, 110] width 47 height 16
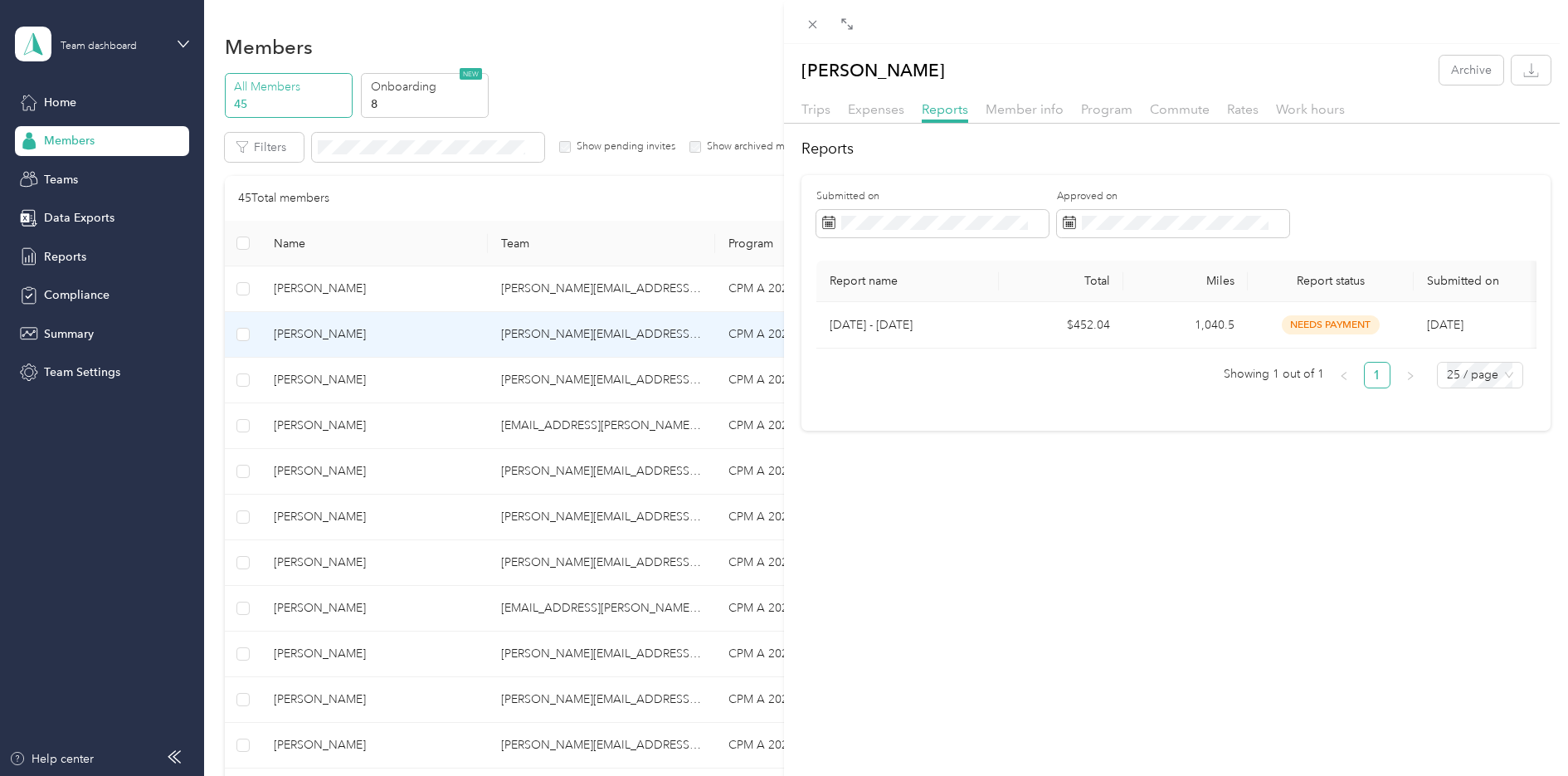
click at [304, 382] on div "[PERSON_NAME] Archive Trips Expenses Reports Member info Program Commute Rates …" at bounding box center [784, 388] width 1568 height 776
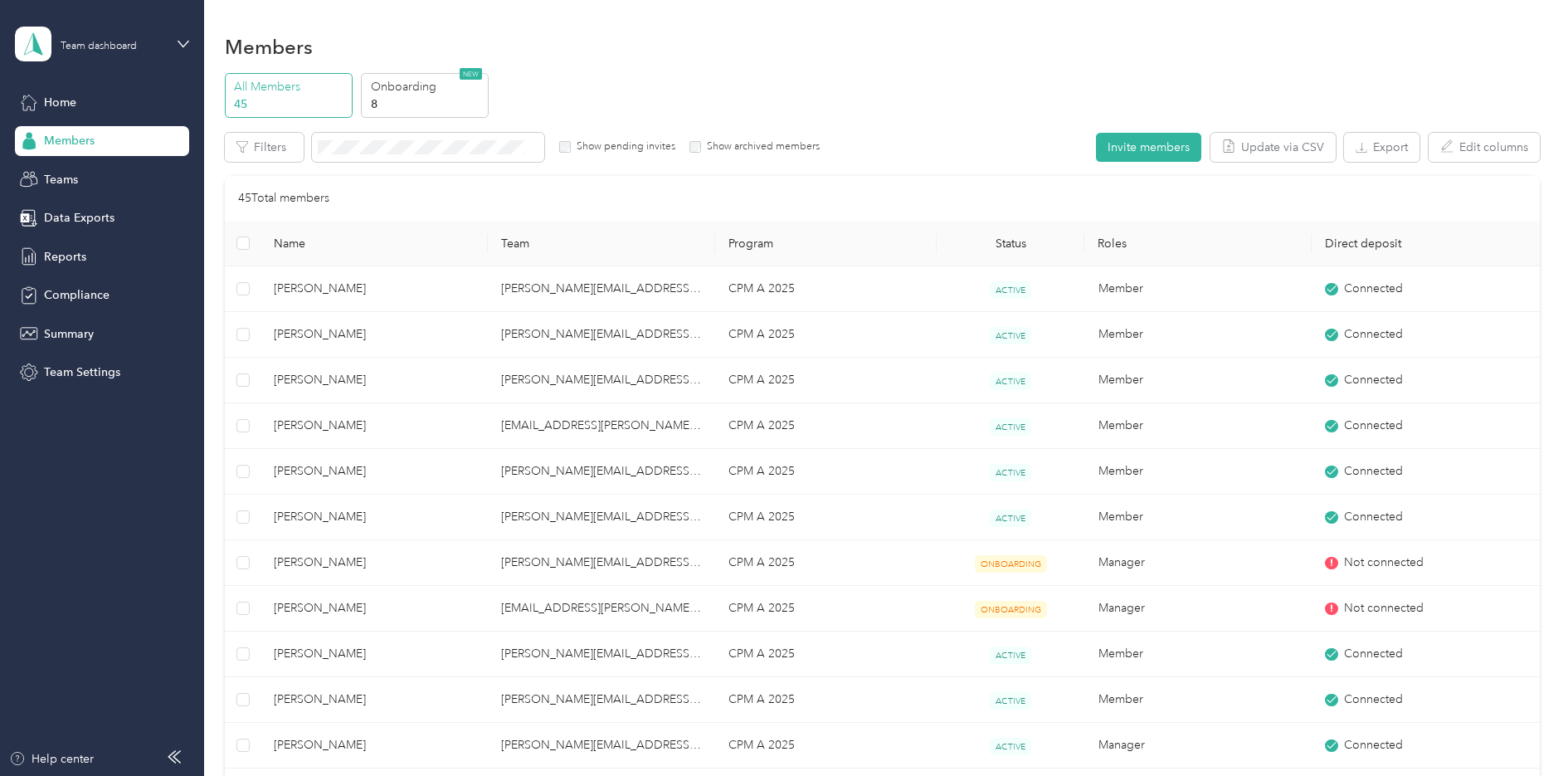
click at [319, 381] on div at bounding box center [784, 388] width 1568 height 776
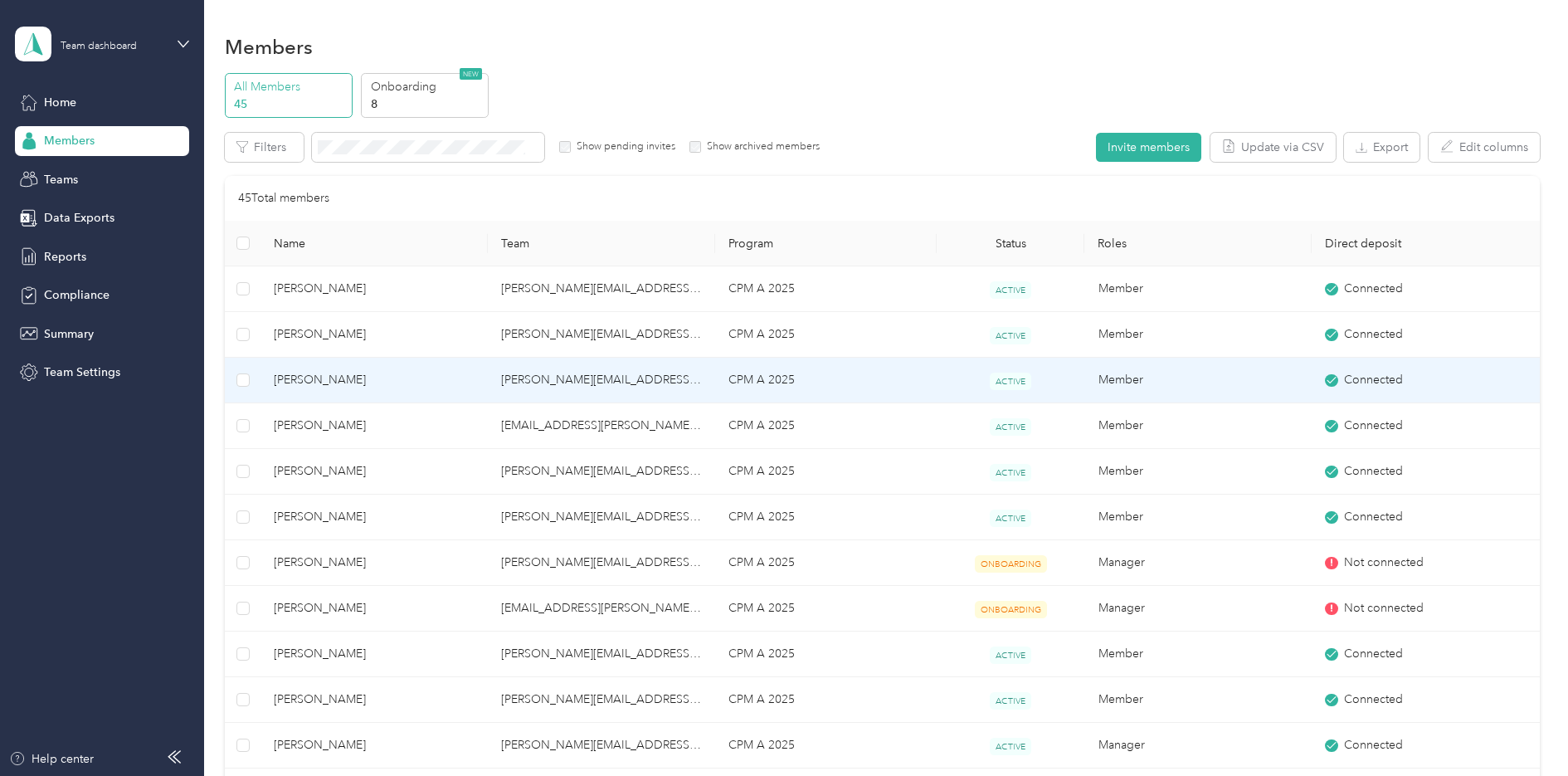
click at [323, 380] on span "[PERSON_NAME]" at bounding box center [374, 380] width 201 height 19
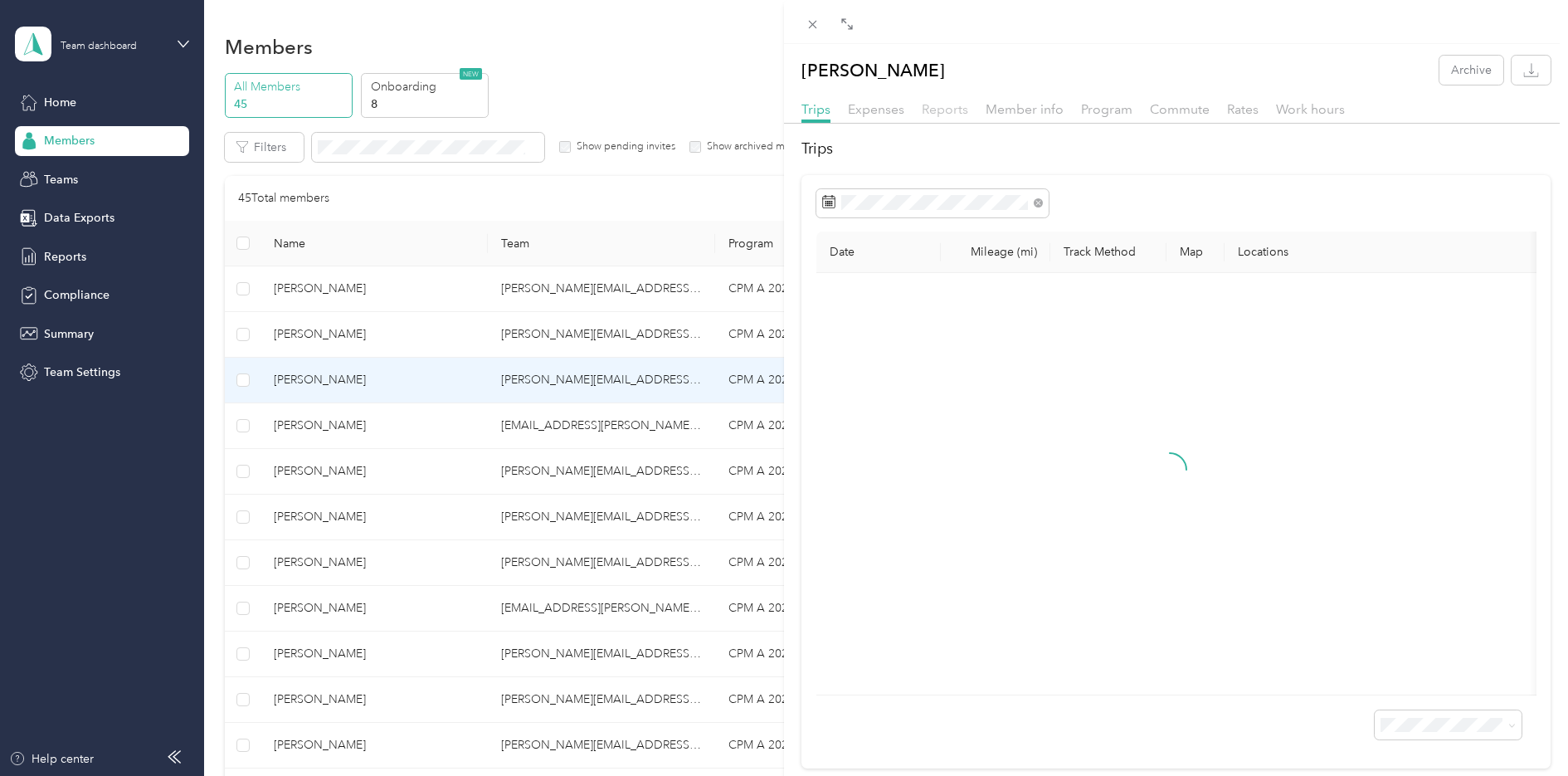
click at [943, 110] on span "Reports" at bounding box center [945, 110] width 47 height 16
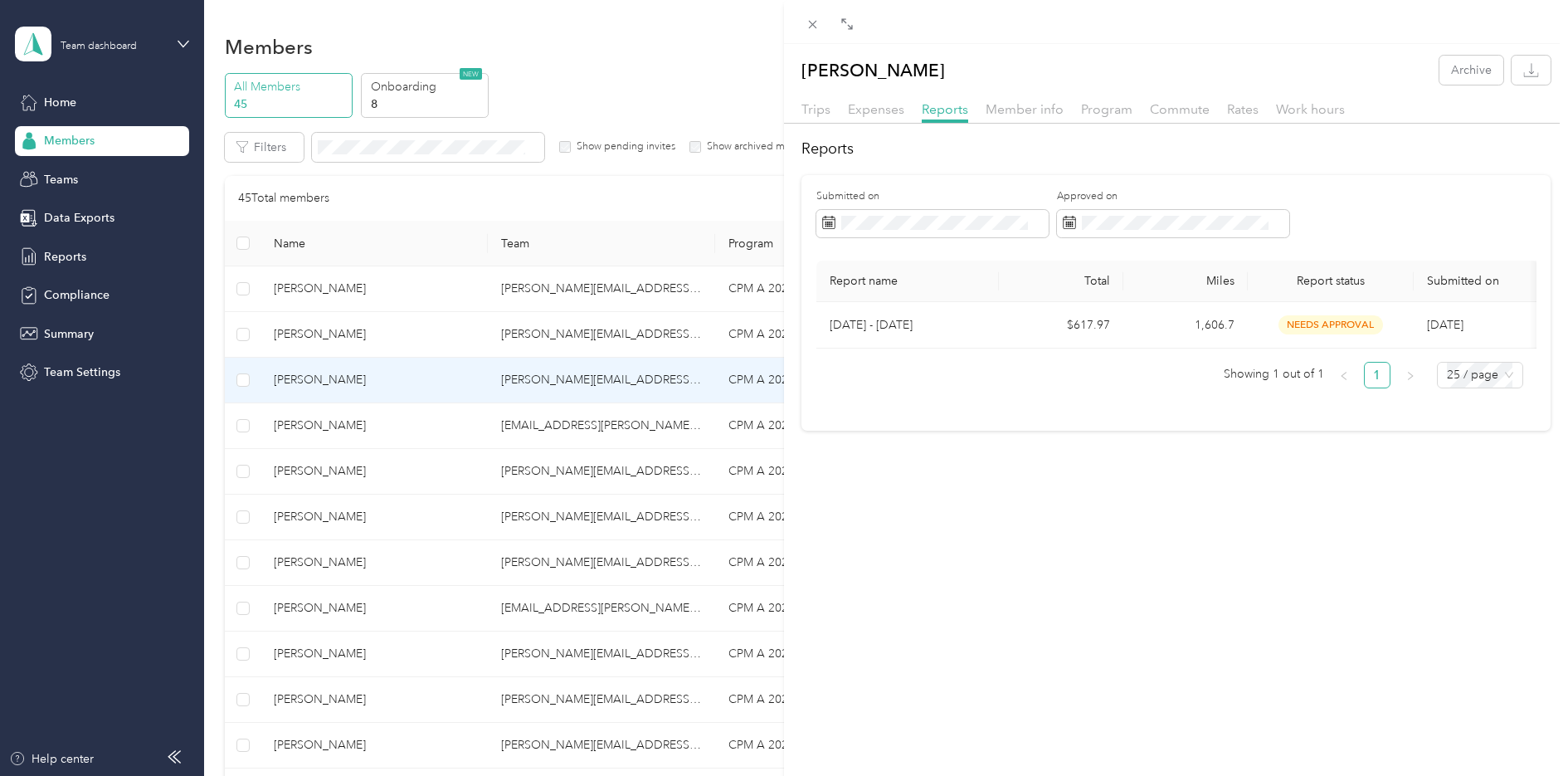
click at [312, 421] on div "[PERSON_NAME] Archive Trips Expenses Reports Member info Program Commute Rates …" at bounding box center [784, 388] width 1568 height 776
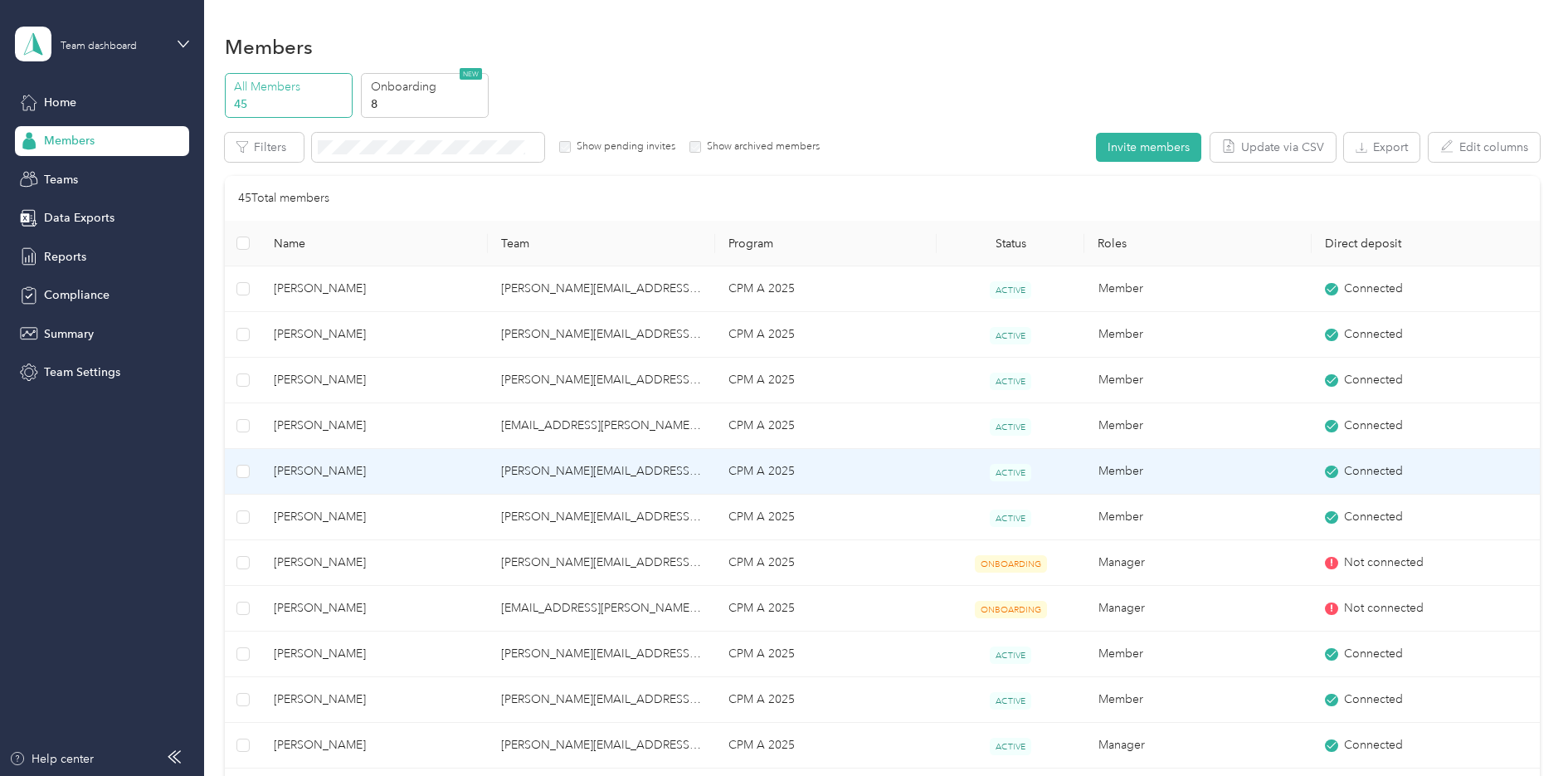
click at [347, 476] on span "[PERSON_NAME]" at bounding box center [374, 471] width 201 height 19
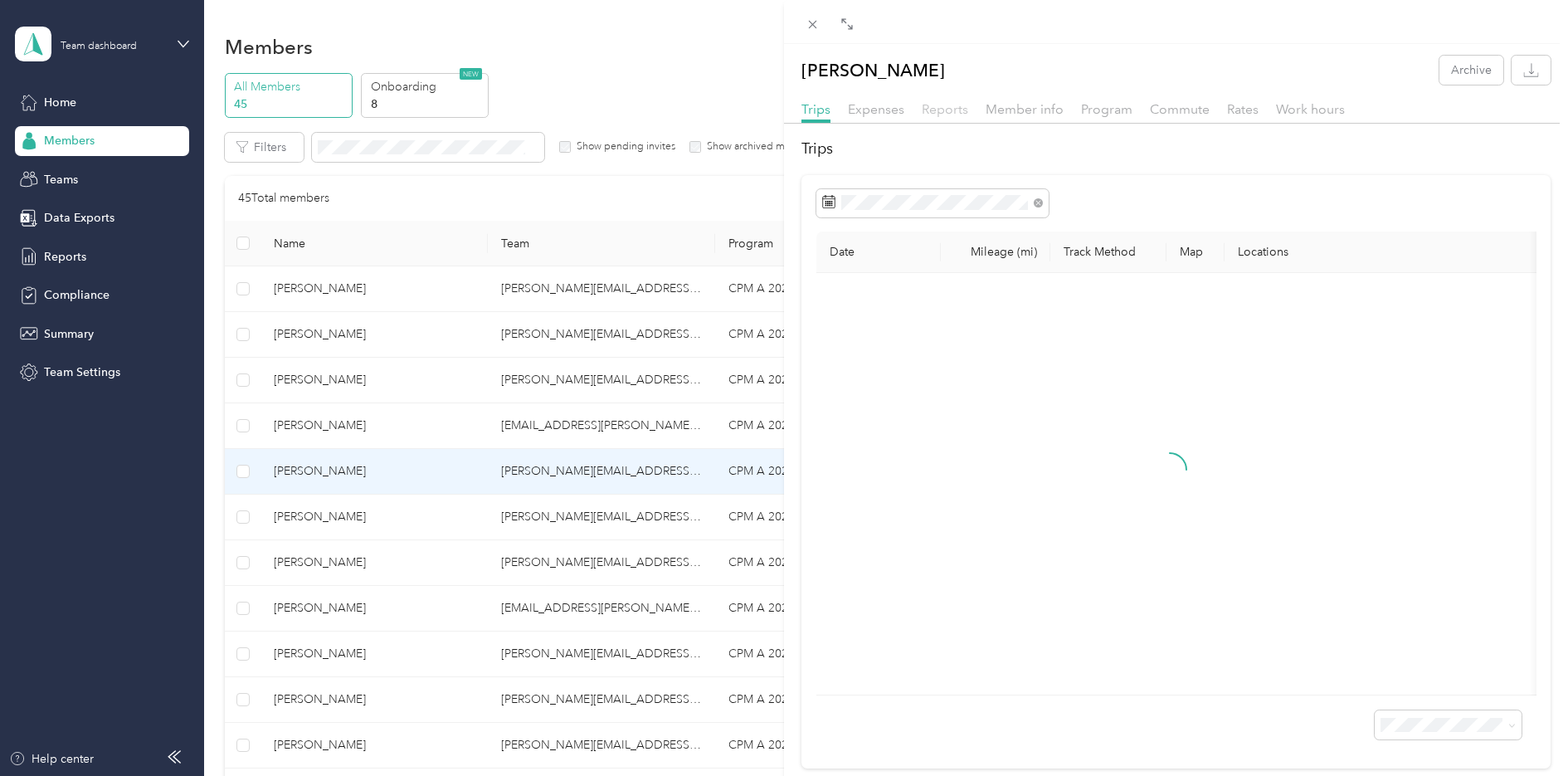
click at [943, 108] on span "Reports" at bounding box center [945, 110] width 47 height 16
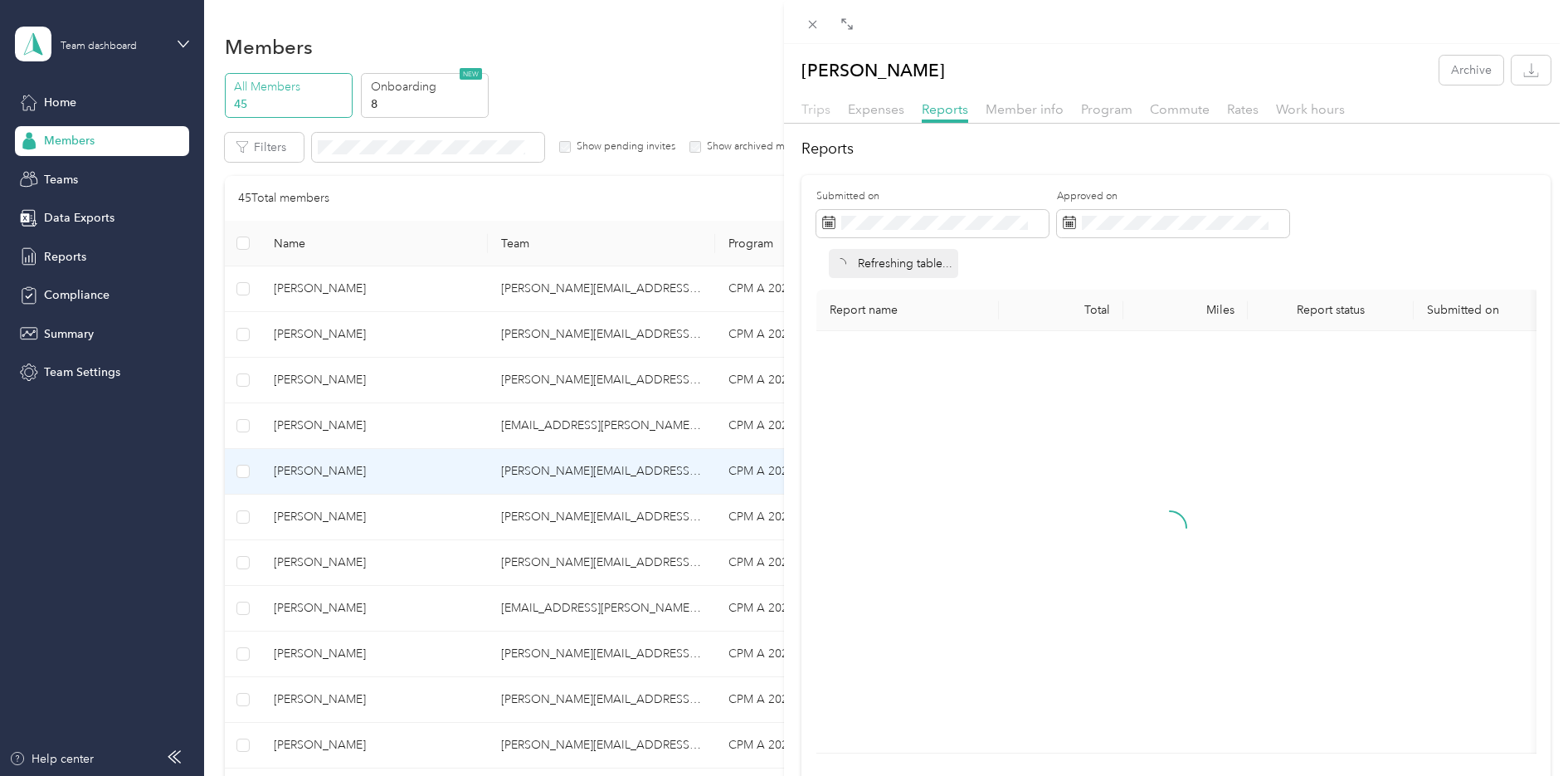
click at [805, 110] on span "Trips" at bounding box center [816, 110] width 29 height 16
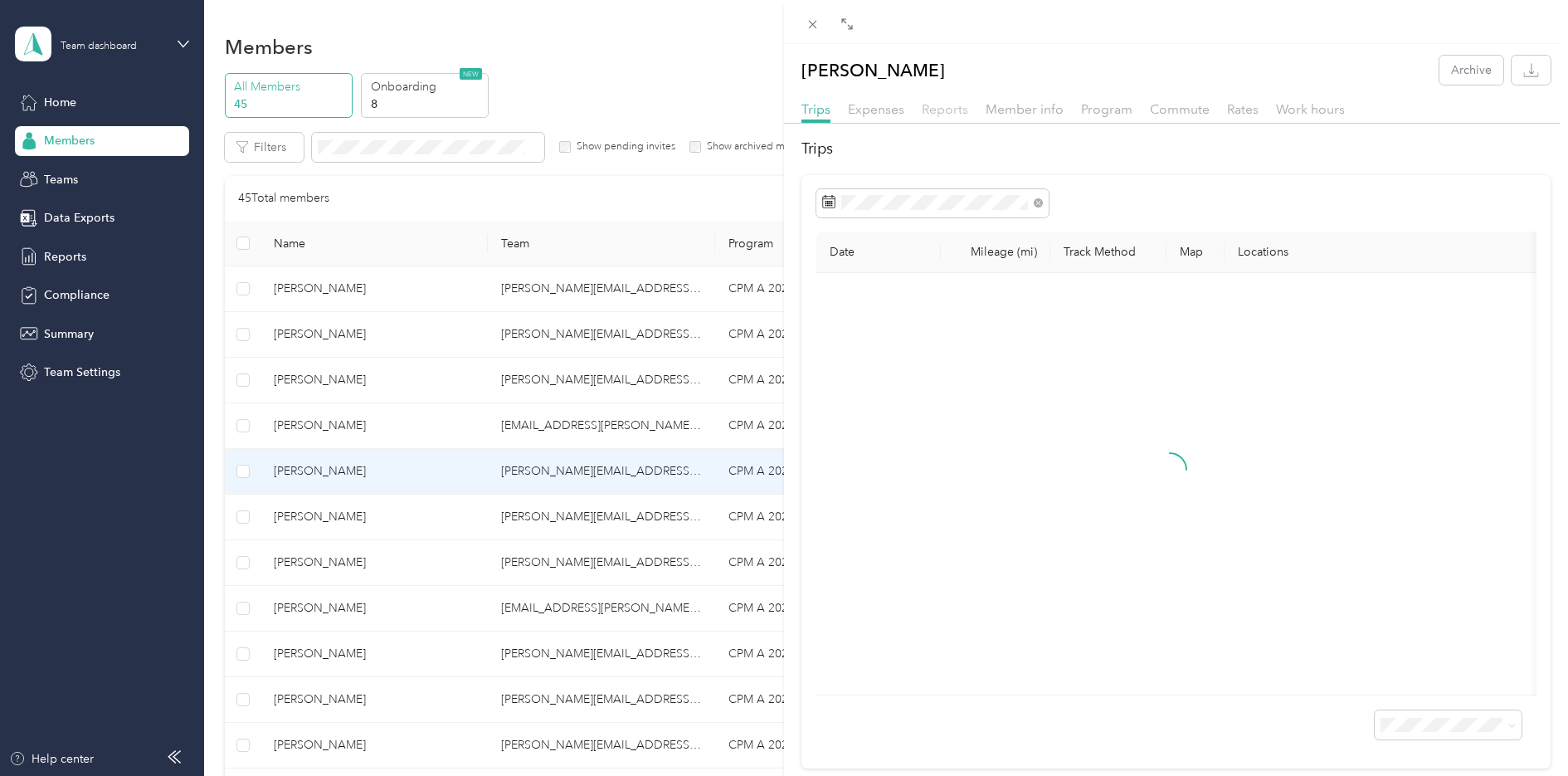
click at [931, 105] on span "Reports" at bounding box center [945, 110] width 47 height 16
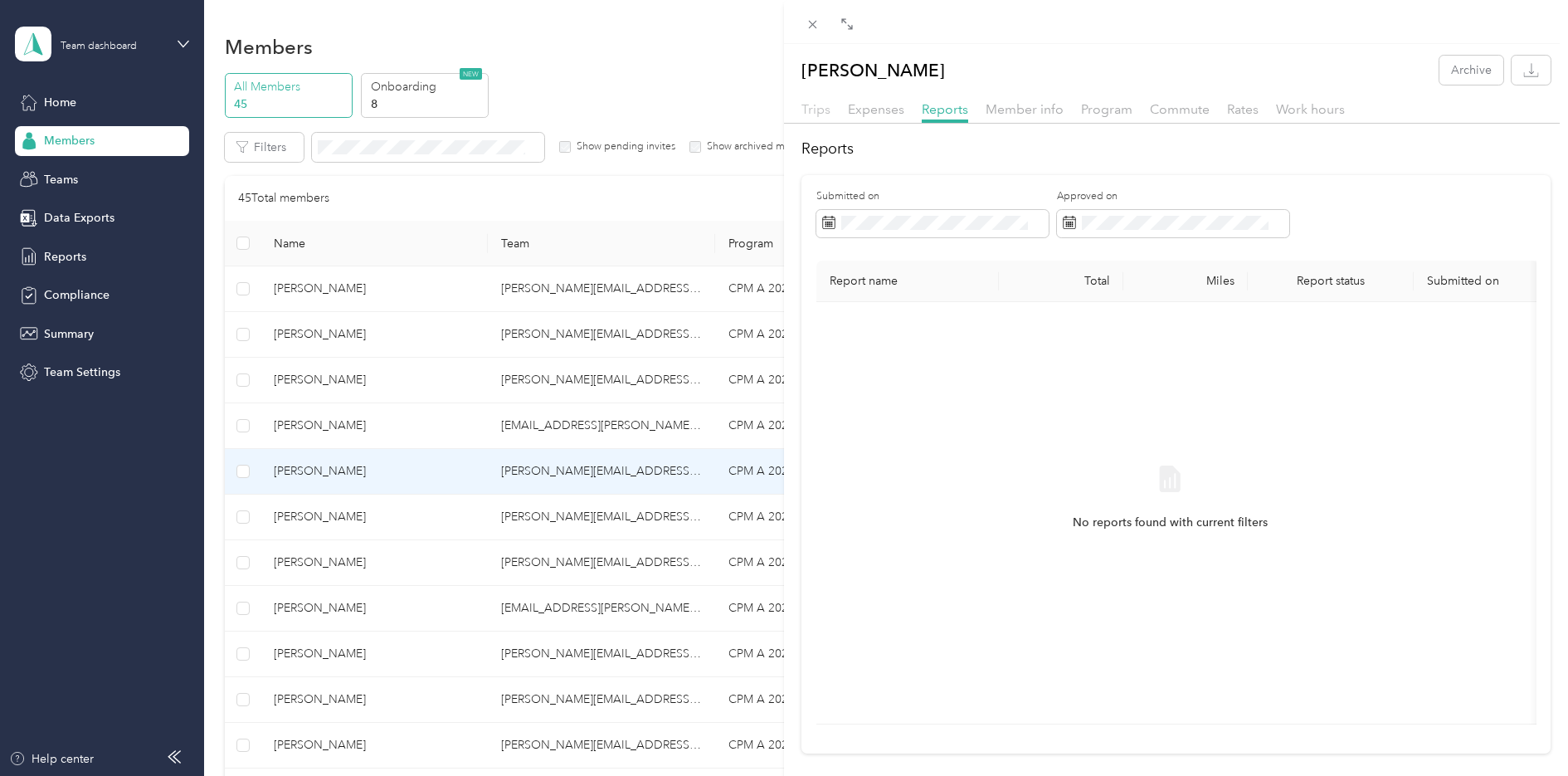
click at [826, 111] on span "Trips" at bounding box center [816, 110] width 29 height 16
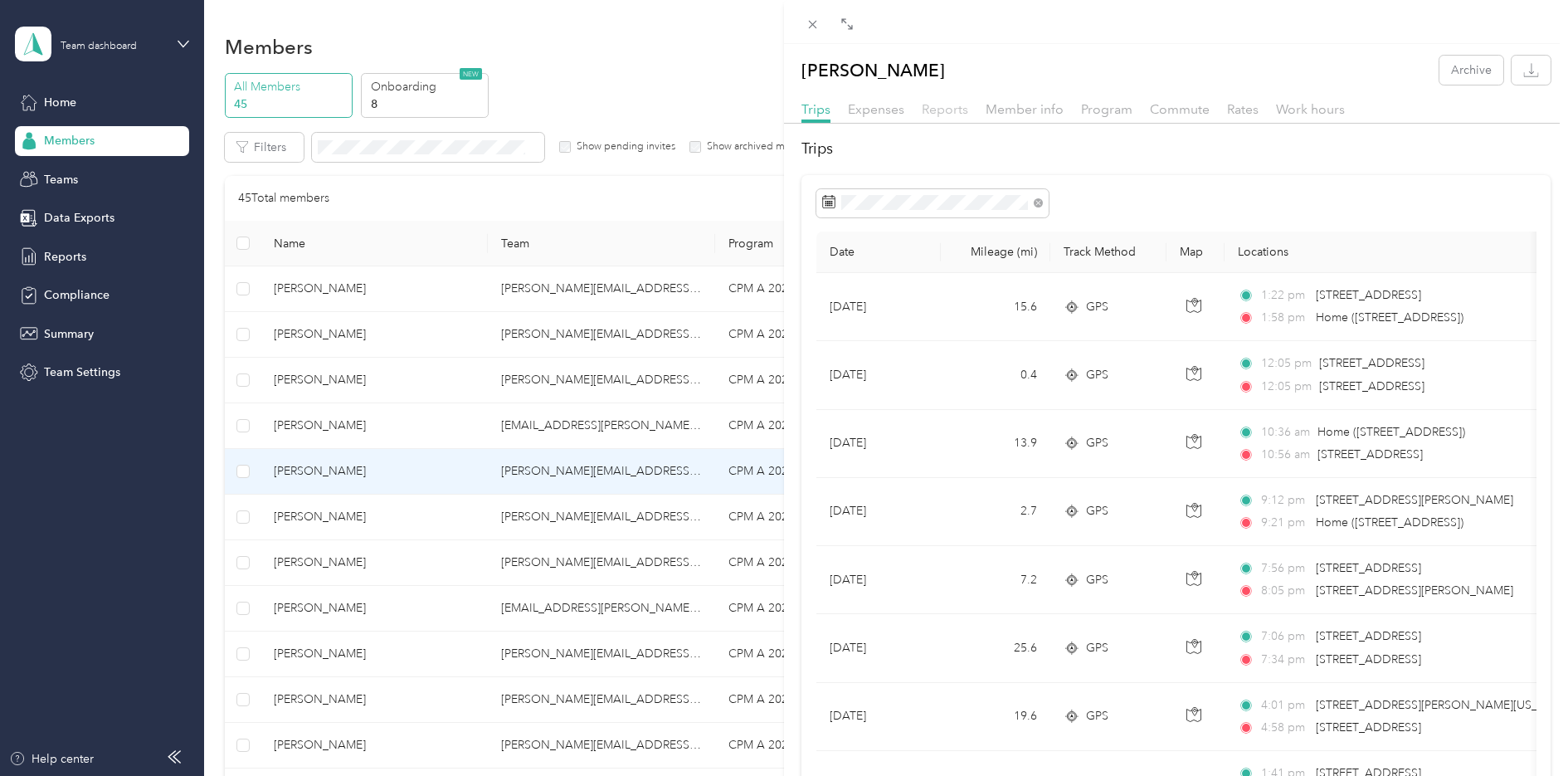
click at [957, 110] on span "Reports" at bounding box center [945, 110] width 47 height 16
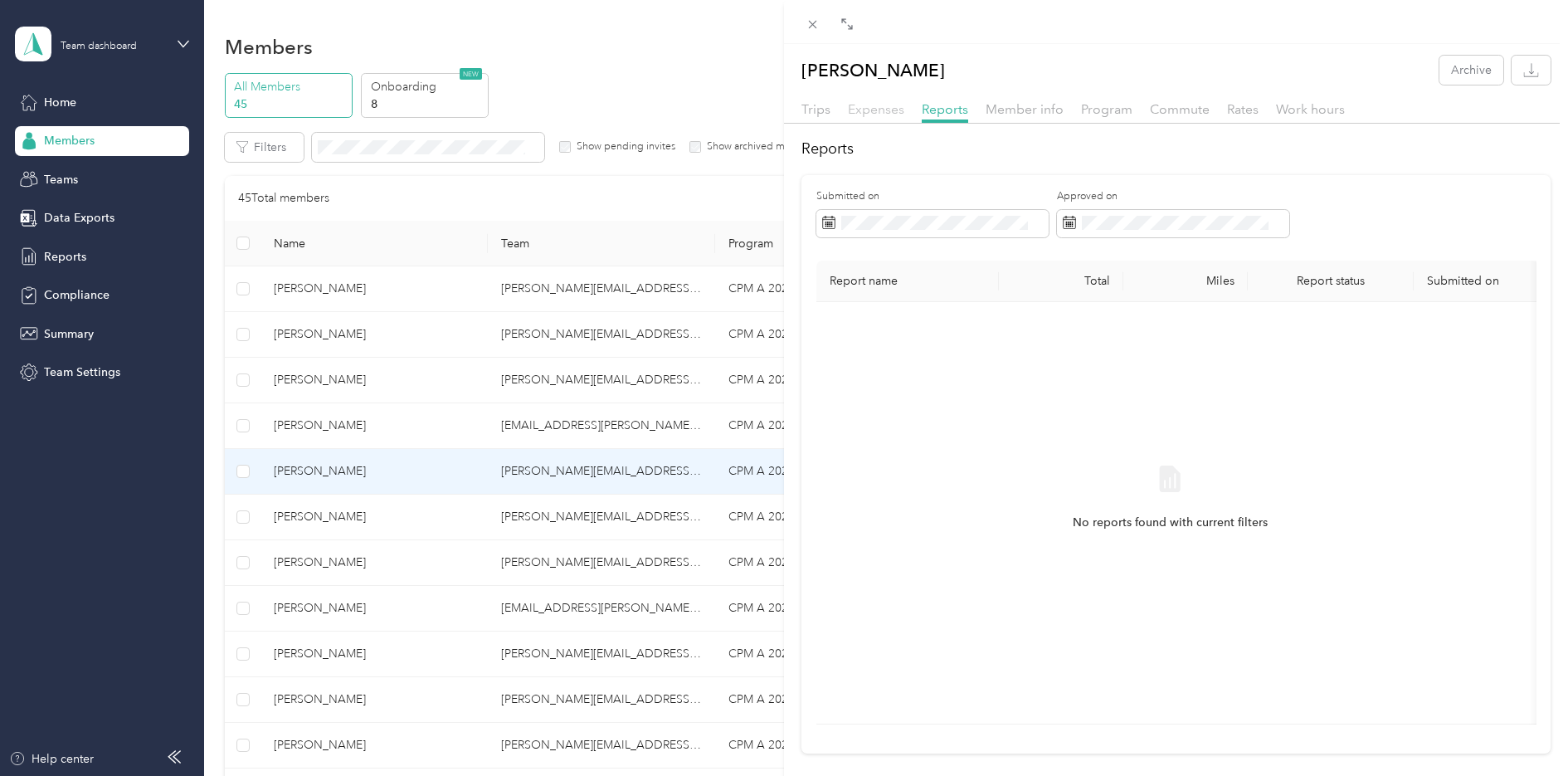
click at [877, 109] on span "Expenses" at bounding box center [876, 110] width 57 height 16
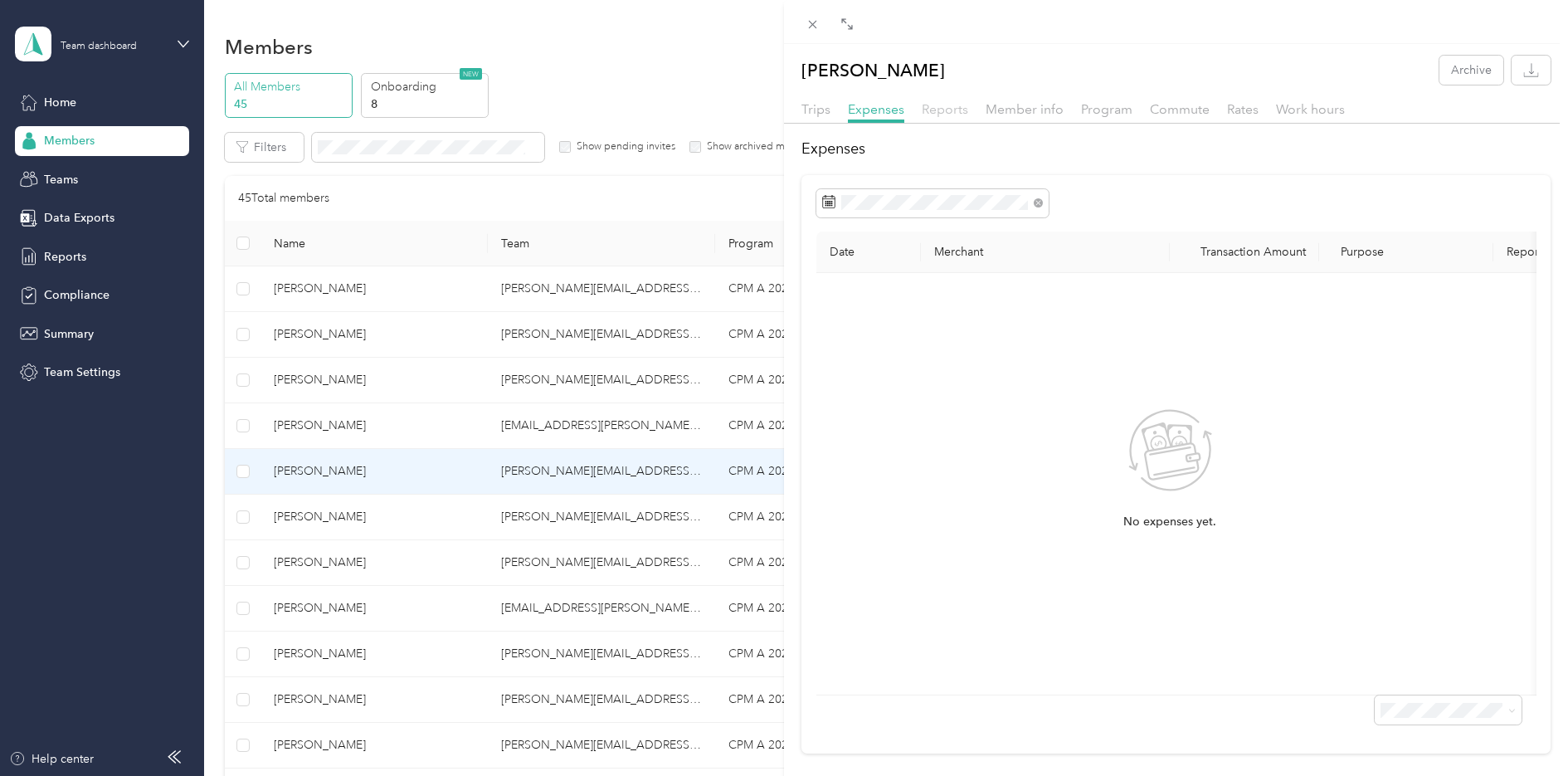
click at [959, 116] on span "Reports" at bounding box center [945, 110] width 47 height 16
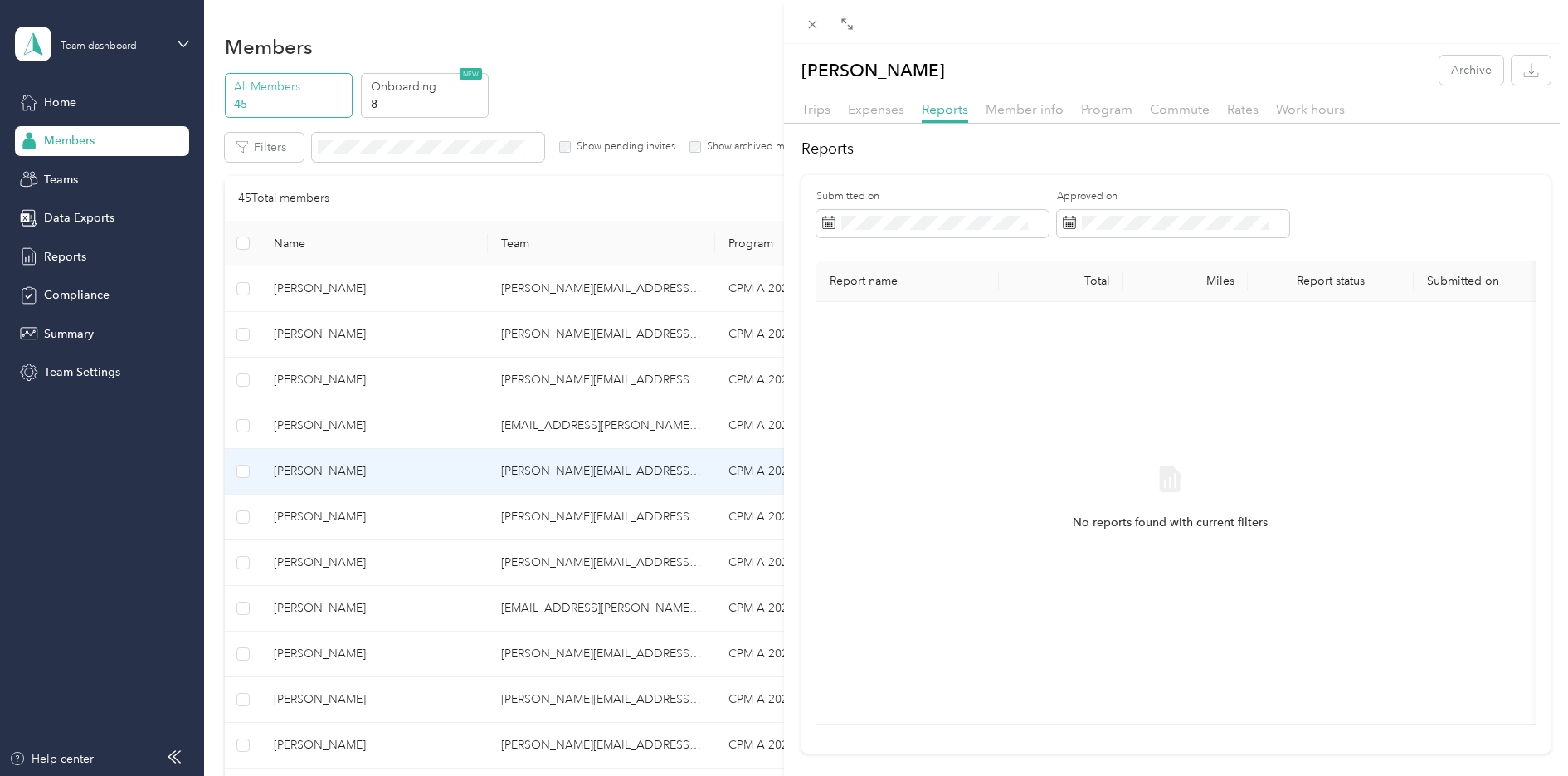
click at [322, 517] on div "[PERSON_NAME] Archive Trips Expenses Reports Member info Program Commute Rates …" at bounding box center [784, 388] width 1568 height 776
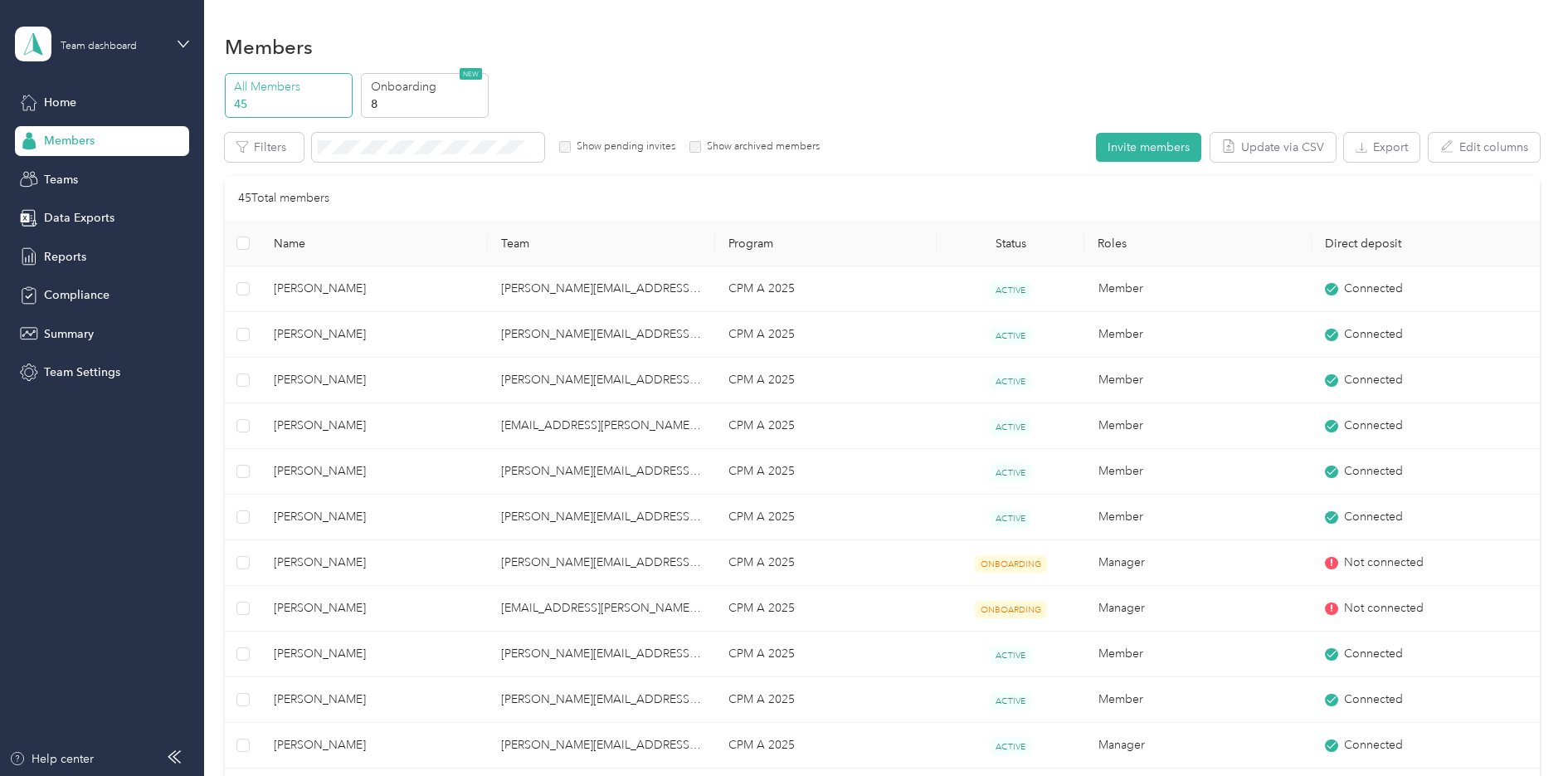
click at [327, 521] on div at bounding box center [784, 388] width 1568 height 776
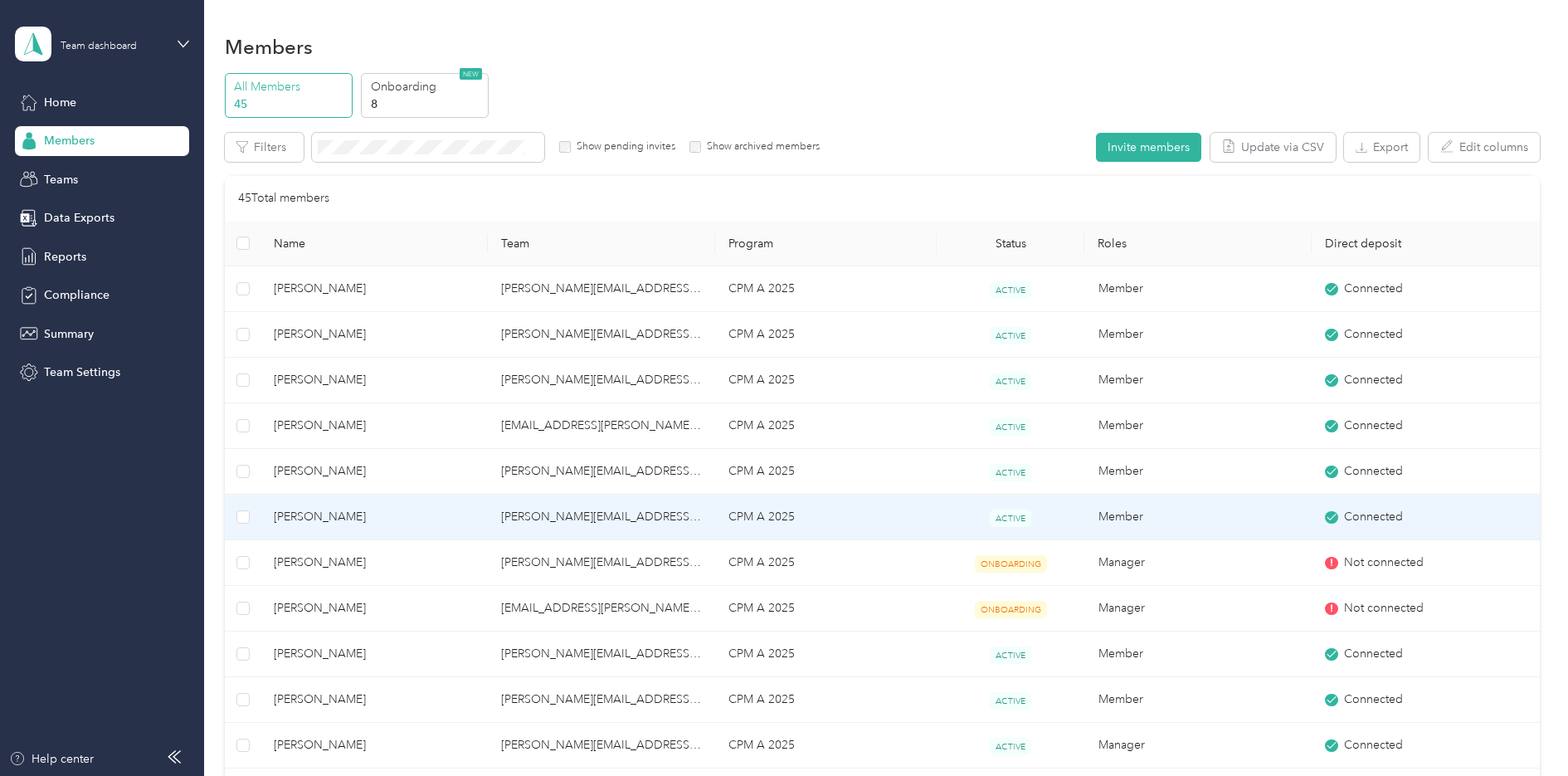
click at [325, 515] on span "[PERSON_NAME]" at bounding box center [374, 516] width 201 height 19
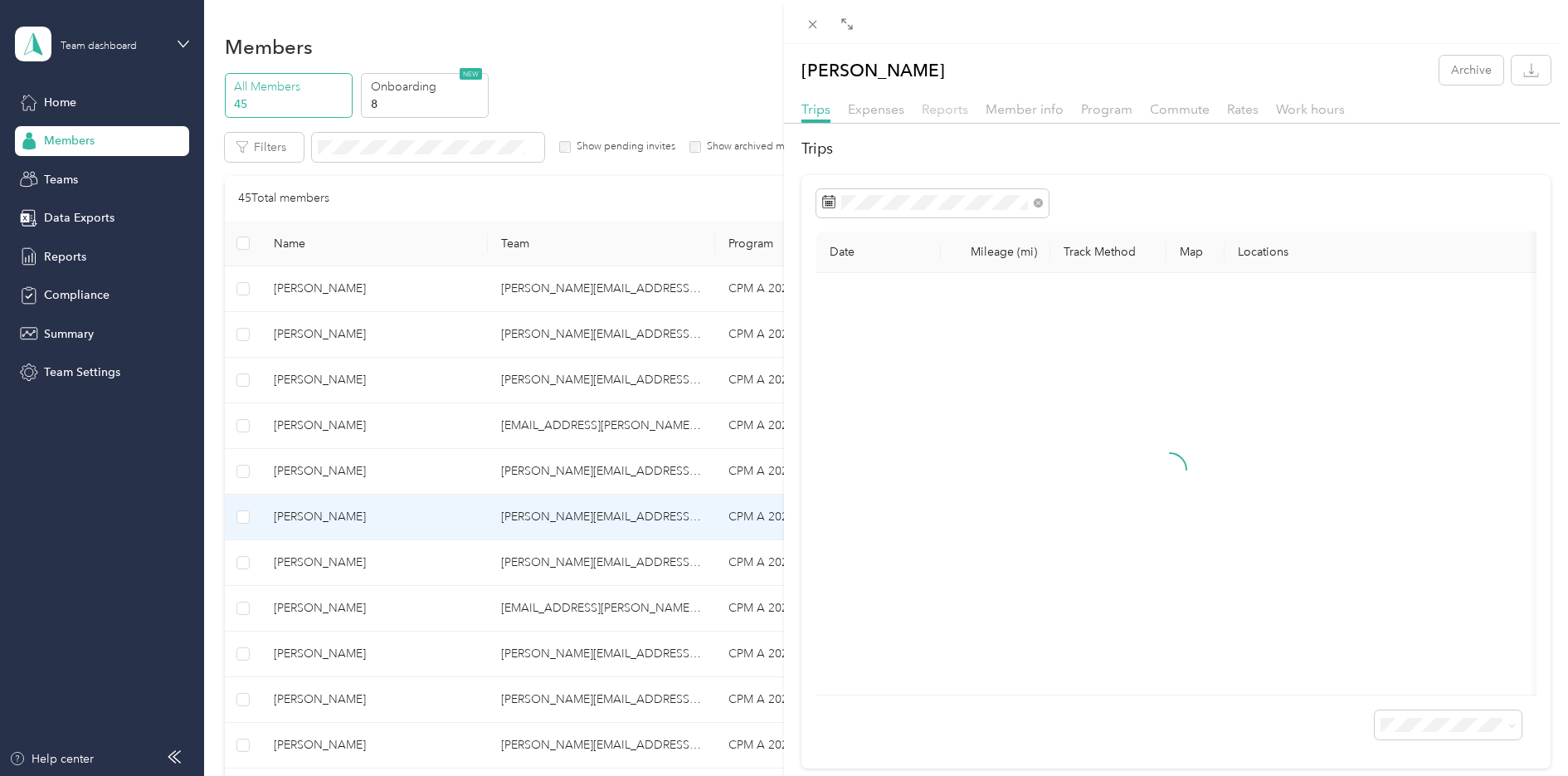
click at [953, 102] on div "[PERSON_NAME] Archive Trips Expenses Reports Member info Program Commute Rates …" at bounding box center [1176, 412] width 784 height 712
click at [953, 106] on span "Reports" at bounding box center [945, 110] width 47 height 16
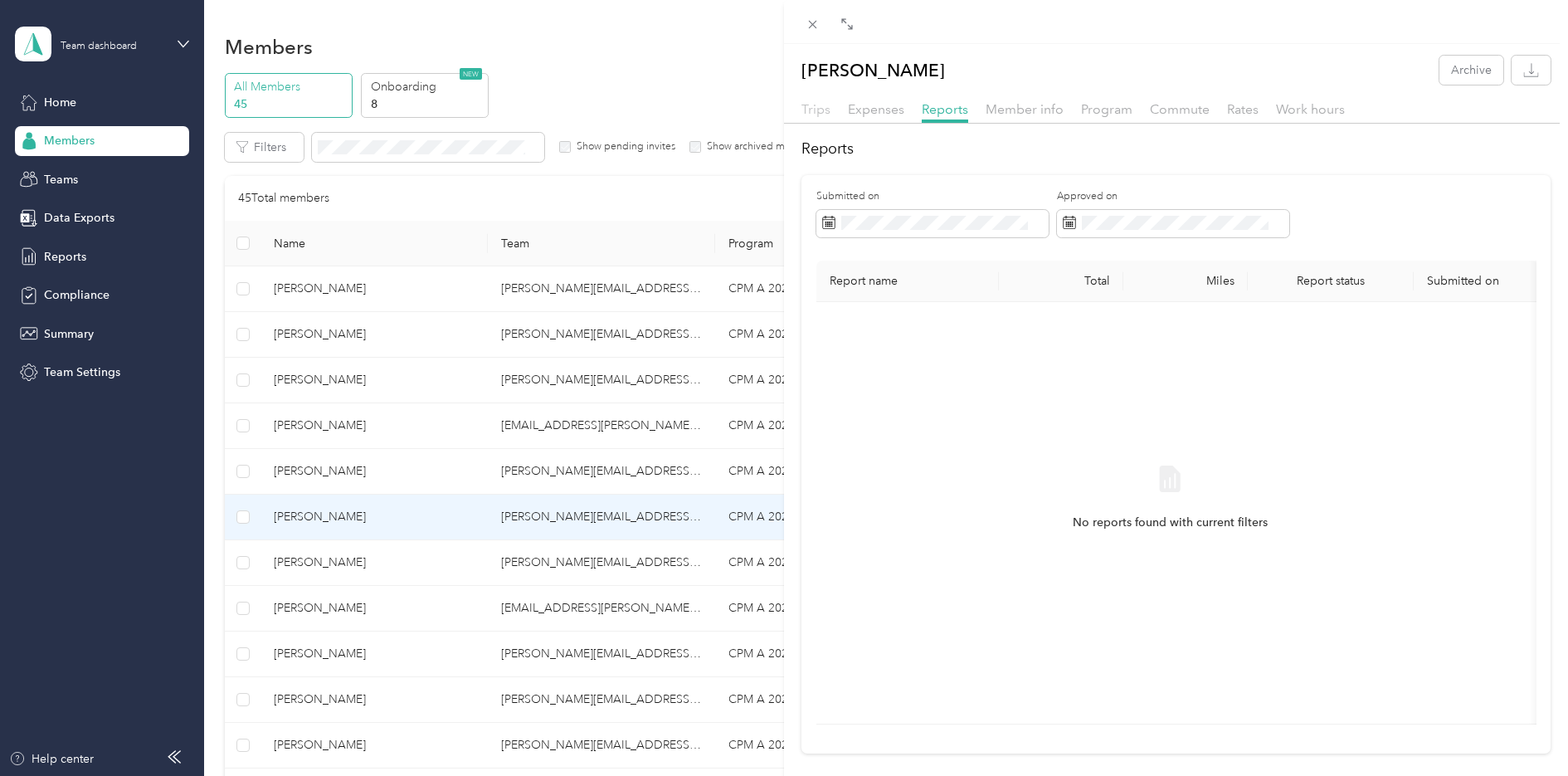
click at [819, 108] on span "Trips" at bounding box center [816, 110] width 29 height 16
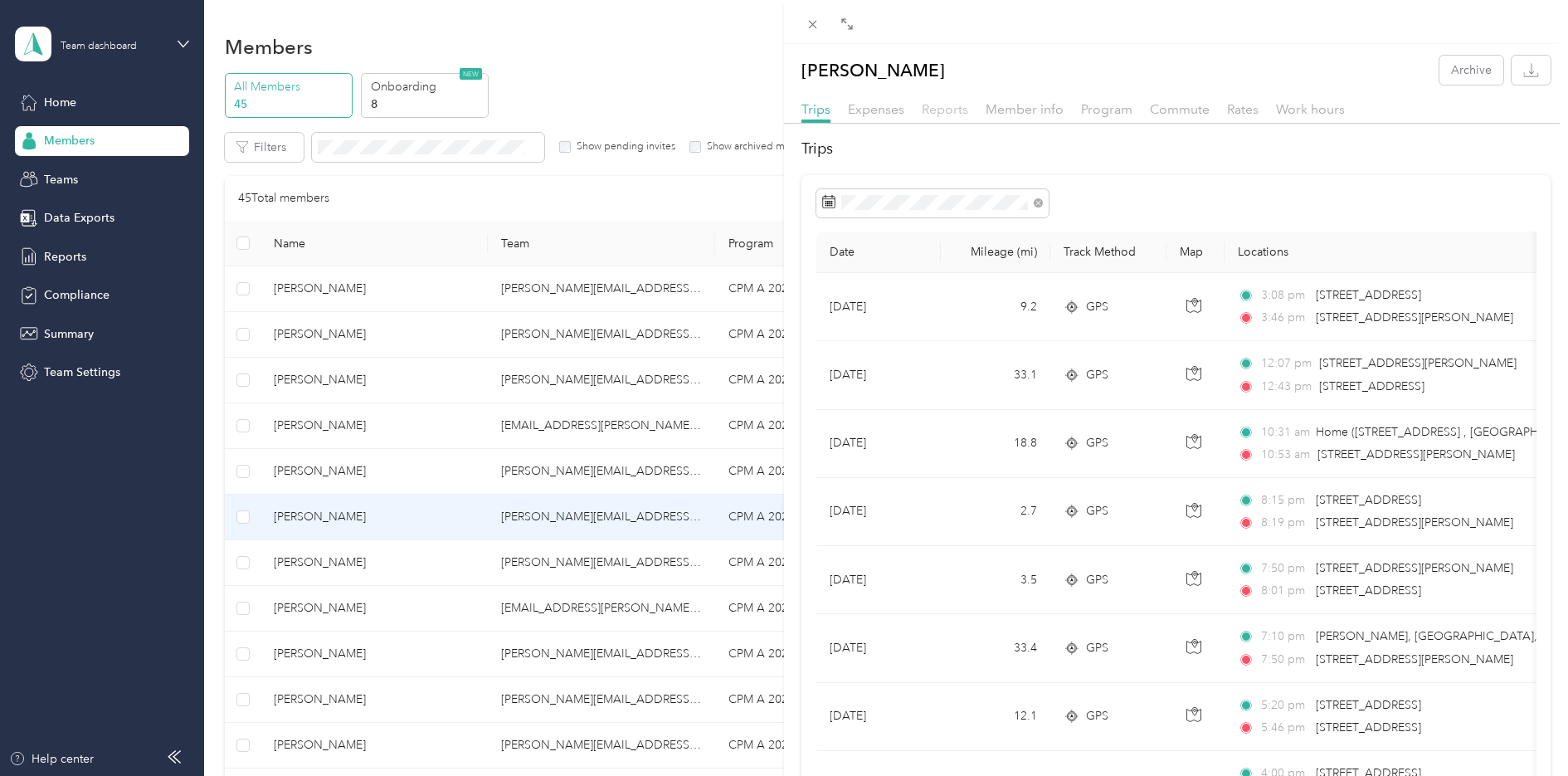
click at [938, 113] on span "Reports" at bounding box center [945, 110] width 47 height 16
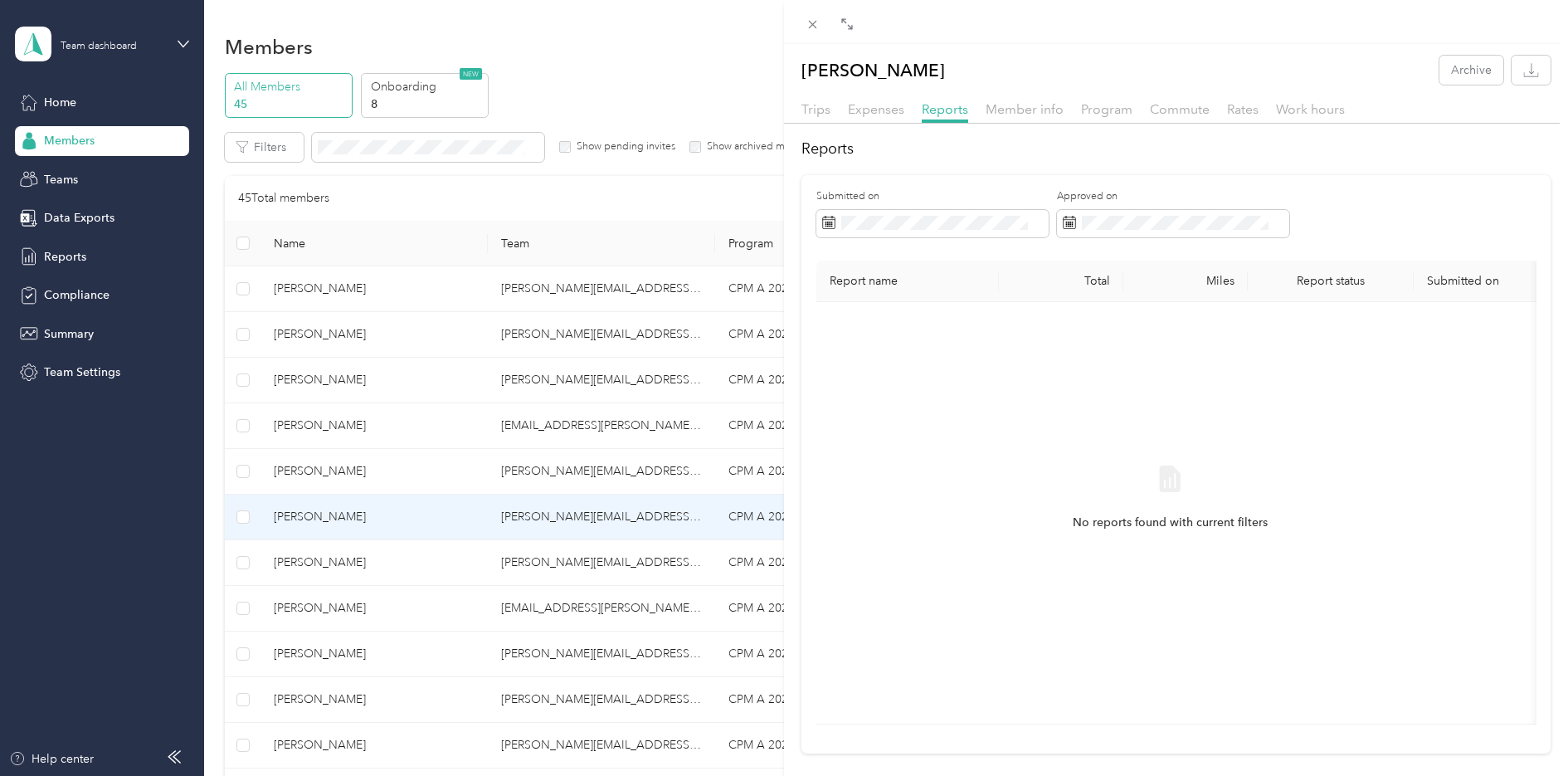
click at [1041, 407] on div "No reports found with current filters" at bounding box center [1170, 513] width 681 height 395
click at [1034, 102] on span "Member info" at bounding box center [1024, 110] width 78 height 16
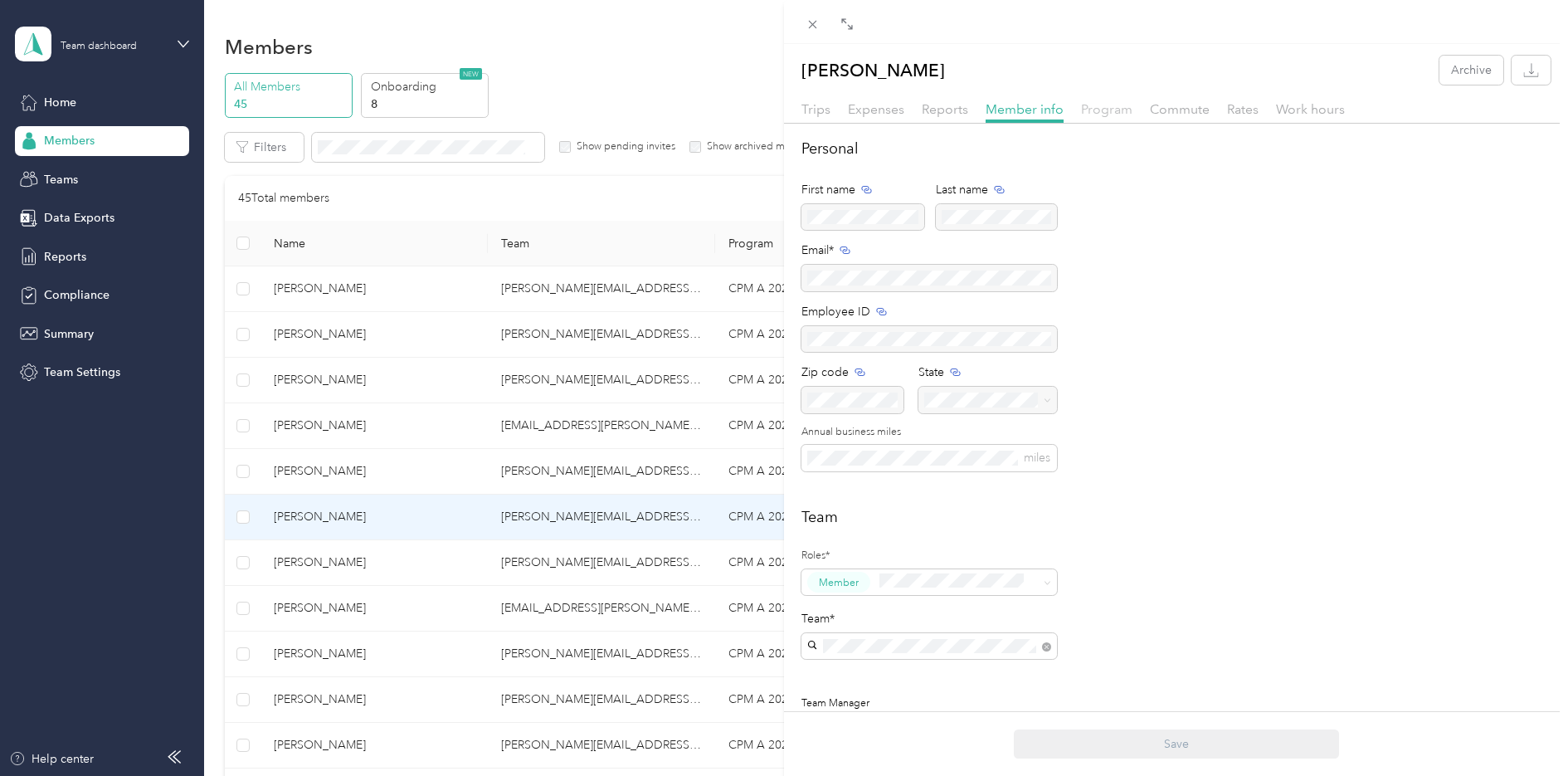
click at [1091, 105] on span "Program" at bounding box center [1107, 110] width 51 height 16
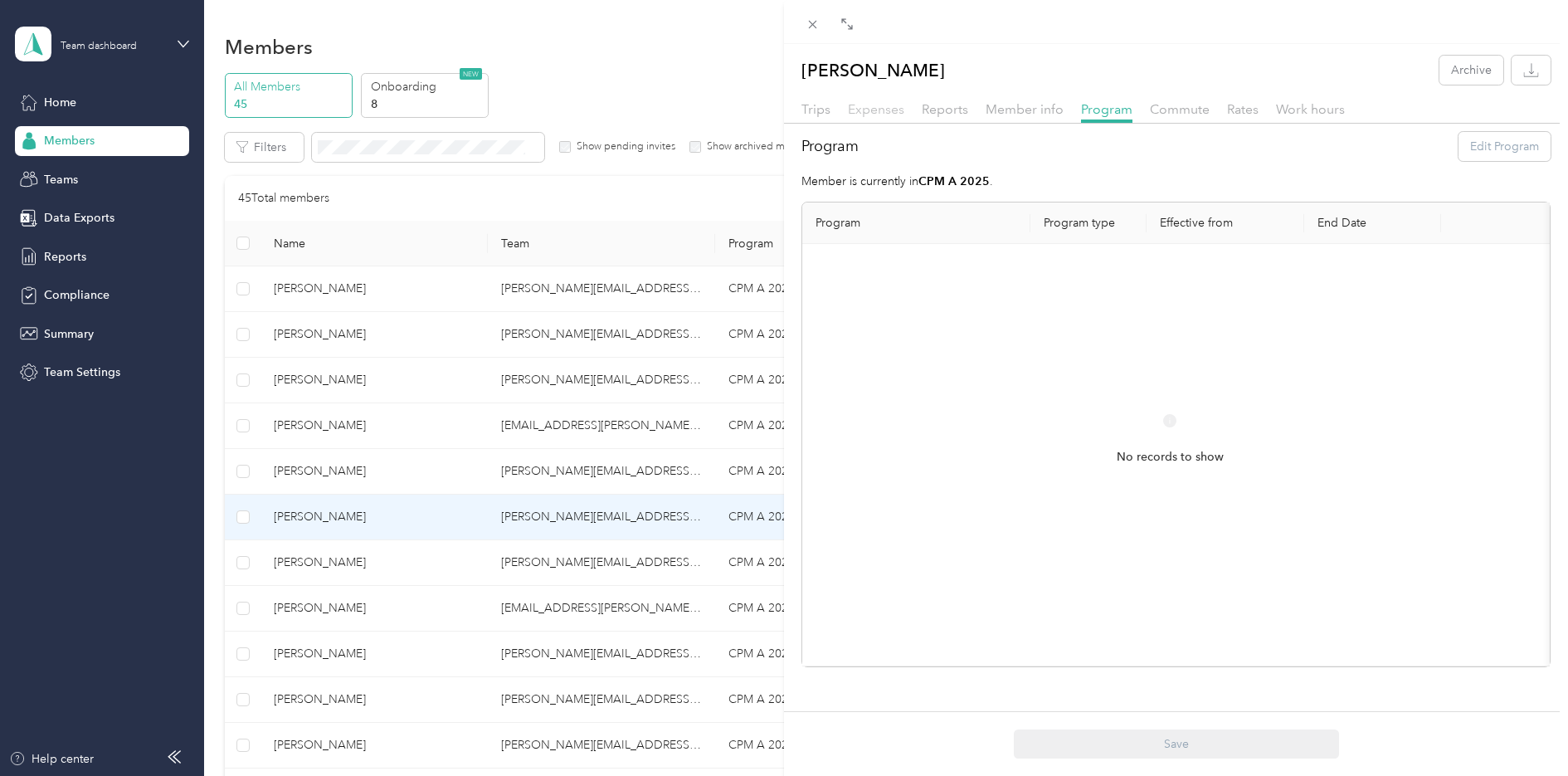
click at [873, 109] on span "Expenses" at bounding box center [876, 110] width 57 height 16
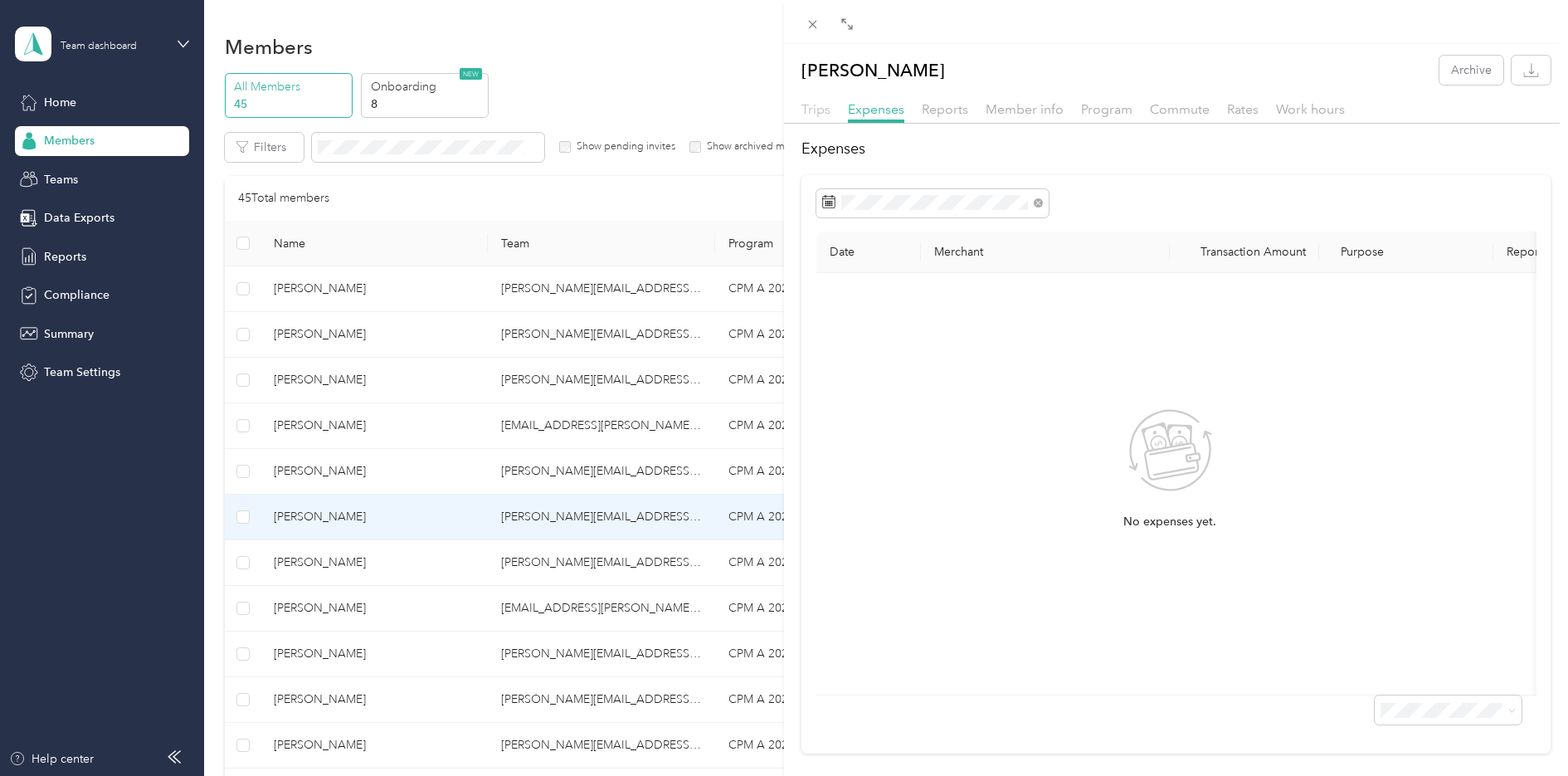
click at [827, 115] on span "Trips" at bounding box center [816, 110] width 29 height 16
click at [936, 111] on span "Reports" at bounding box center [945, 110] width 47 height 16
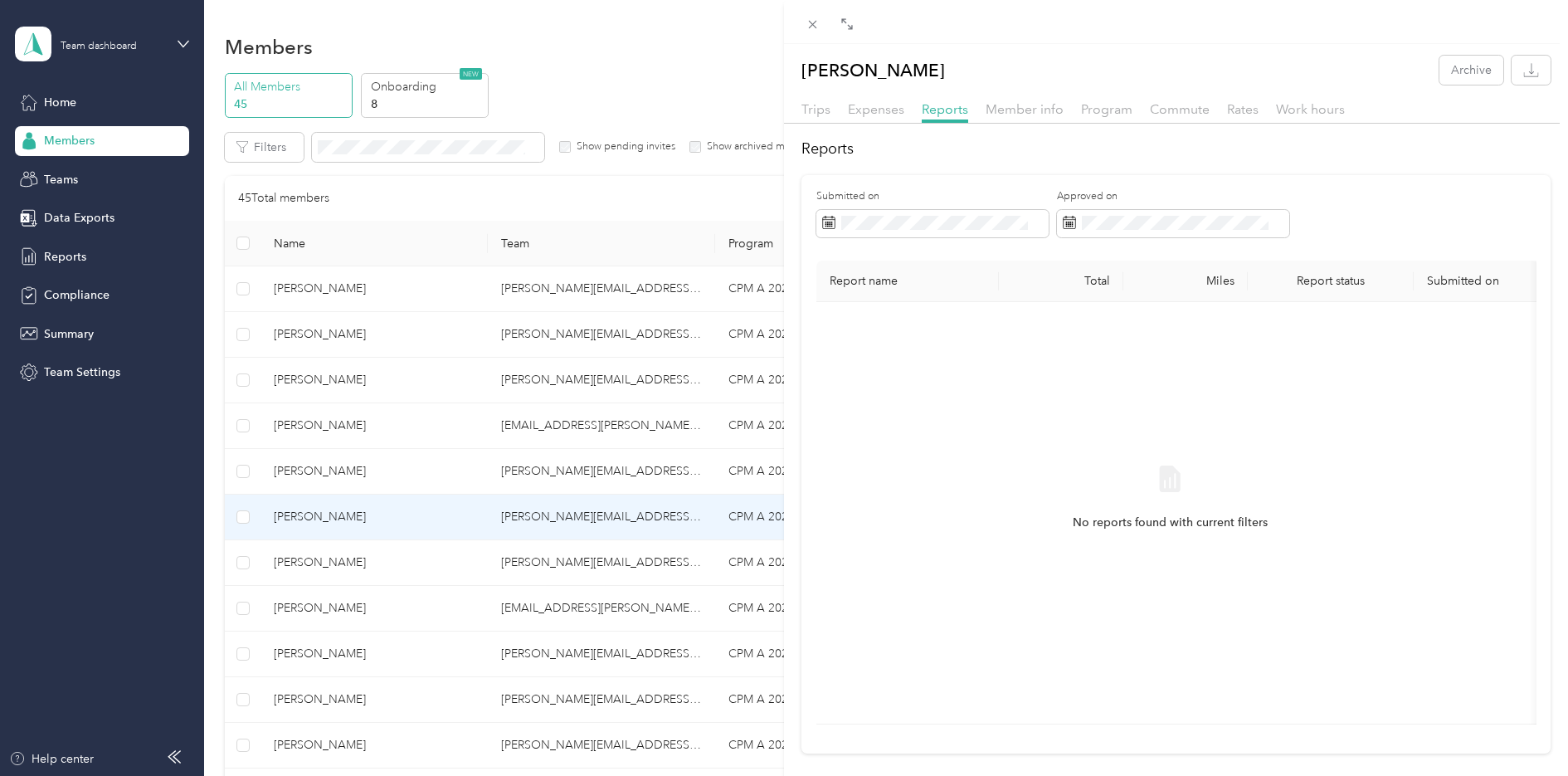
click at [285, 574] on div "[PERSON_NAME] Archive Trips Expenses Reports Member info Program Commute Rates …" at bounding box center [784, 388] width 1568 height 776
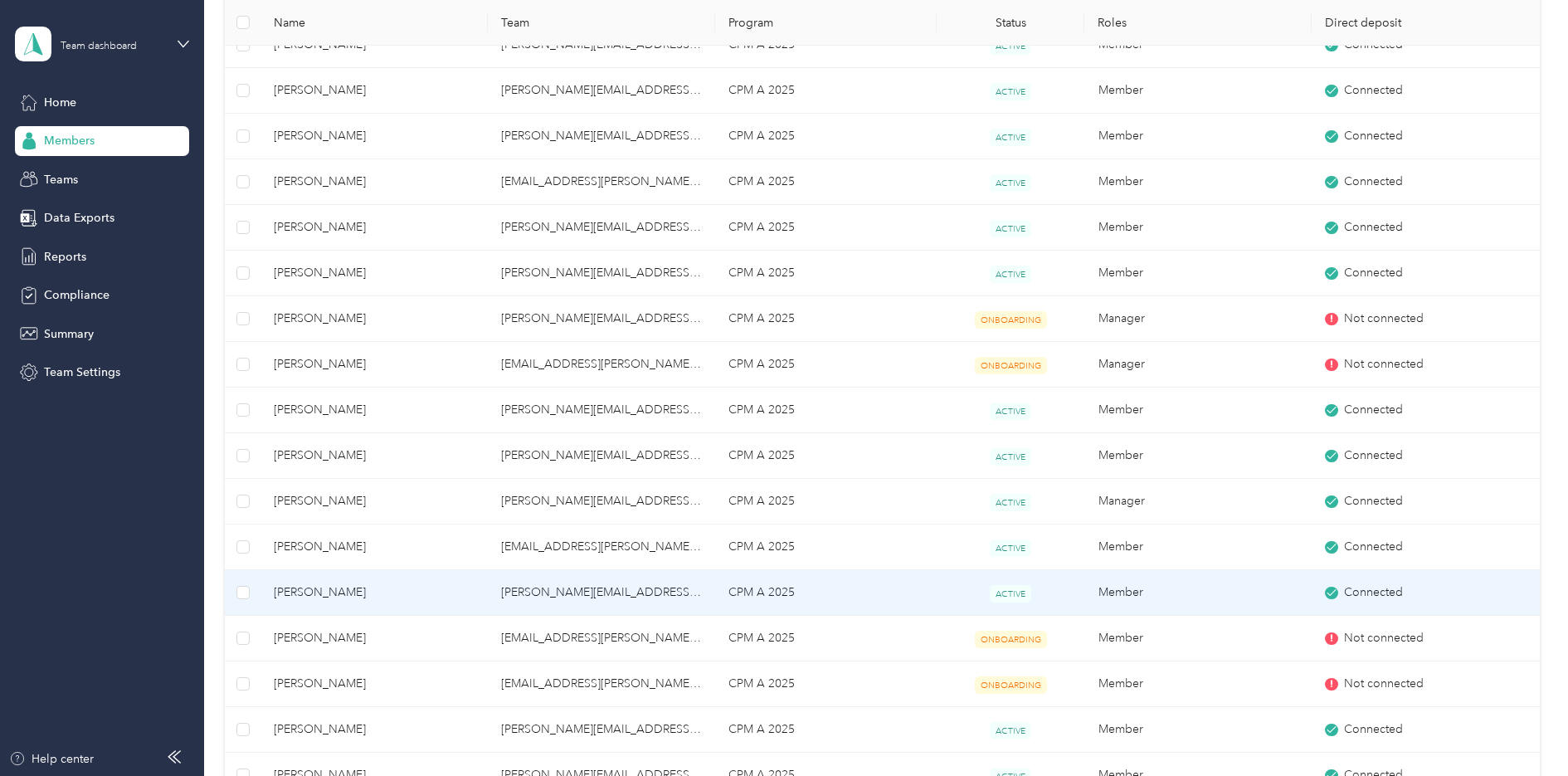
scroll to position [249, 0]
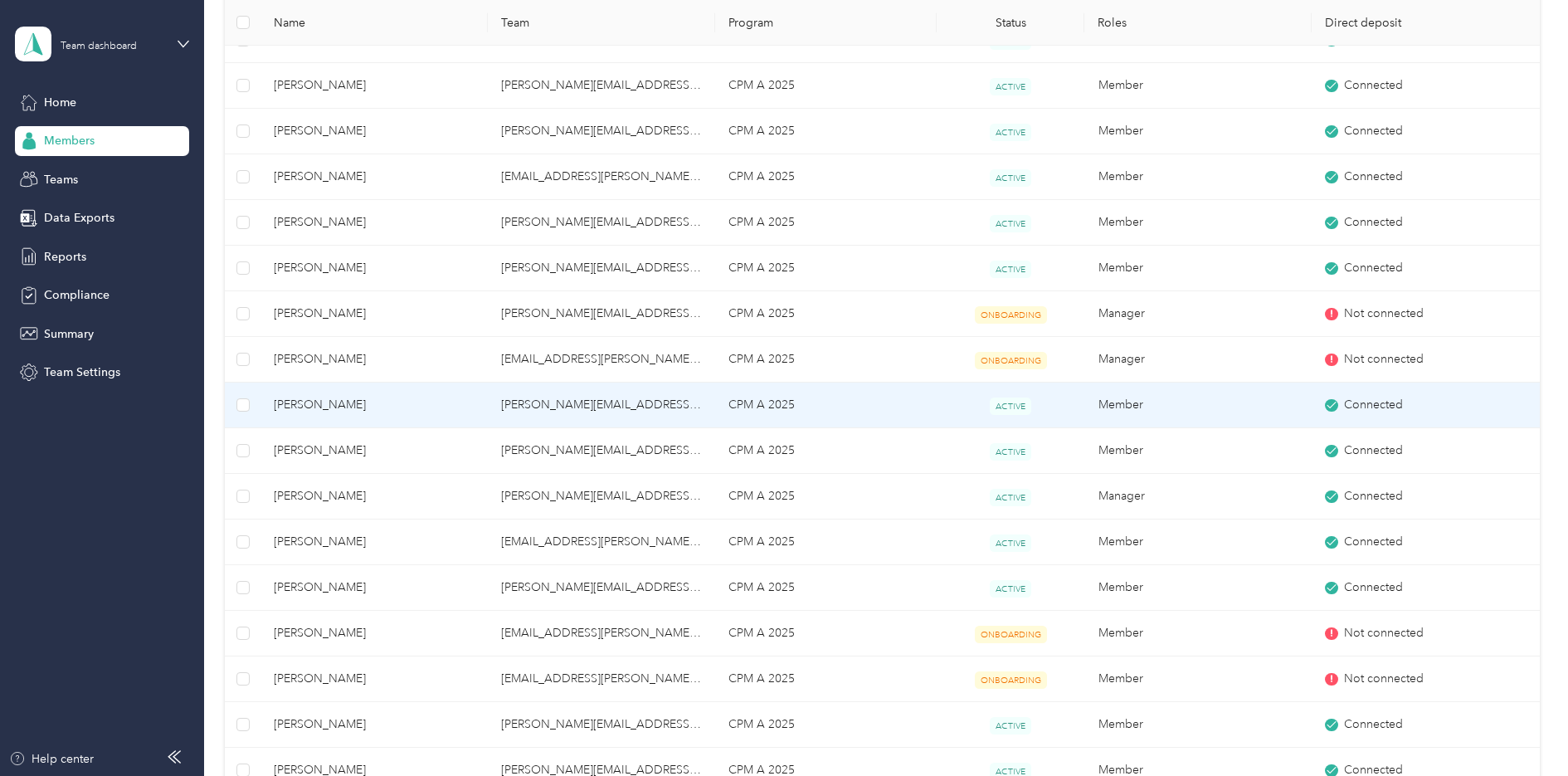
click at [302, 406] on span "[PERSON_NAME]" at bounding box center [374, 405] width 201 height 19
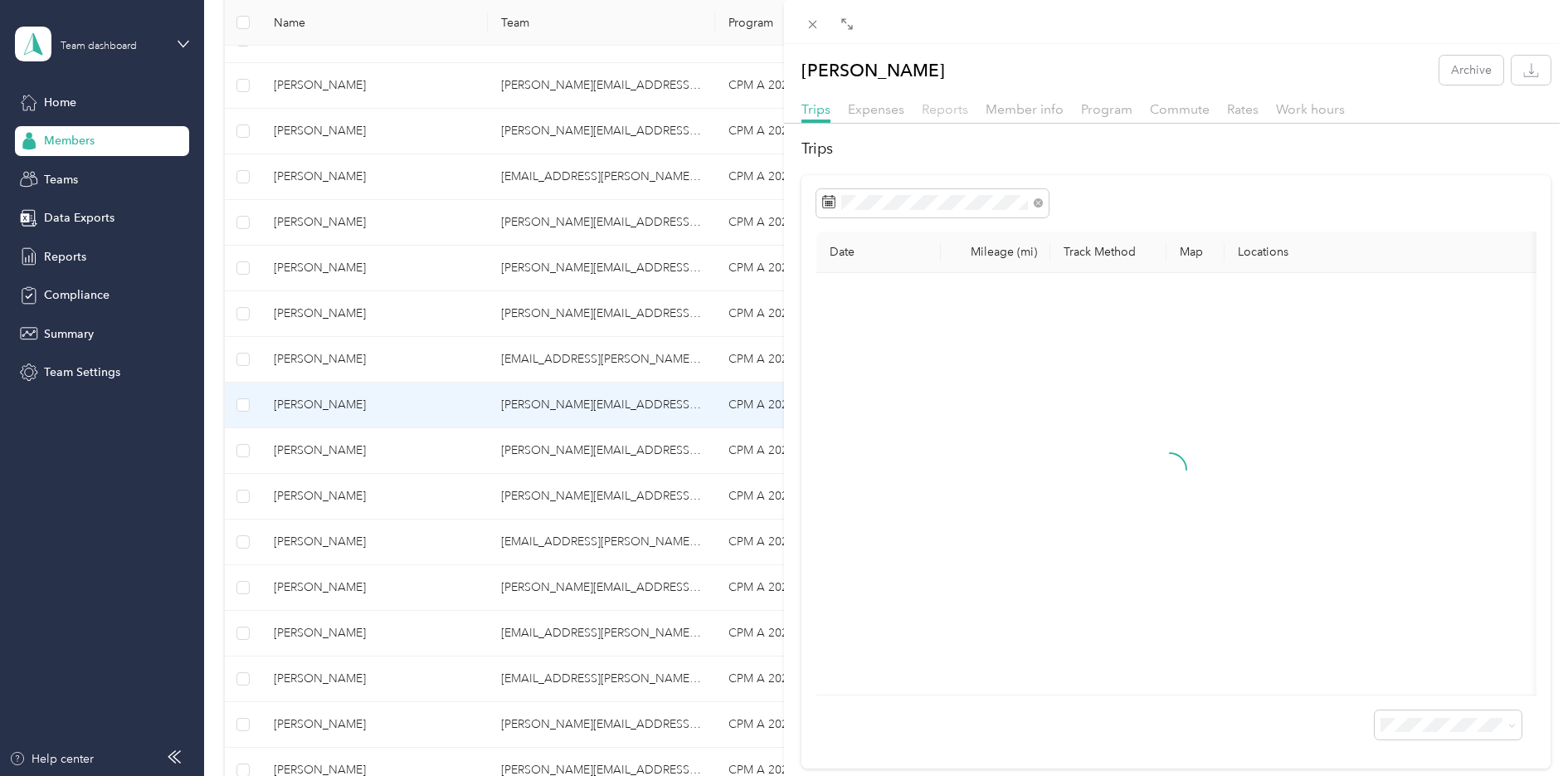
click at [942, 110] on span "Reports" at bounding box center [945, 110] width 47 height 16
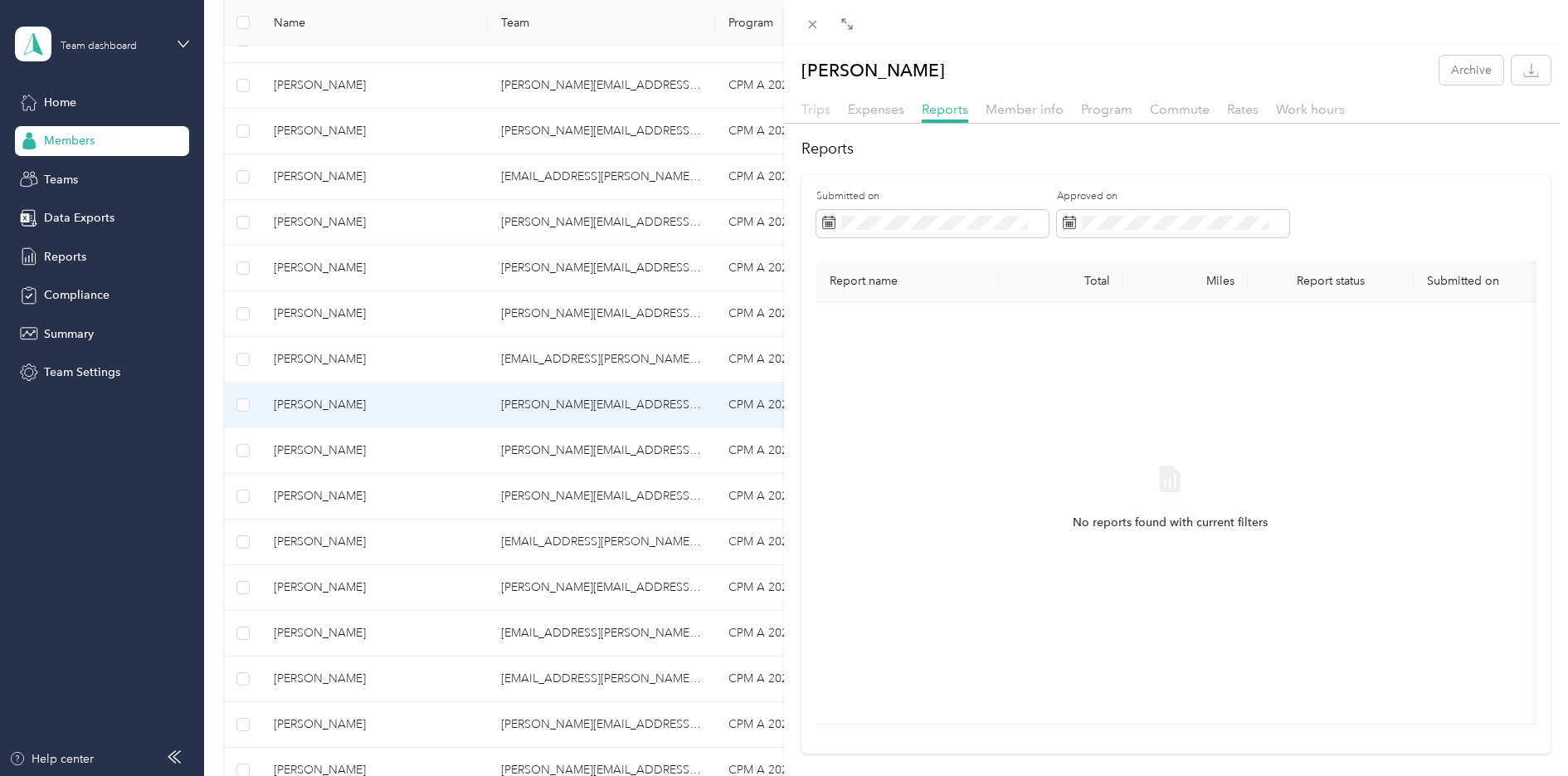
click at [826, 112] on span "Trips" at bounding box center [816, 110] width 29 height 16
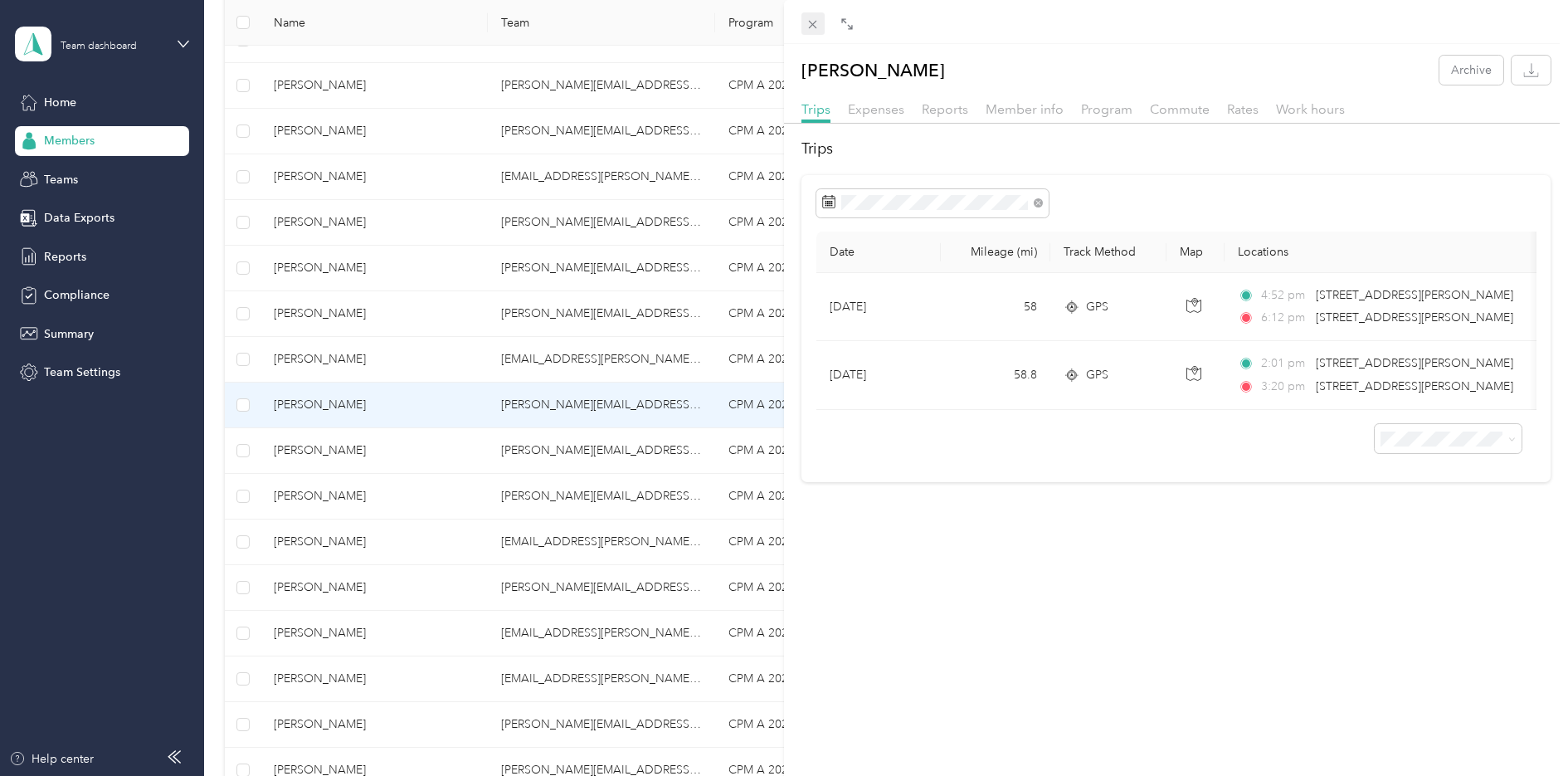
click at [817, 22] on icon at bounding box center [812, 25] width 14 height 14
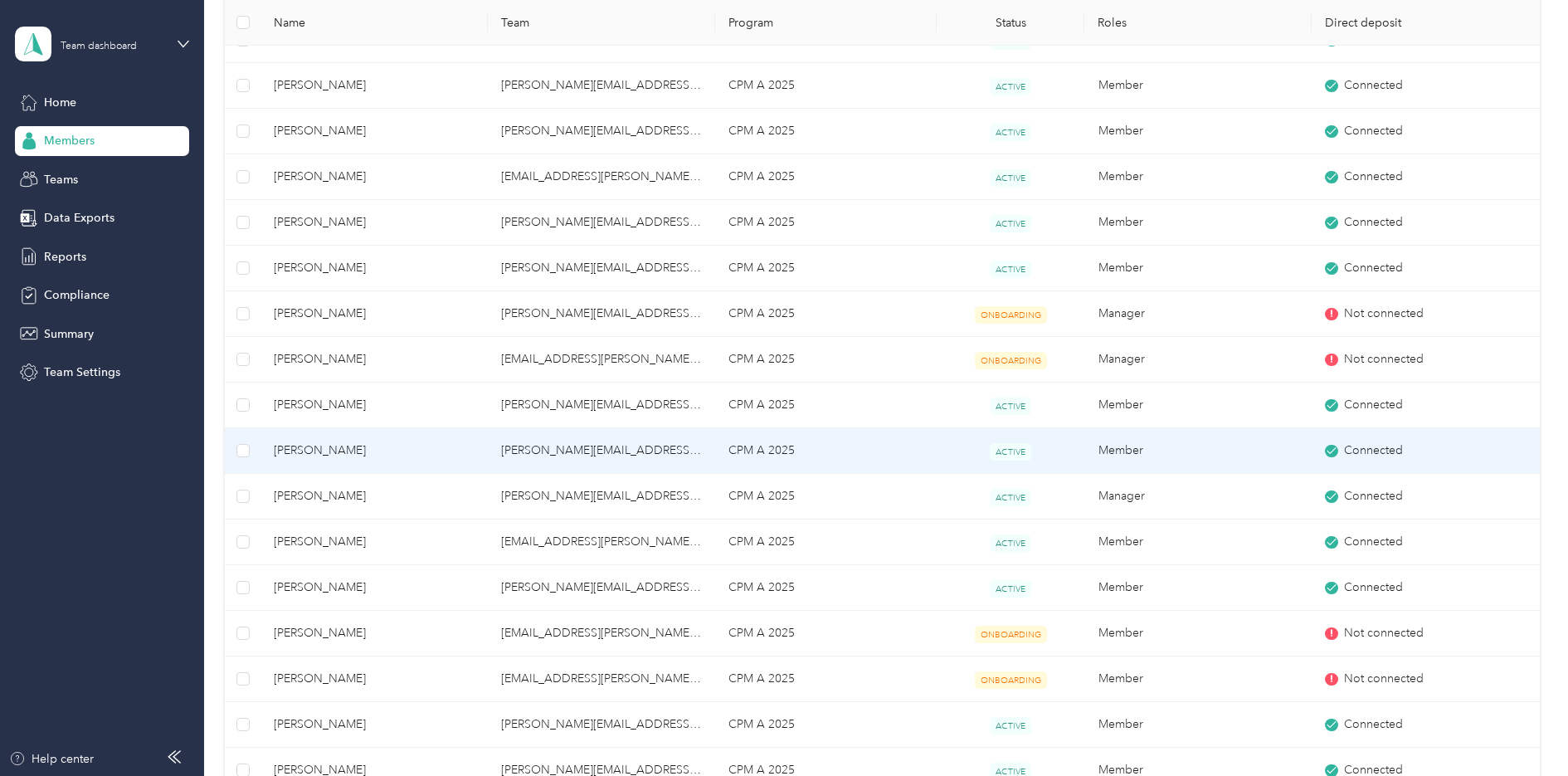
click at [295, 445] on span "[PERSON_NAME]" at bounding box center [374, 450] width 201 height 19
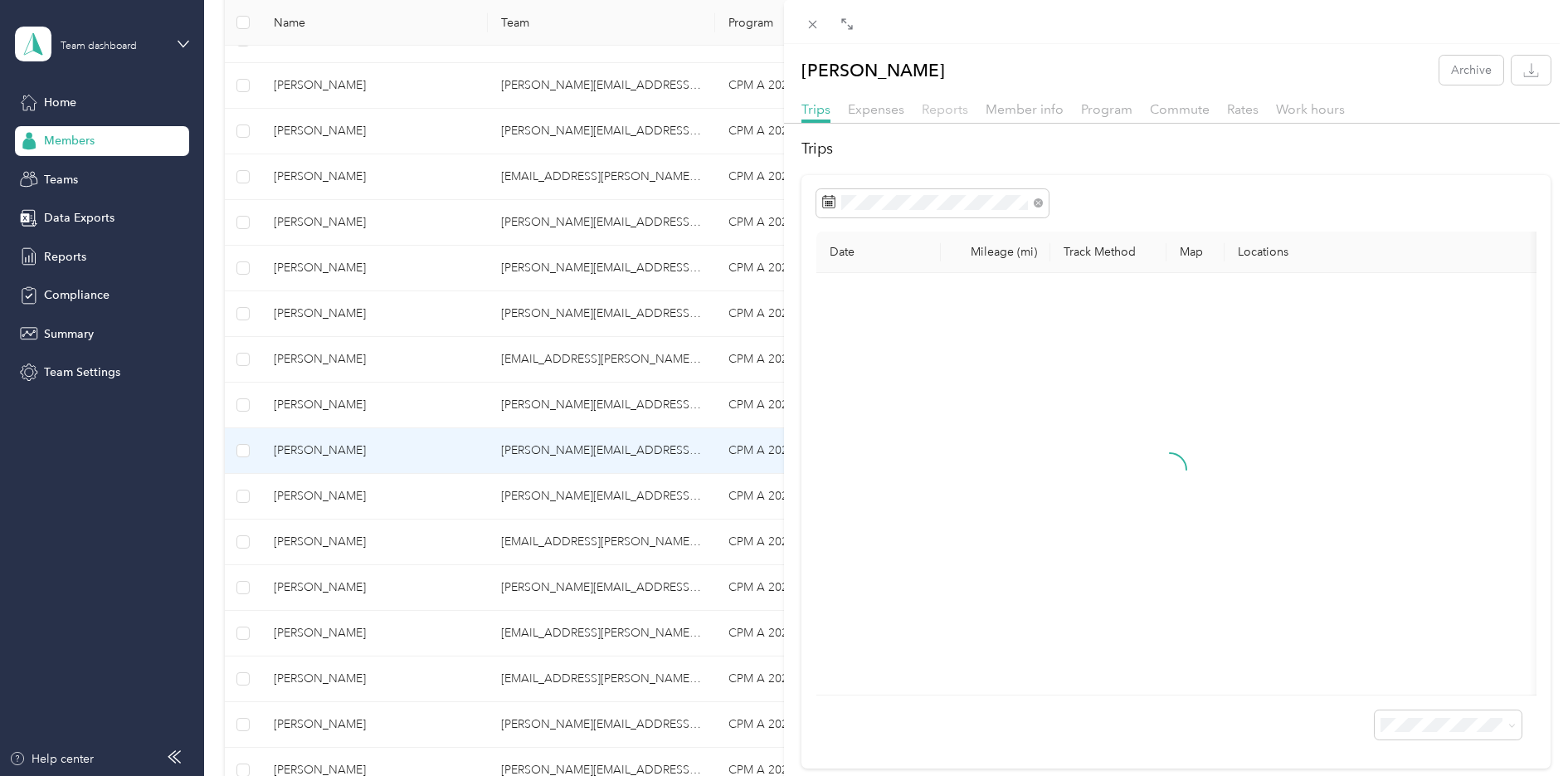
click at [957, 103] on span "Reports" at bounding box center [945, 110] width 47 height 16
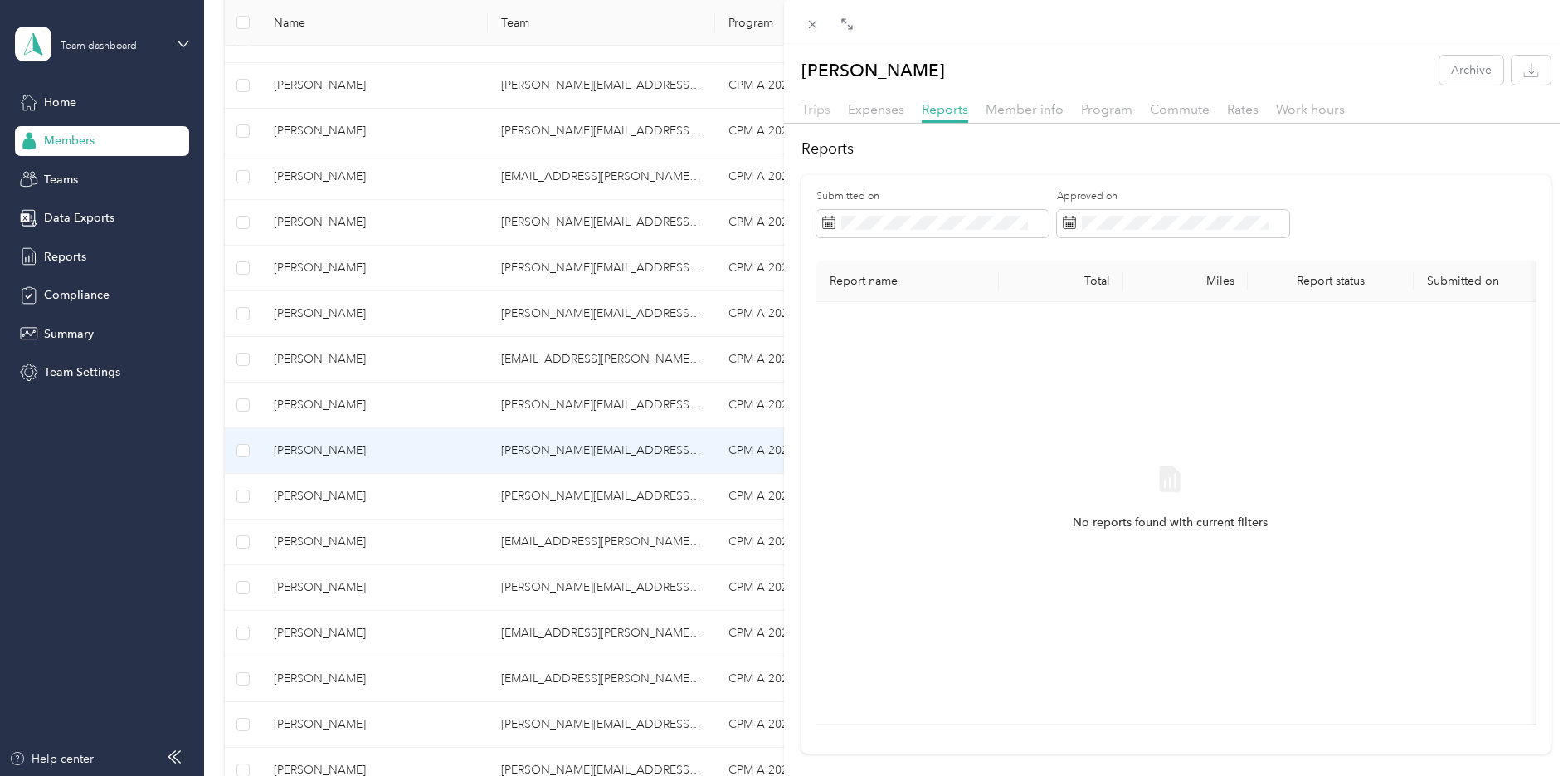
click at [818, 111] on span "Trips" at bounding box center [816, 110] width 29 height 16
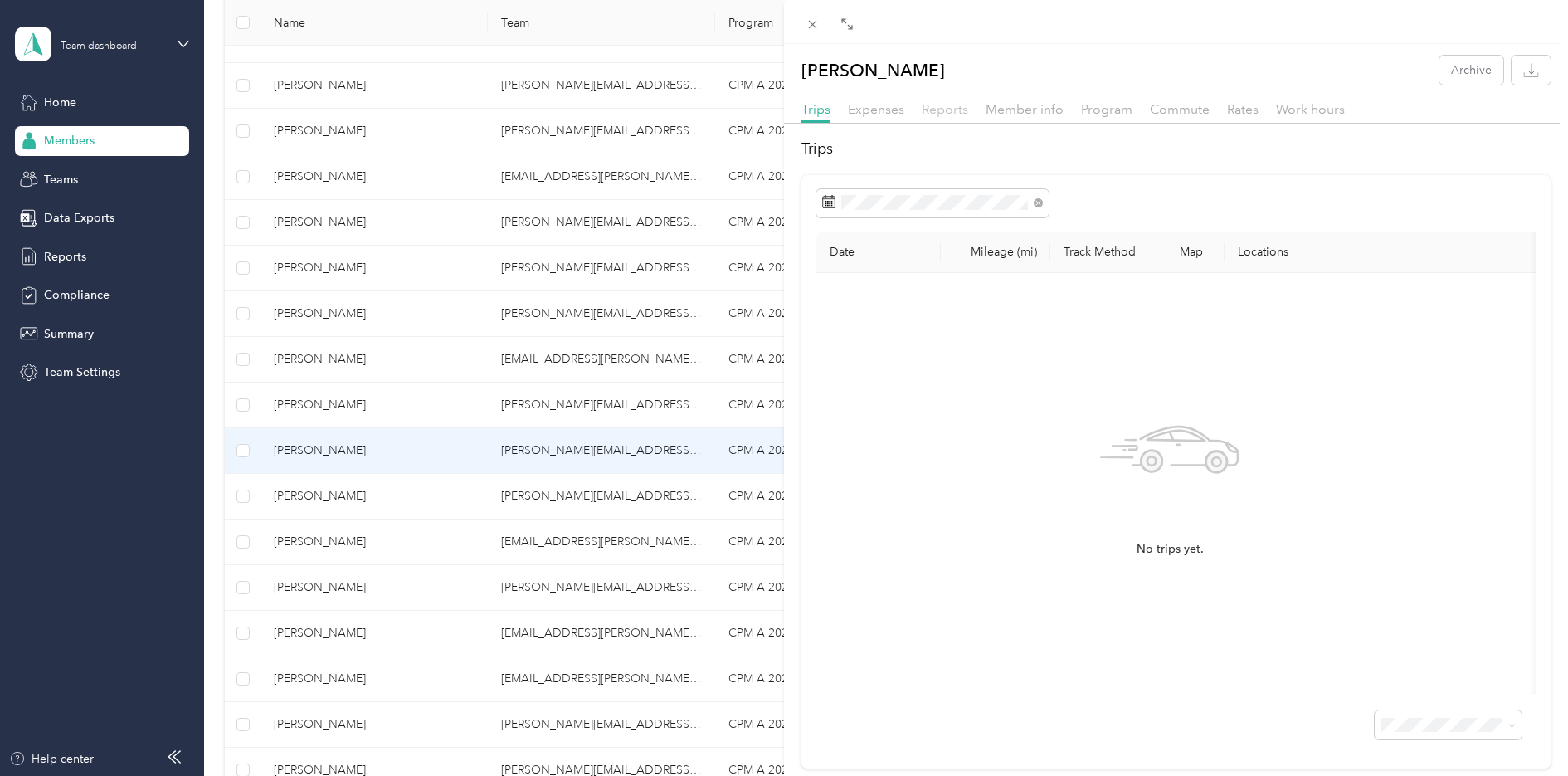
click at [932, 104] on span "Reports" at bounding box center [945, 110] width 47 height 16
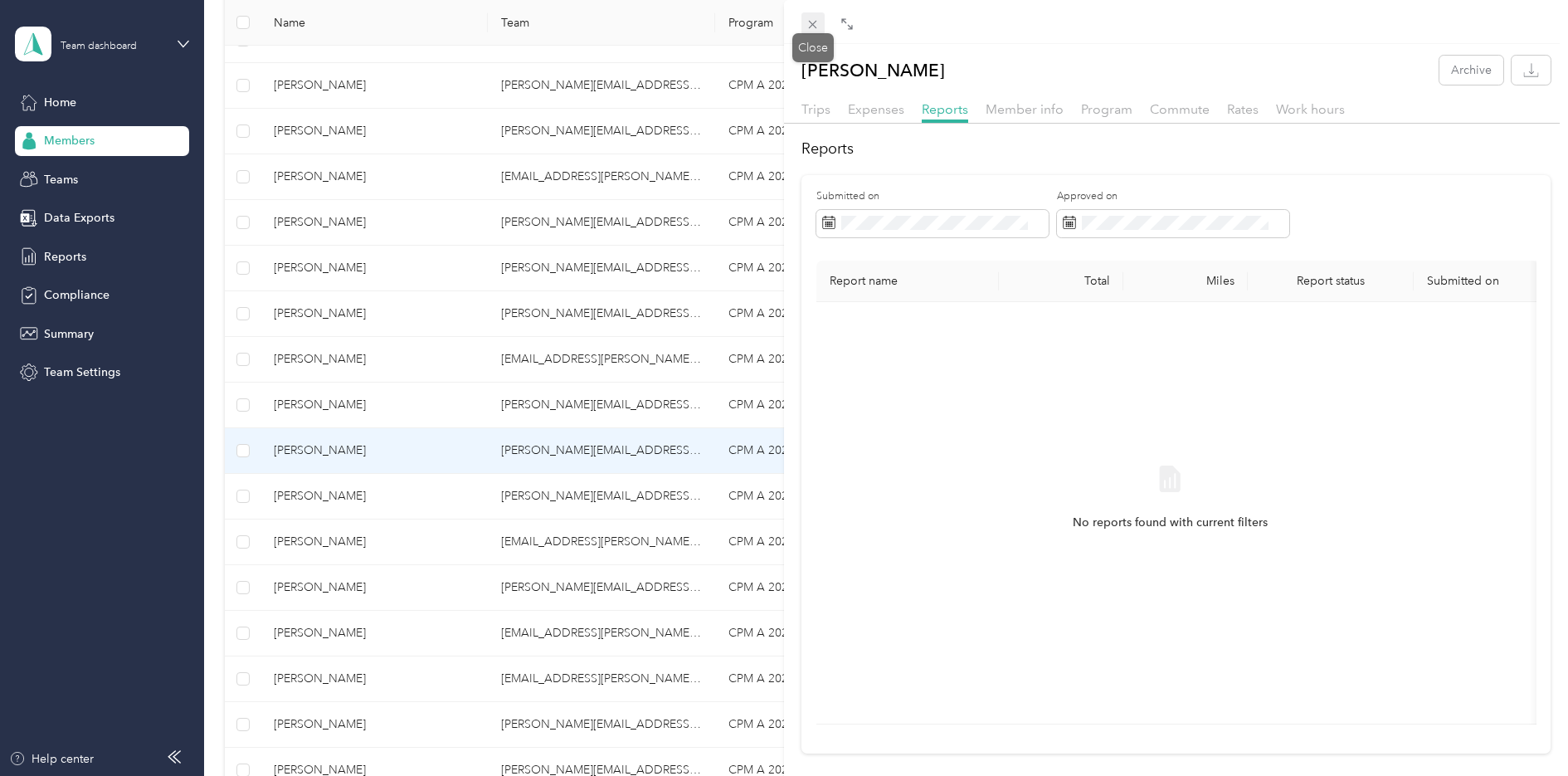
click at [817, 22] on icon at bounding box center [812, 25] width 14 height 14
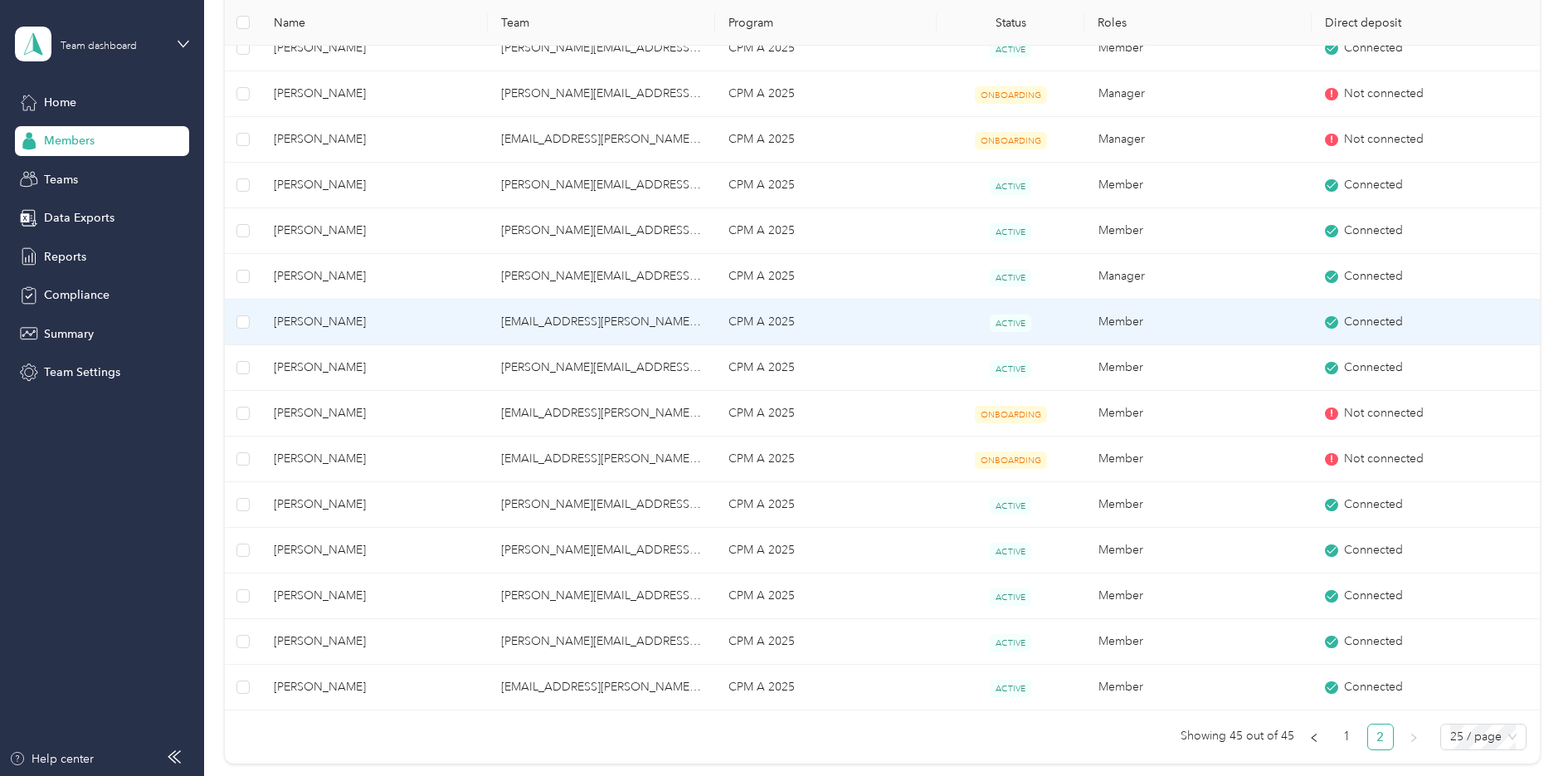
scroll to position [498, 0]
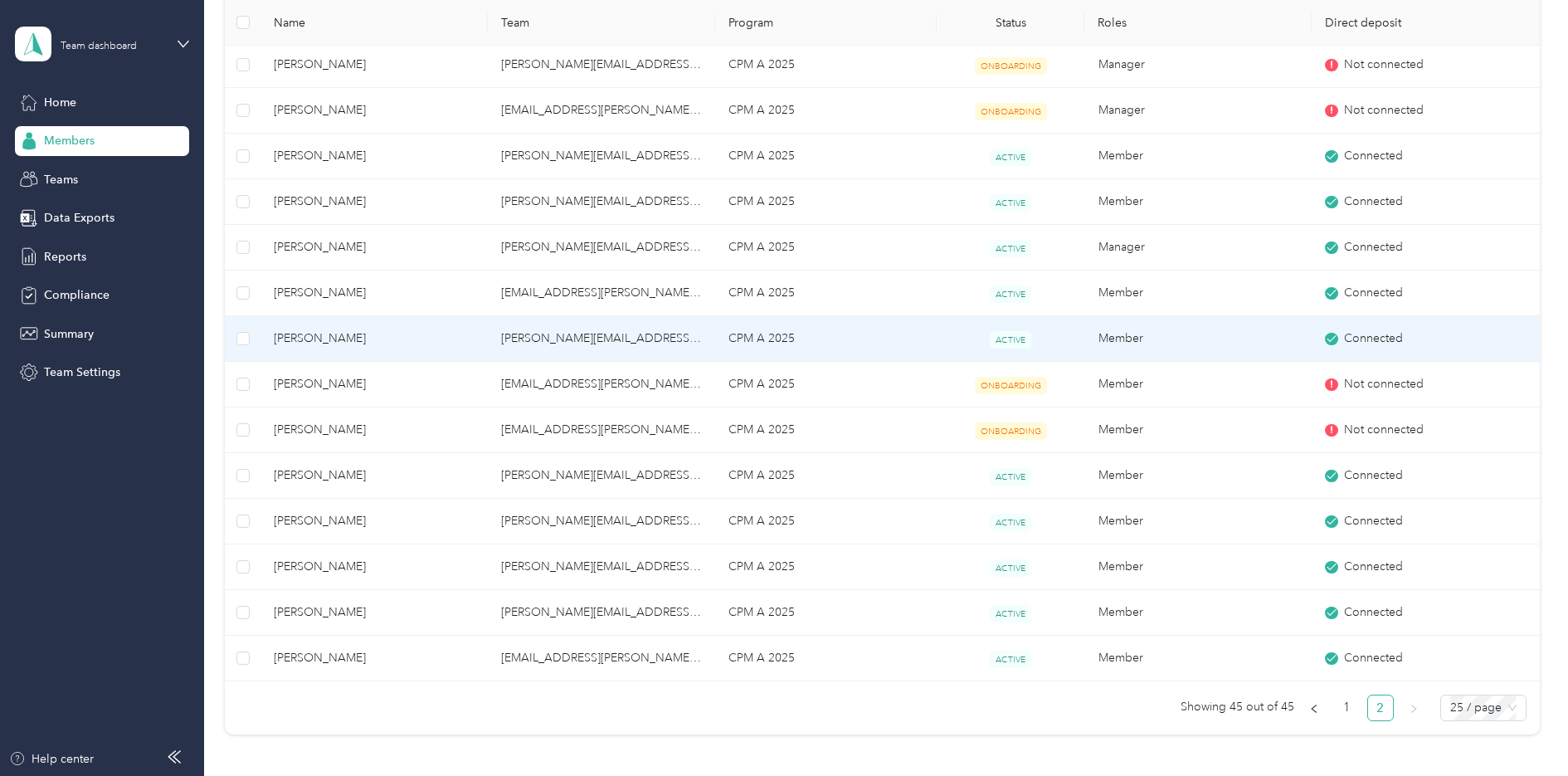
click at [304, 342] on span "[PERSON_NAME]" at bounding box center [374, 339] width 201 height 19
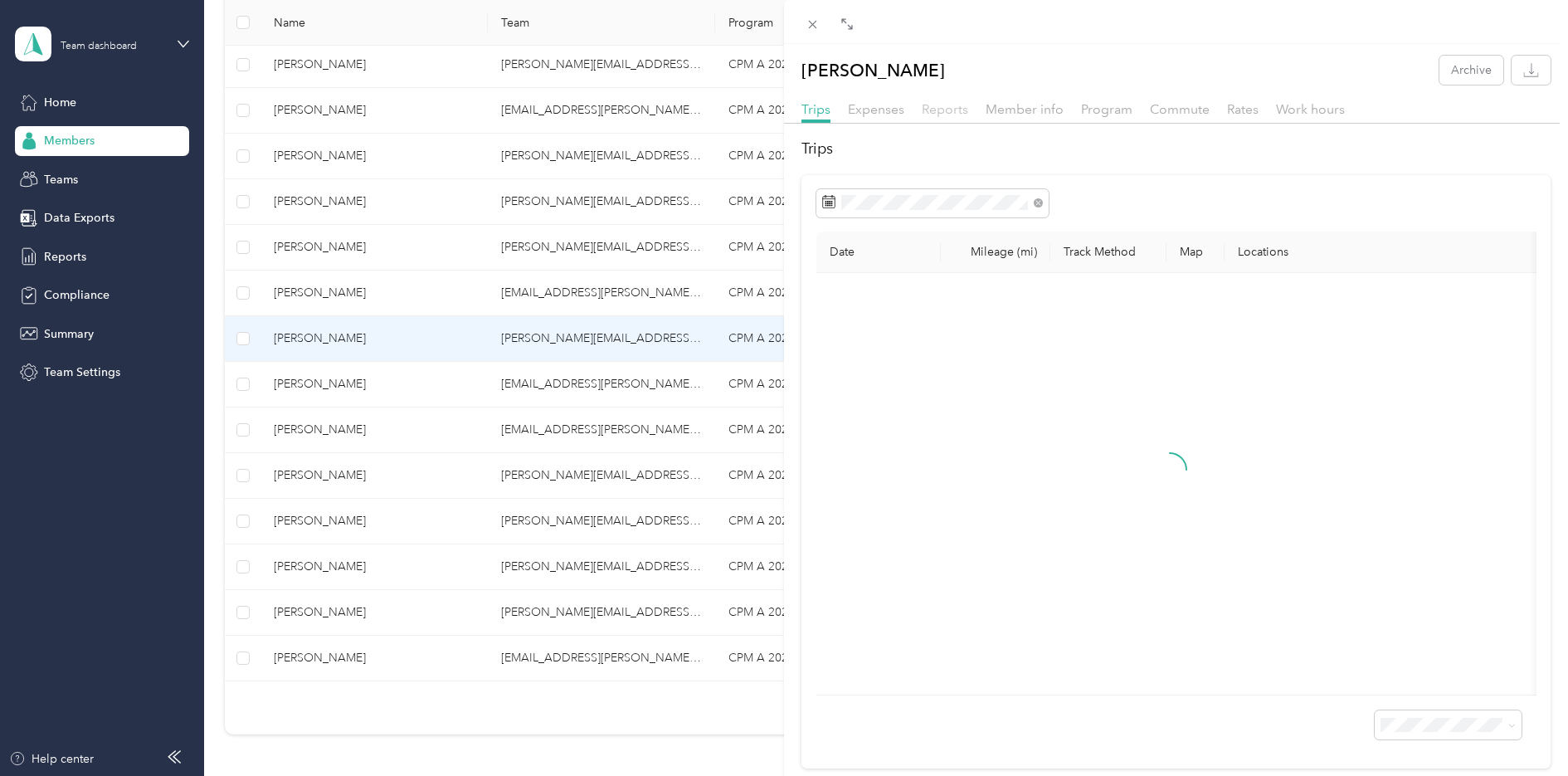
click at [939, 111] on span "Reports" at bounding box center [945, 110] width 47 height 16
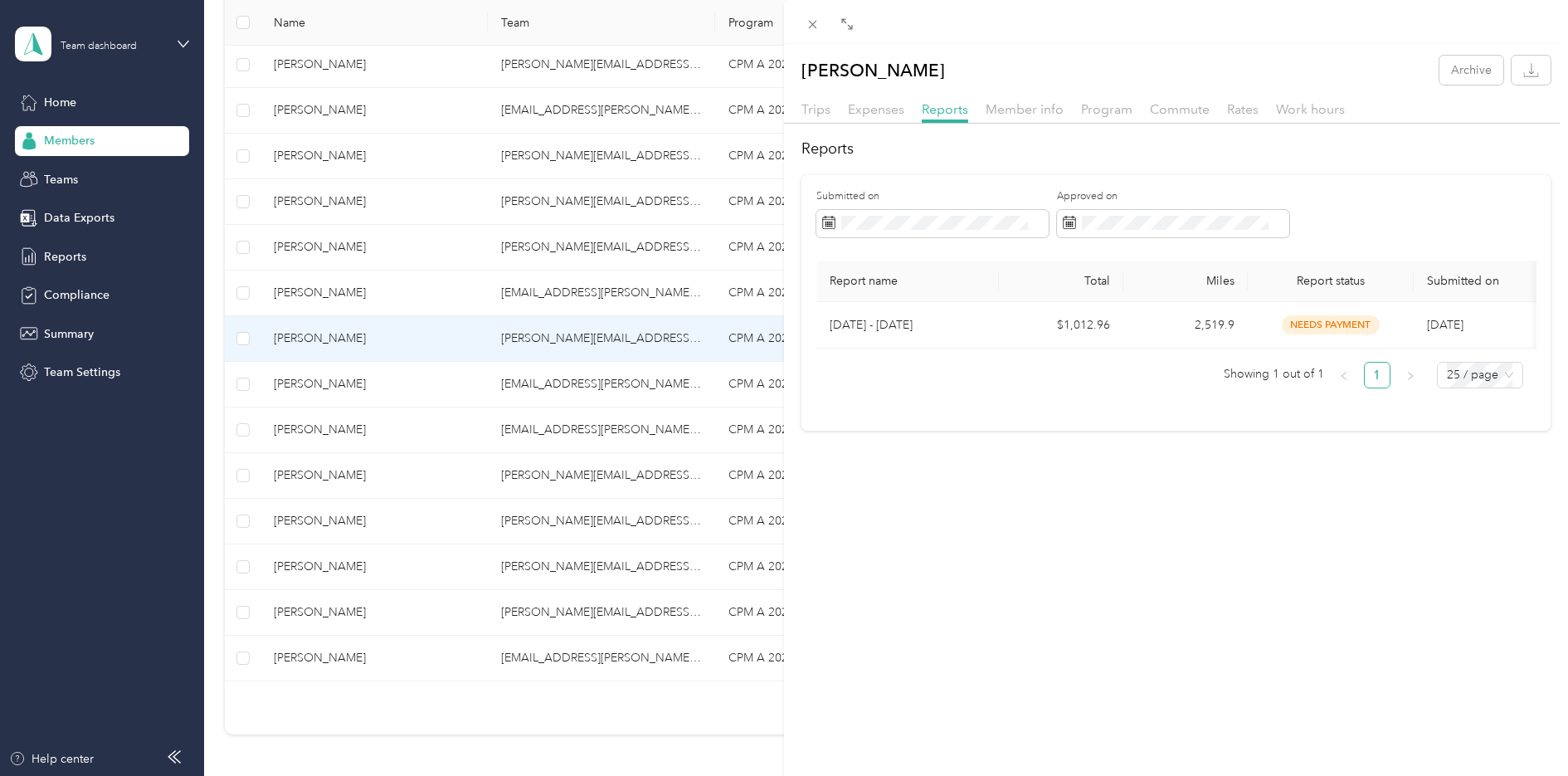
click at [323, 474] on div "[PERSON_NAME] Archive Trips Expenses Reports Member info Program Commute Rates …" at bounding box center [784, 388] width 1568 height 776
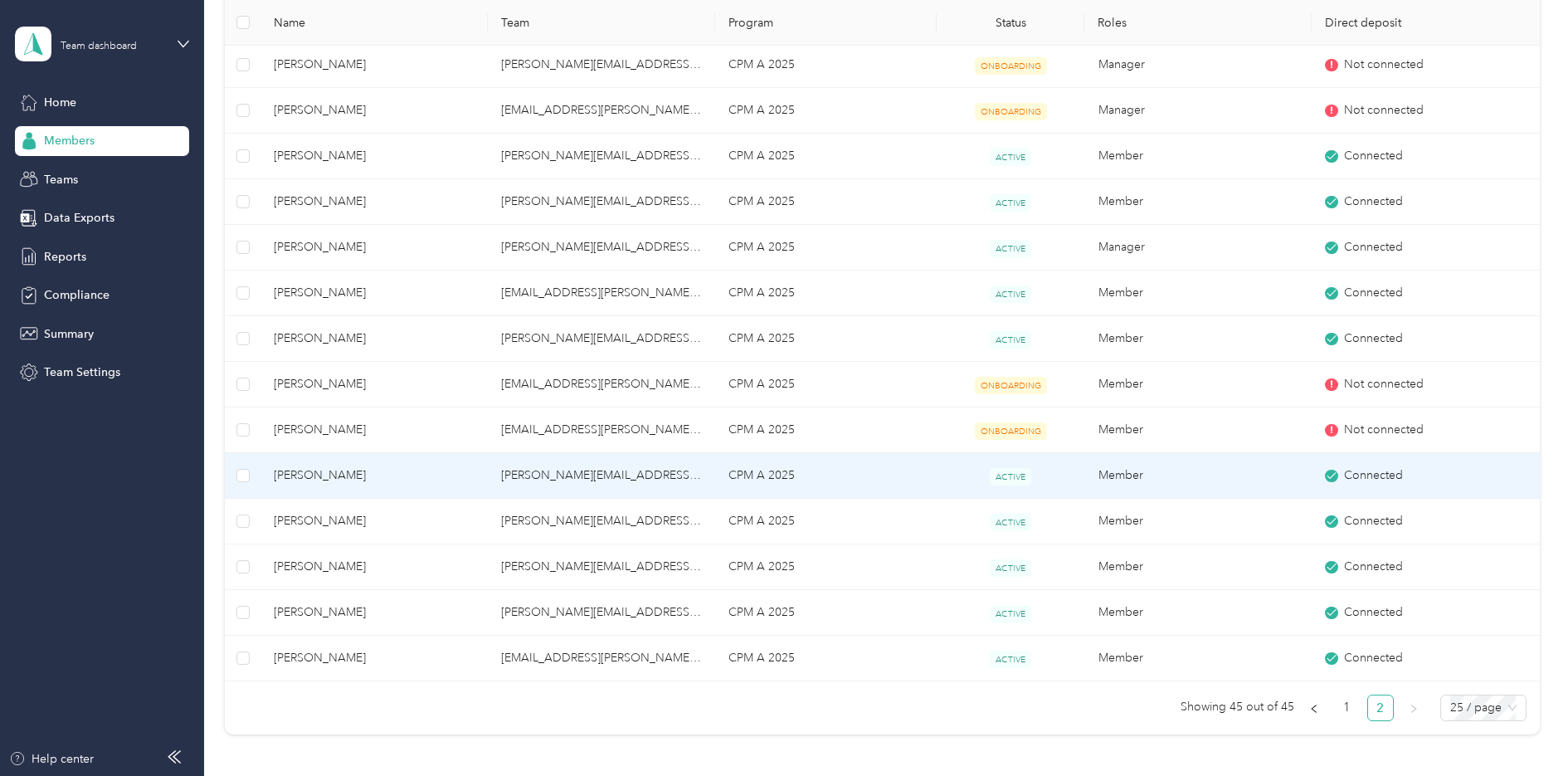
click at [344, 478] on span "[PERSON_NAME]" at bounding box center [374, 475] width 201 height 19
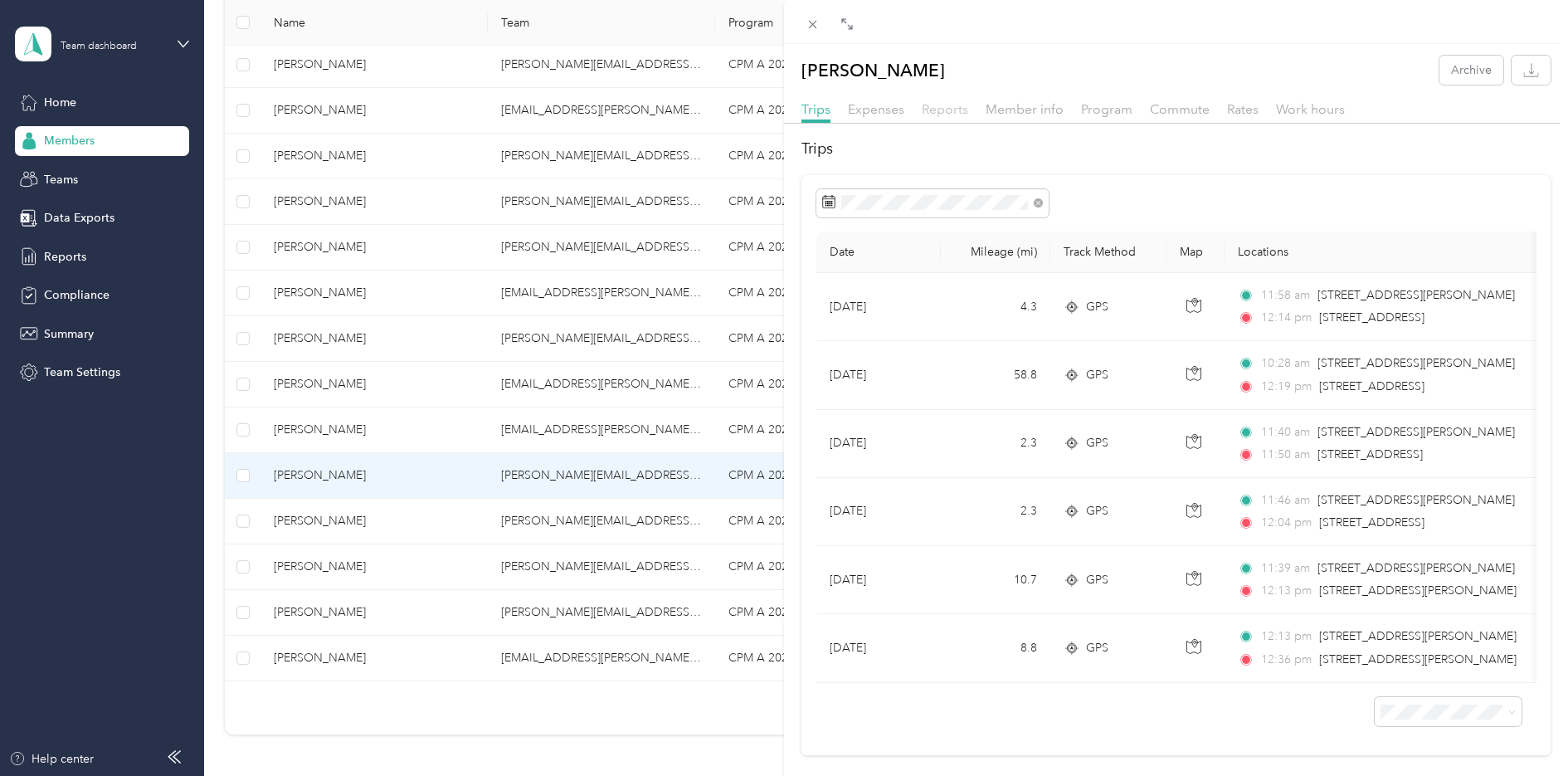
click at [949, 108] on span "Reports" at bounding box center [945, 110] width 47 height 16
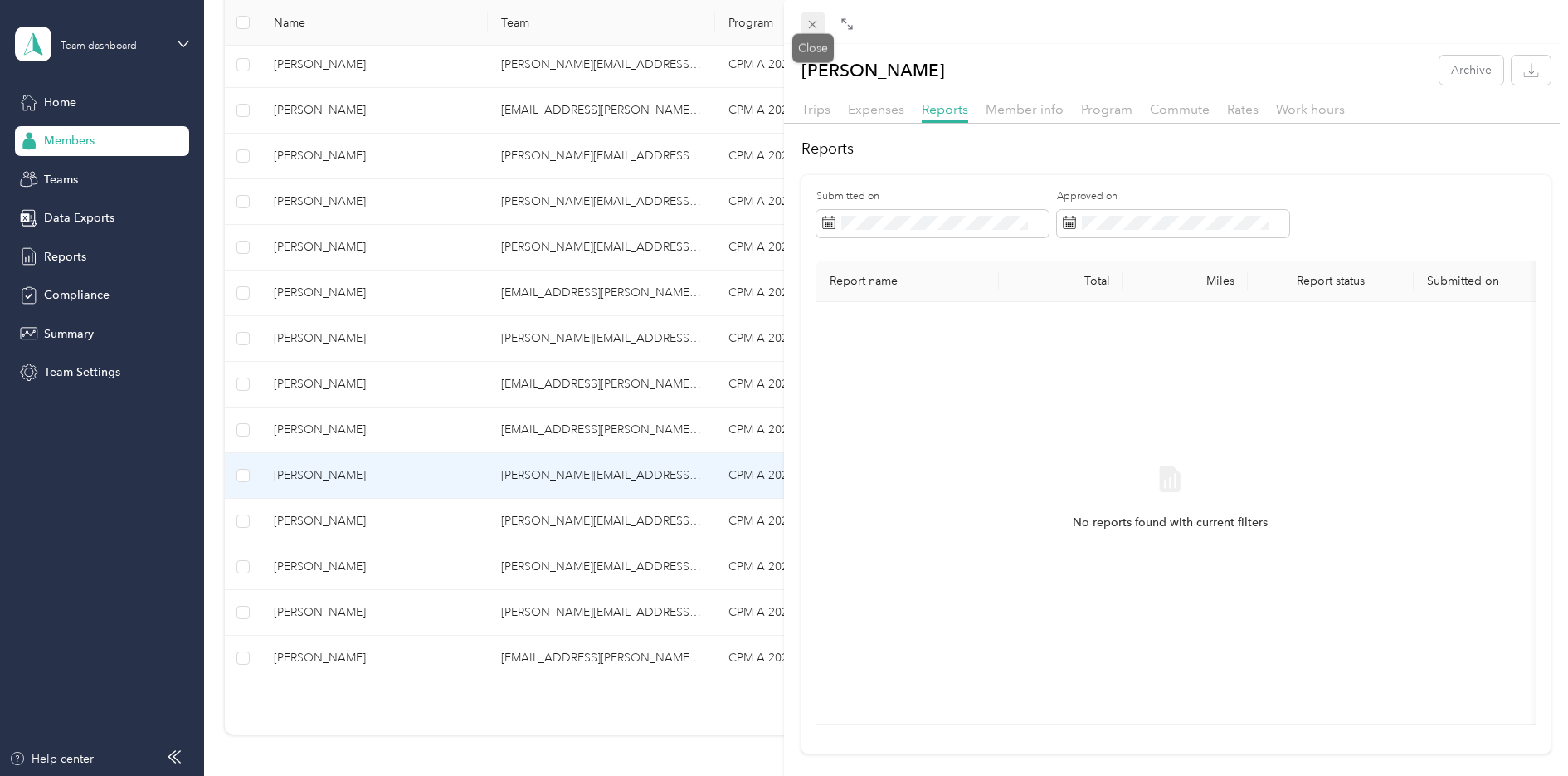
click at [818, 27] on icon at bounding box center [812, 25] width 14 height 14
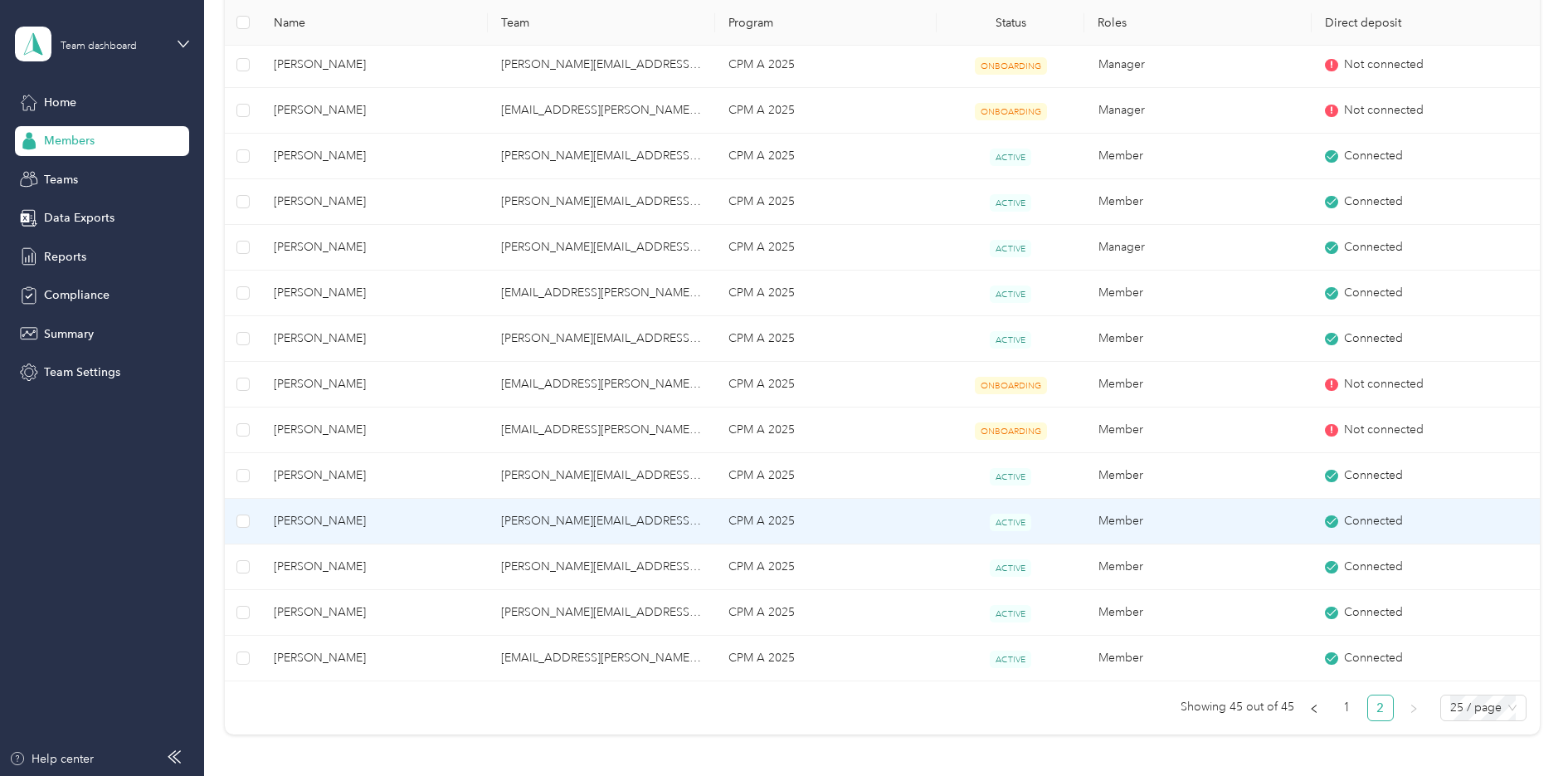
scroll to position [581, 0]
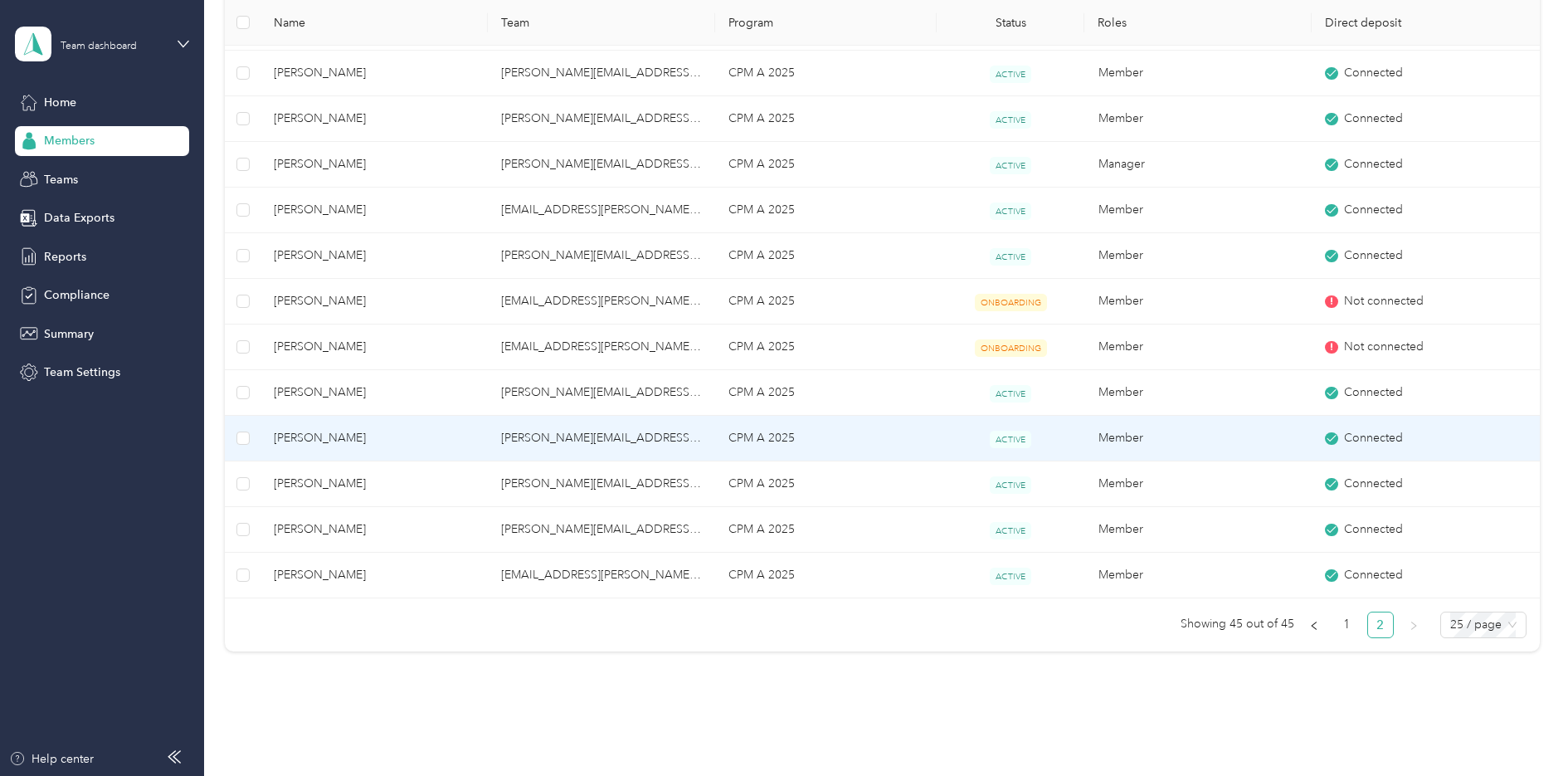
click at [558, 430] on td "[PERSON_NAME][EMAIL_ADDRESS][PERSON_NAME][DOMAIN_NAME]" at bounding box center [601, 438] width 227 height 46
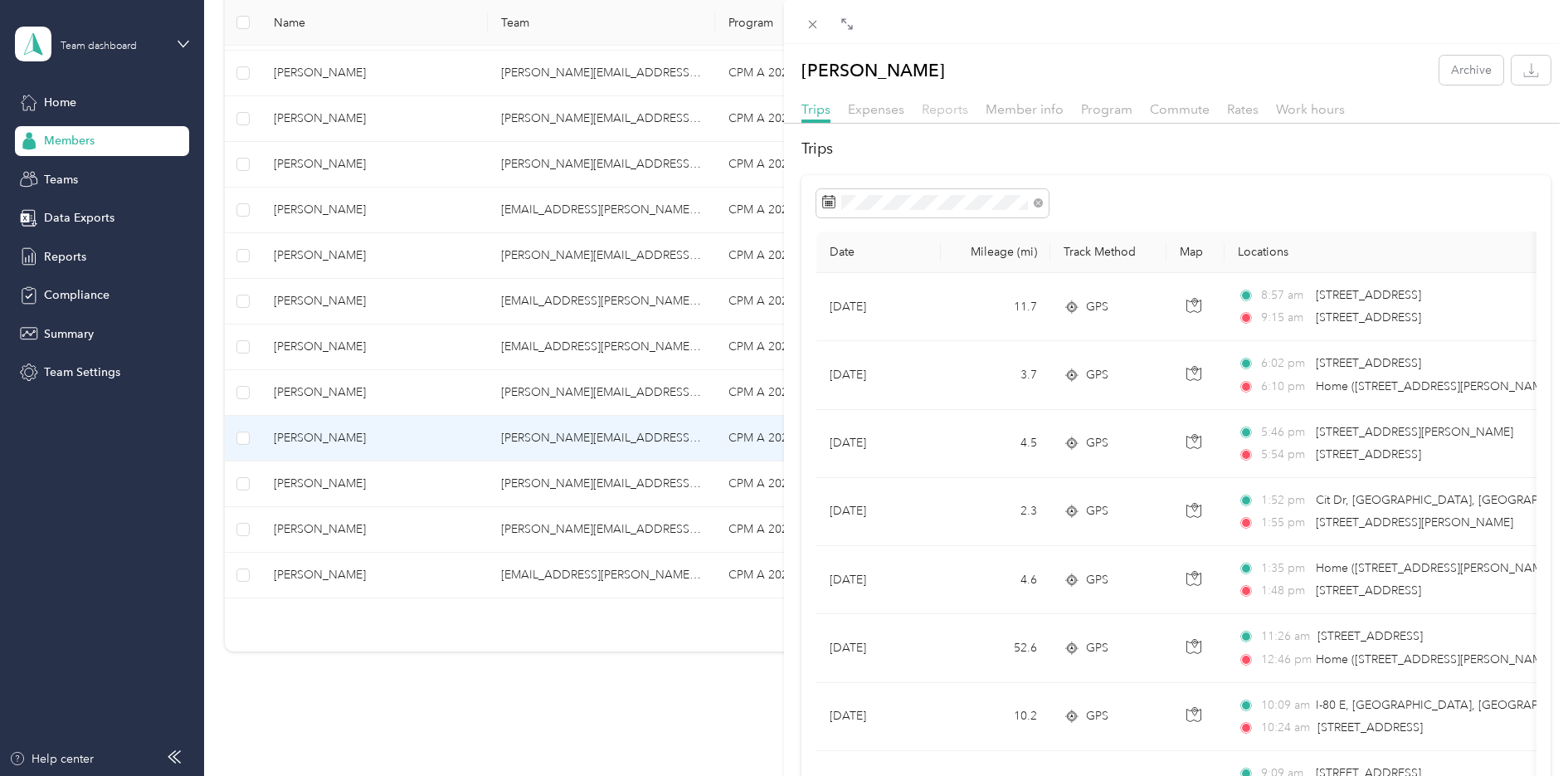
click at [940, 115] on span "Reports" at bounding box center [945, 110] width 47 height 16
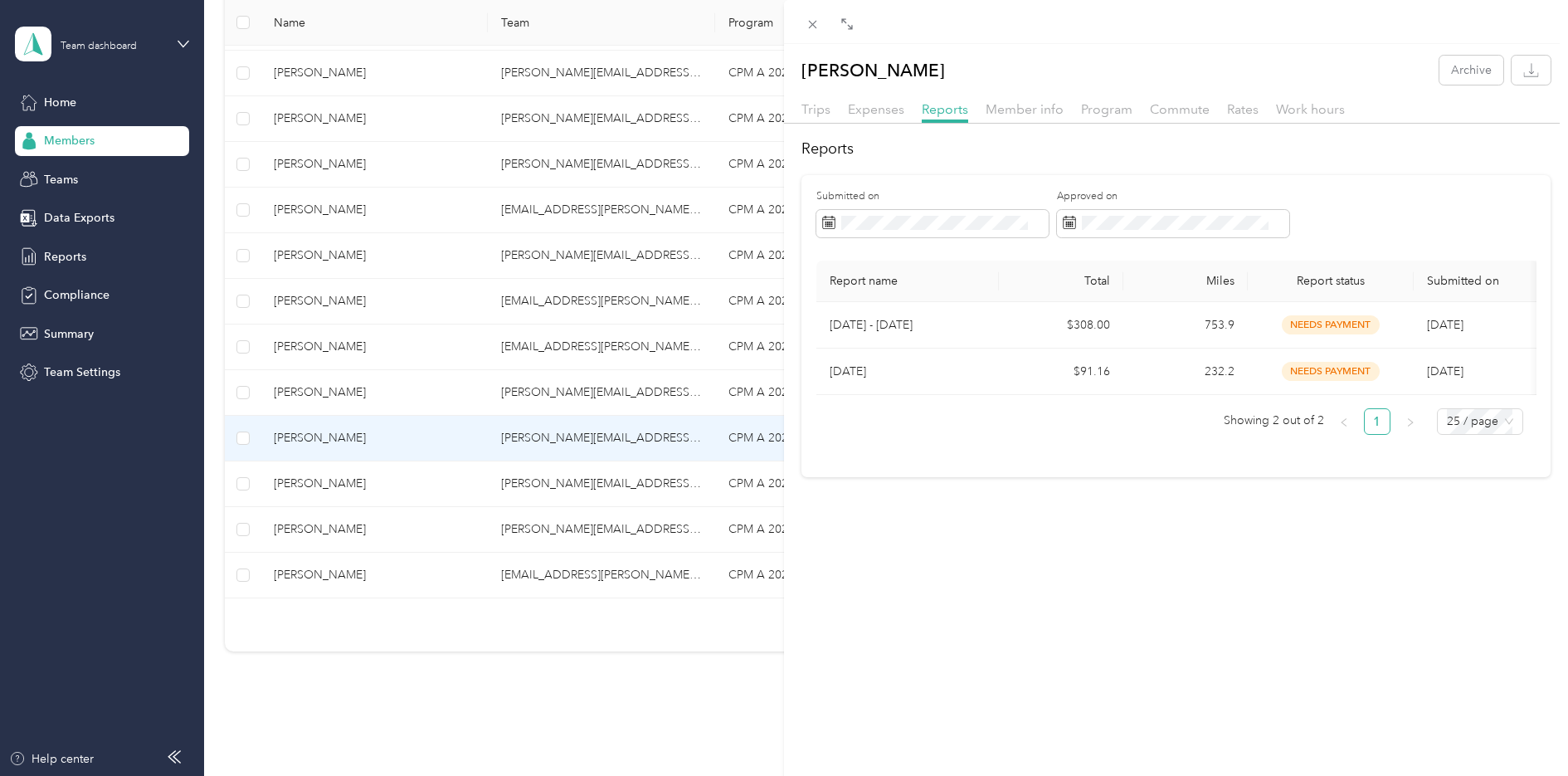
click at [527, 488] on div "[PERSON_NAME] Archive Trips Expenses Reports Member info Program Commute Rates …" at bounding box center [784, 388] width 1568 height 776
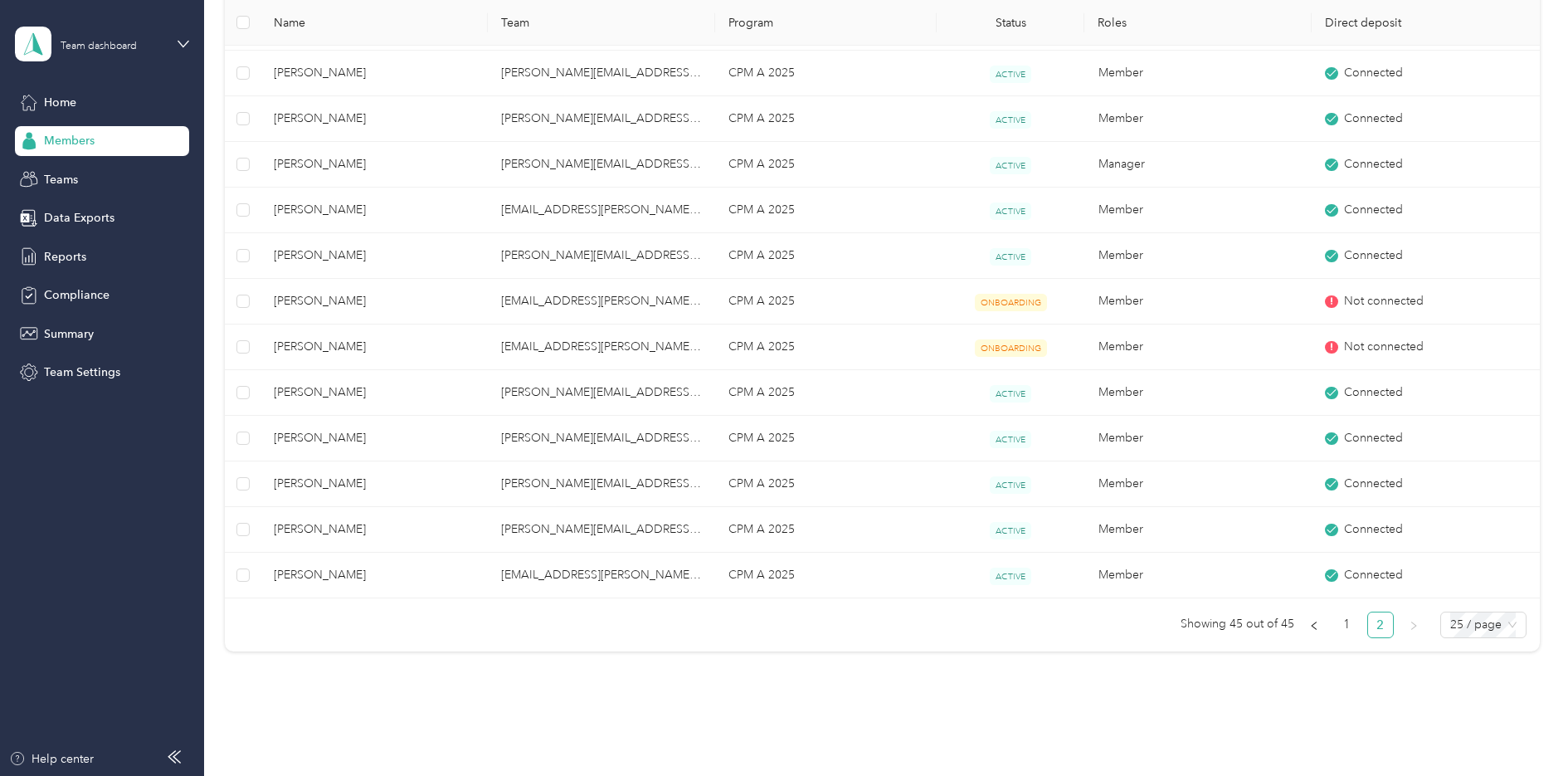
click at [558, 475] on div at bounding box center [784, 388] width 1568 height 776
